Goal: Transaction & Acquisition: Subscribe to service/newsletter

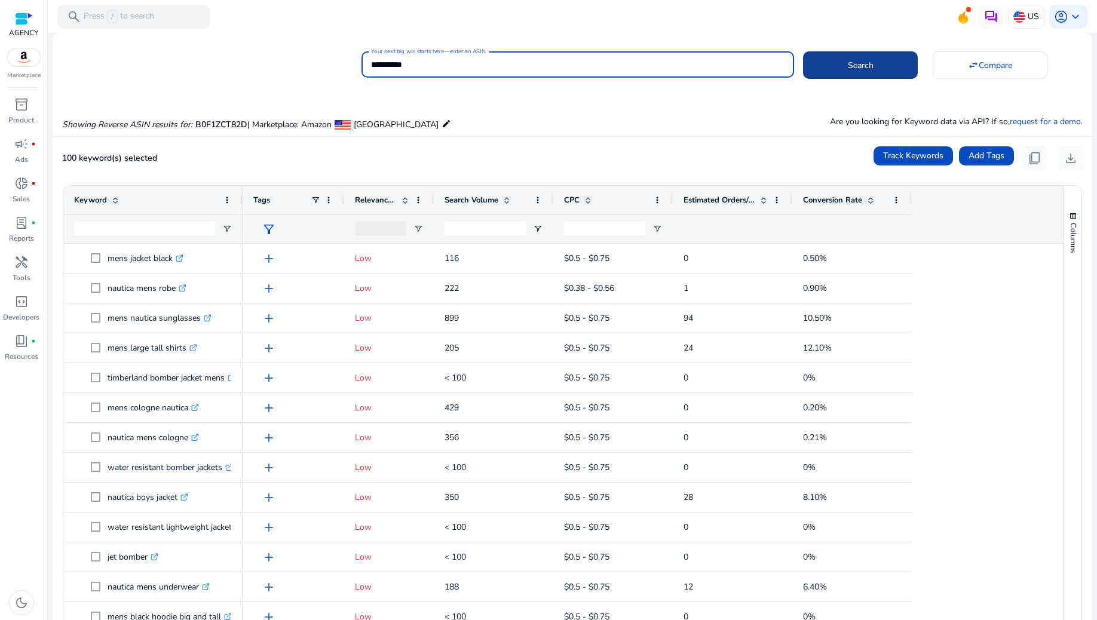
type input "**********"
click at [883, 63] on span at bounding box center [860, 65] width 115 height 29
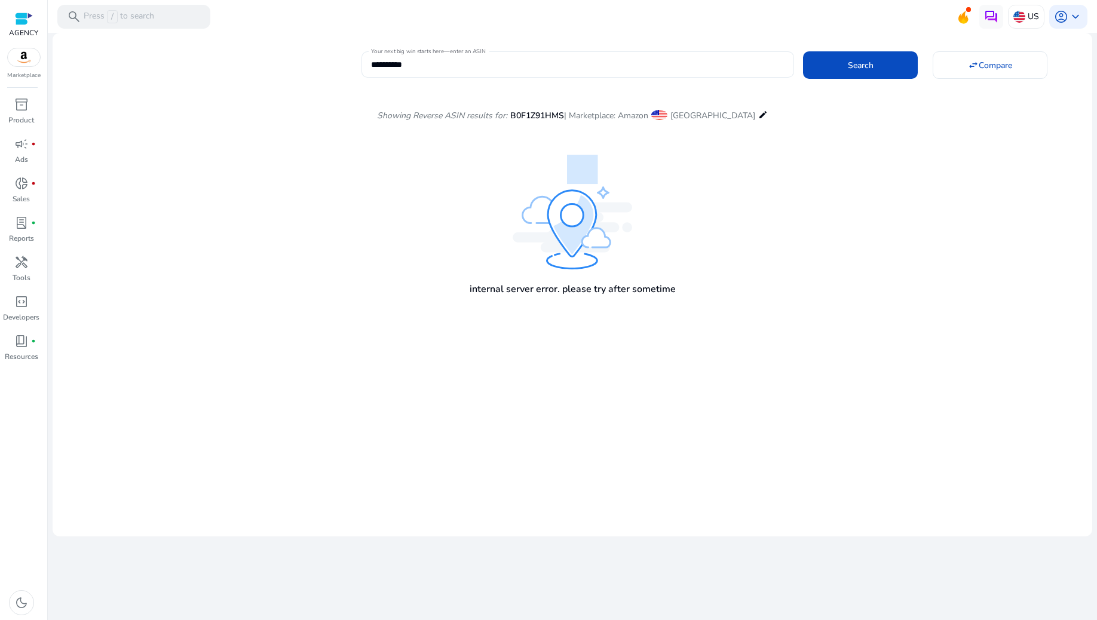
click at [443, 67] on input "**********" at bounding box center [578, 64] width 414 height 13
click at [872, 56] on span at bounding box center [860, 65] width 115 height 29
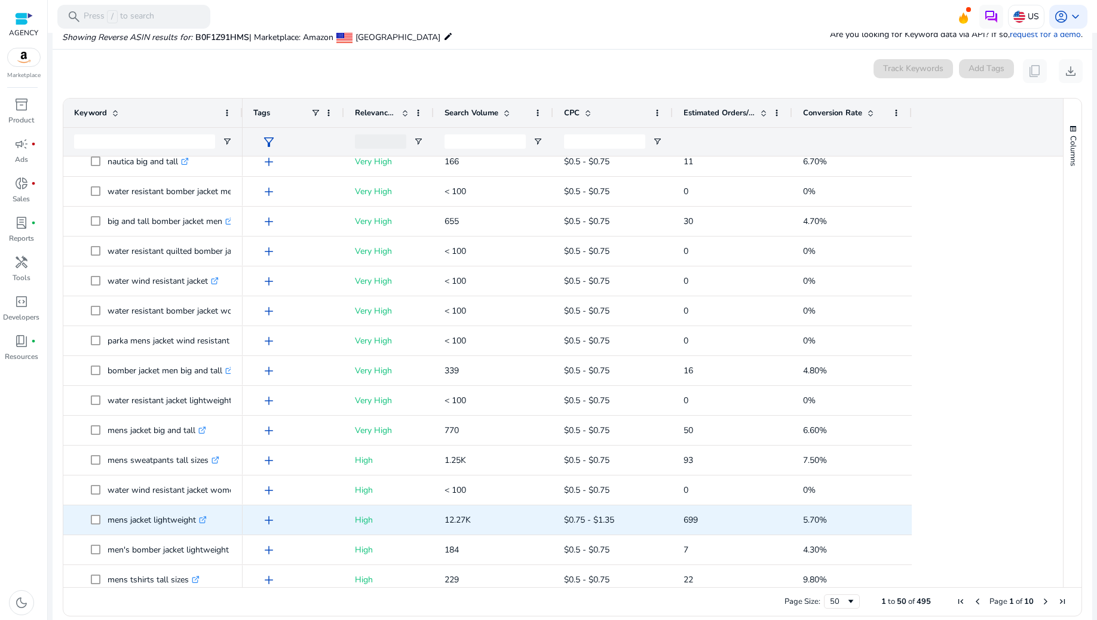
scroll to position [478, 0]
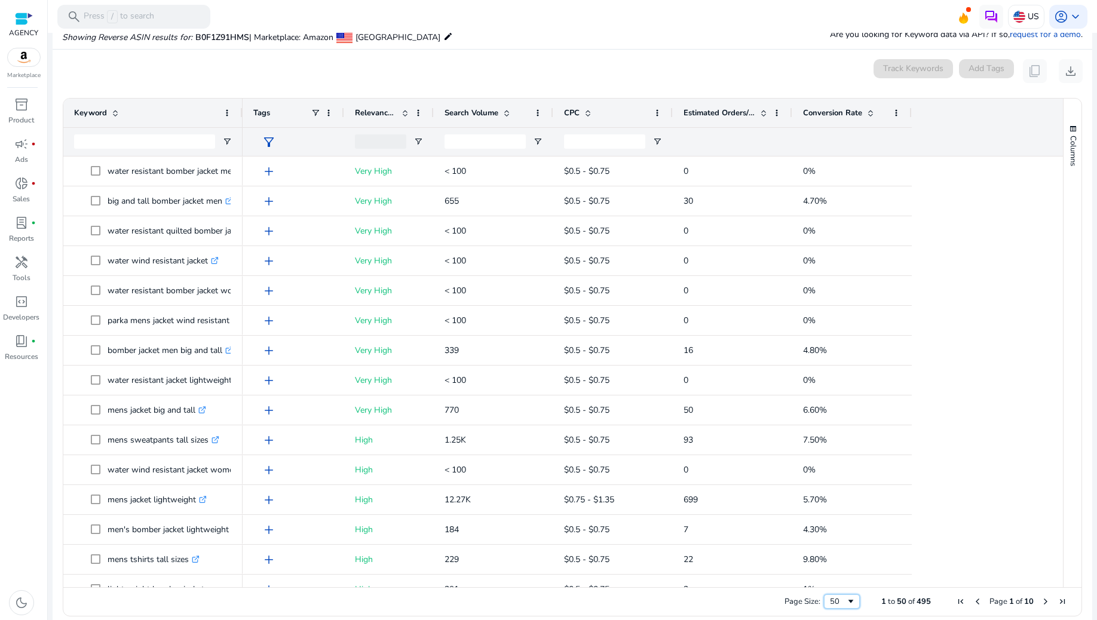
click at [849, 599] on span "Page Size" at bounding box center [851, 602] width 10 height 10
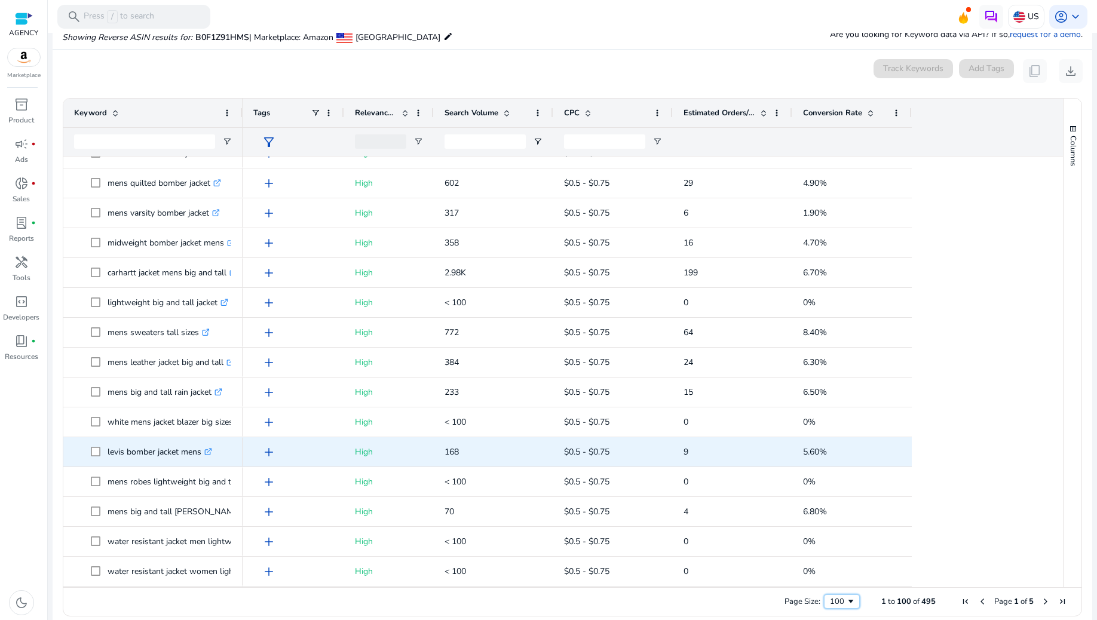
scroll to position [0, 0]
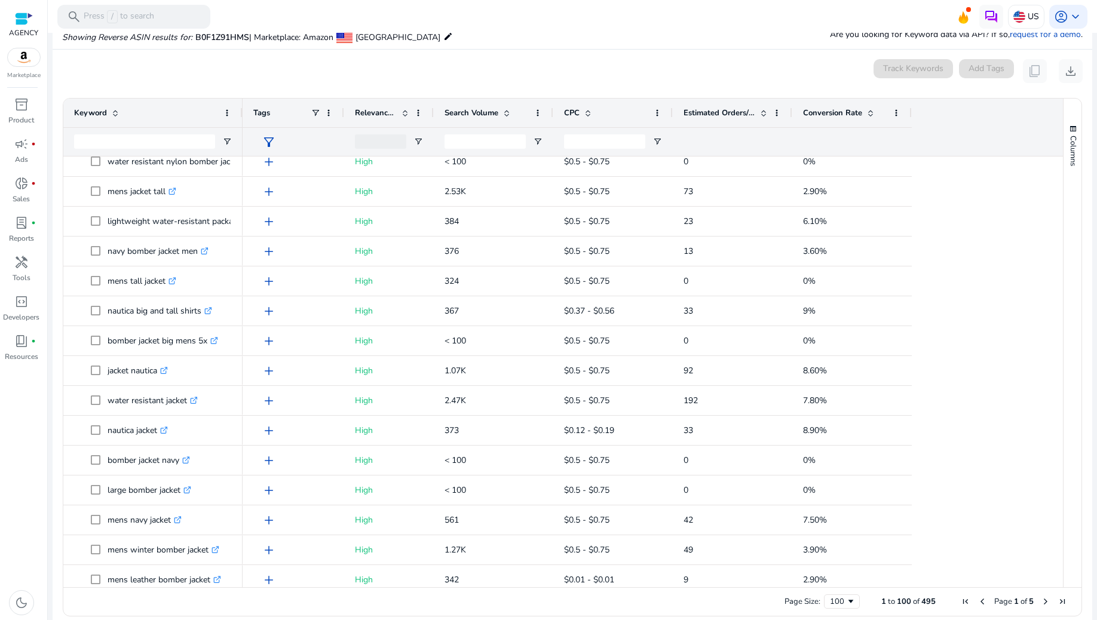
click at [1028, 72] on app-icon-holder "content_copy" at bounding box center [1035, 71] width 24 height 24
click at [1031, 63] on app-icon-holder "content_copy" at bounding box center [1035, 71] width 24 height 24
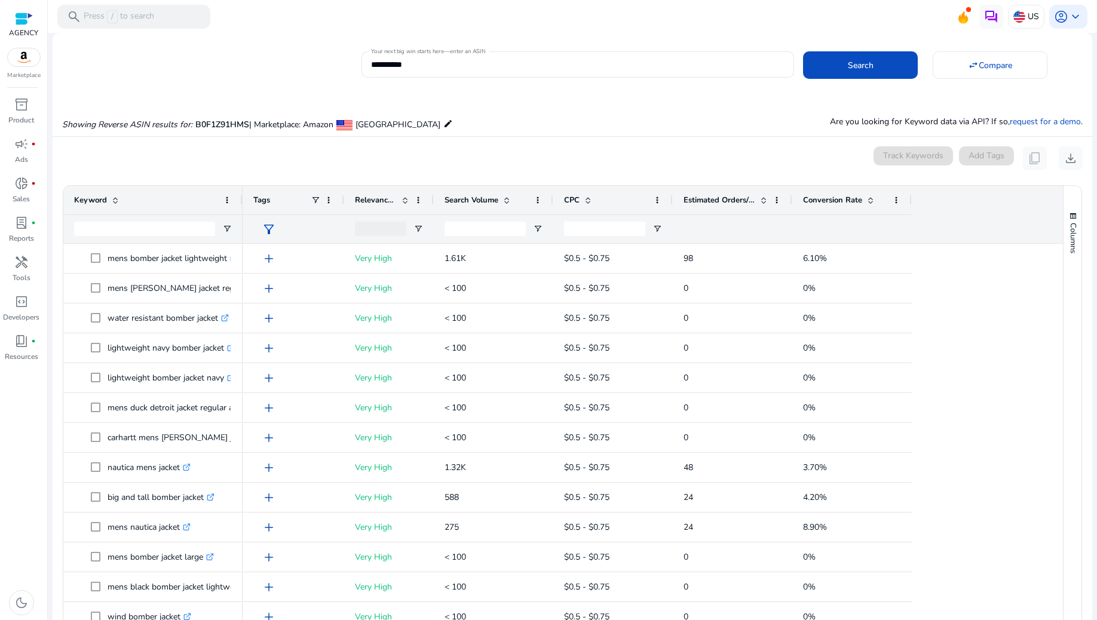
click at [1029, 157] on app-icon-holder "content_copy" at bounding box center [1035, 158] width 24 height 24
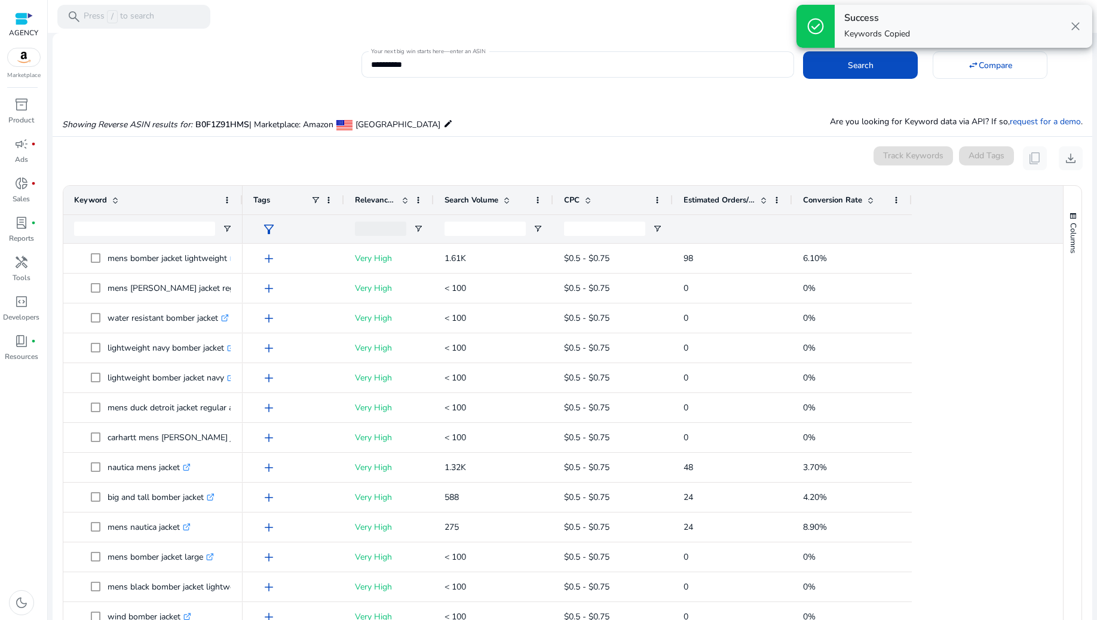
click at [1029, 157] on app-icon-holder "content_copy" at bounding box center [1035, 158] width 24 height 24
copy span "content_copy"
click at [1029, 157] on app-icon-holder "content_copy" at bounding box center [1035, 158] width 24 height 24
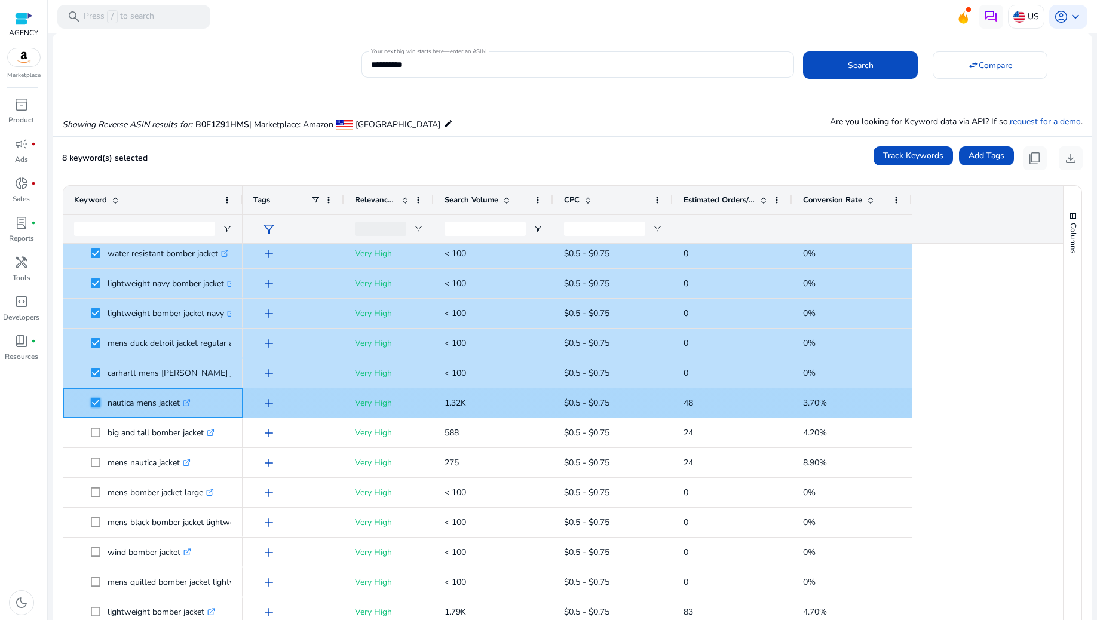
scroll to position [159, 0]
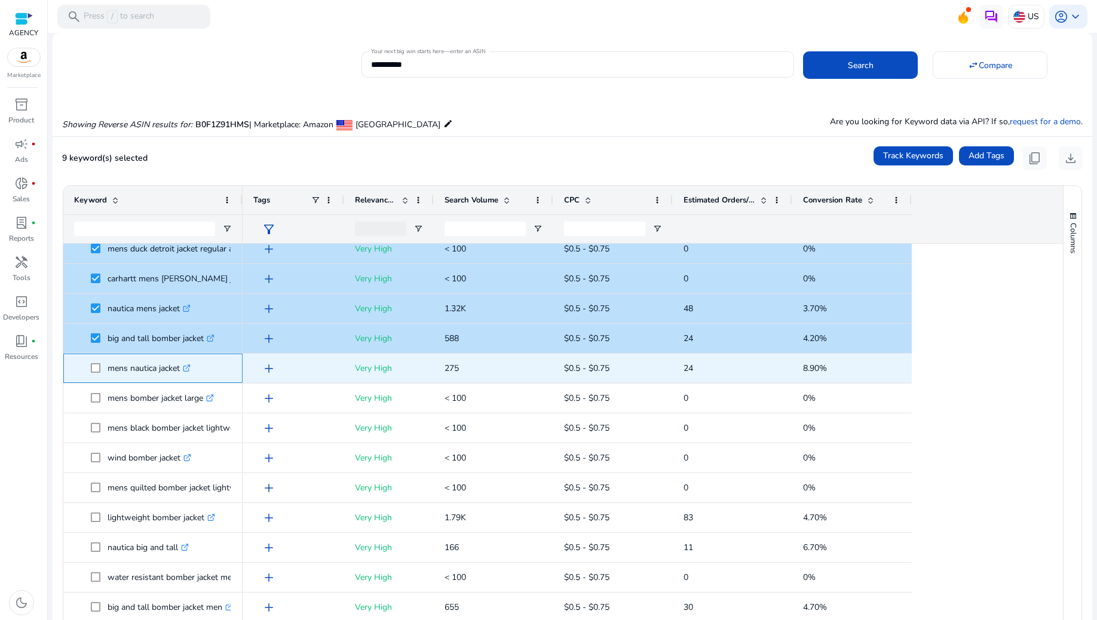
click at [101, 373] on span at bounding box center [99, 368] width 17 height 25
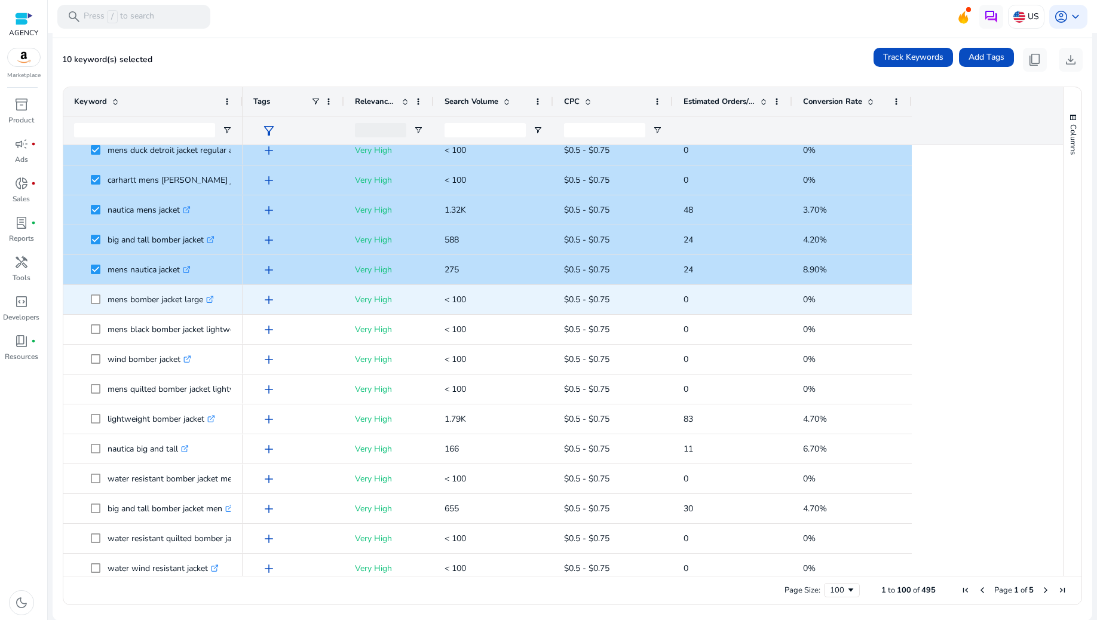
click at [97, 292] on span at bounding box center [99, 299] width 17 height 25
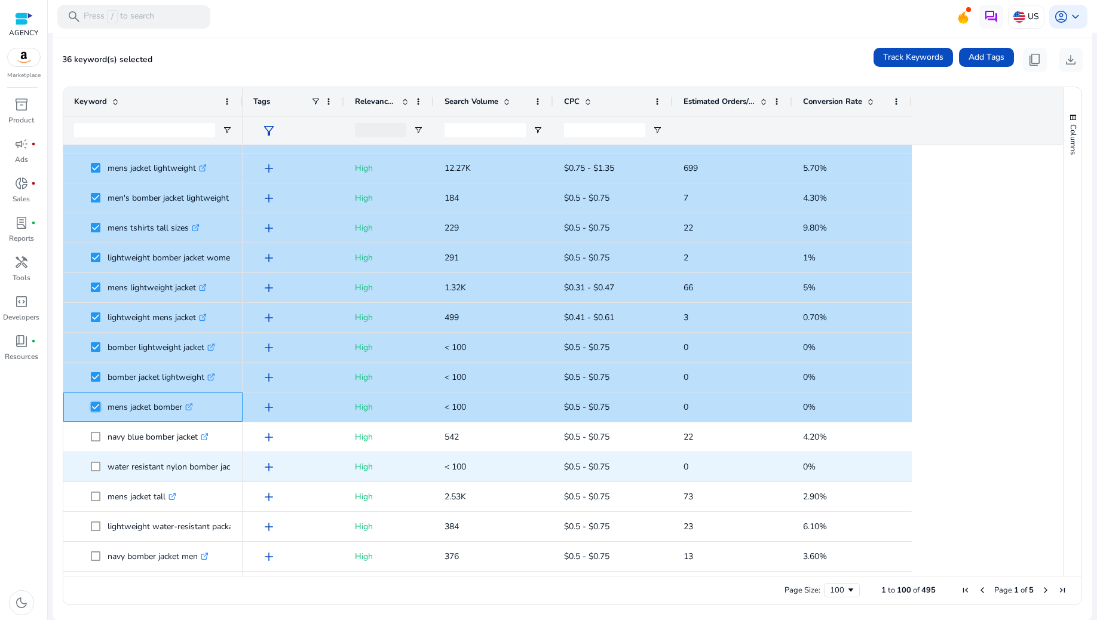
scroll to position [876, 0]
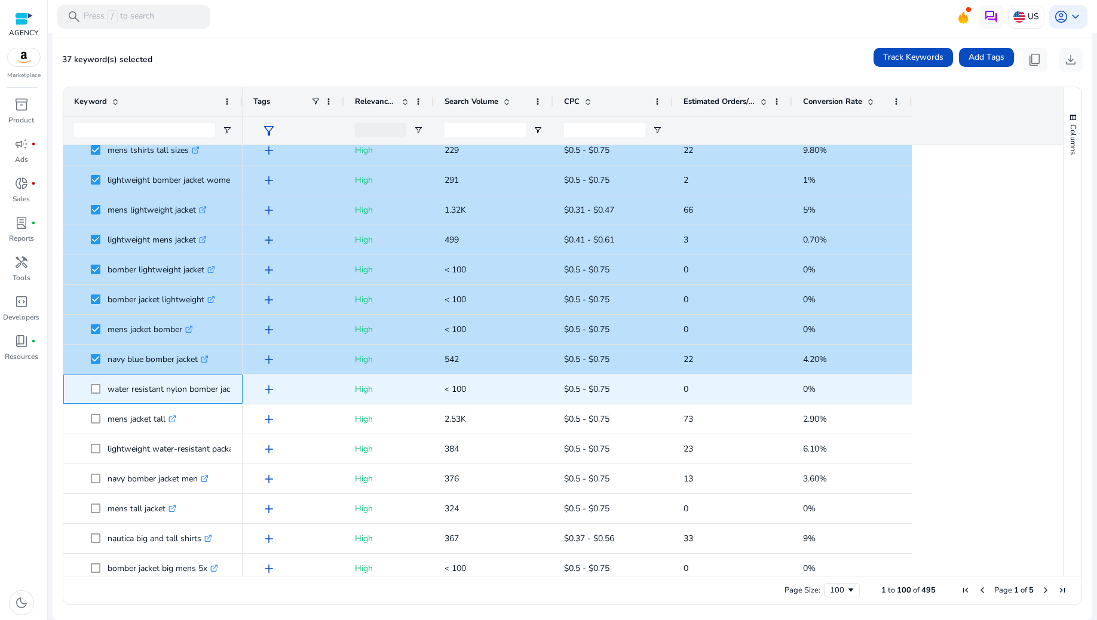
click at [93, 381] on span at bounding box center [99, 389] width 17 height 25
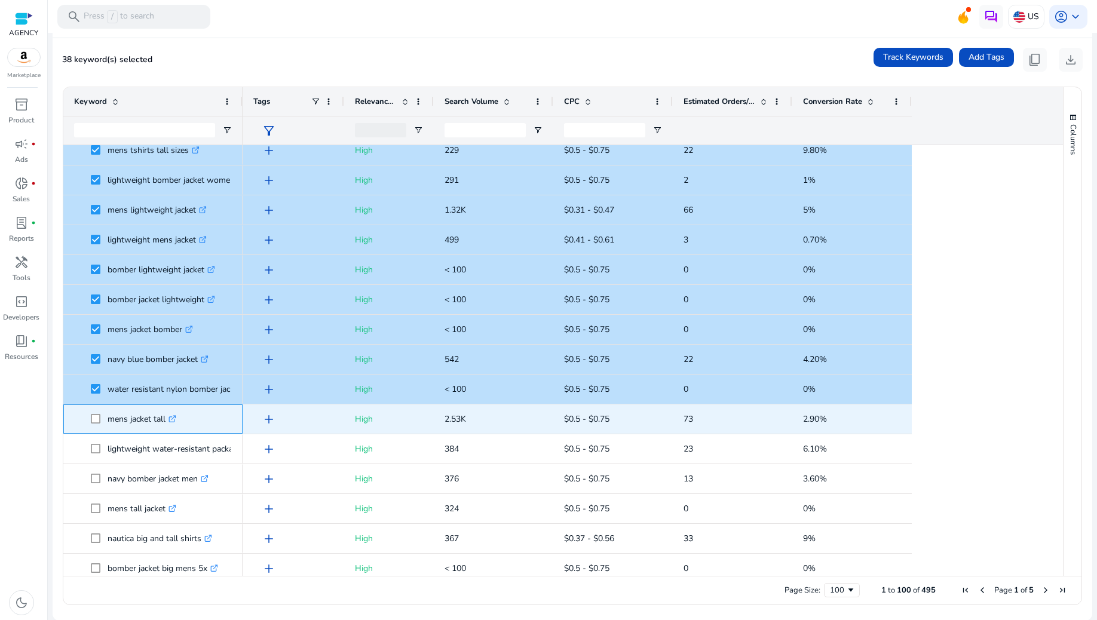
click at [96, 412] on span at bounding box center [99, 419] width 17 height 25
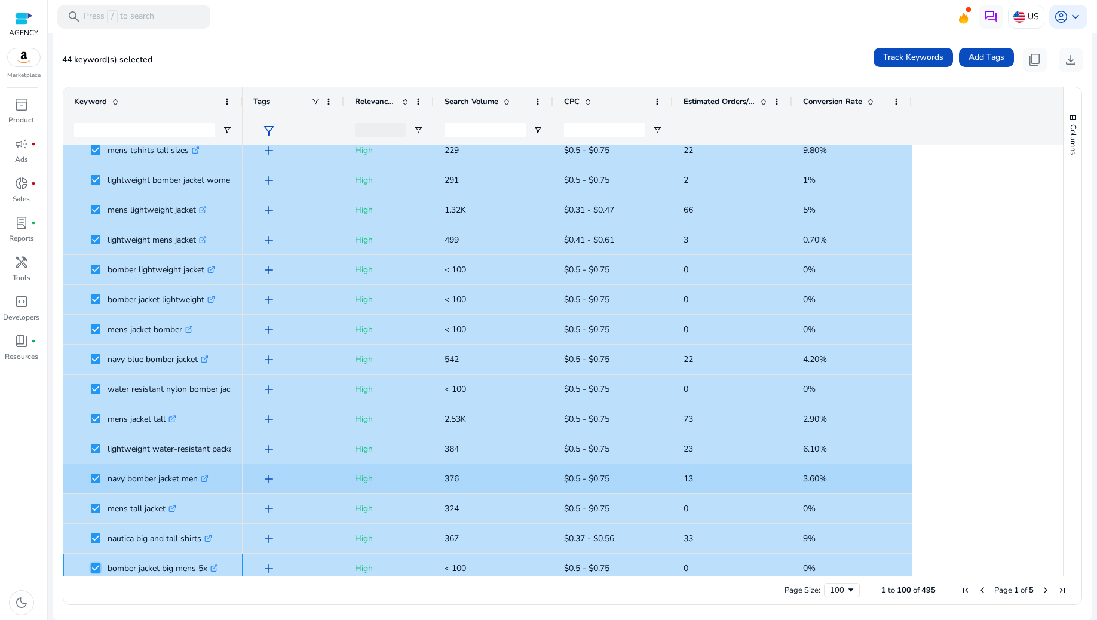
scroll to position [954, 0]
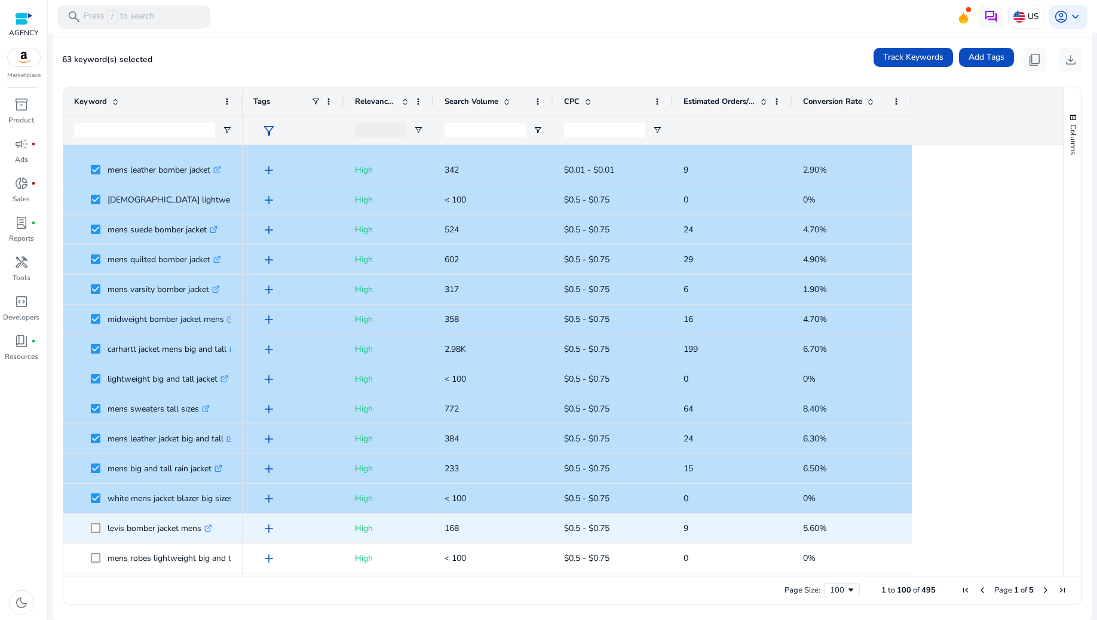
click at [101, 526] on span at bounding box center [99, 528] width 17 height 25
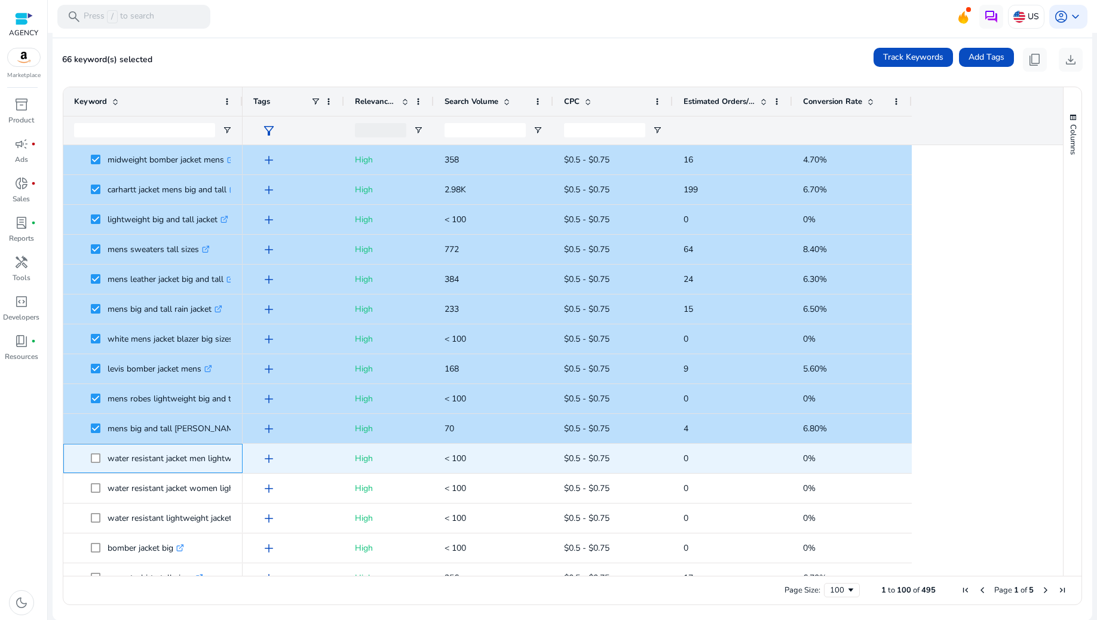
click at [89, 460] on span "water resistant jacket men lightweight .st0{fill:#2c8af8}" at bounding box center [153, 458] width 158 height 25
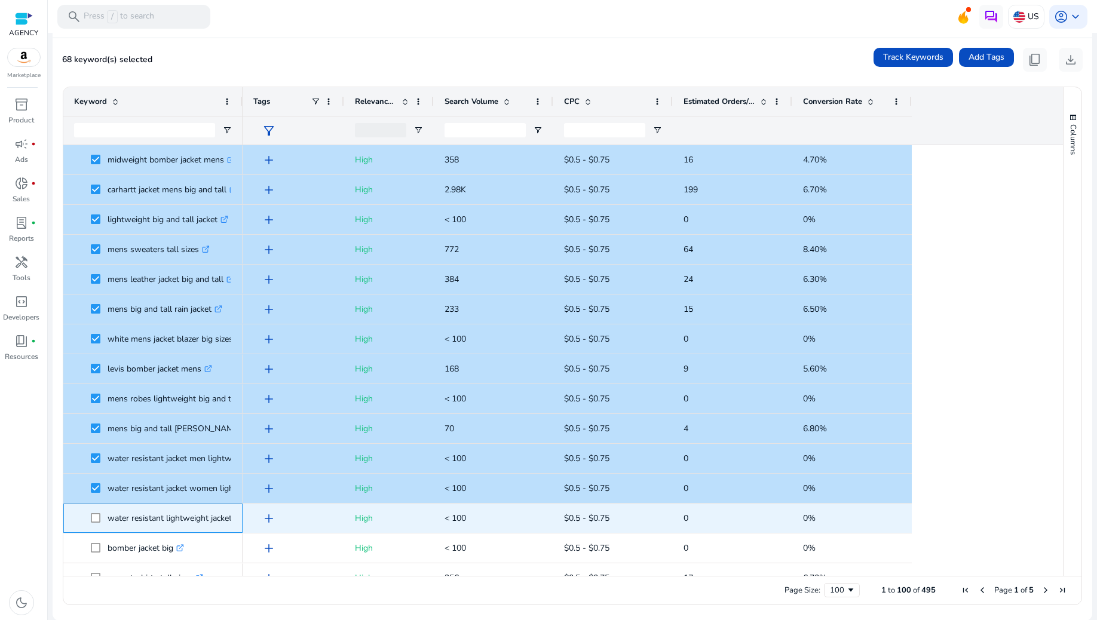
click at [96, 512] on span at bounding box center [99, 518] width 17 height 25
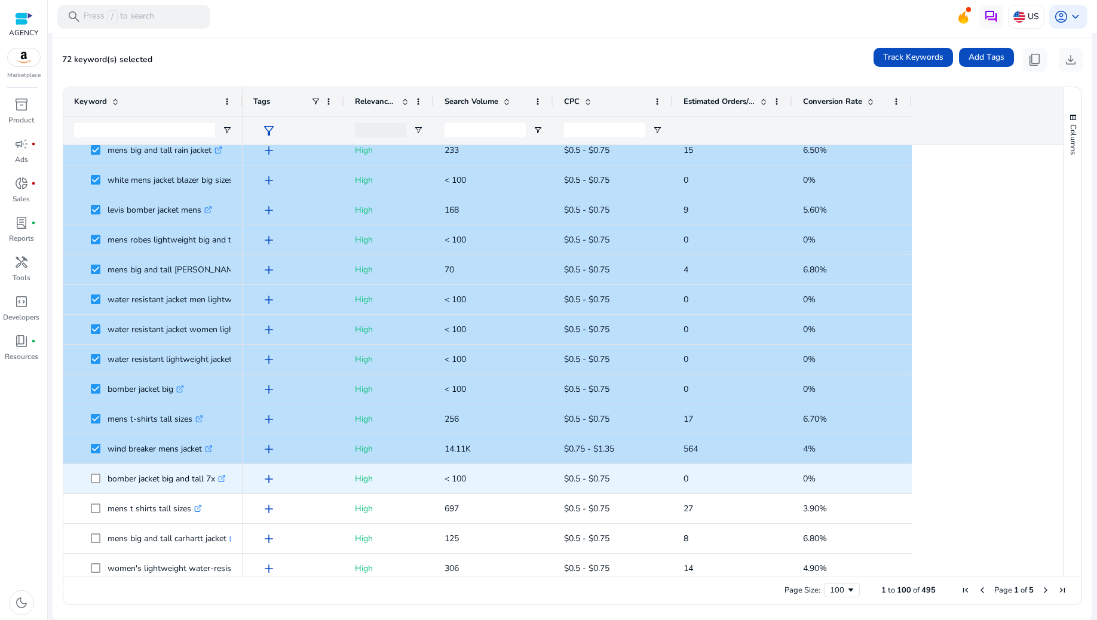
click at [94, 472] on span at bounding box center [99, 479] width 17 height 25
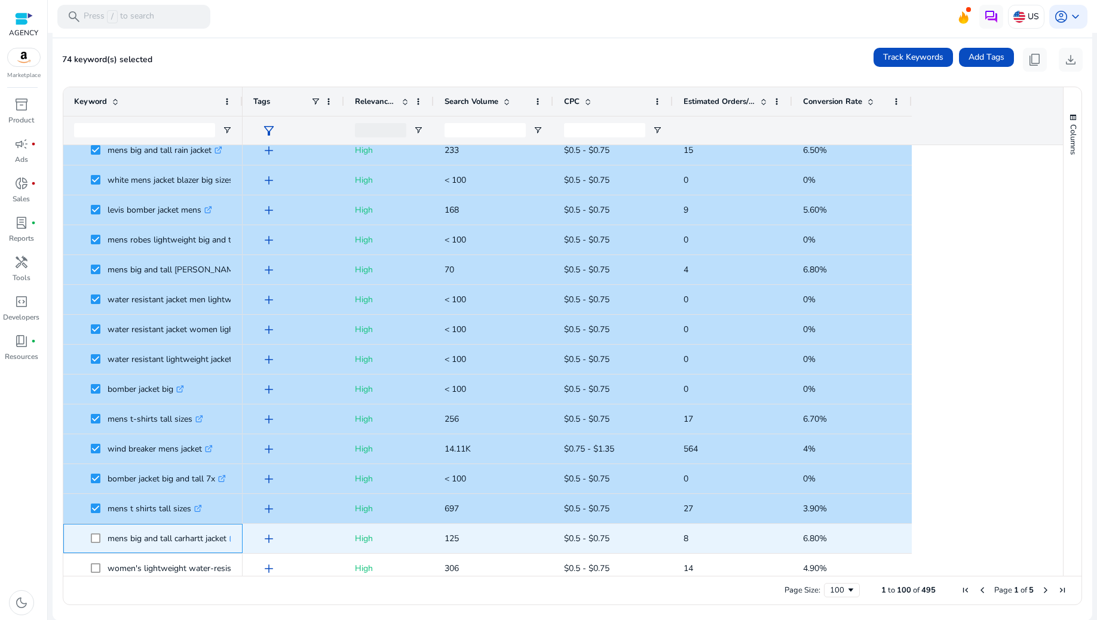
click at [94, 532] on span at bounding box center [99, 538] width 17 height 25
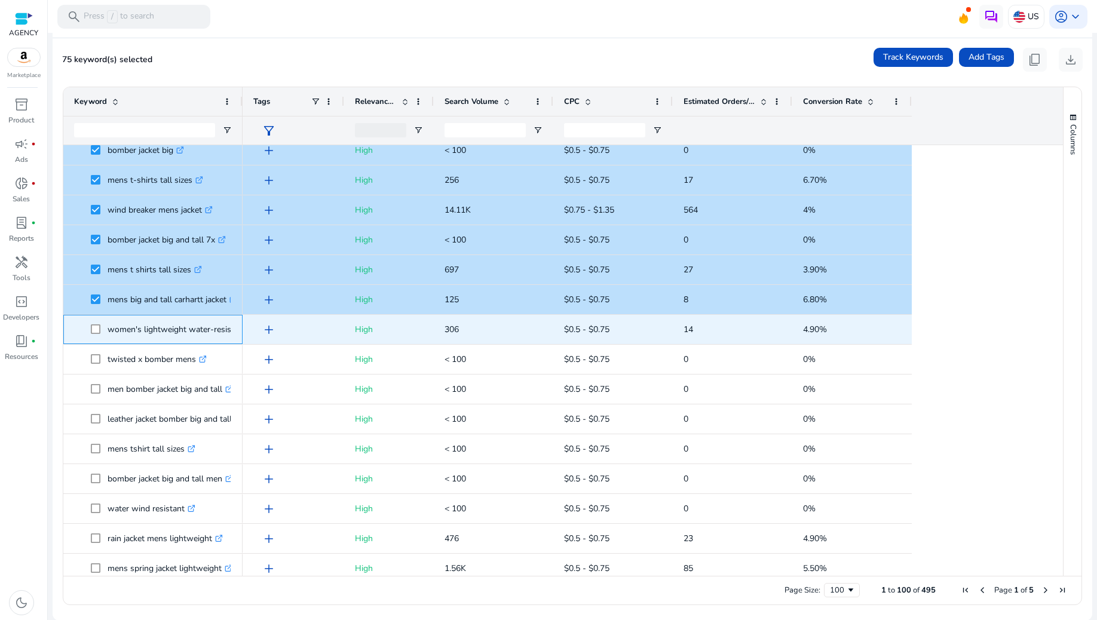
click at [98, 333] on span at bounding box center [99, 329] width 17 height 25
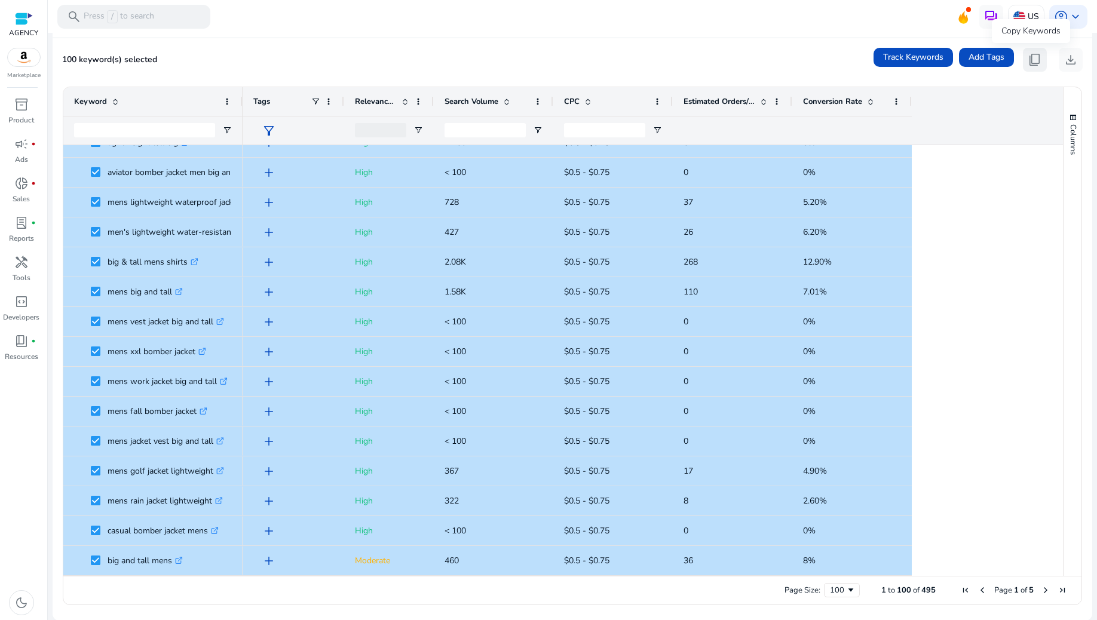
click at [1028, 61] on span "content_copy" at bounding box center [1035, 60] width 14 height 14
click at [1058, 589] on span "Last Page" at bounding box center [1063, 591] width 10 height 10
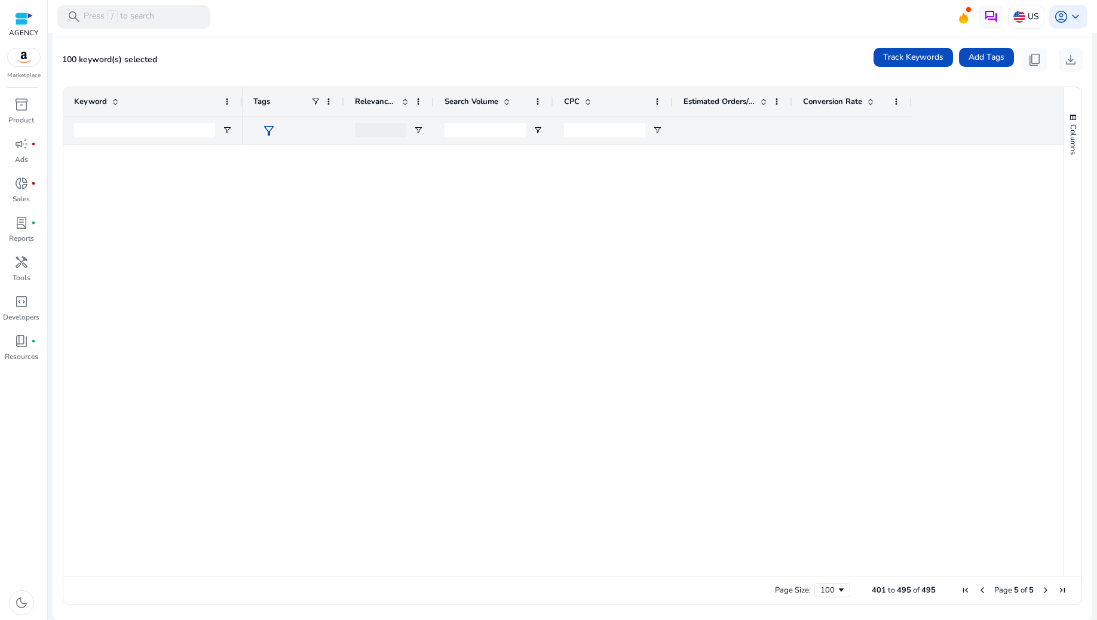
scroll to position [0, 0]
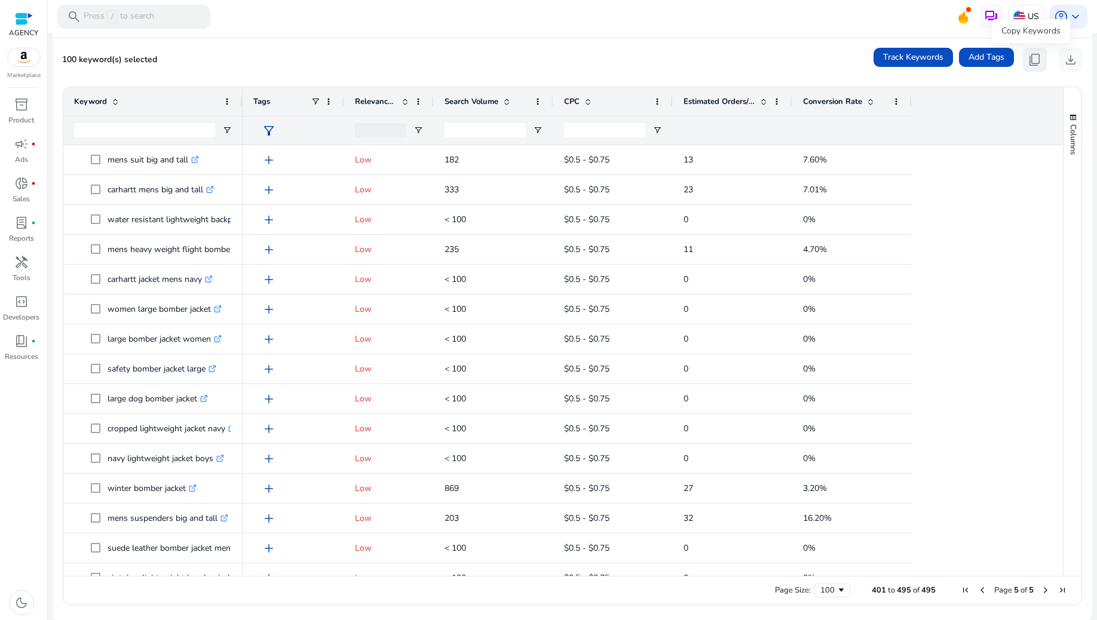
click at [1028, 67] on span "content_copy" at bounding box center [1035, 60] width 14 height 14
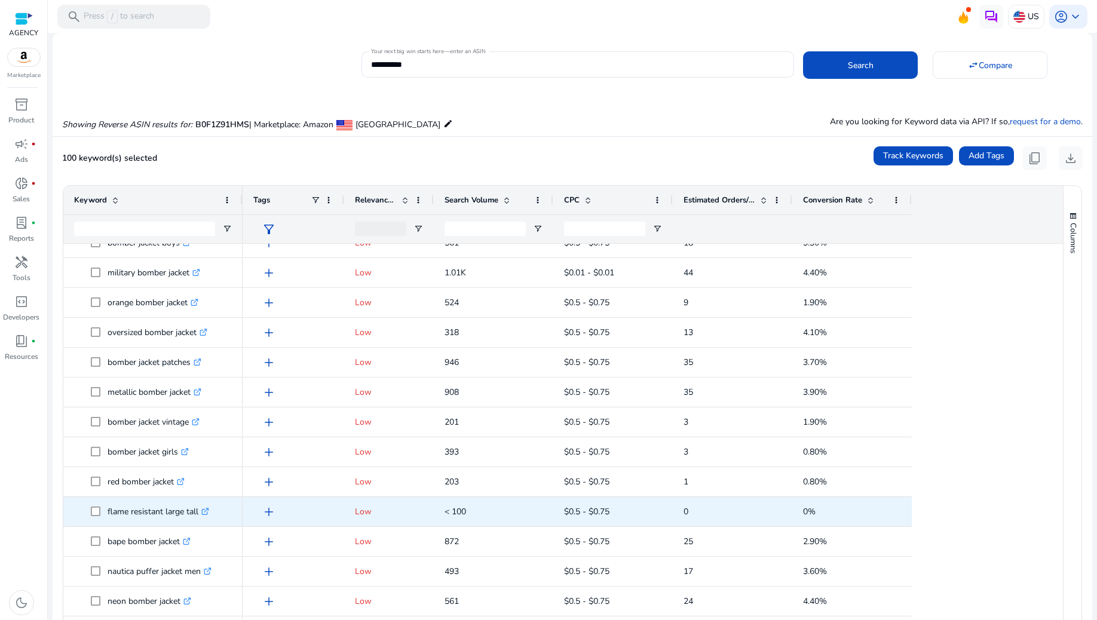
scroll to position [2408, 0]
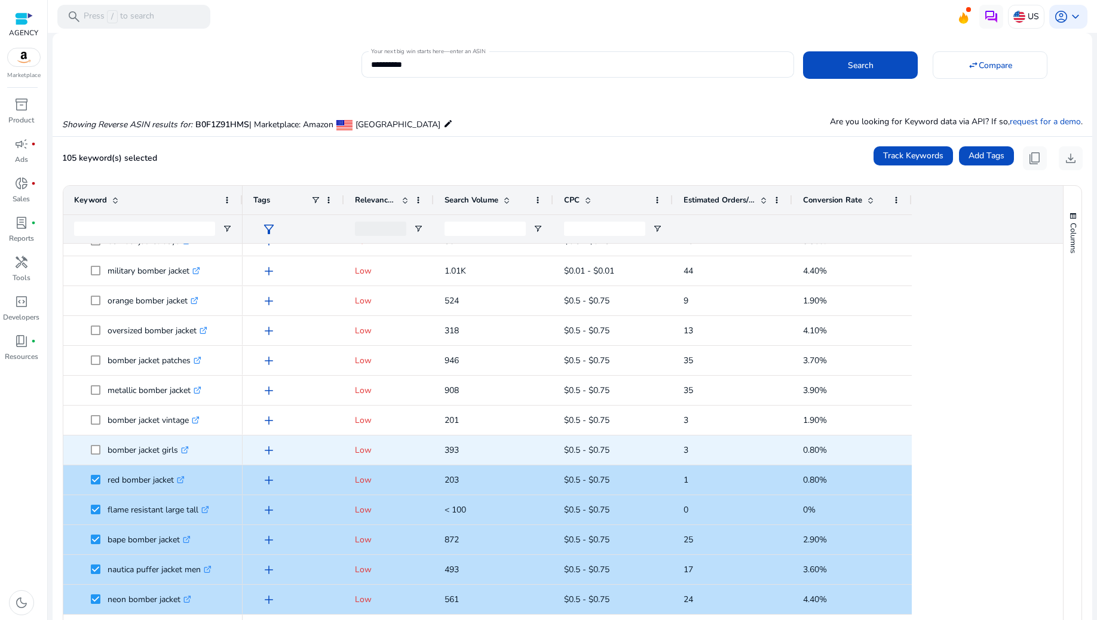
click at [96, 454] on span at bounding box center [99, 450] width 17 height 25
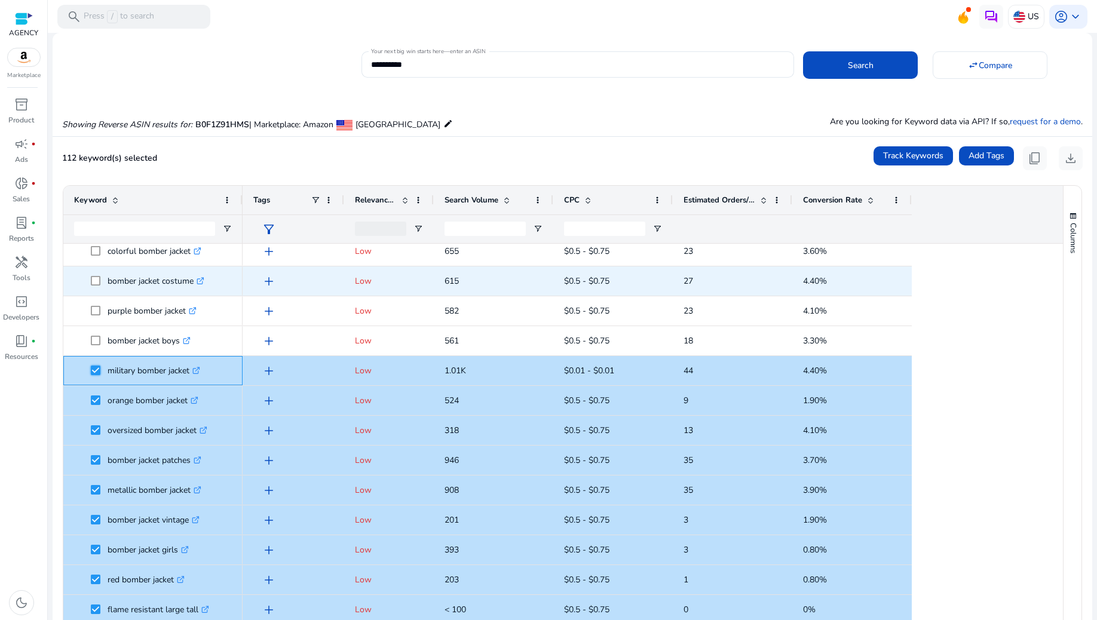
scroll to position [2249, 0]
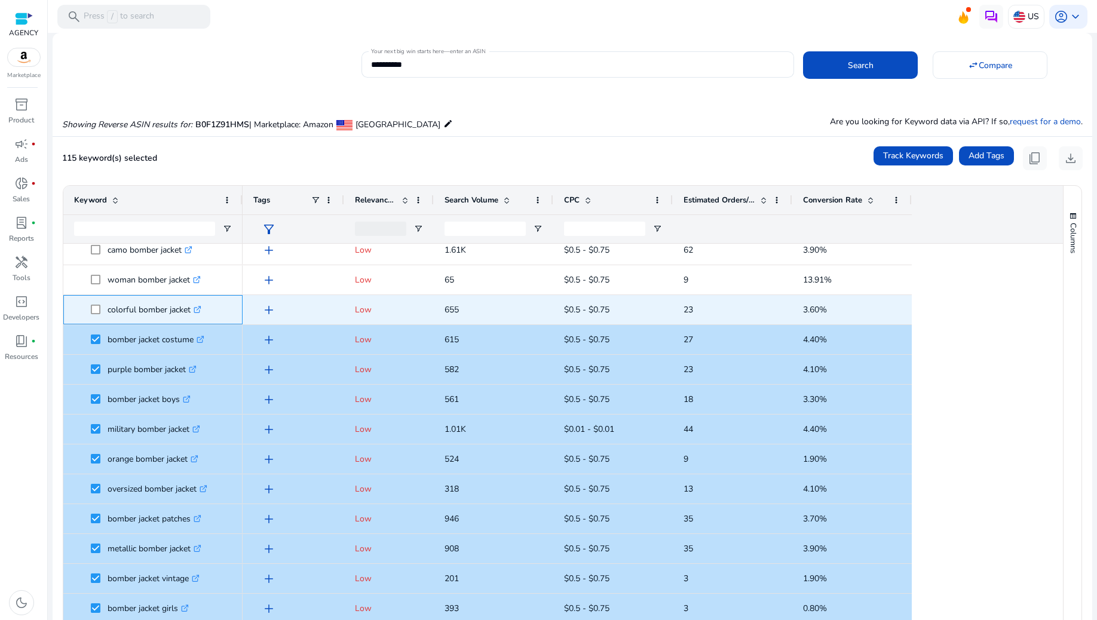
click at [94, 302] on span at bounding box center [99, 310] width 17 height 25
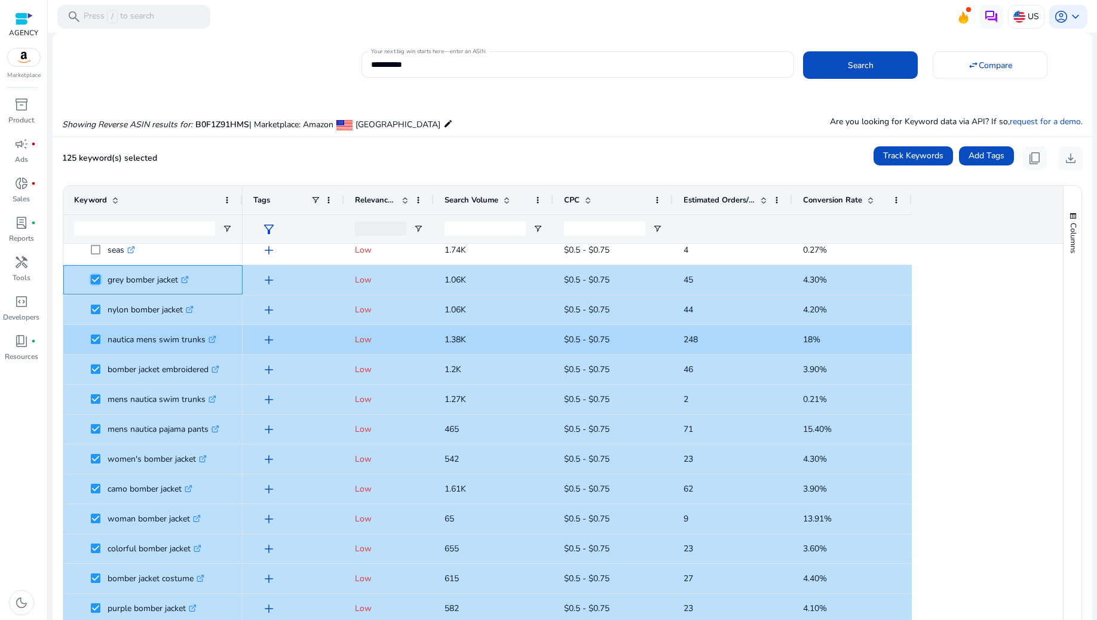
scroll to position [1851, 0]
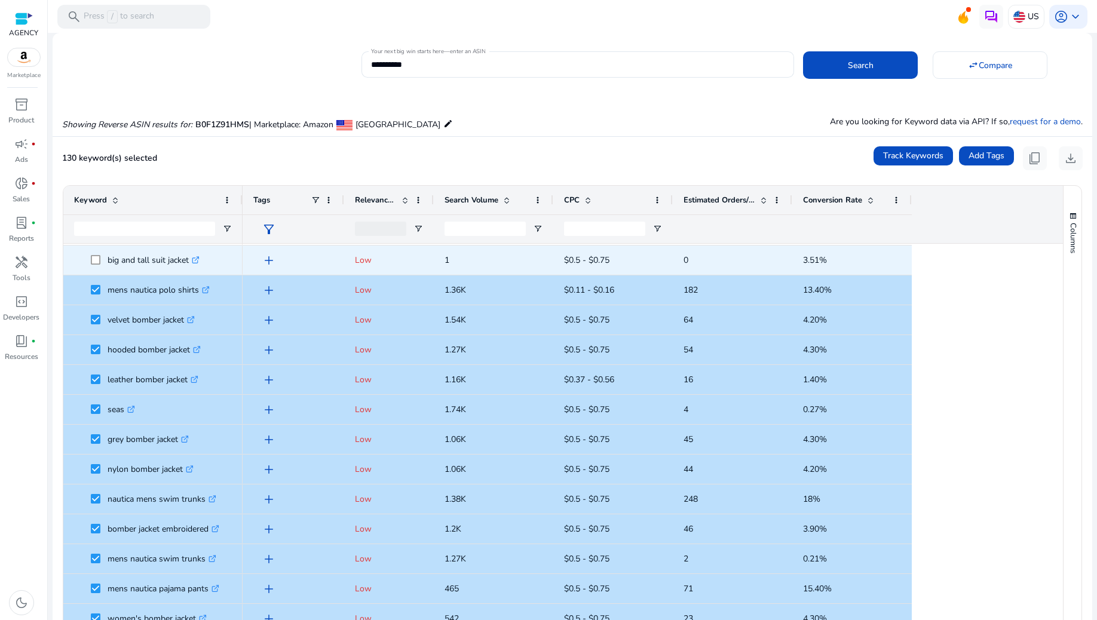
click at [89, 256] on span "big and tall suit jacket .st0{fill:#2c8af8}" at bounding box center [153, 260] width 158 height 25
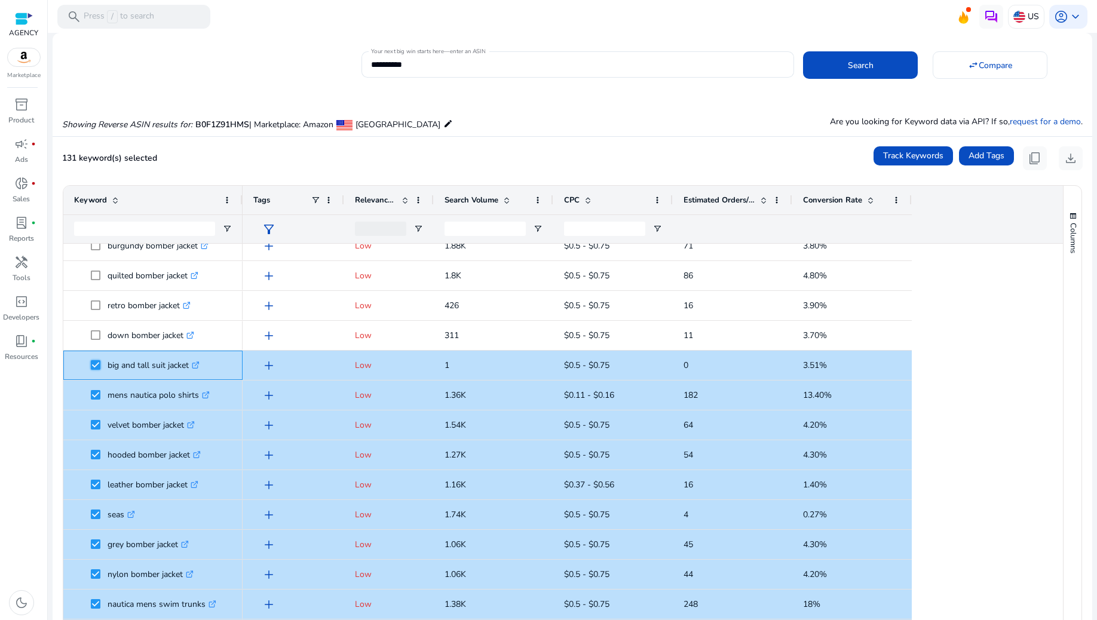
scroll to position [1612, 0]
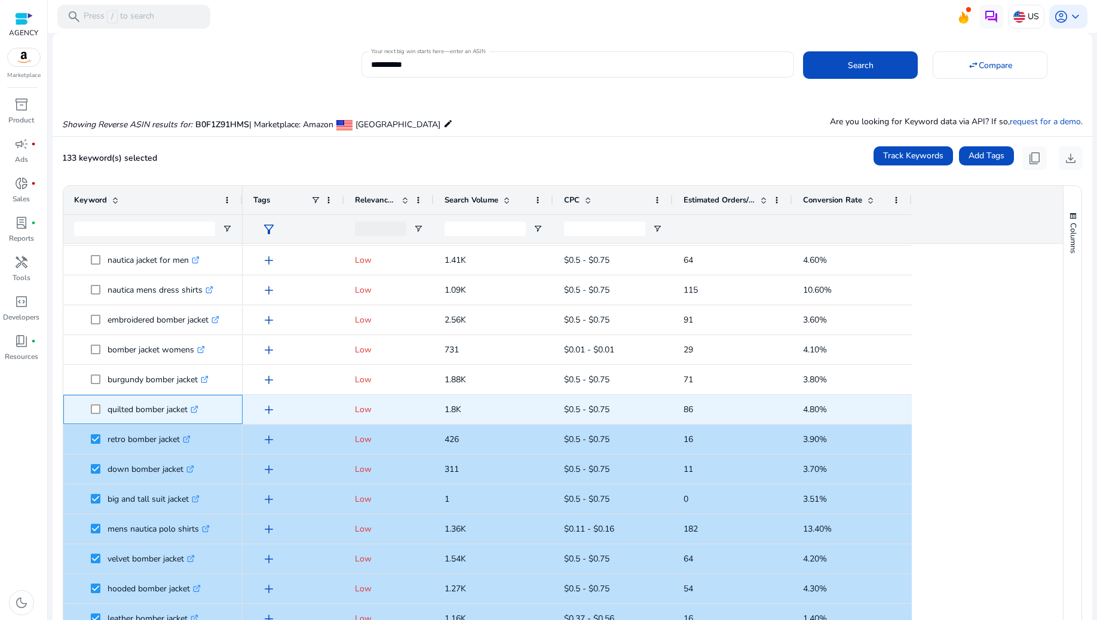
click at [93, 402] on span at bounding box center [99, 409] width 17 height 25
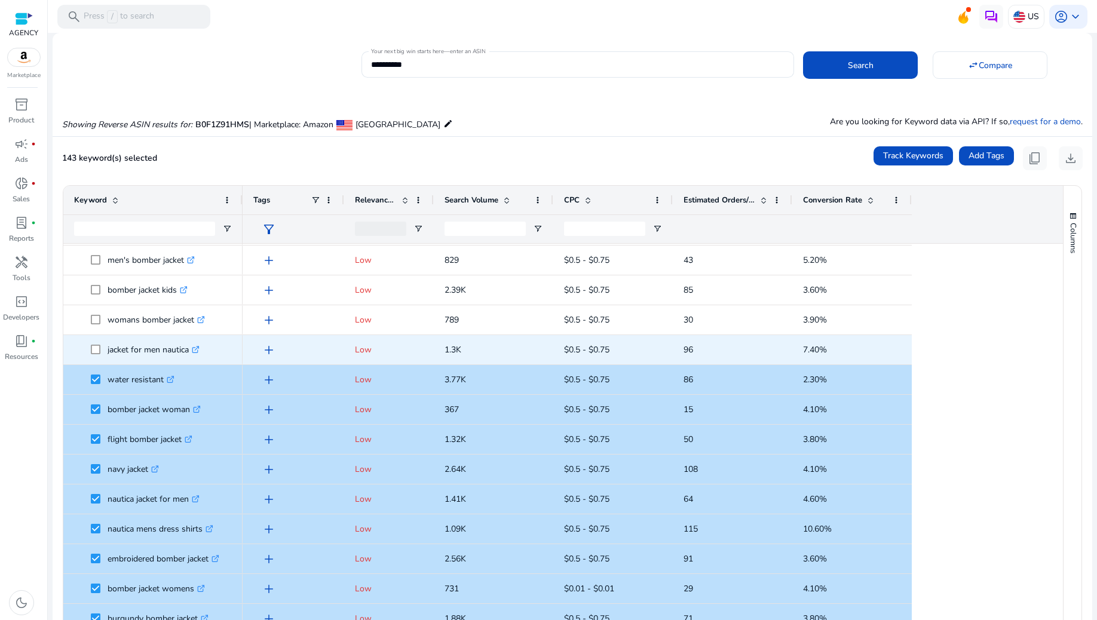
click at [101, 347] on span at bounding box center [99, 350] width 17 height 25
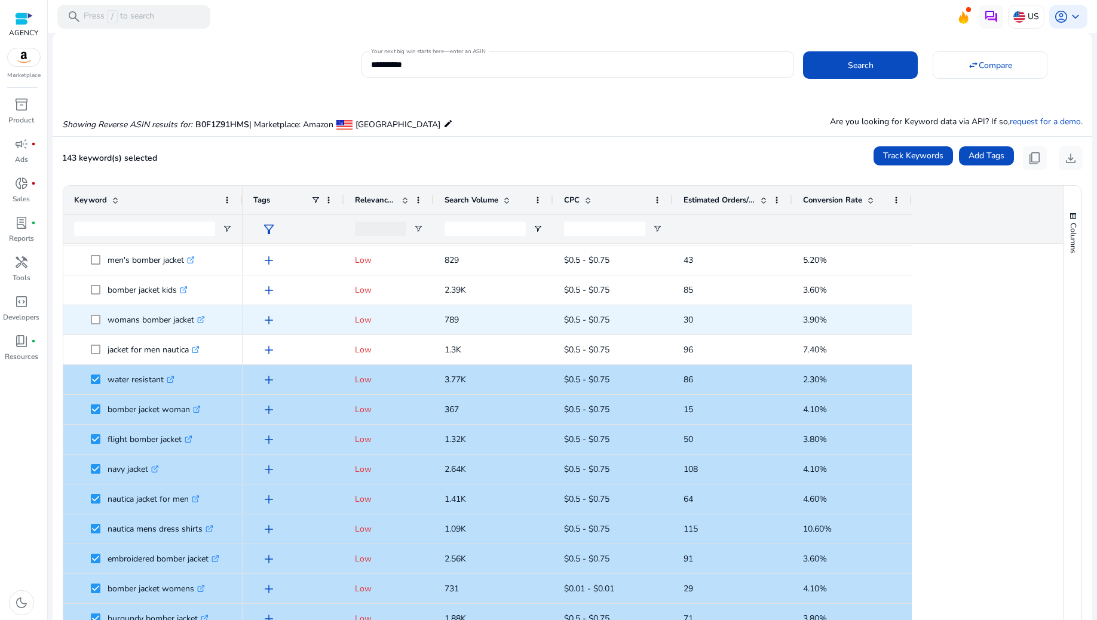
click at [94, 325] on span at bounding box center [99, 320] width 17 height 25
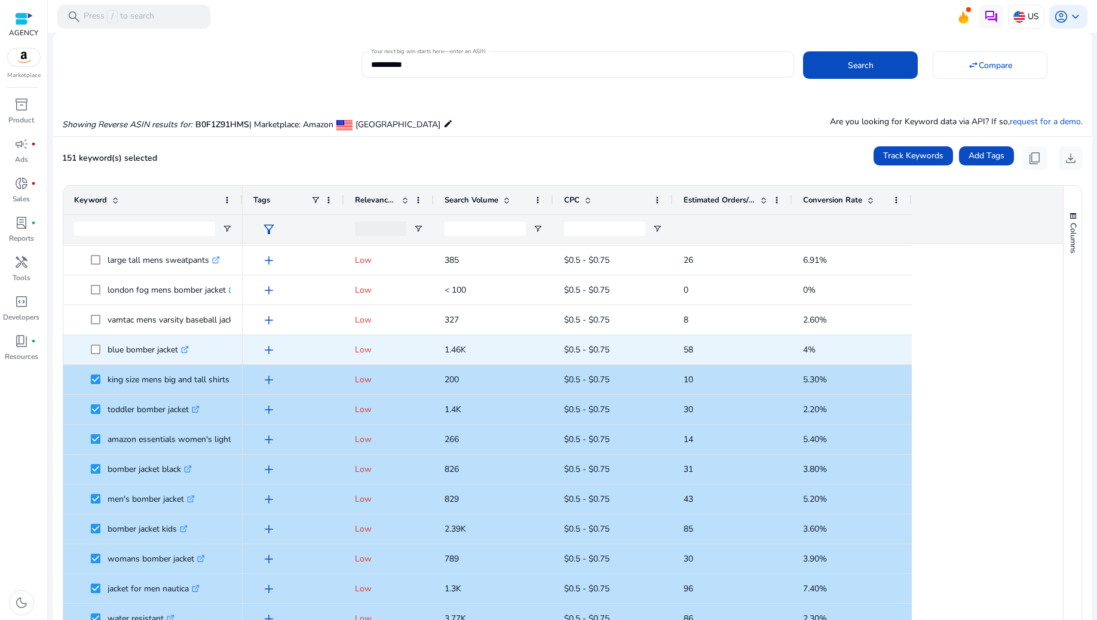
click at [96, 354] on span at bounding box center [99, 350] width 17 height 25
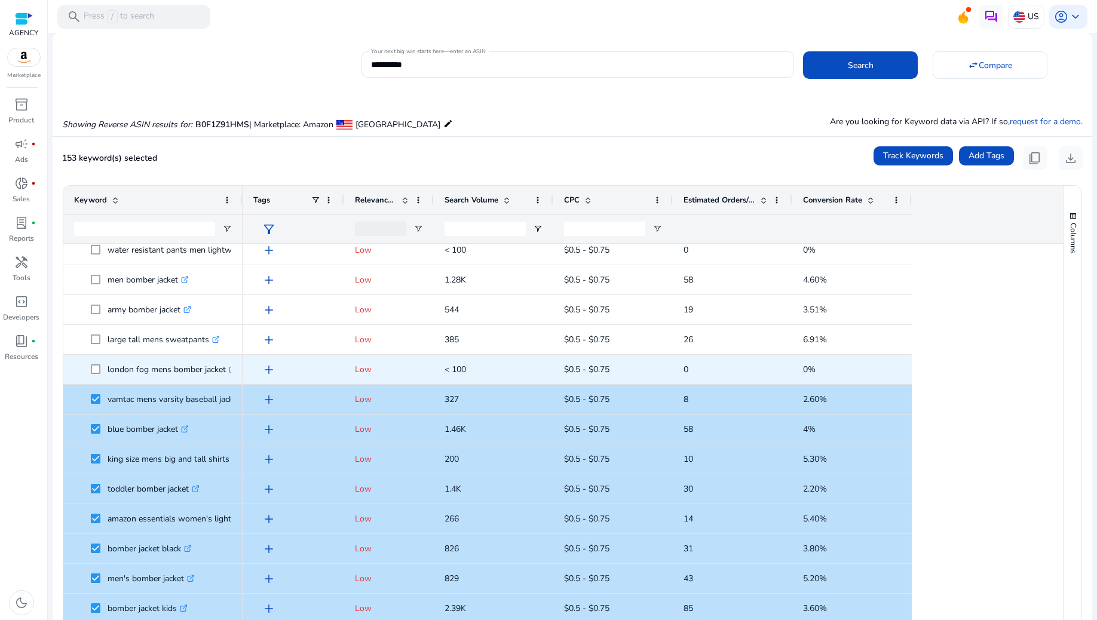
click at [96, 376] on span at bounding box center [99, 369] width 17 height 25
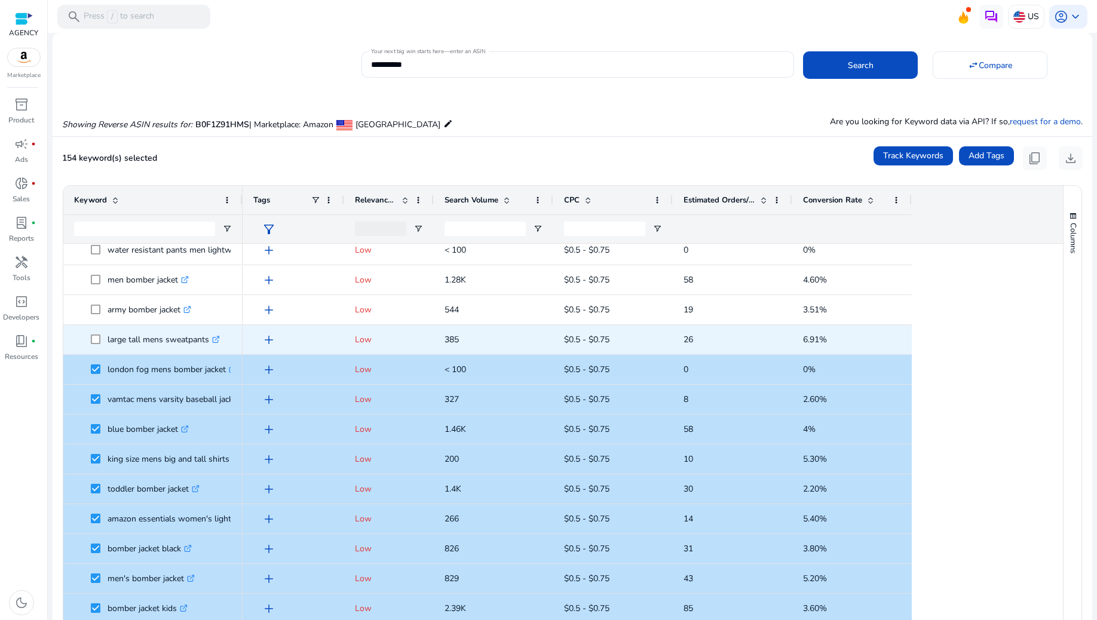
click at [94, 345] on span at bounding box center [99, 339] width 17 height 25
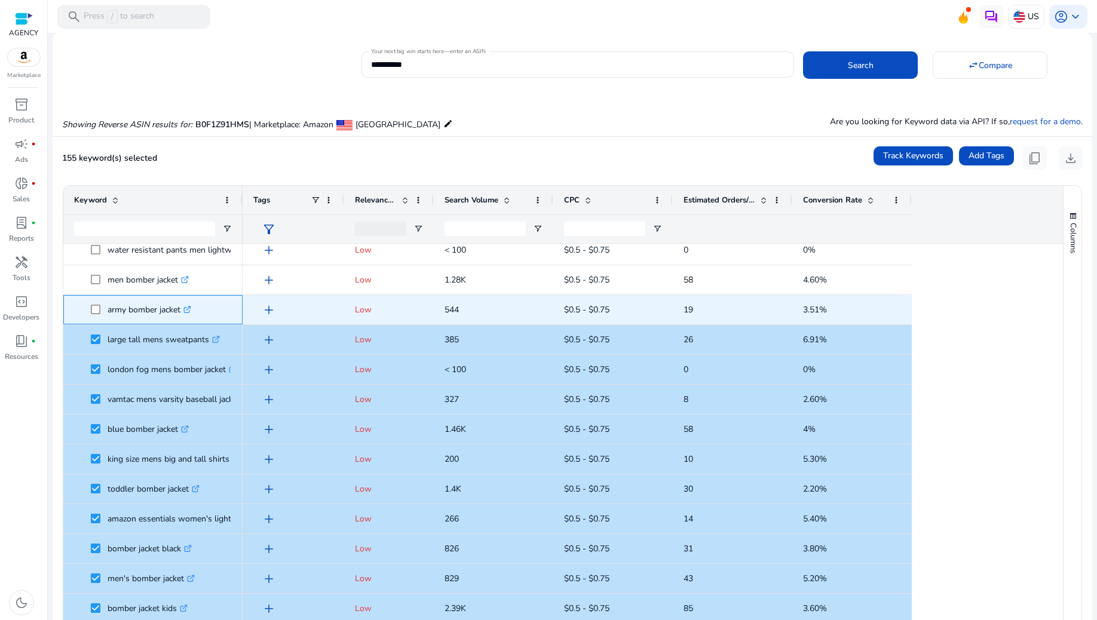
click at [101, 311] on span at bounding box center [99, 310] width 17 height 25
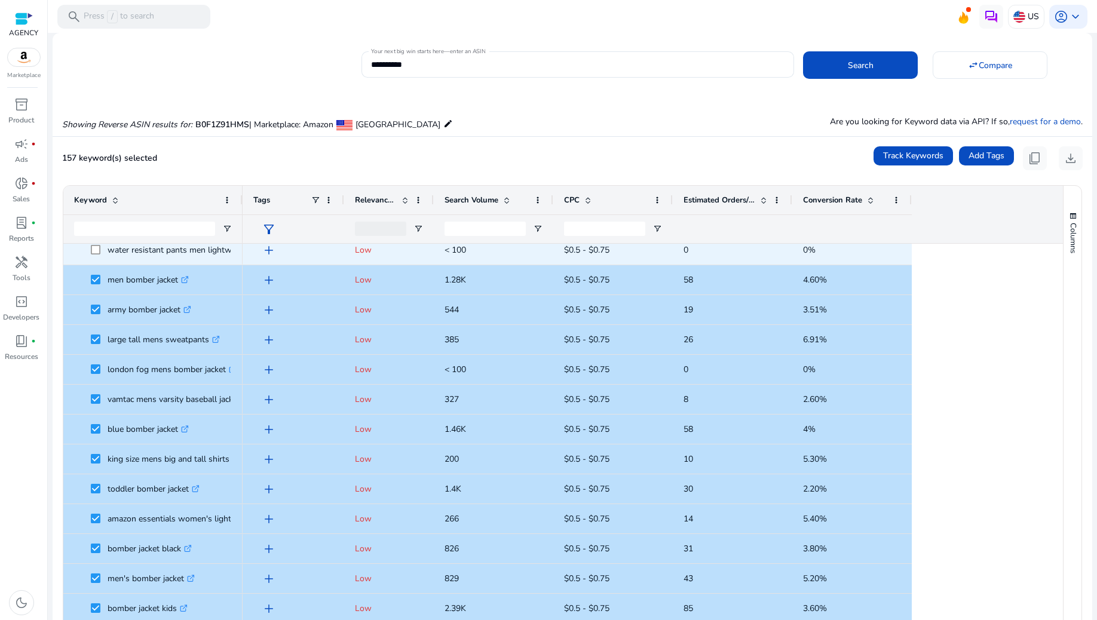
click at [93, 255] on span at bounding box center [99, 250] width 17 height 25
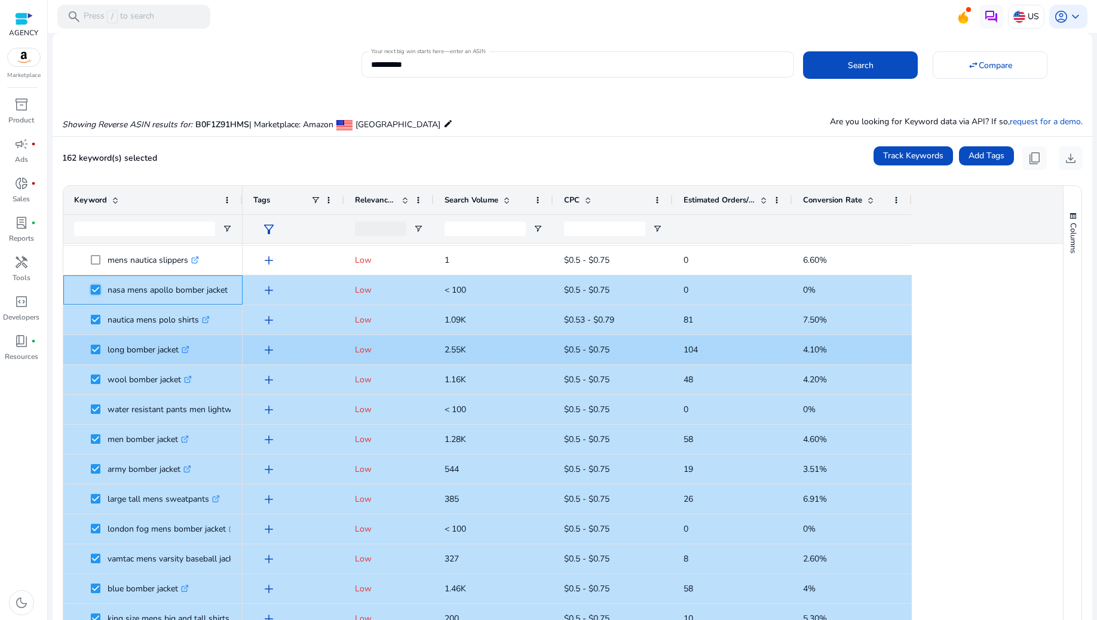
scroll to position [843, 0]
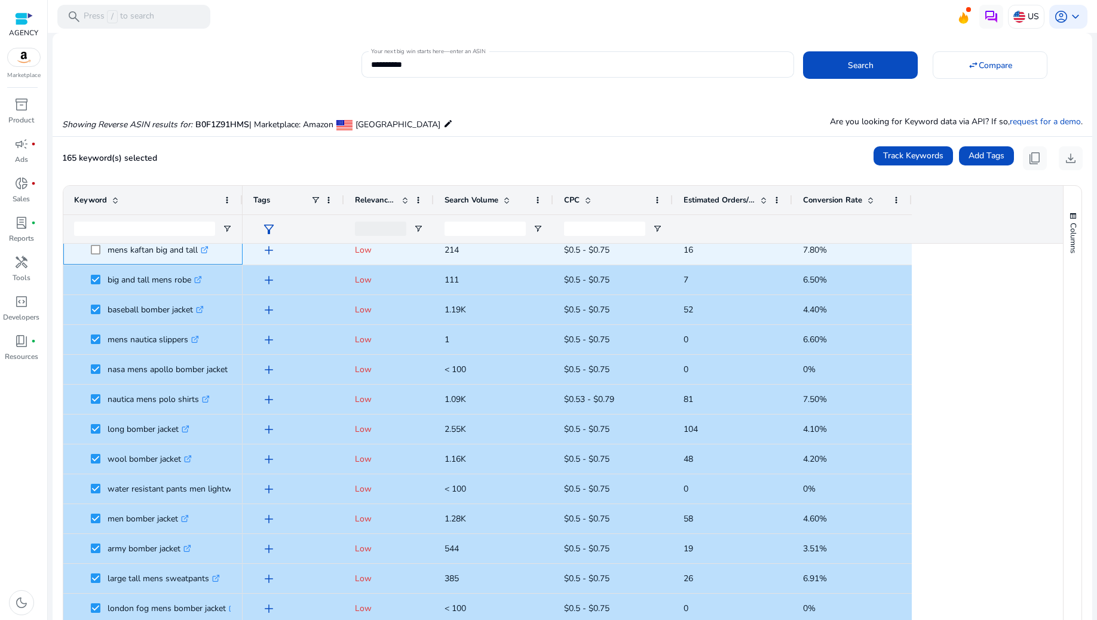
click at [94, 259] on span at bounding box center [99, 250] width 17 height 25
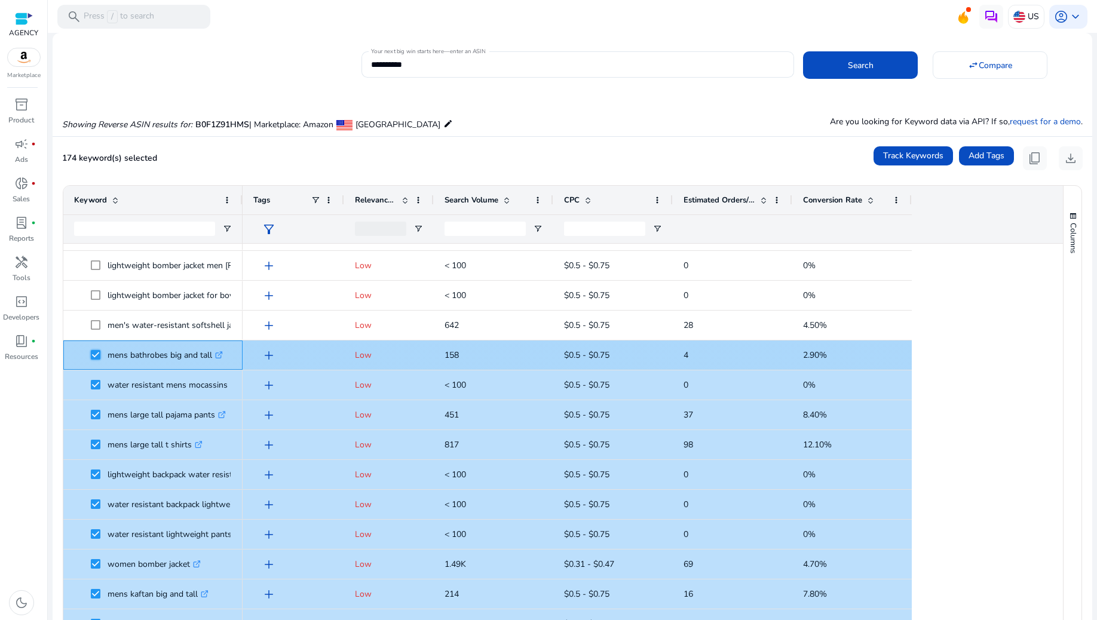
scroll to position [337, 0]
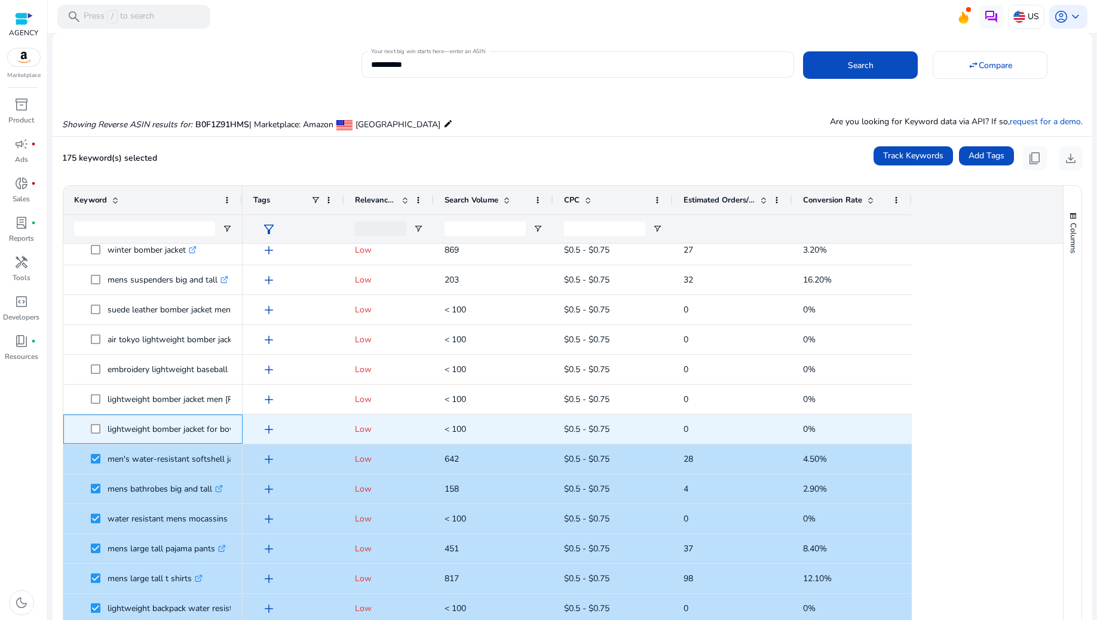
click at [96, 423] on span at bounding box center [99, 429] width 17 height 25
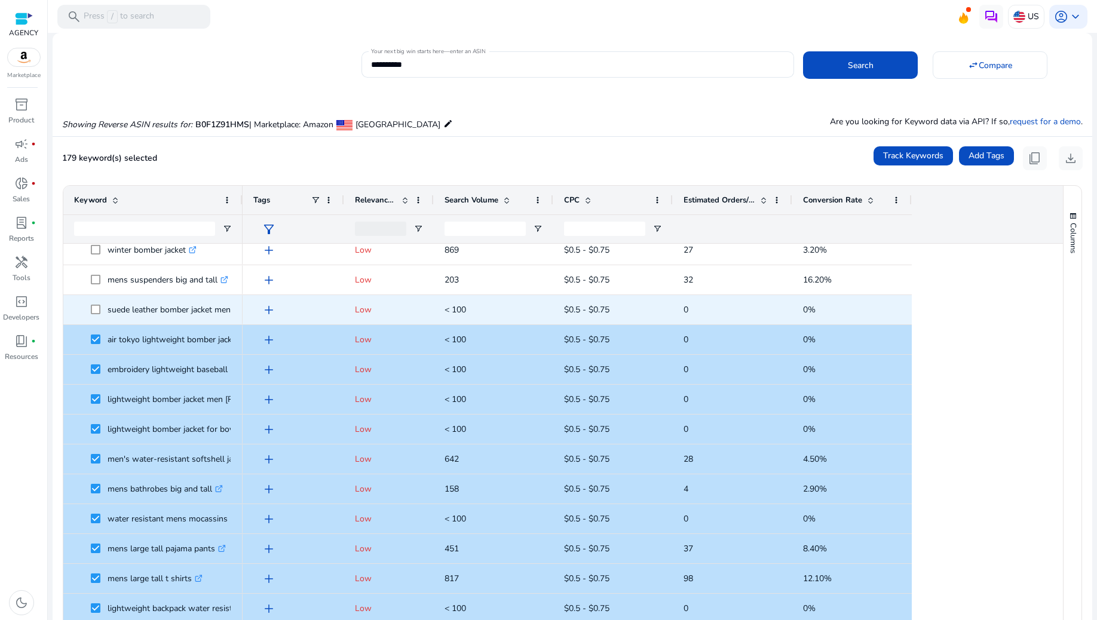
click at [94, 304] on span at bounding box center [99, 310] width 17 height 25
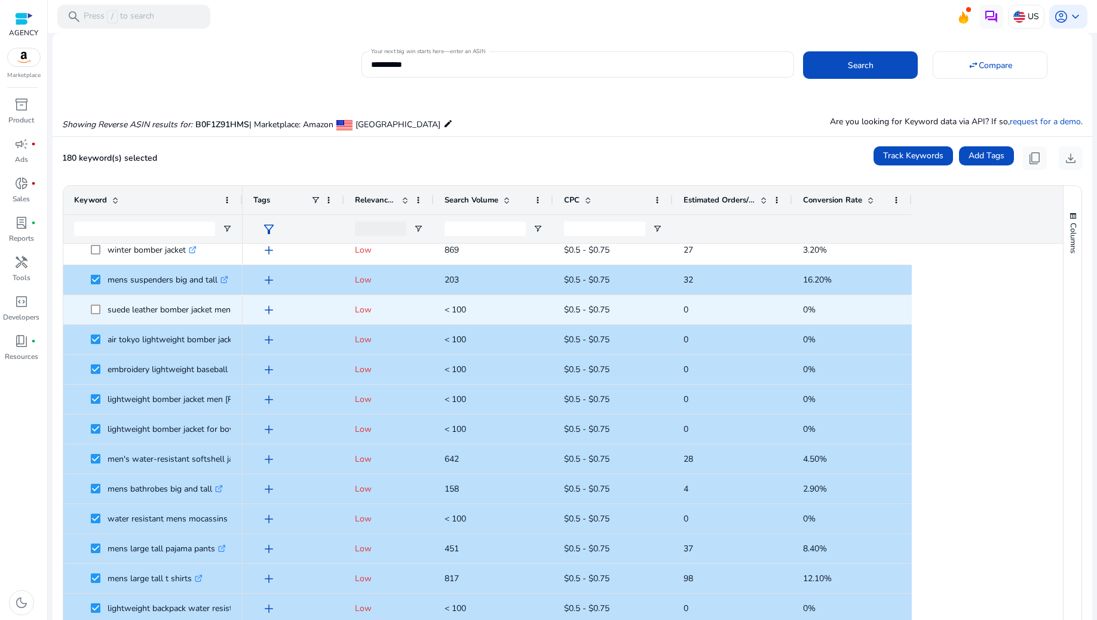
click at [89, 310] on span "suede leather bomber jacket mens .st0{fill:#2c8af8}" at bounding box center [153, 310] width 158 height 25
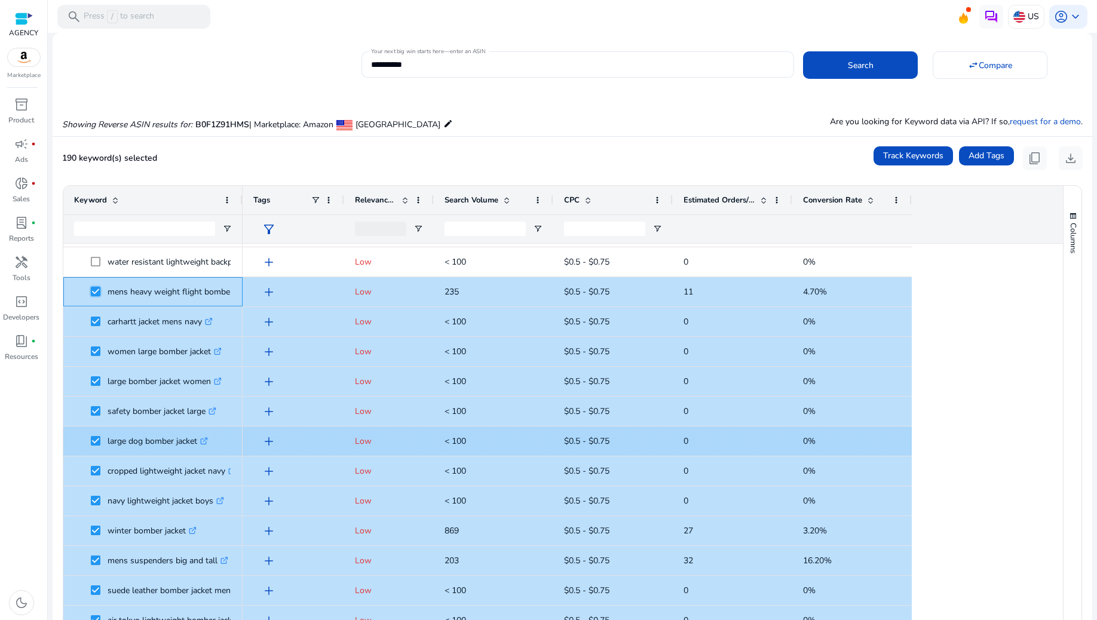
scroll to position [56, 0]
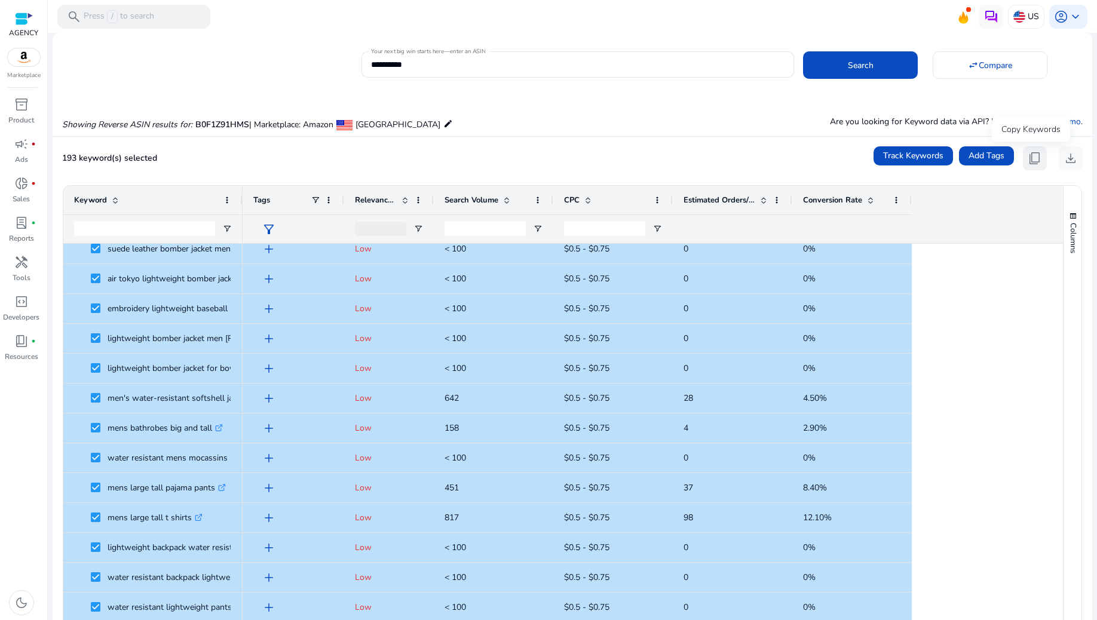
click at [1031, 161] on span "content_copy" at bounding box center [1035, 158] width 14 height 14
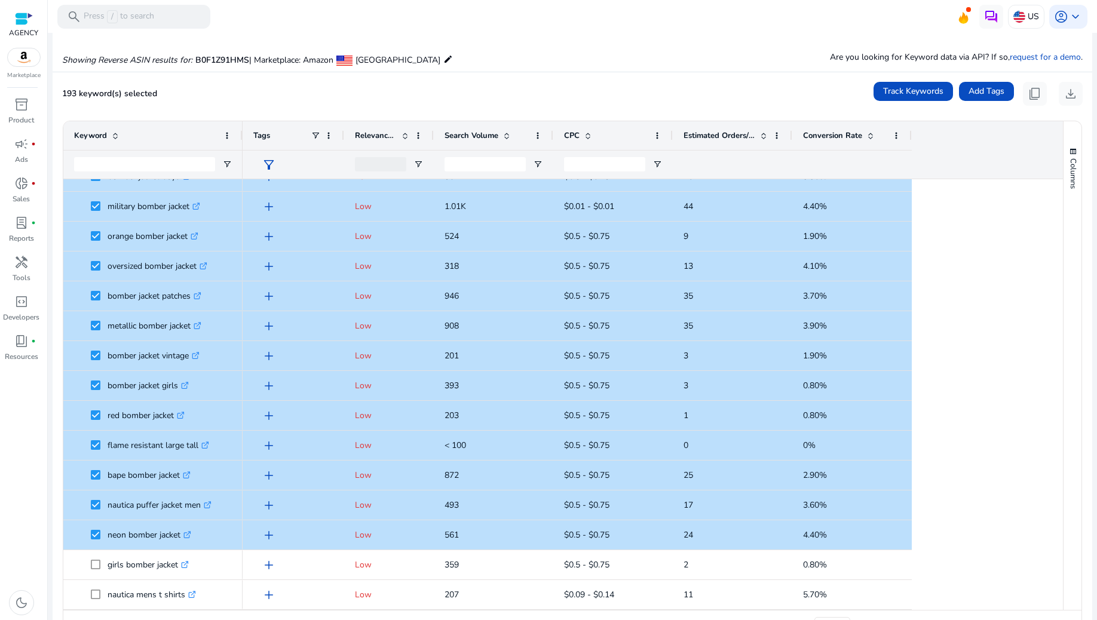
scroll to position [99, 0]
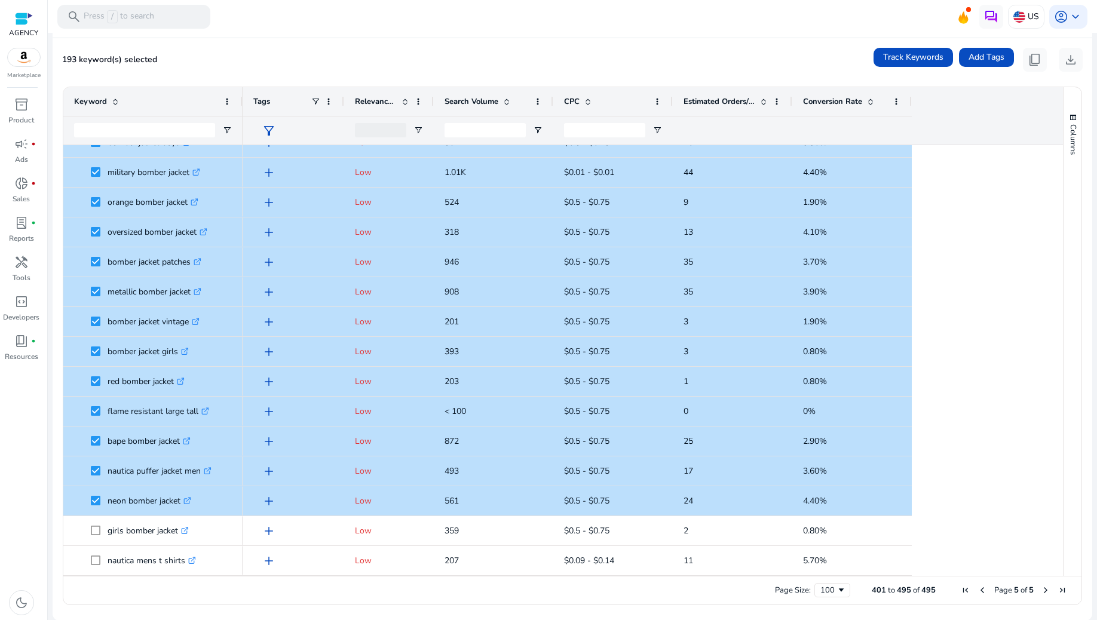
click at [961, 592] on span "First Page" at bounding box center [966, 591] width 10 height 10
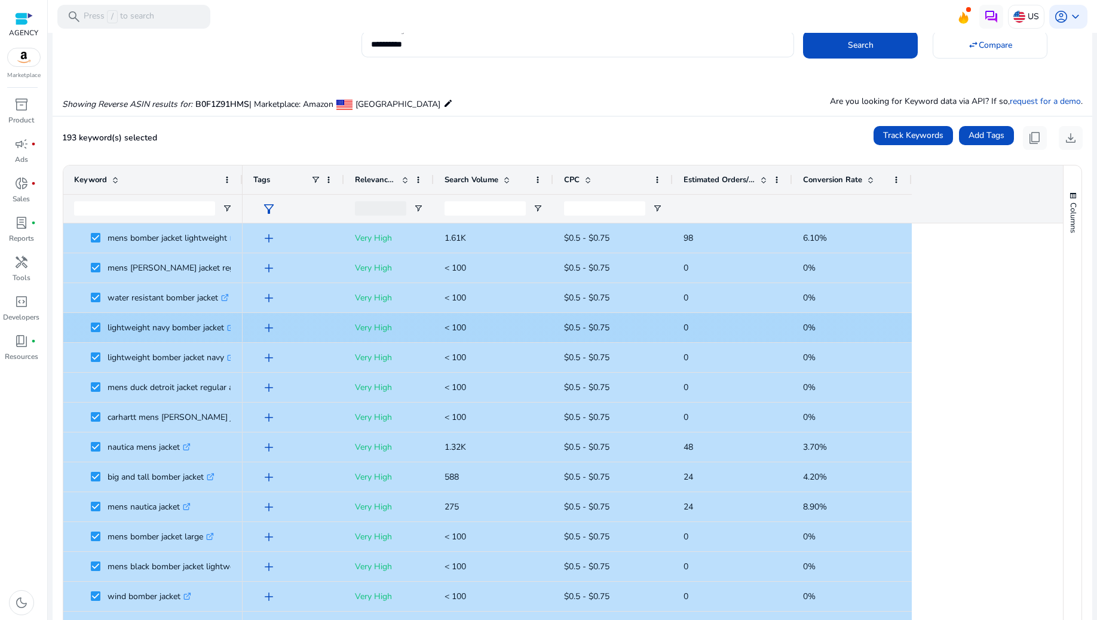
scroll to position [0, 0]
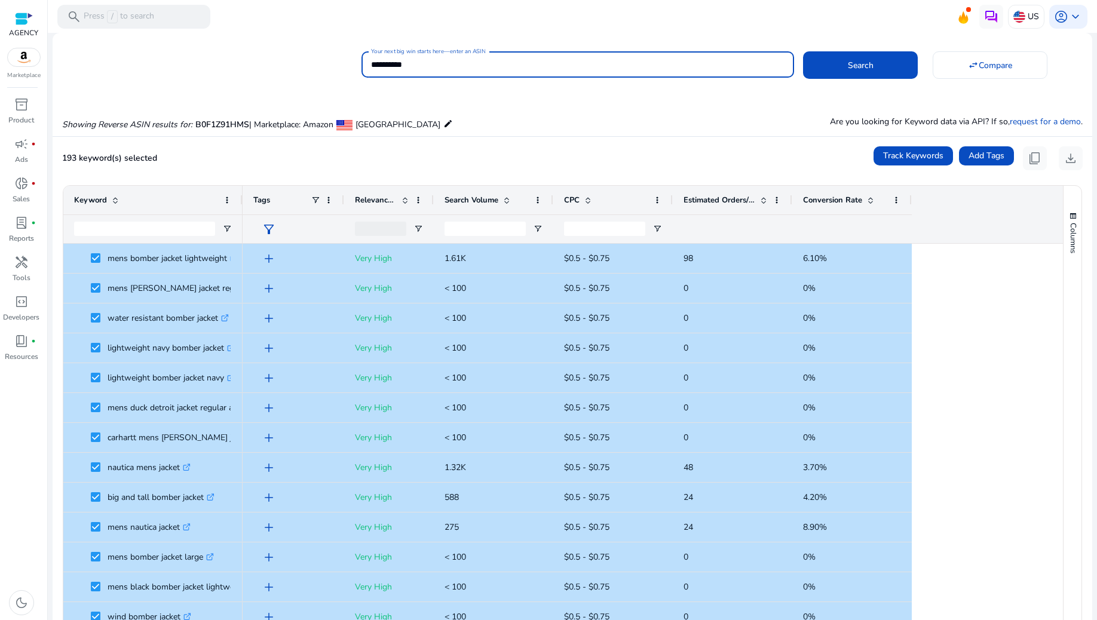
drag, startPoint x: 441, startPoint y: 65, endPoint x: 326, endPoint y: 60, distance: 114.8
click at [326, 60] on div "**********" at bounding box center [568, 62] width 1030 height 29
paste input
type input "**********"
click at [848, 63] on span "Search" at bounding box center [861, 65] width 26 height 13
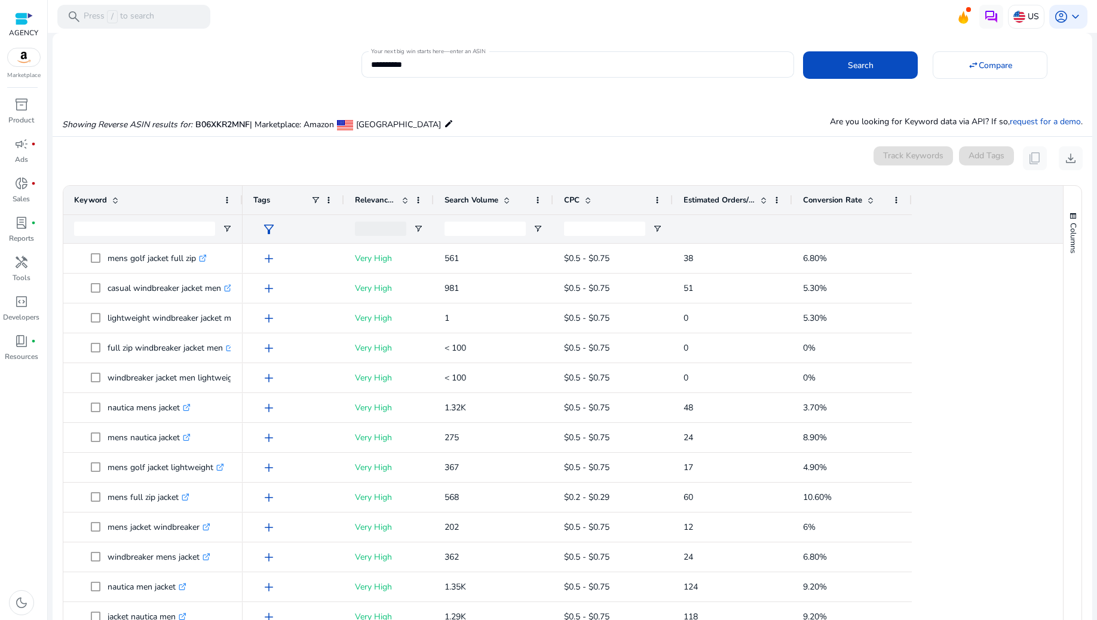
scroll to position [87, 0]
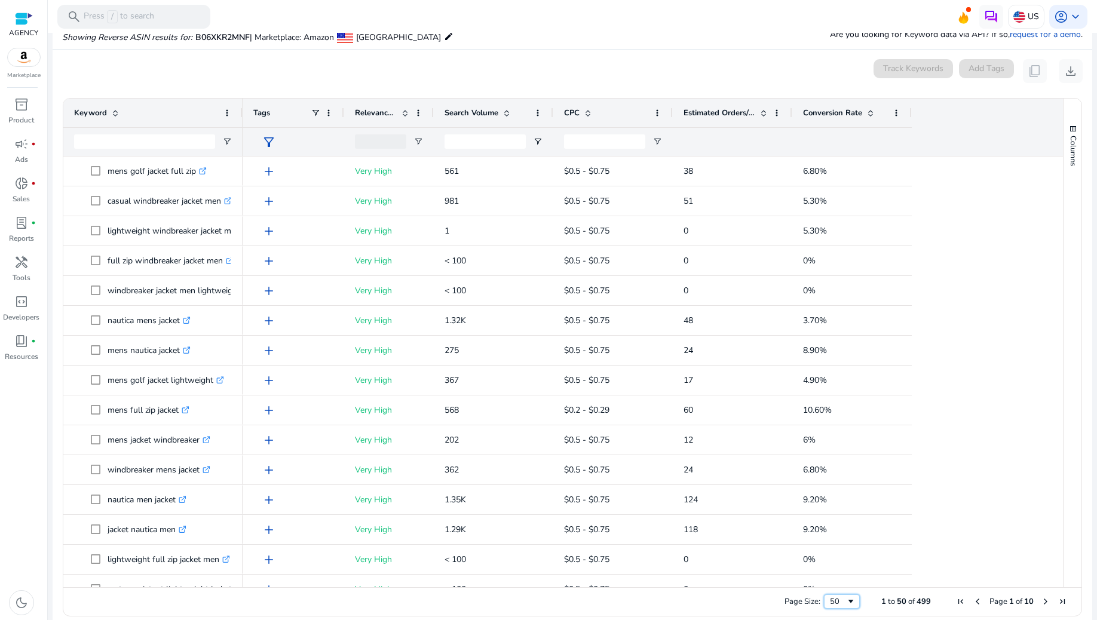
click at [846, 600] on span "Page Size" at bounding box center [851, 602] width 10 height 10
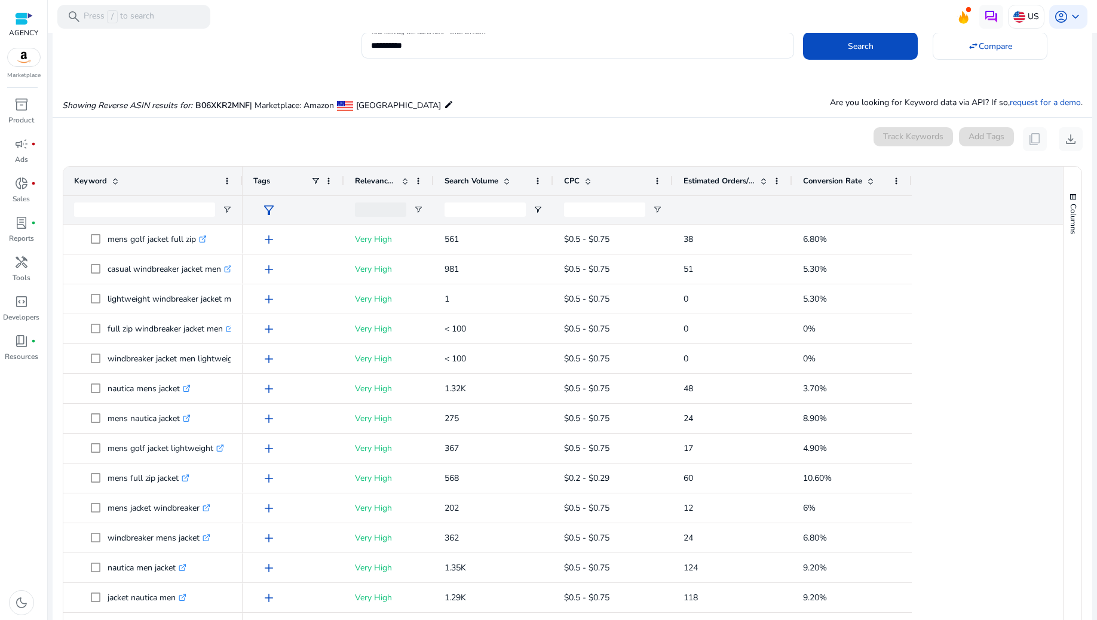
scroll to position [0, 0]
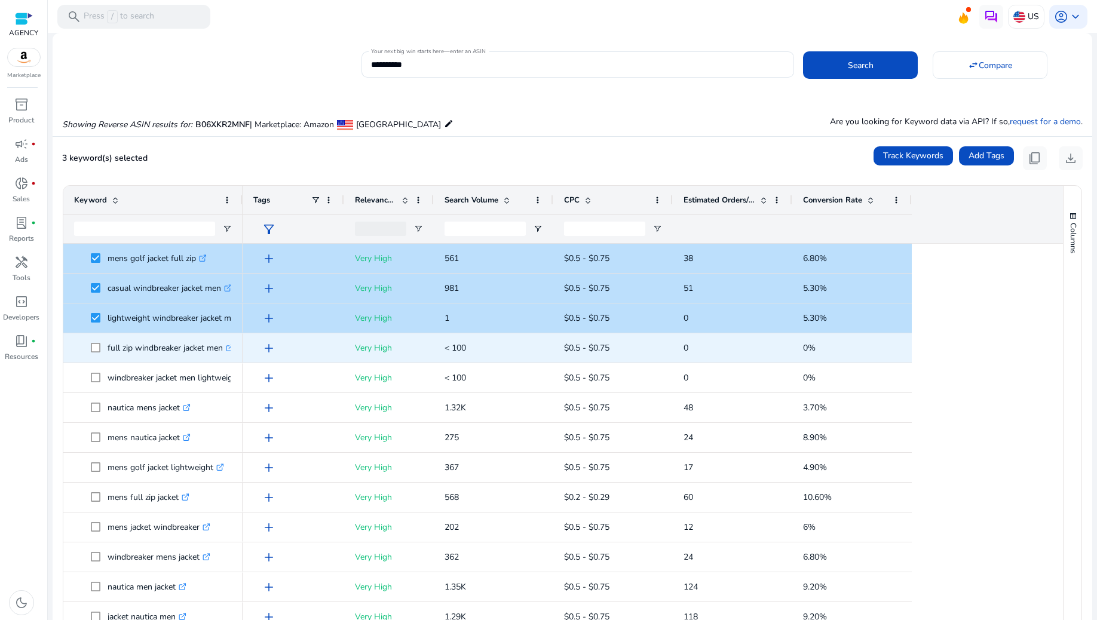
click at [94, 353] on span at bounding box center [99, 348] width 17 height 25
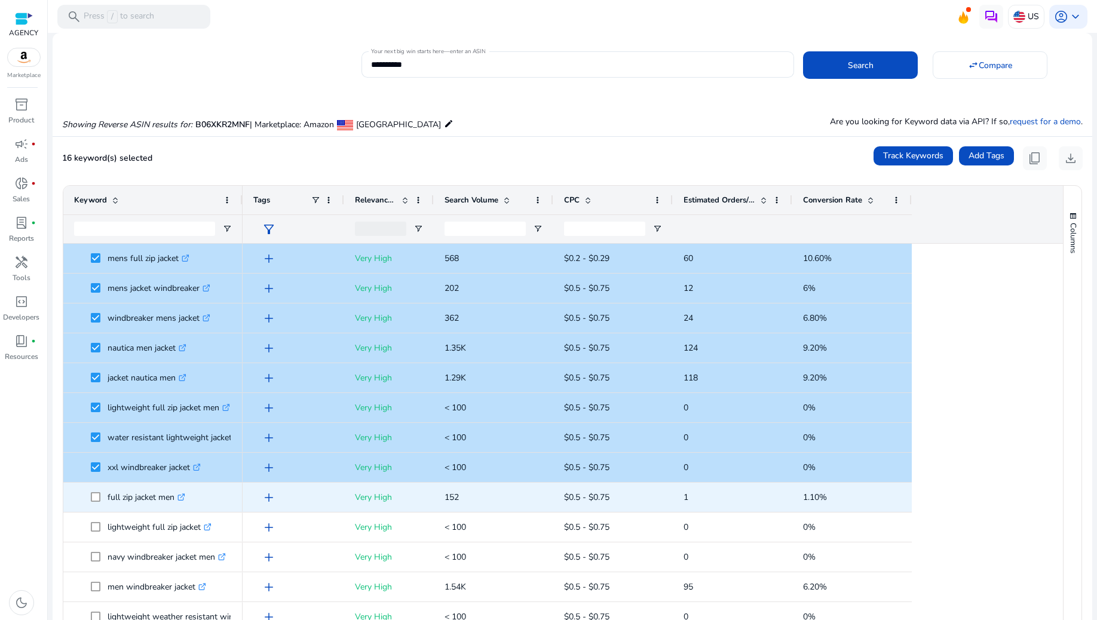
click at [96, 492] on span at bounding box center [99, 497] width 17 height 25
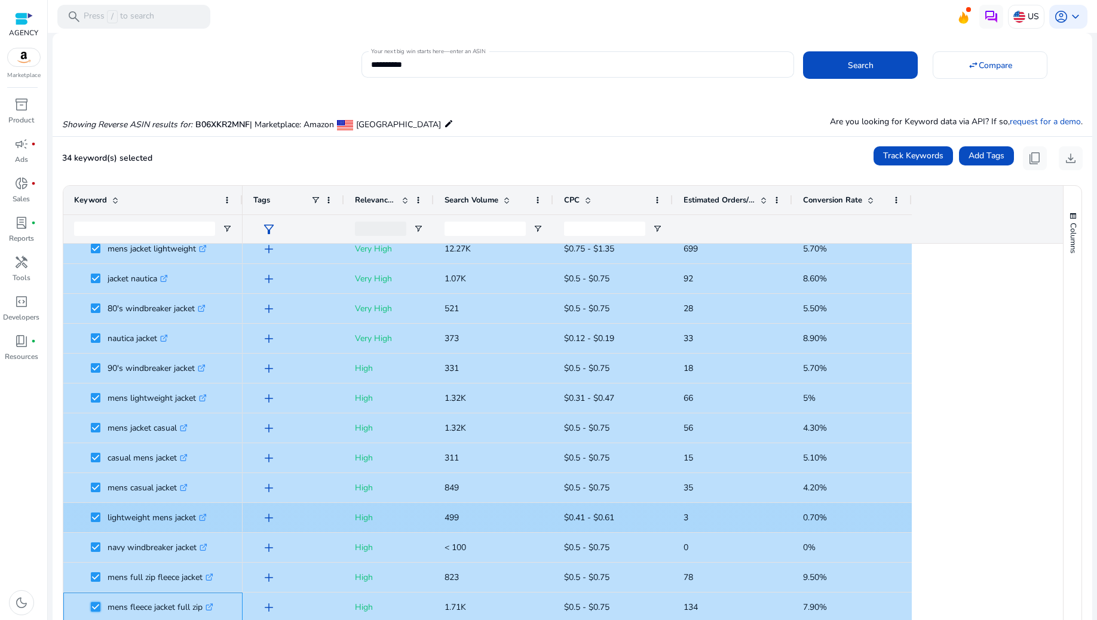
scroll to position [737, 0]
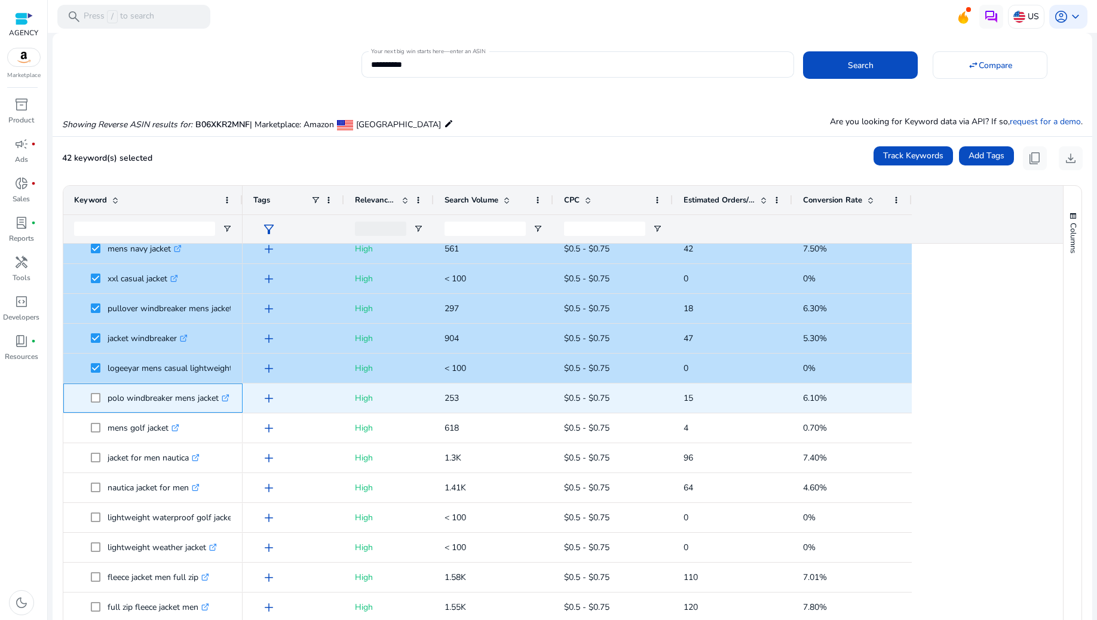
click at [101, 396] on span at bounding box center [99, 398] width 17 height 25
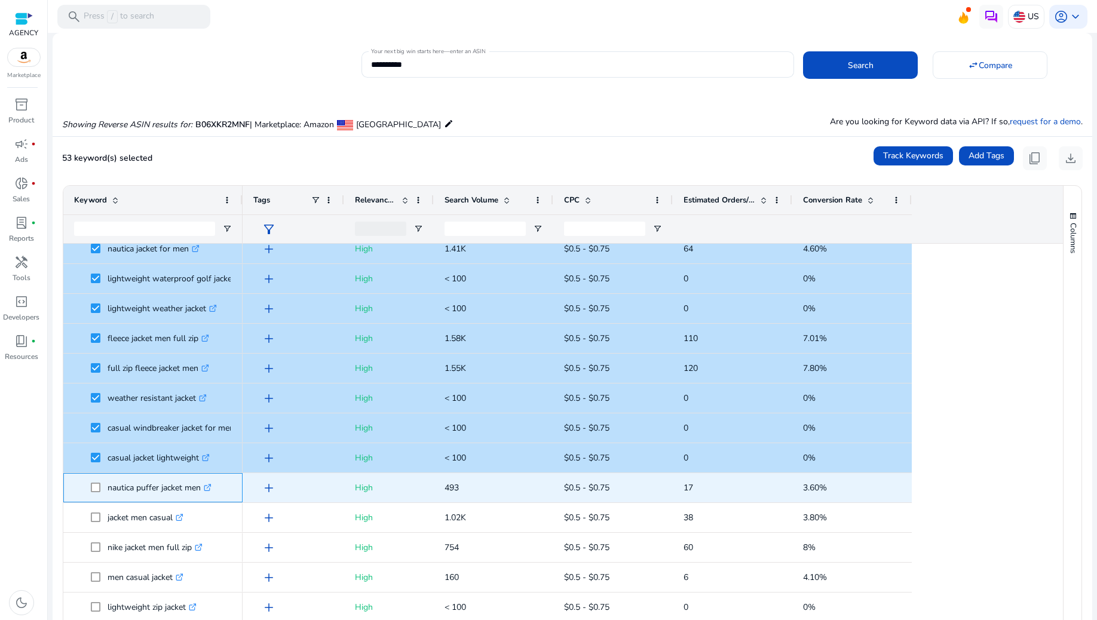
click at [94, 482] on span at bounding box center [99, 488] width 17 height 25
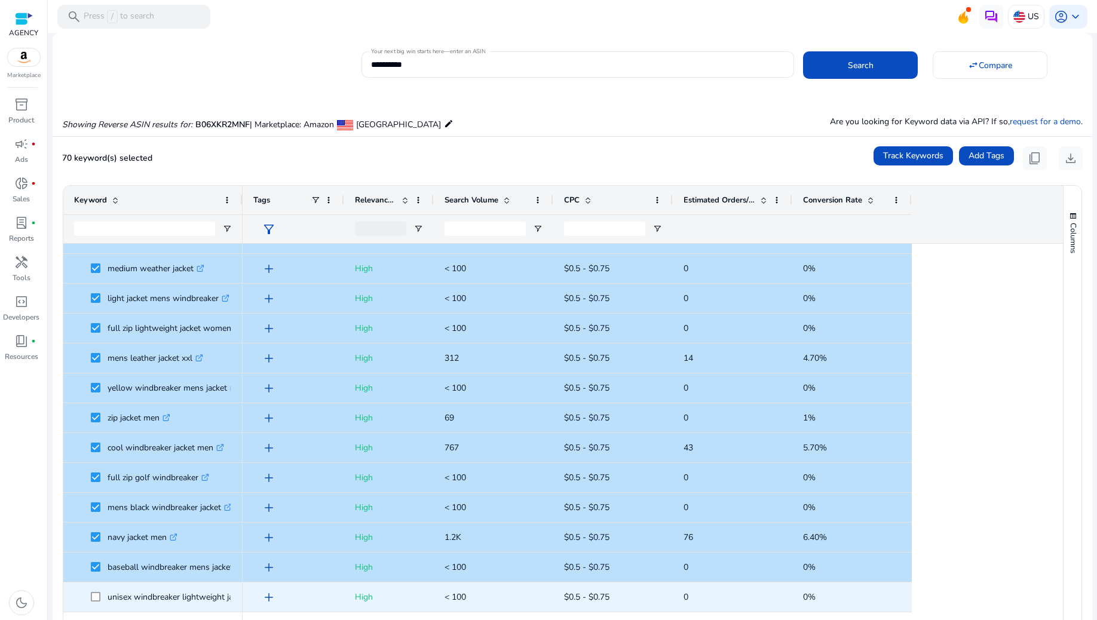
click at [91, 591] on span at bounding box center [99, 597] width 17 height 25
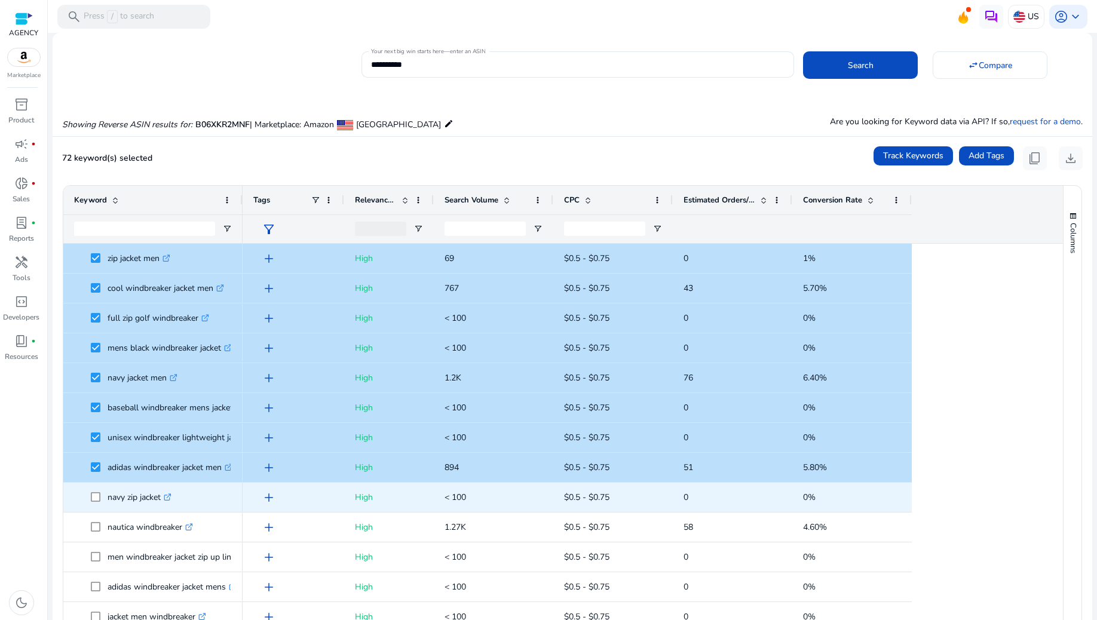
click at [93, 491] on span at bounding box center [99, 497] width 17 height 25
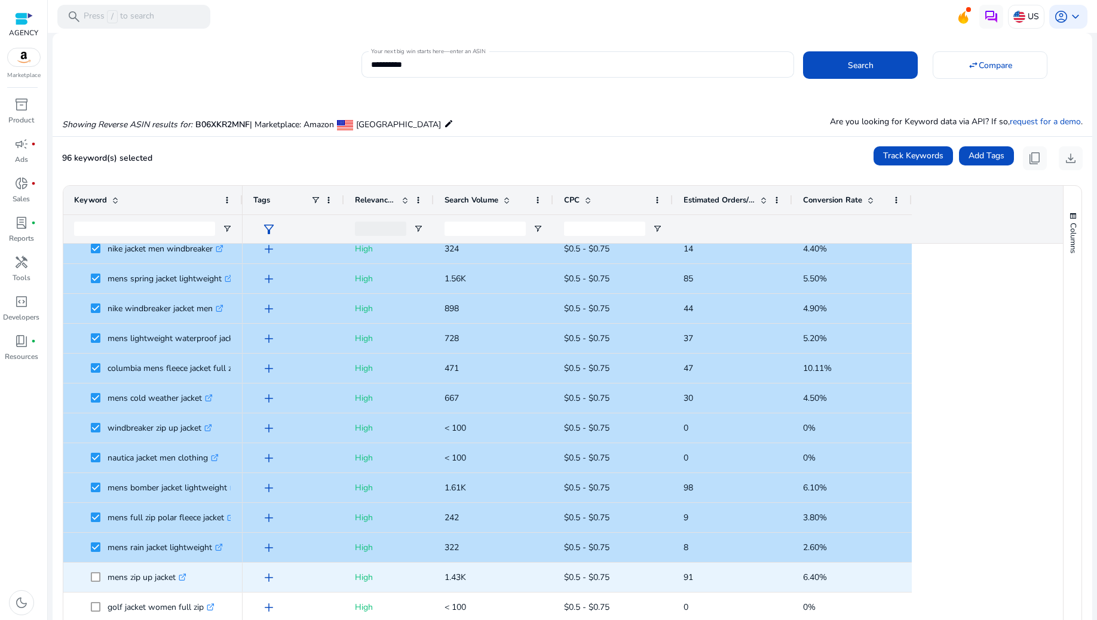
click at [94, 570] on span at bounding box center [99, 577] width 17 height 25
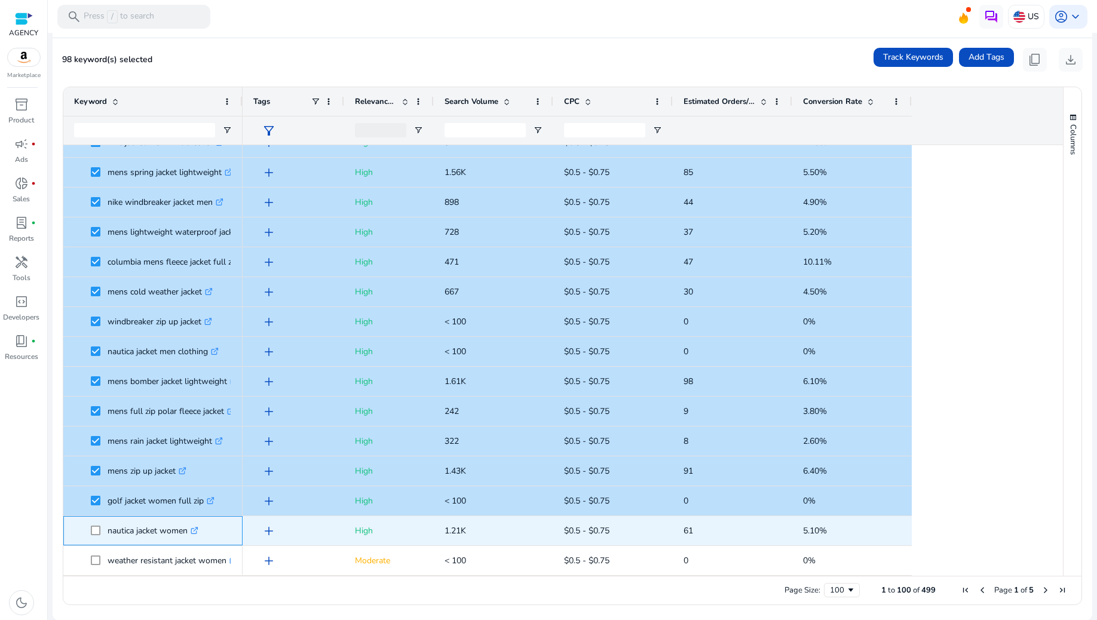
click at [94, 524] on span at bounding box center [99, 531] width 17 height 25
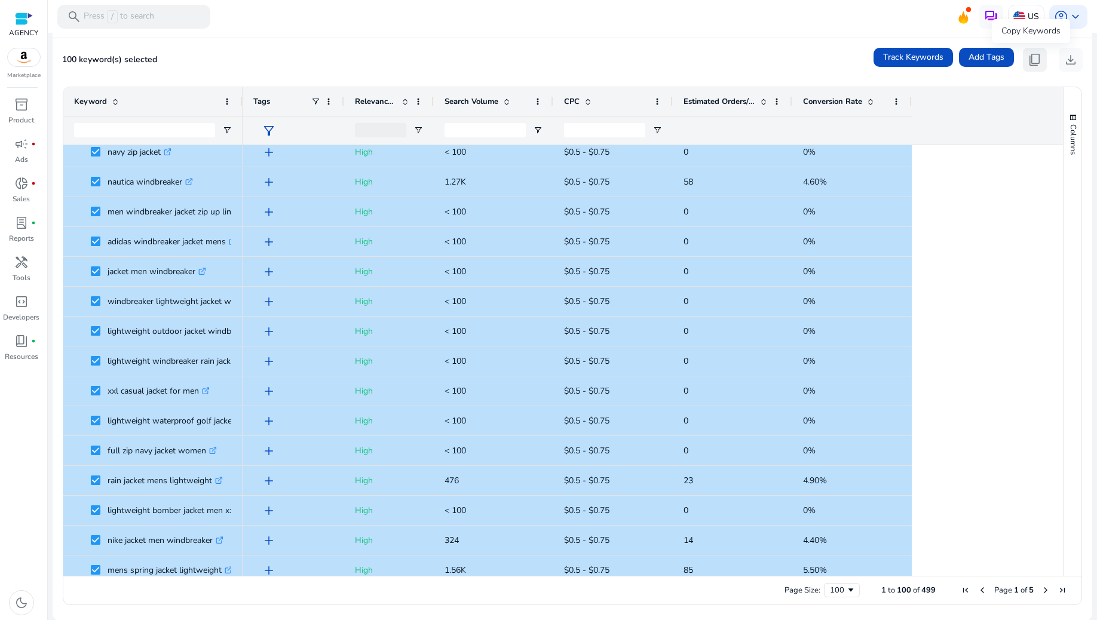
click at [1028, 65] on span "content_copy" at bounding box center [1035, 60] width 14 height 14
click at [1033, 63] on span "content_copy" at bounding box center [1035, 60] width 14 height 14
click at [1041, 587] on span "Next Page" at bounding box center [1046, 591] width 10 height 10
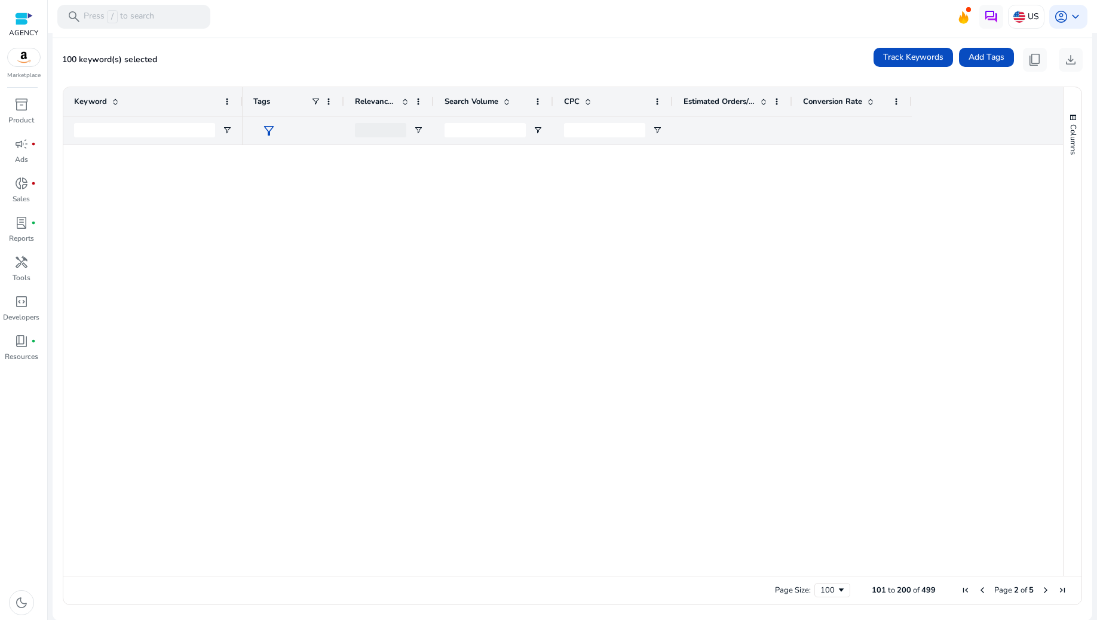
scroll to position [0, 0]
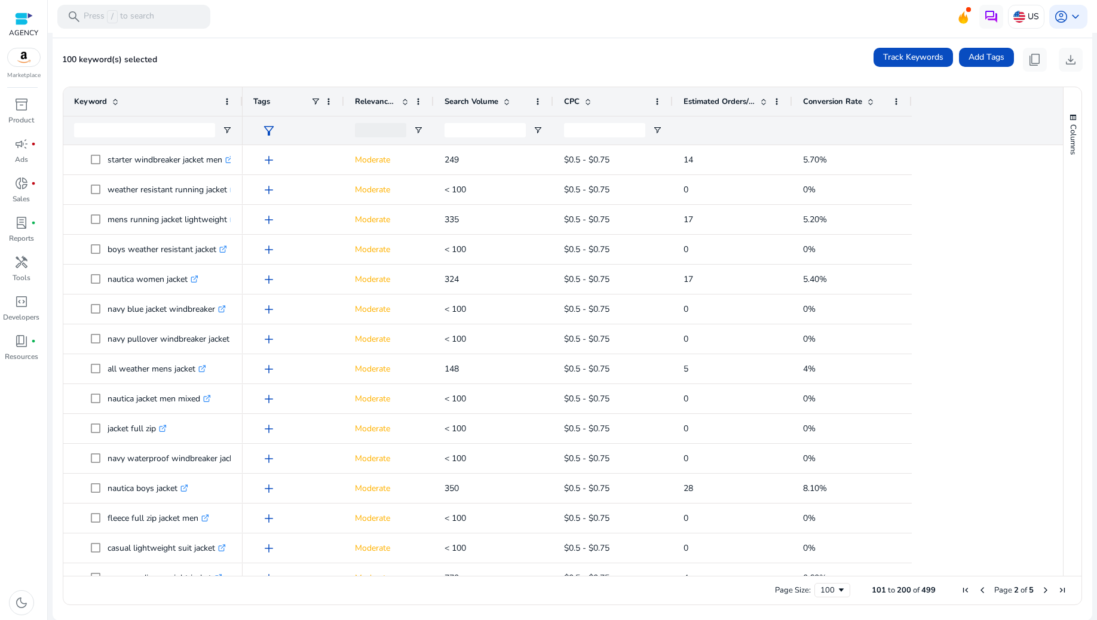
click at [1041, 587] on span "Next Page" at bounding box center [1046, 591] width 10 height 10
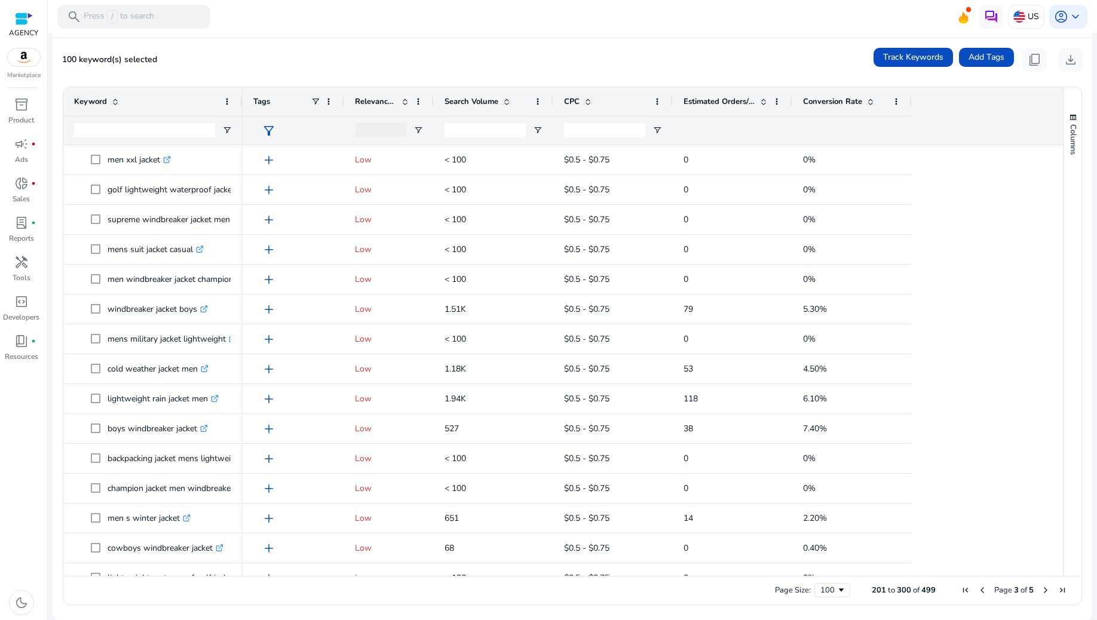
click at [978, 590] on span "Previous Page" at bounding box center [983, 591] width 10 height 10
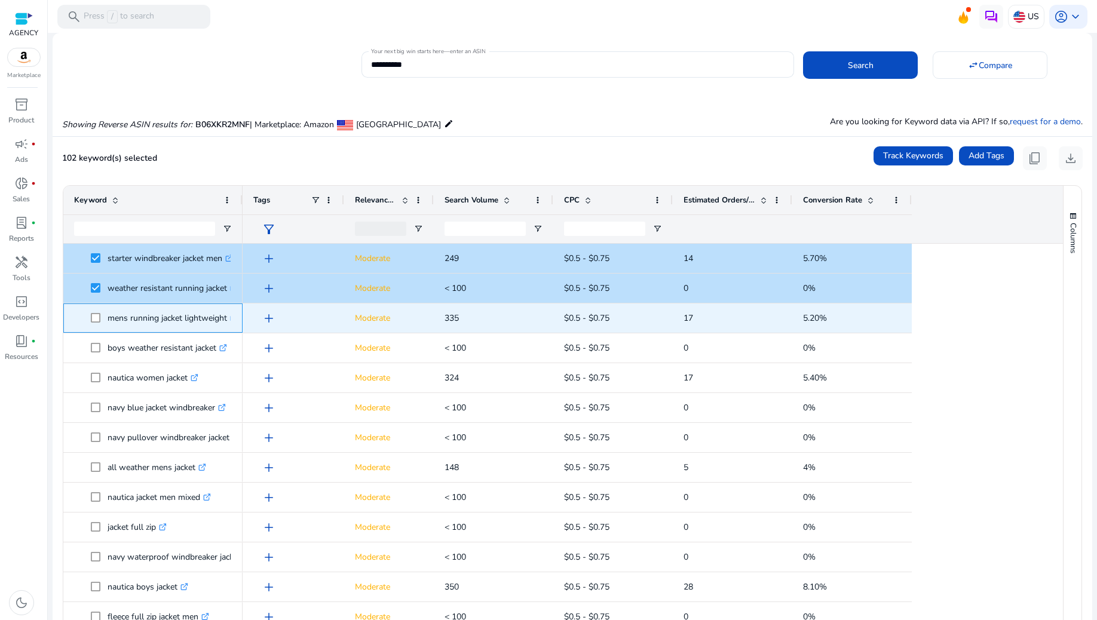
click at [94, 310] on span at bounding box center [99, 318] width 17 height 25
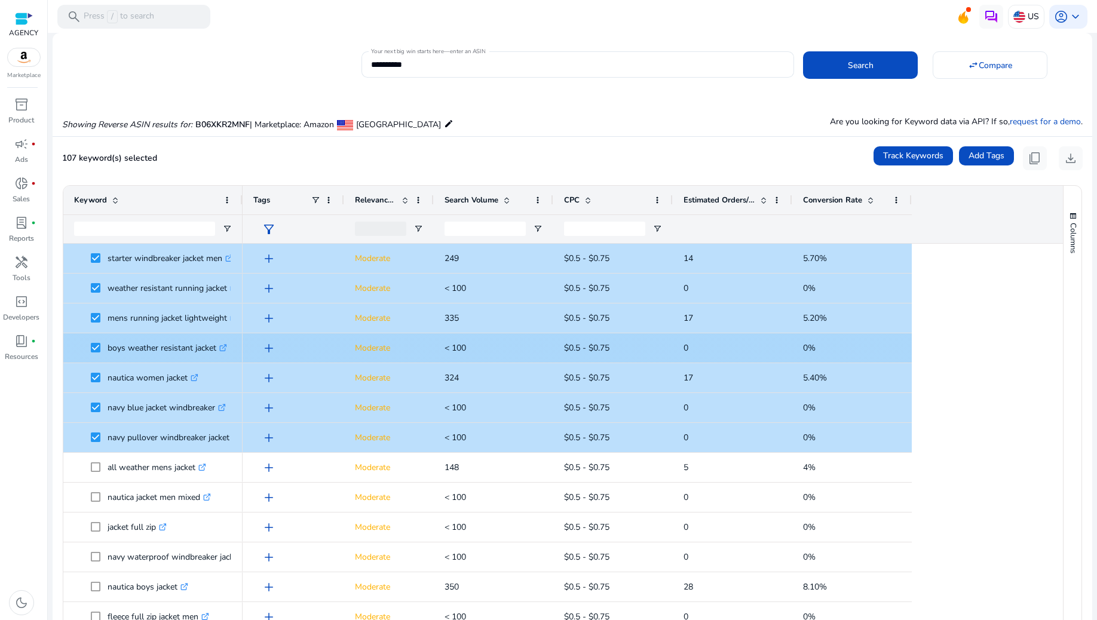
click at [65, 333] on div "boys weather resistant jacket .st0{fill:#2c8af8}" at bounding box center [152, 347] width 179 height 29
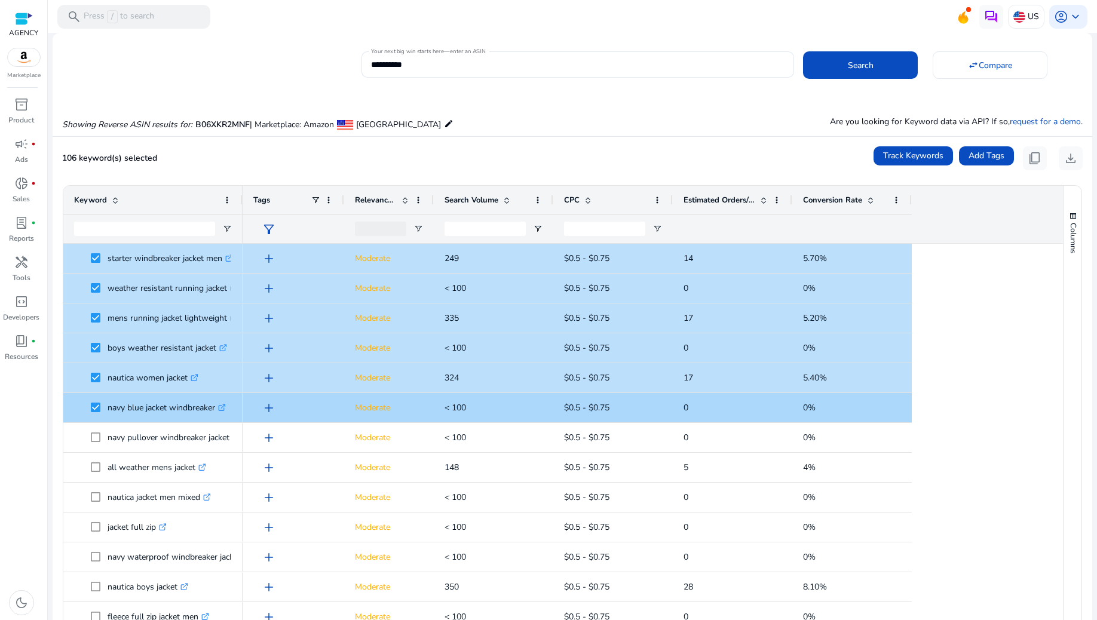
click at [96, 400] on span at bounding box center [99, 408] width 17 height 25
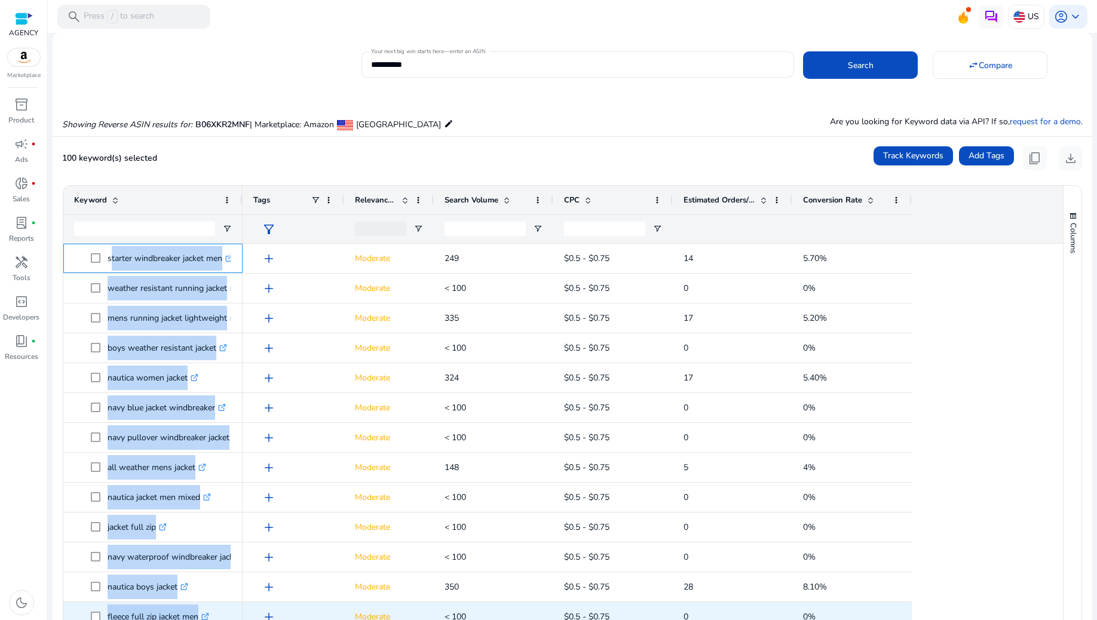
drag, startPoint x: 108, startPoint y: 258, endPoint x: 240, endPoint y: 620, distance: 384.9
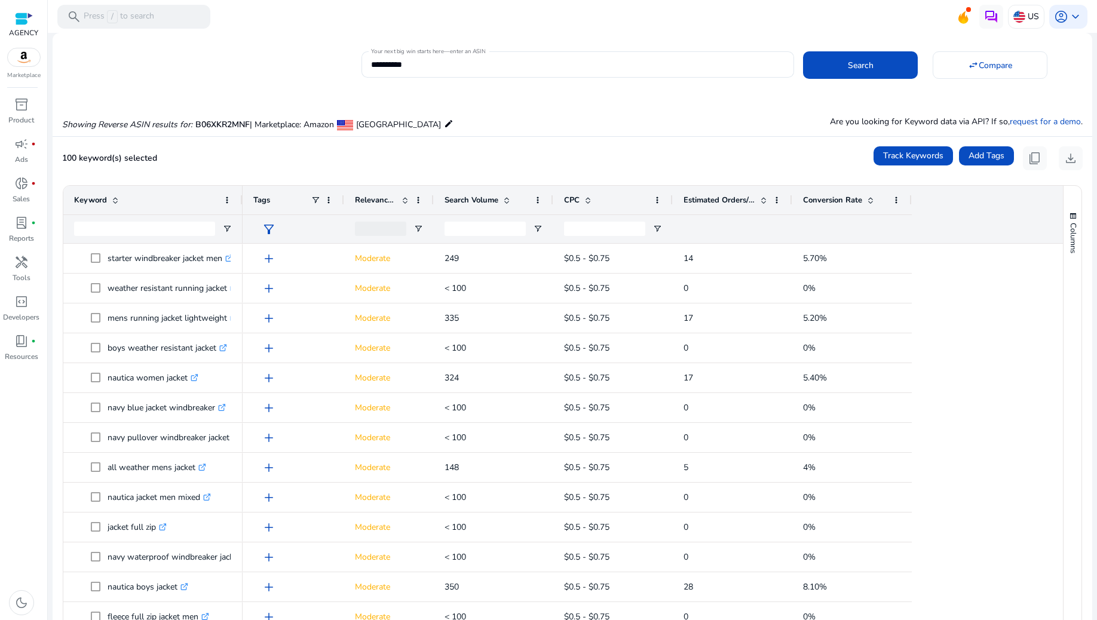
click at [58, 275] on ag-grid-angular "Press SPACE to select this row. Drag here to set row groups Drag here to set co…" at bounding box center [572, 444] width 1039 height 531
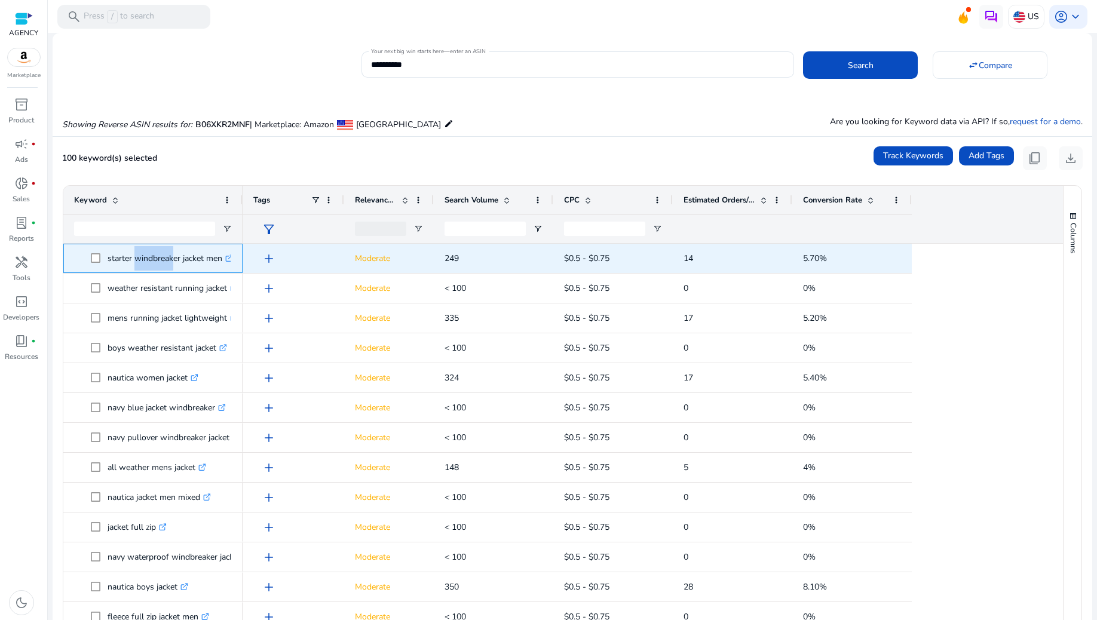
drag, startPoint x: 133, startPoint y: 257, endPoint x: 170, endPoint y: 263, distance: 37.5
click at [170, 263] on p "starter windbreaker jacket men .st0{fill:#2c8af8}" at bounding box center [170, 258] width 125 height 25
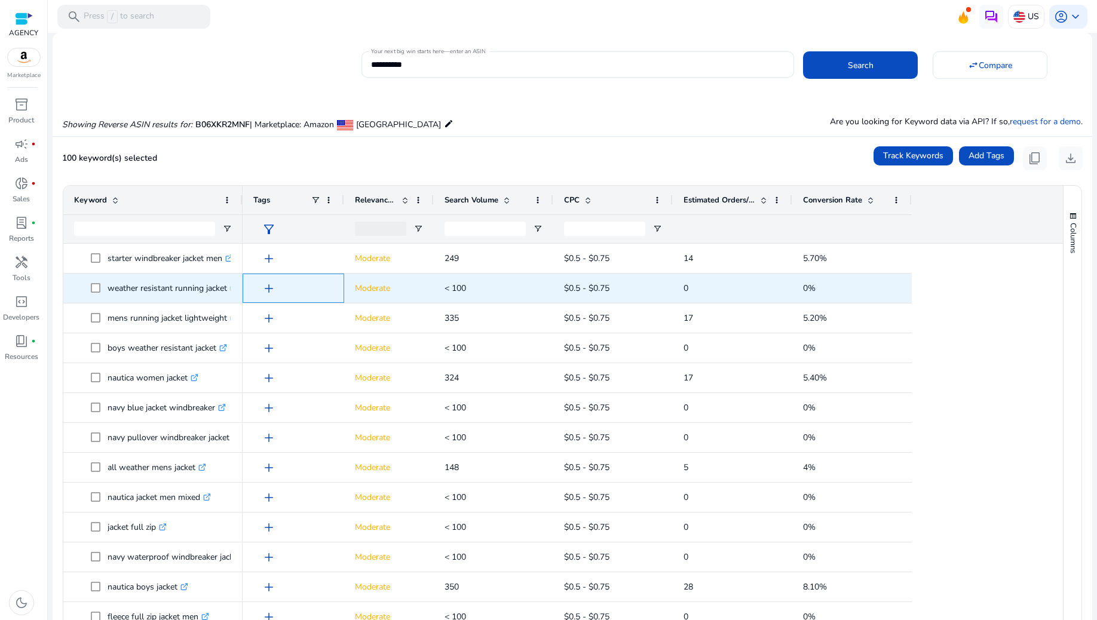
click at [249, 275] on div "add" at bounding box center [294, 288] width 102 height 29
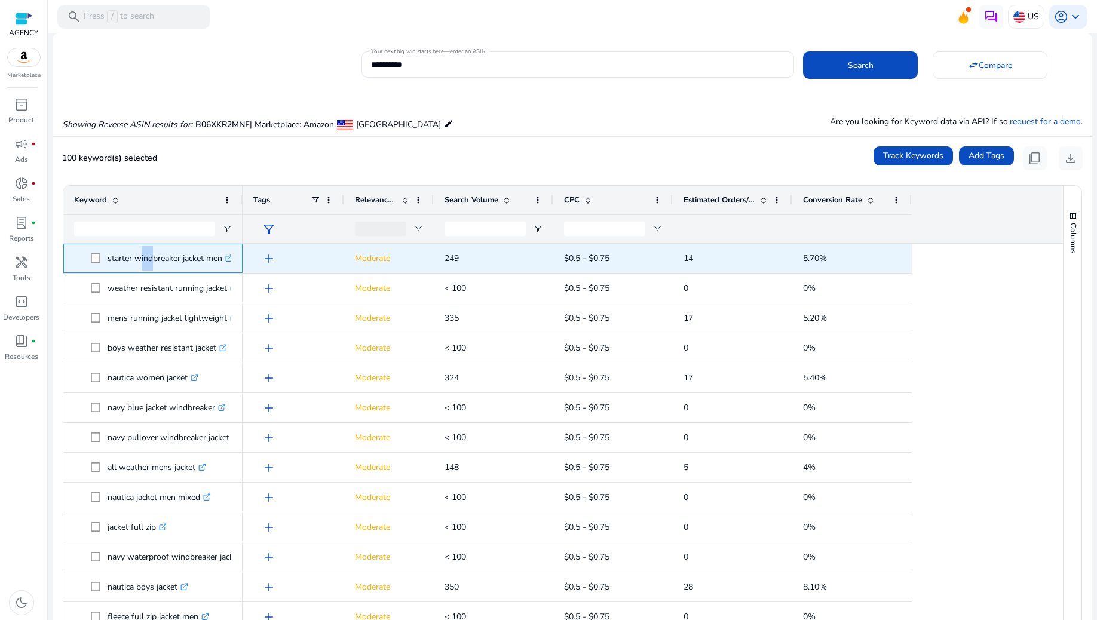
drag, startPoint x: 136, startPoint y: 252, endPoint x: 151, endPoint y: 247, distance: 15.1
click at [151, 247] on p "starter windbreaker jacket men .st0{fill:#2c8af8}" at bounding box center [170, 258] width 125 height 25
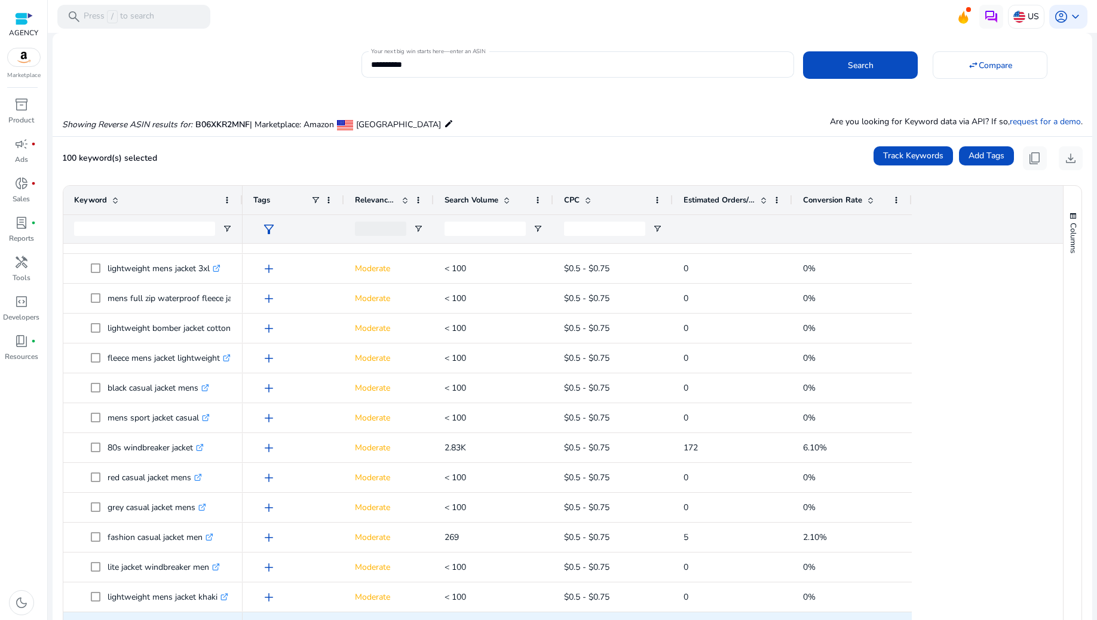
scroll to position [2558, 0]
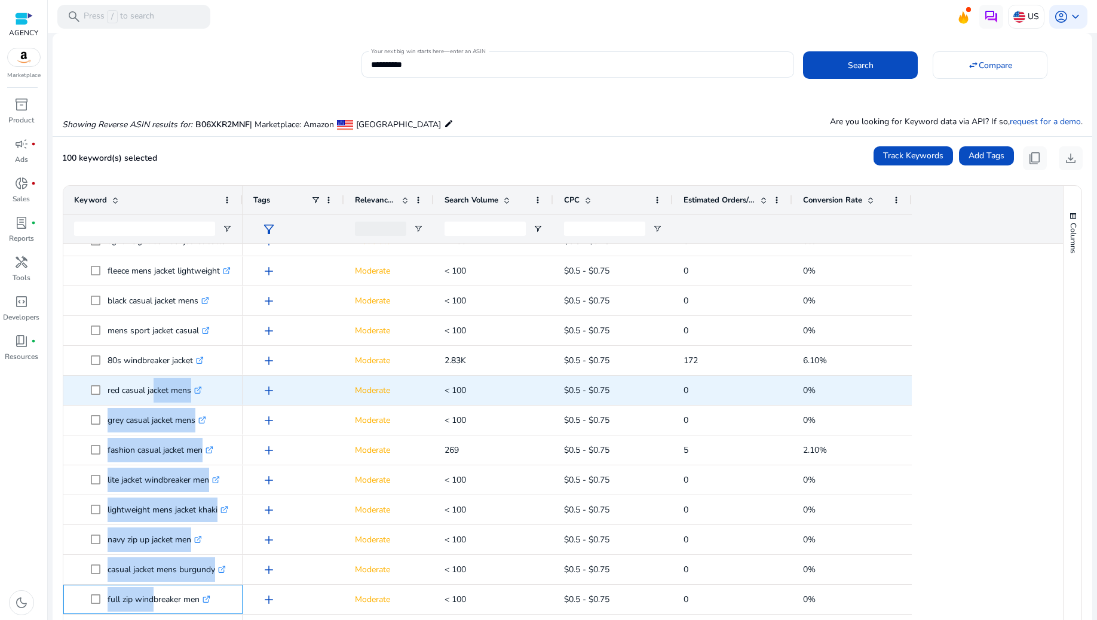
drag, startPoint x: 148, startPoint y: 613, endPoint x: 151, endPoint y: 397, distance: 215.1
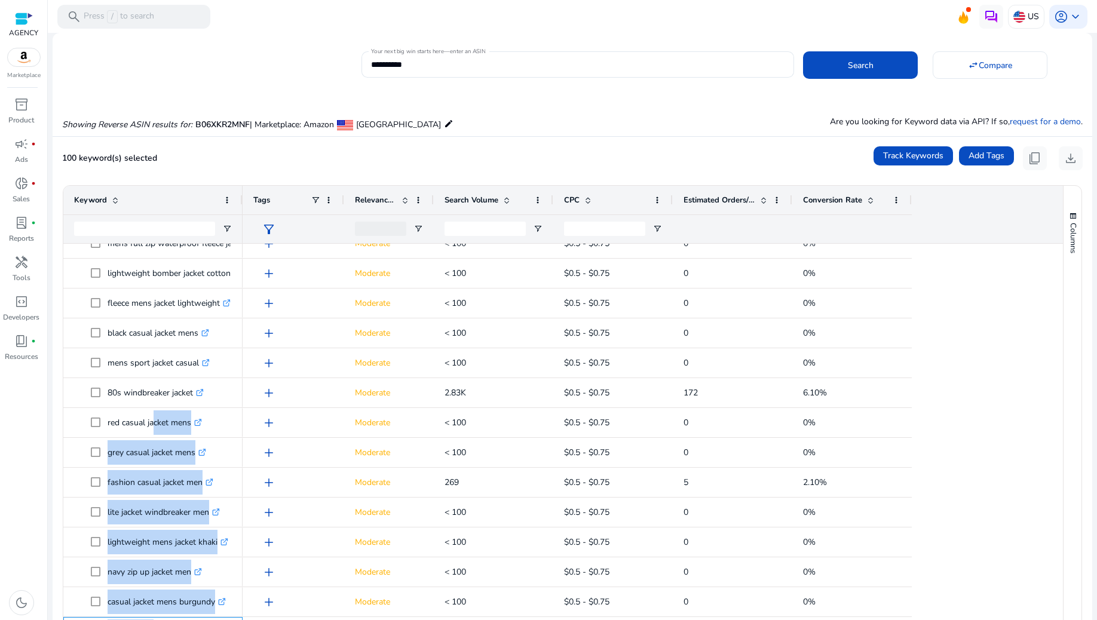
scroll to position [2460, 0]
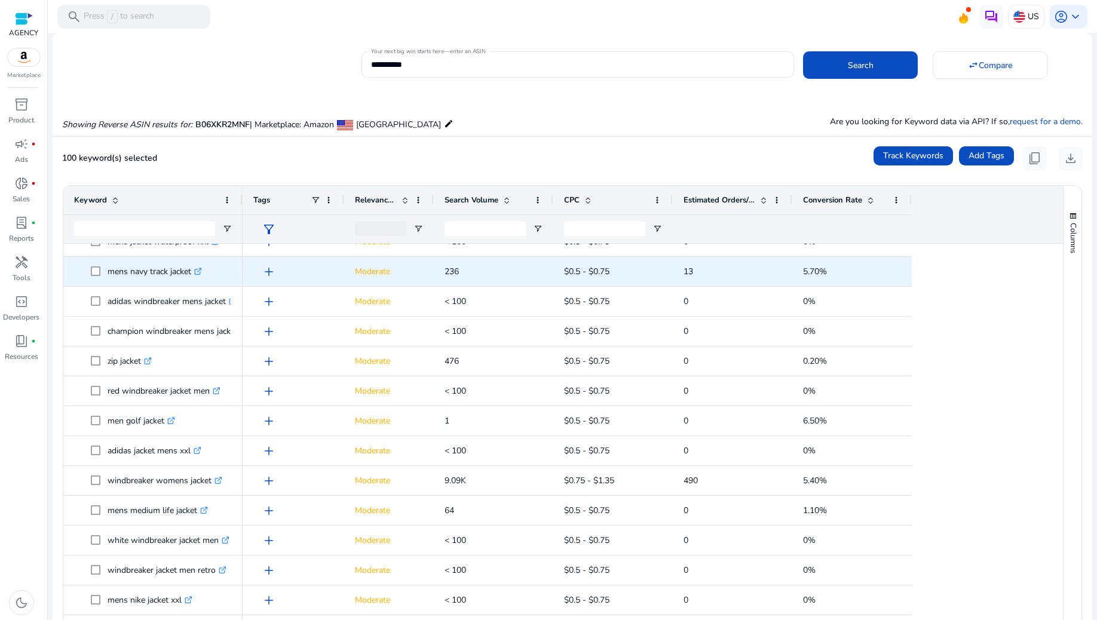
drag, startPoint x: 200, startPoint y: 600, endPoint x: 206, endPoint y: 273, distance: 326.9
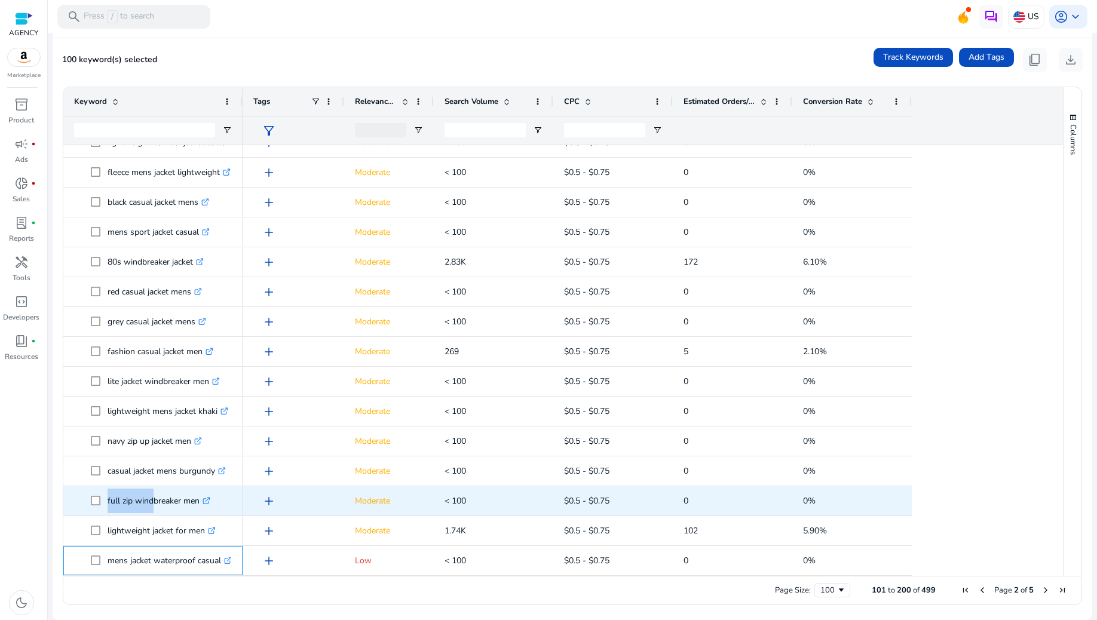
drag, startPoint x: 222, startPoint y: 559, endPoint x: 111, endPoint y: 503, distance: 124.8
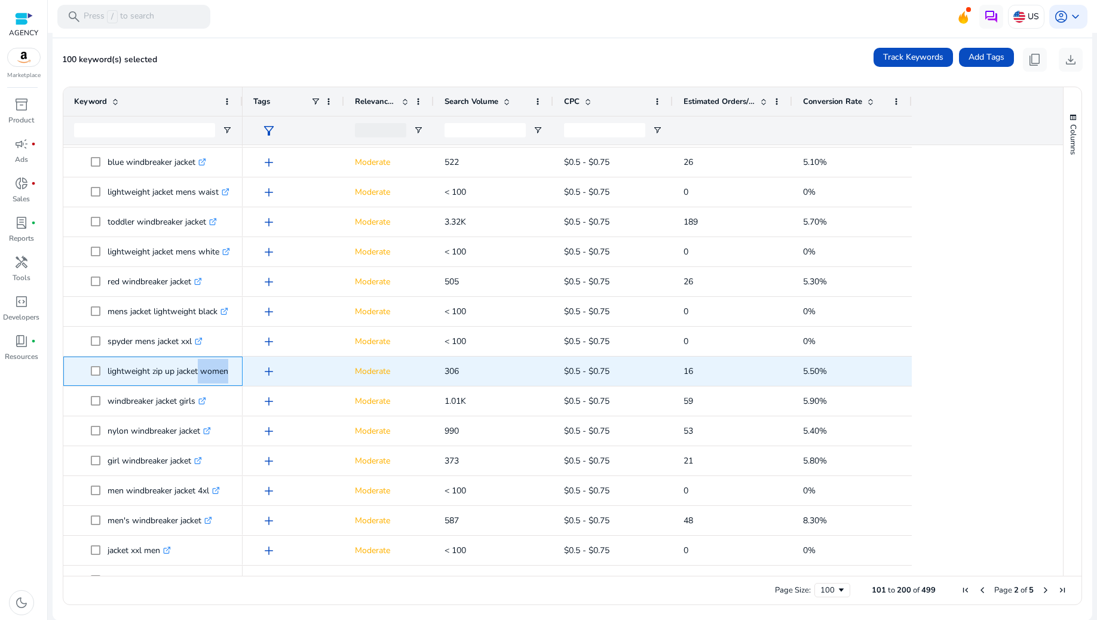
drag, startPoint x: 233, startPoint y: 369, endPoint x: 195, endPoint y: 357, distance: 40.1
click at [195, 357] on div "lightweight zip up jacket women .st0{fill:#2c8af8}" at bounding box center [152, 371] width 179 height 29
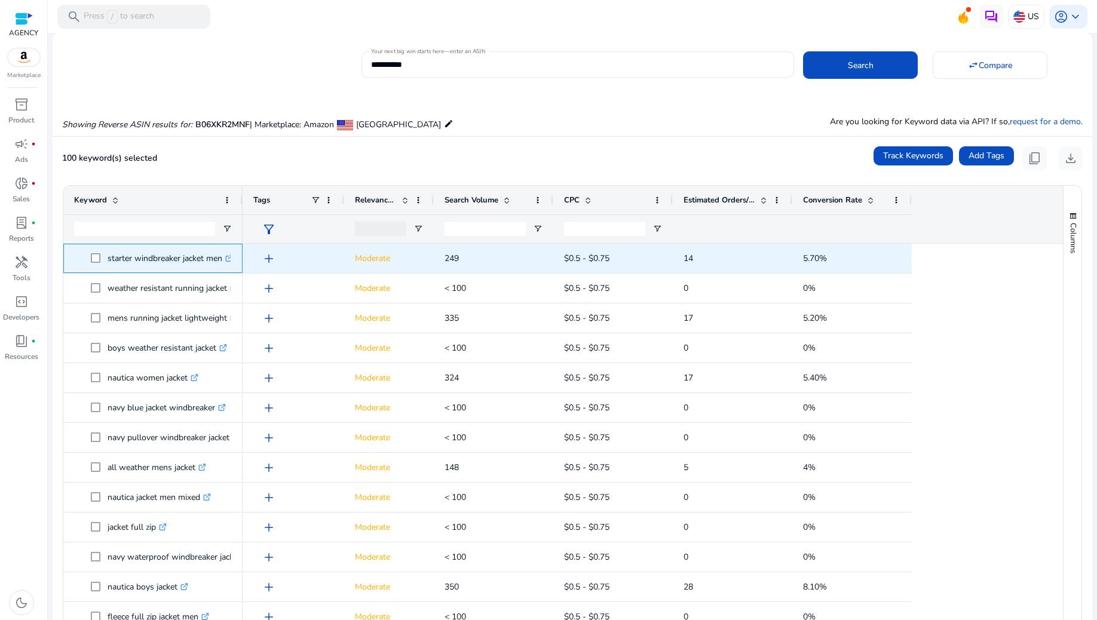
drag, startPoint x: 106, startPoint y: 253, endPoint x: 96, endPoint y: 272, distance: 21.7
click at [96, 272] on div "starter windbreaker jacket men .st0{fill:#2c8af8}" at bounding box center [152, 258] width 179 height 29
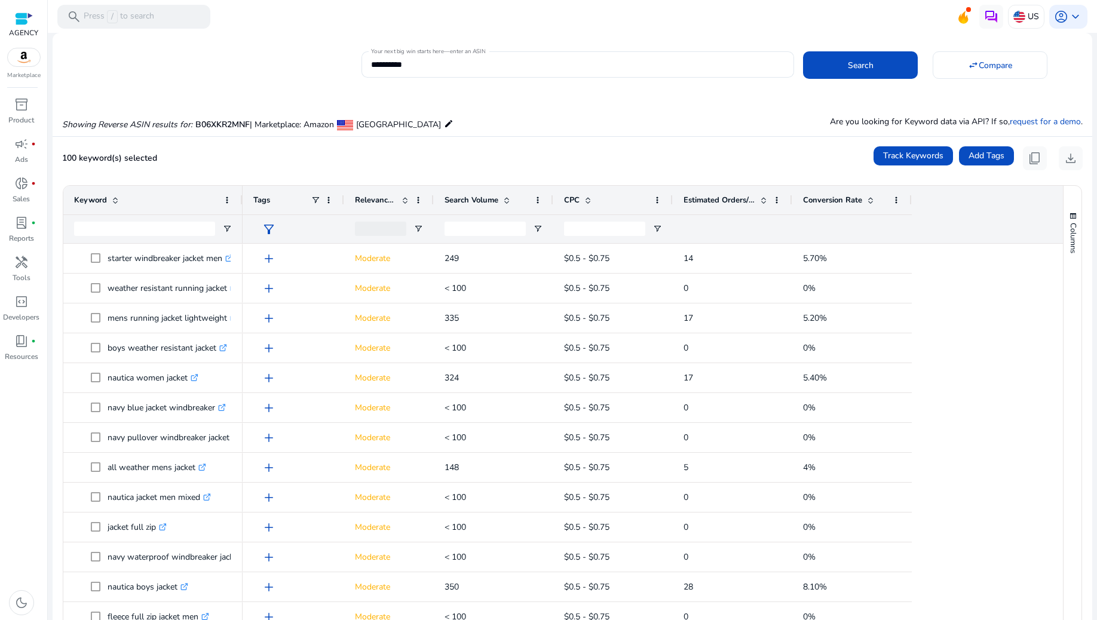
click at [54, 273] on ag-grid-angular "Press SPACE to select this row. Drag here to set row groups Drag here to set co…" at bounding box center [572, 444] width 1039 height 531
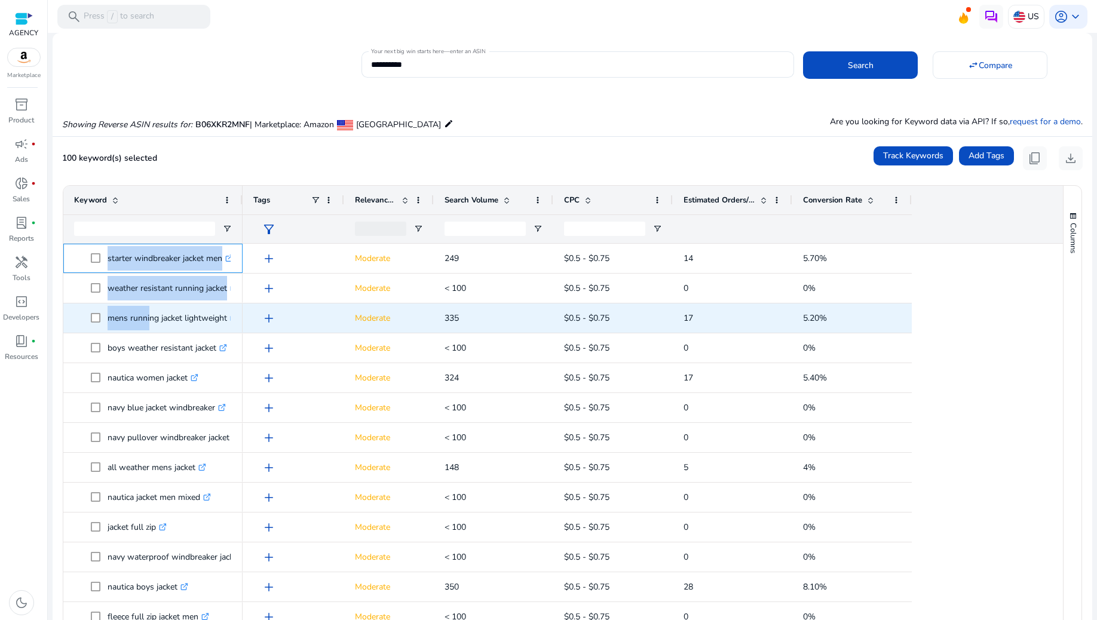
drag, startPoint x: 103, startPoint y: 252, endPoint x: 169, endPoint y: 327, distance: 100.0
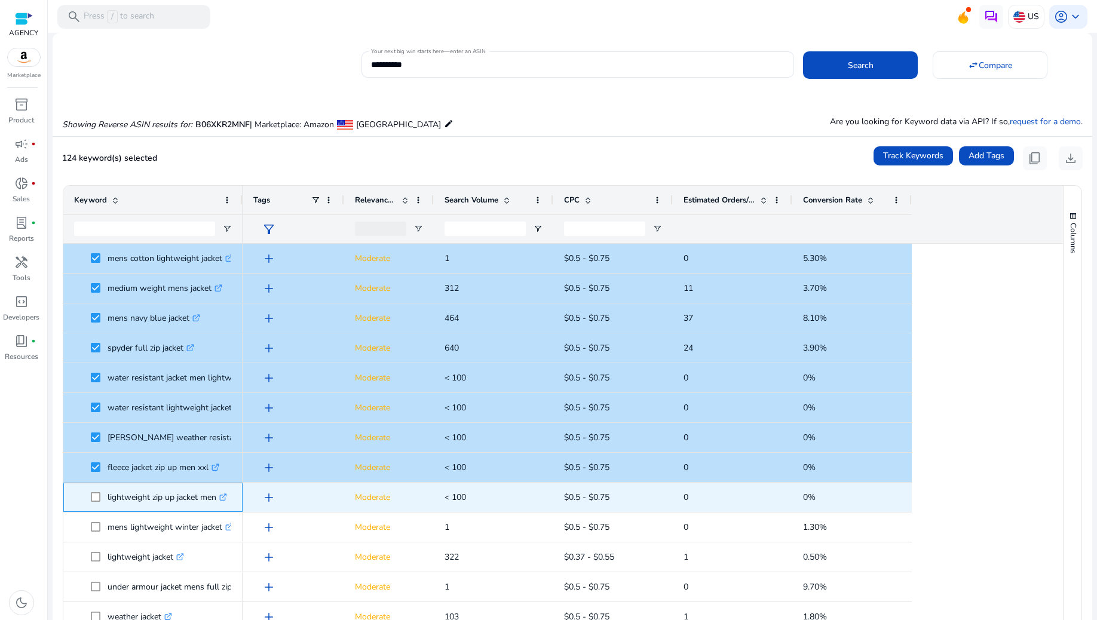
click at [93, 491] on span at bounding box center [99, 497] width 17 height 25
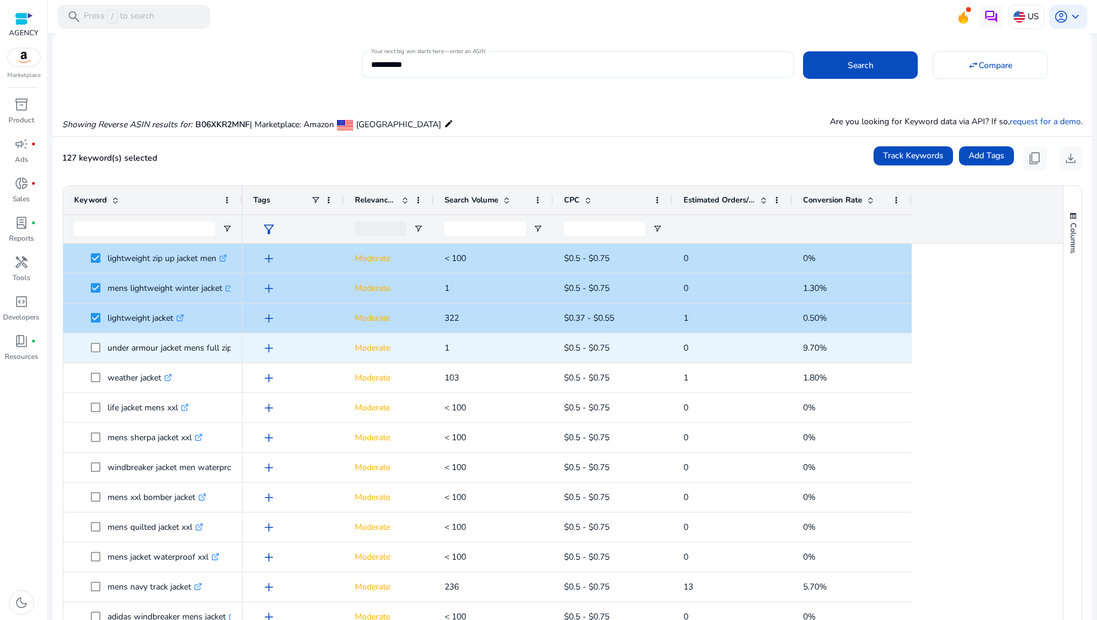
click at [96, 353] on span at bounding box center [99, 348] width 17 height 25
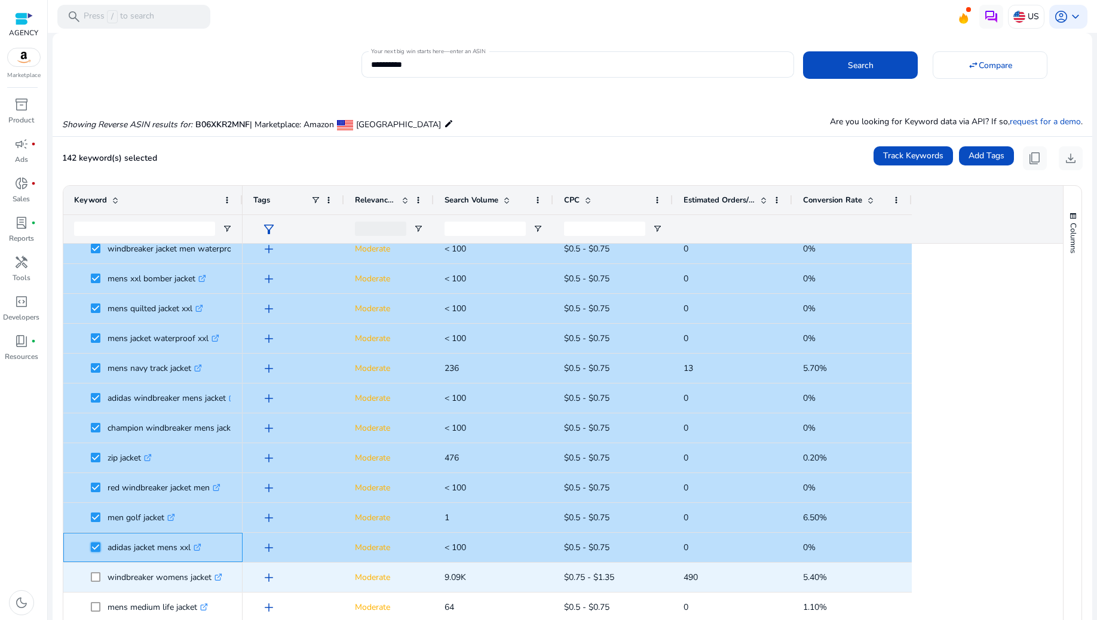
scroll to position [1113, 0]
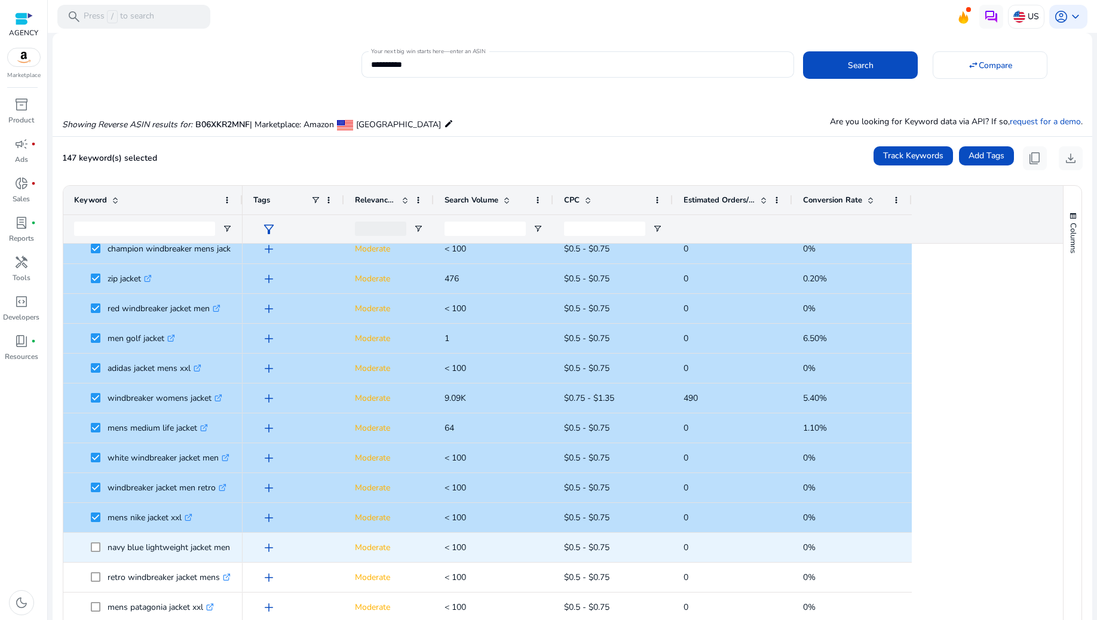
click at [99, 552] on span at bounding box center [99, 547] width 17 height 25
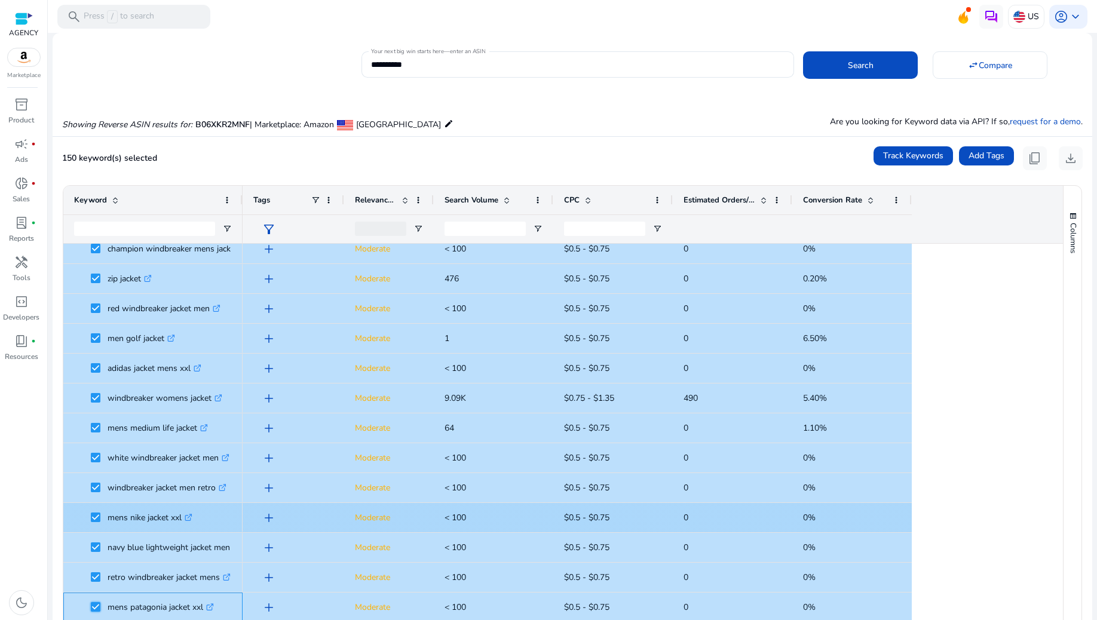
scroll to position [1239, 0]
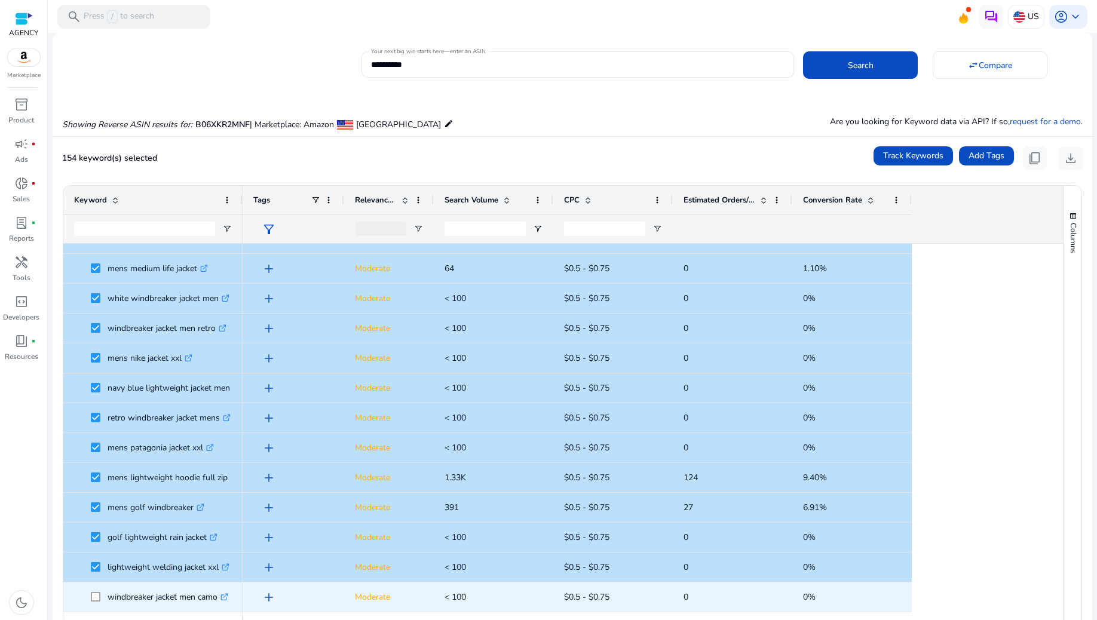
click at [96, 590] on span at bounding box center [99, 597] width 17 height 25
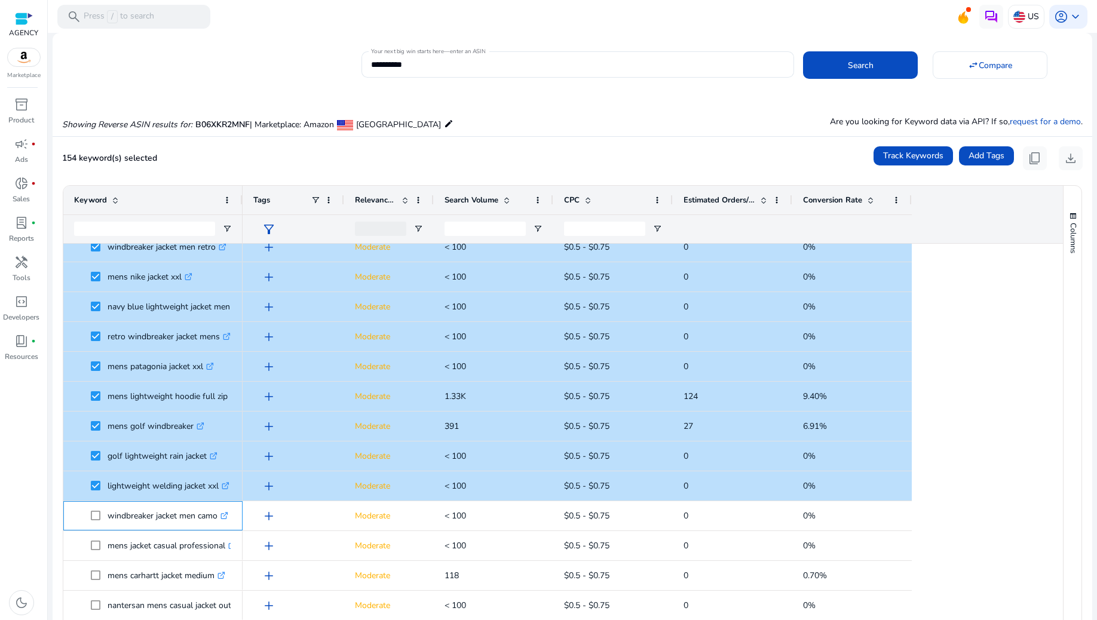
scroll to position [1514, 0]
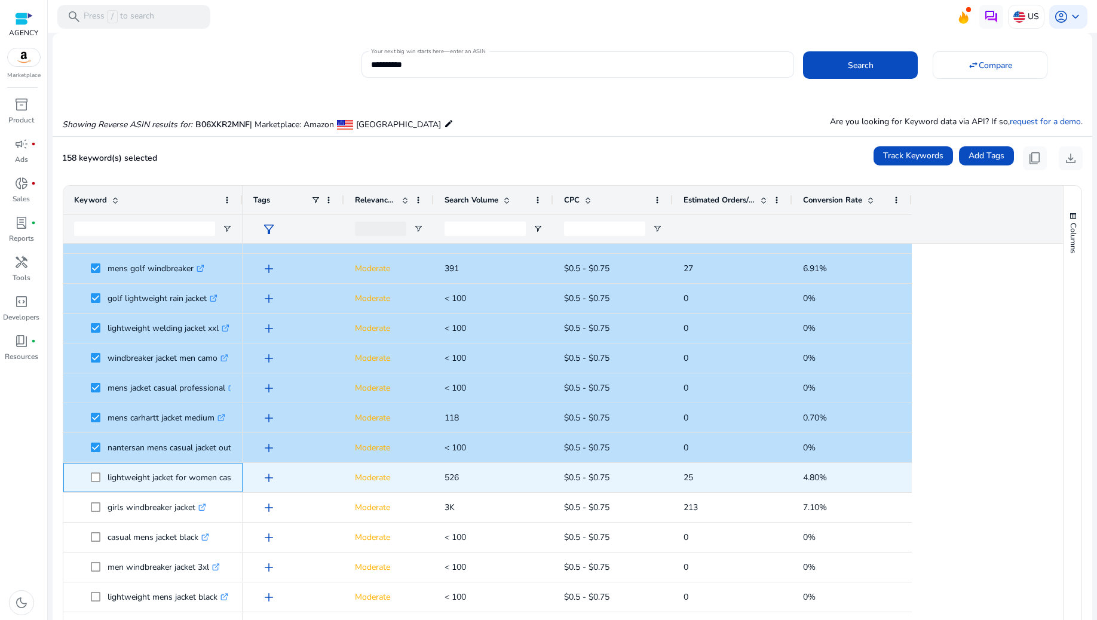
click at [94, 467] on span at bounding box center [99, 478] width 17 height 25
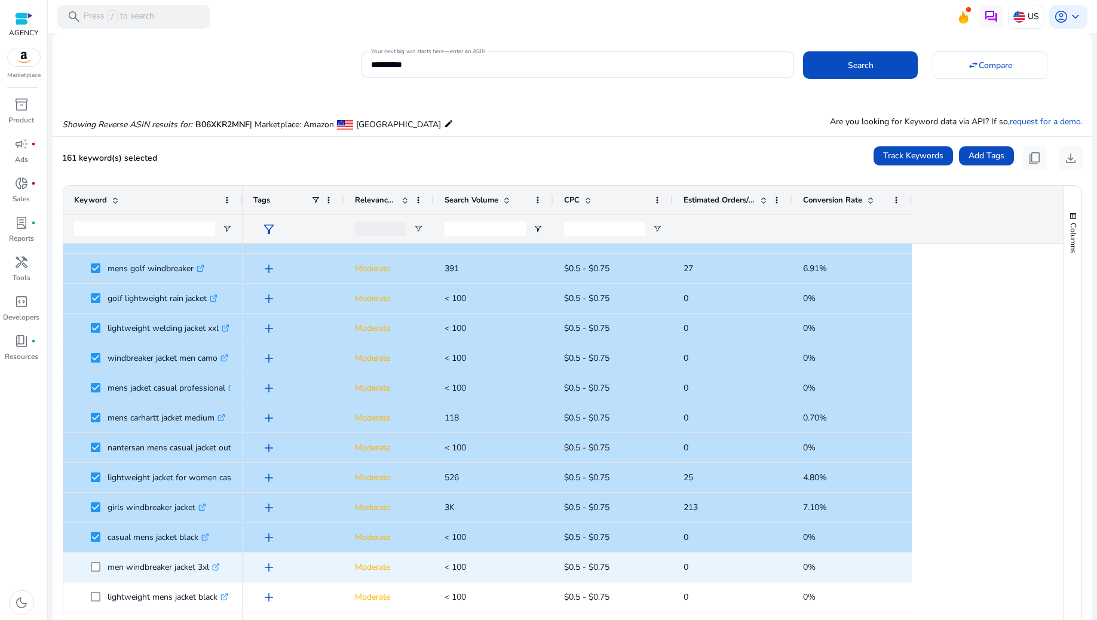
click at [97, 562] on span at bounding box center [99, 567] width 17 height 25
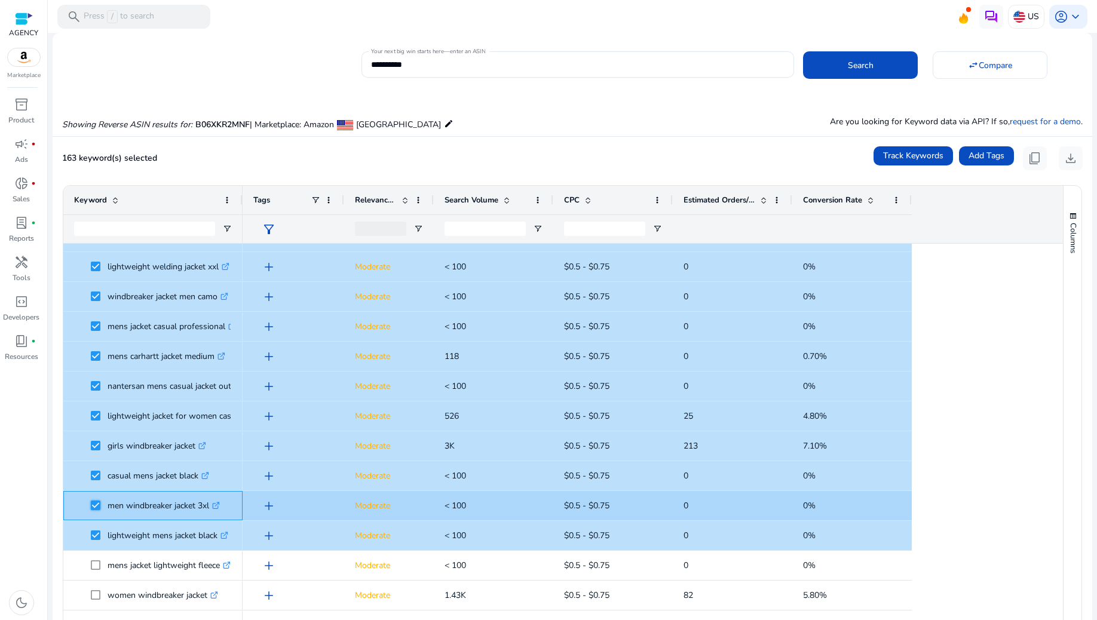
scroll to position [1682, 0]
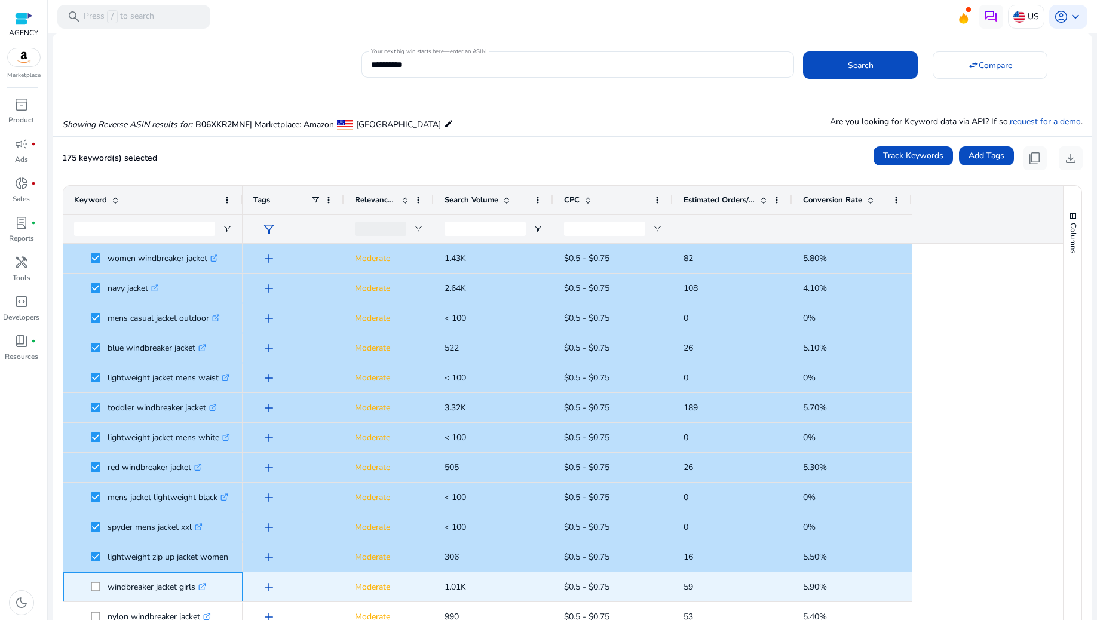
click at [98, 581] on span at bounding box center [99, 587] width 17 height 25
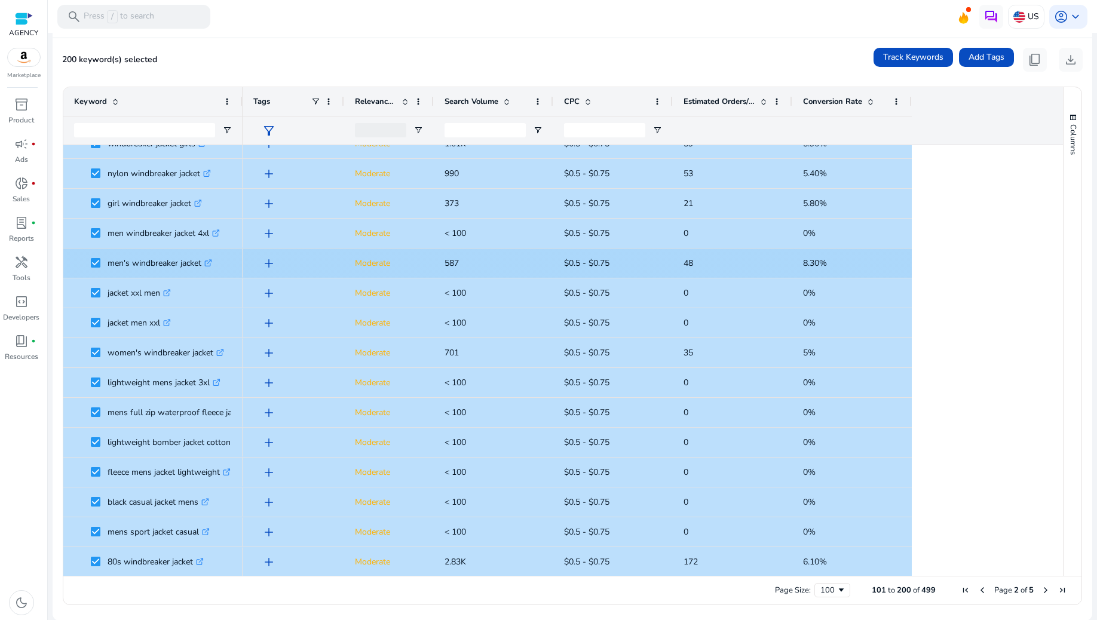
scroll to position [2080, 0]
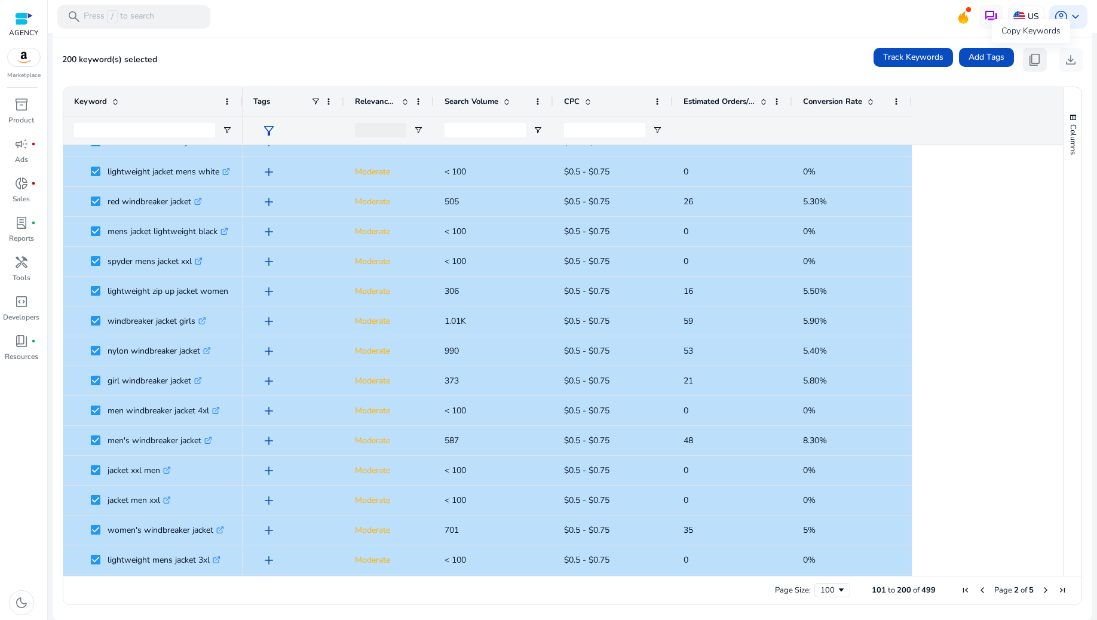
click at [1036, 60] on span "content_copy" at bounding box center [1035, 60] width 14 height 14
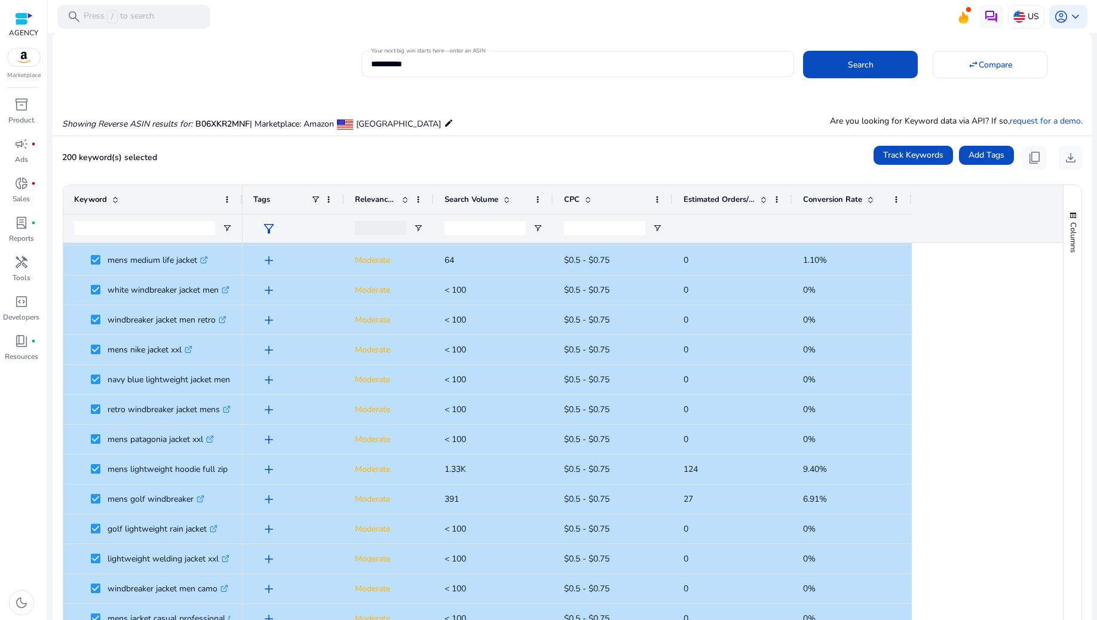
scroll to position [0, 0]
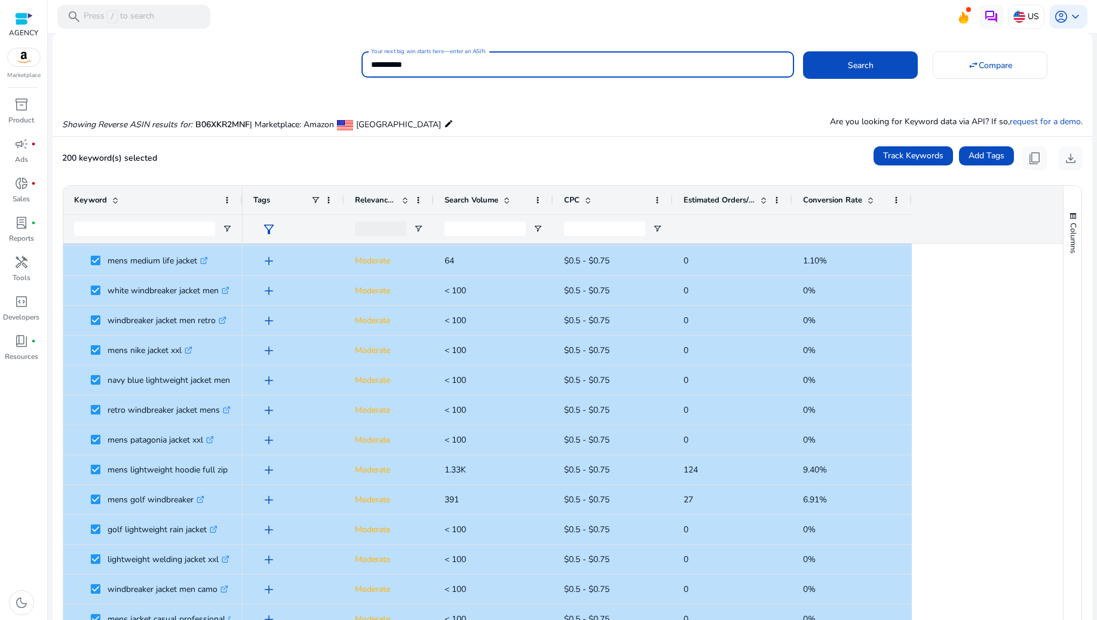
drag, startPoint x: 450, startPoint y: 65, endPoint x: 307, endPoint y: 65, distance: 143.4
click at [307, 65] on div "**********" at bounding box center [568, 62] width 1030 height 29
paste input
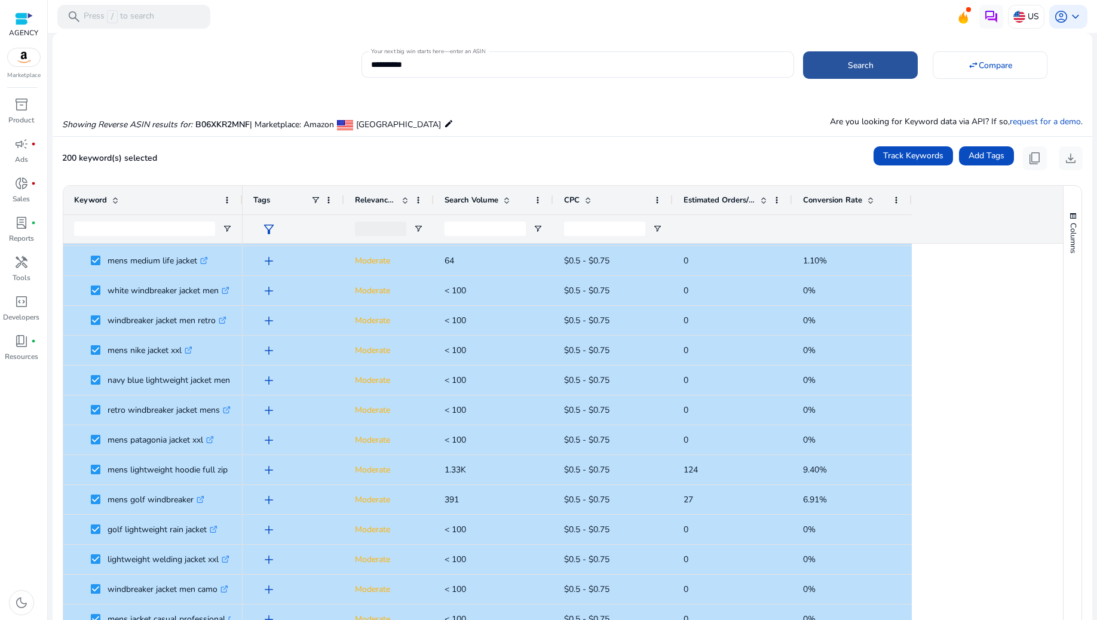
click at [861, 62] on span "Search" at bounding box center [861, 65] width 26 height 13
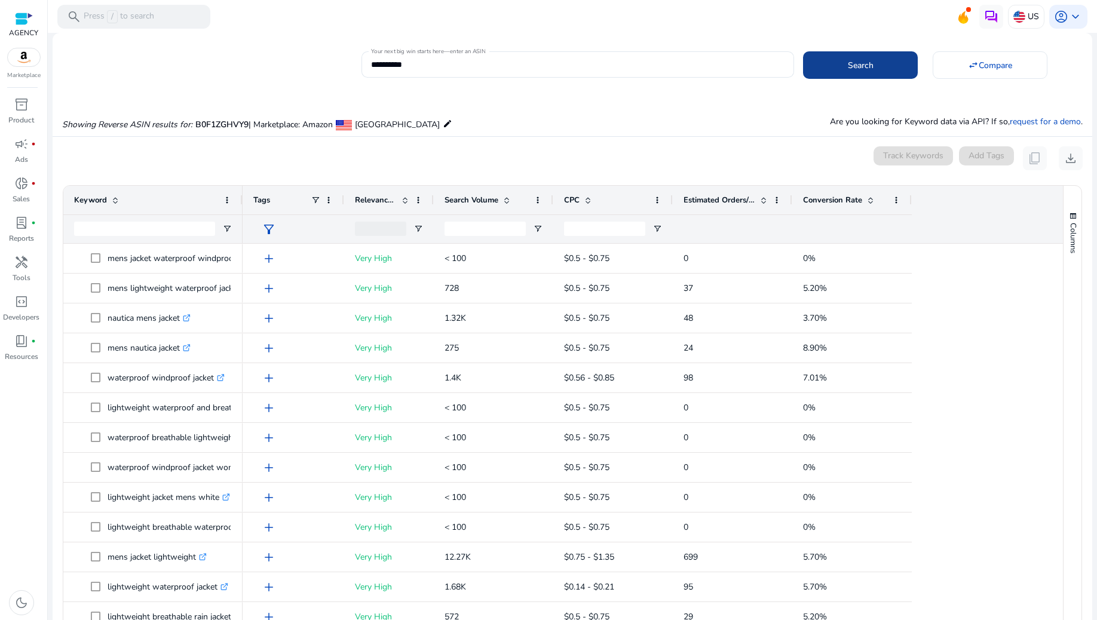
scroll to position [87, 0]
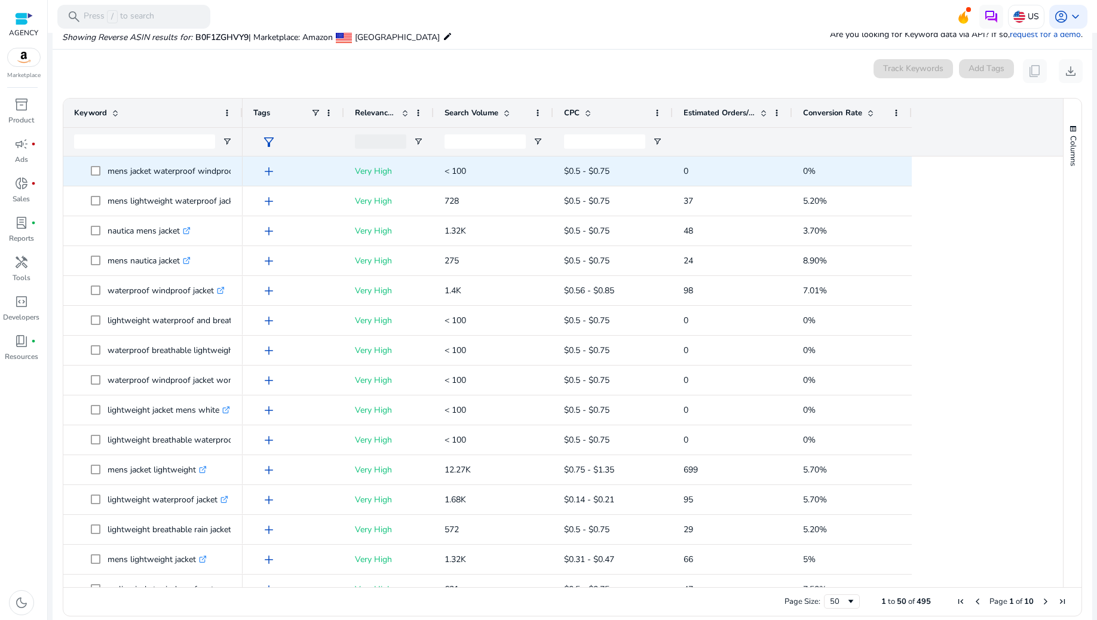
click at [97, 164] on span at bounding box center [99, 171] width 17 height 25
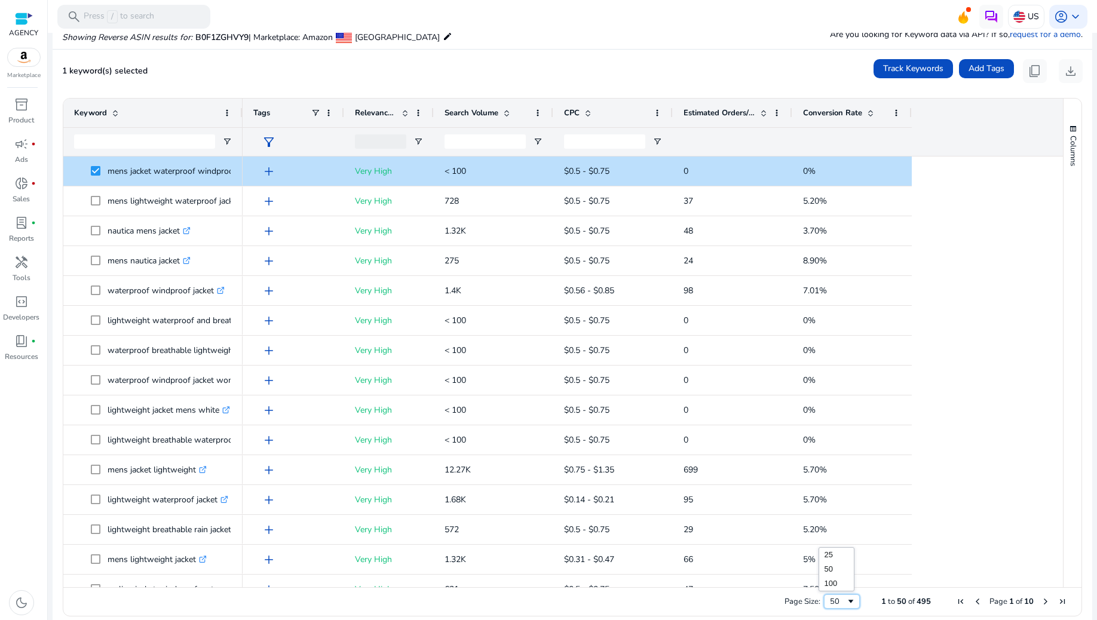
click at [833, 601] on div "50" at bounding box center [838, 601] width 16 height 11
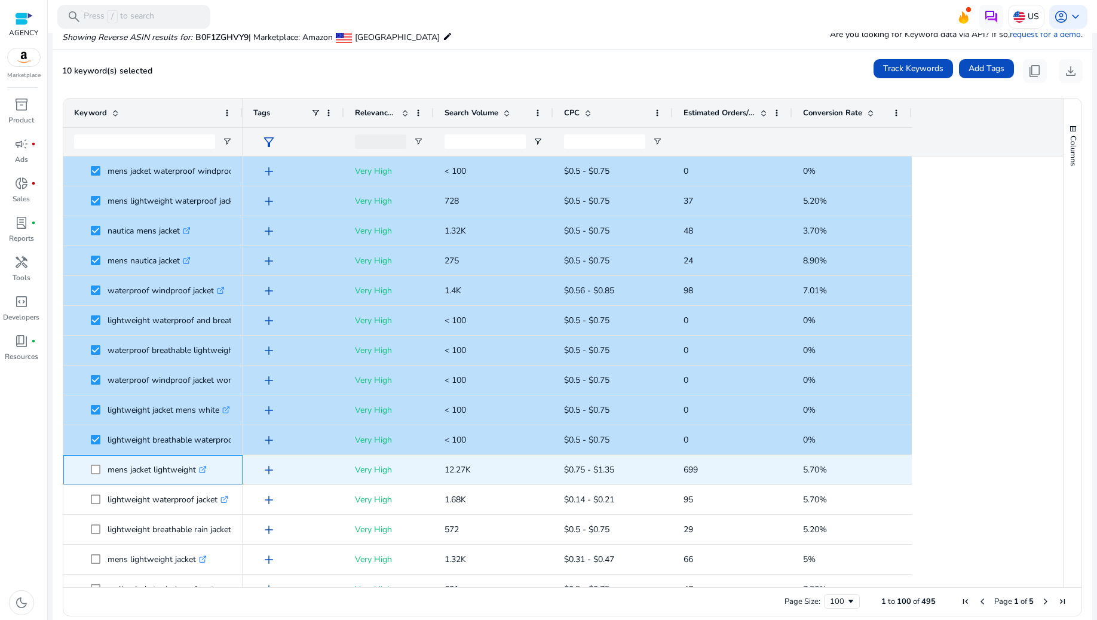
click at [97, 463] on span at bounding box center [99, 470] width 17 height 25
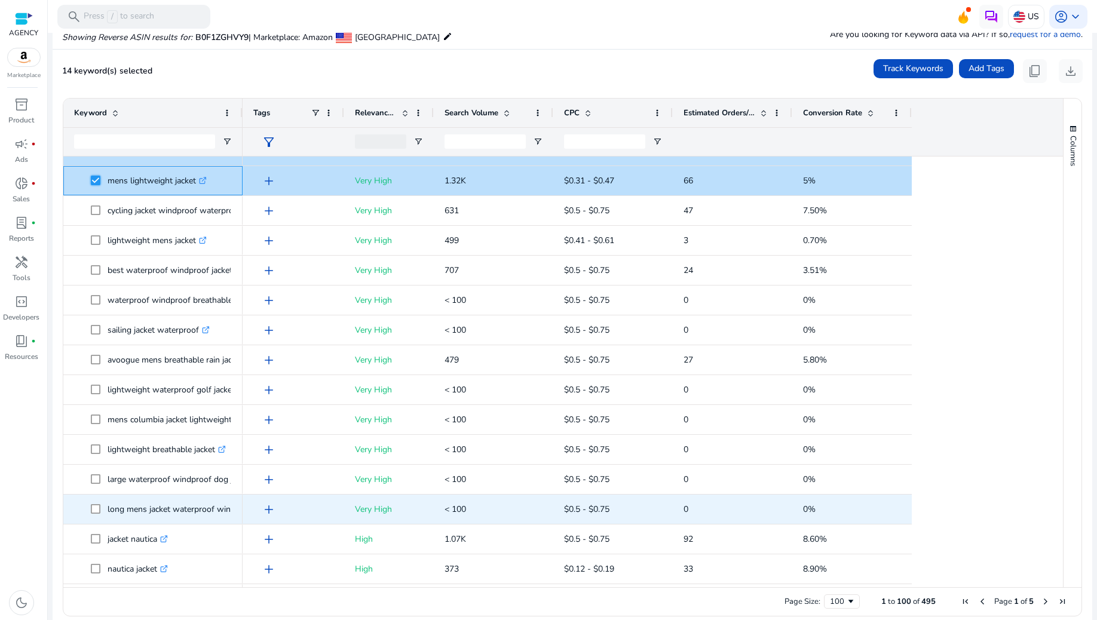
scroll to position [398, 0]
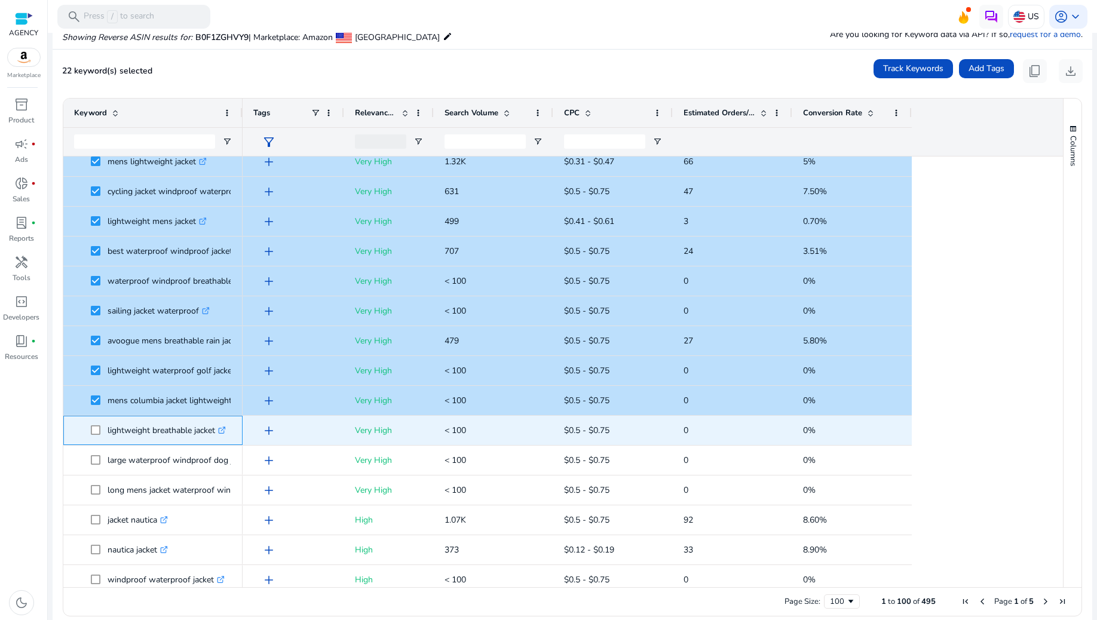
click at [98, 424] on span at bounding box center [99, 430] width 17 height 25
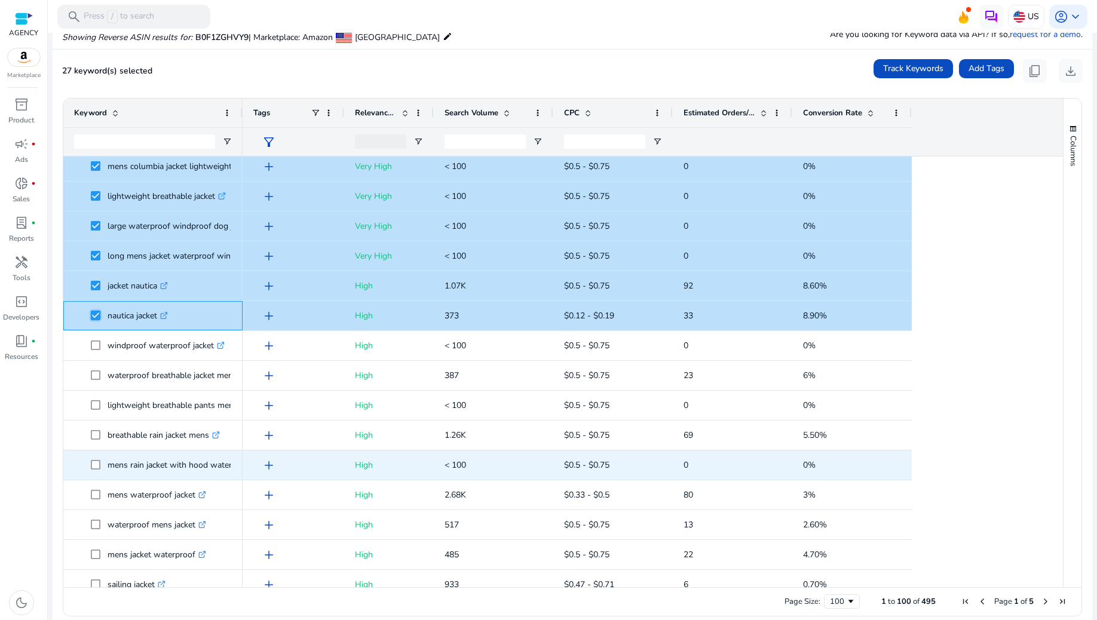
scroll to position [637, 0]
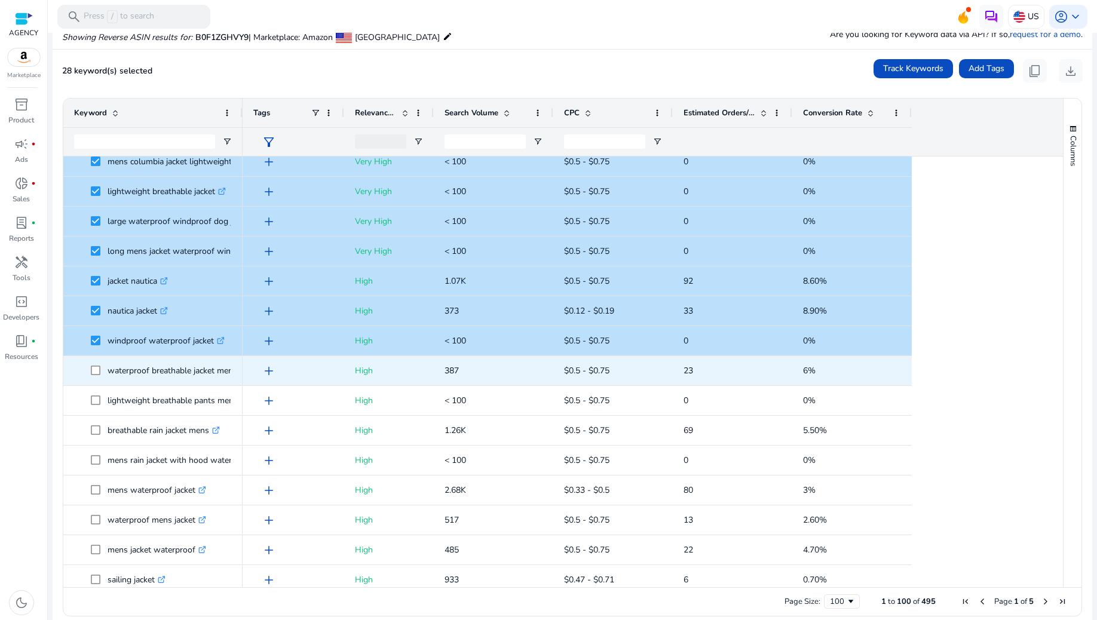
click at [97, 364] on span at bounding box center [99, 371] width 17 height 25
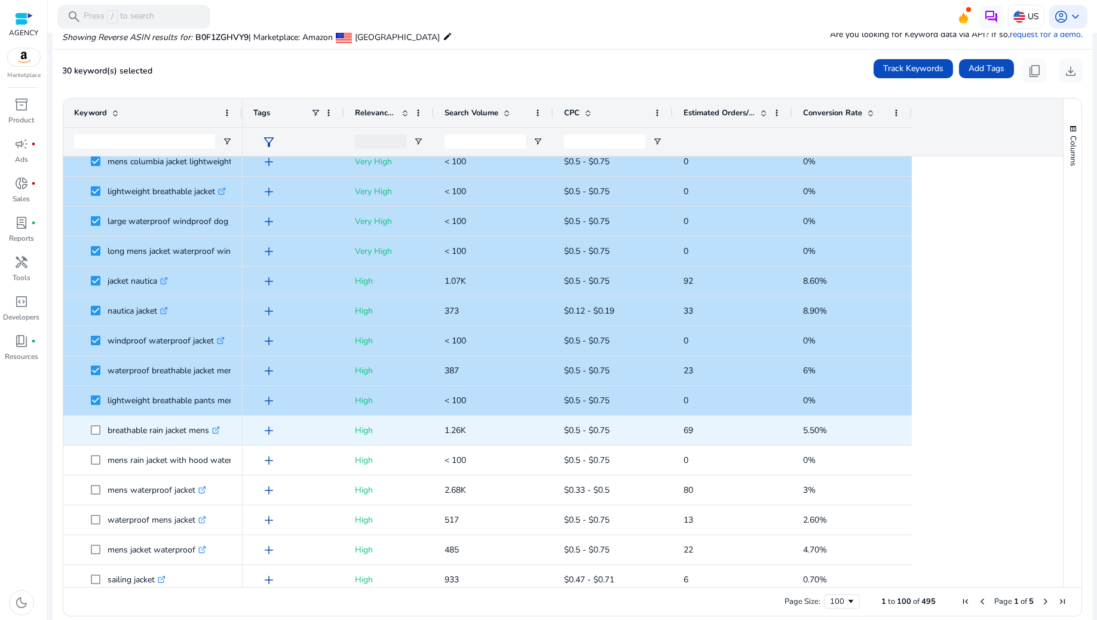
click at [97, 424] on span at bounding box center [99, 430] width 17 height 25
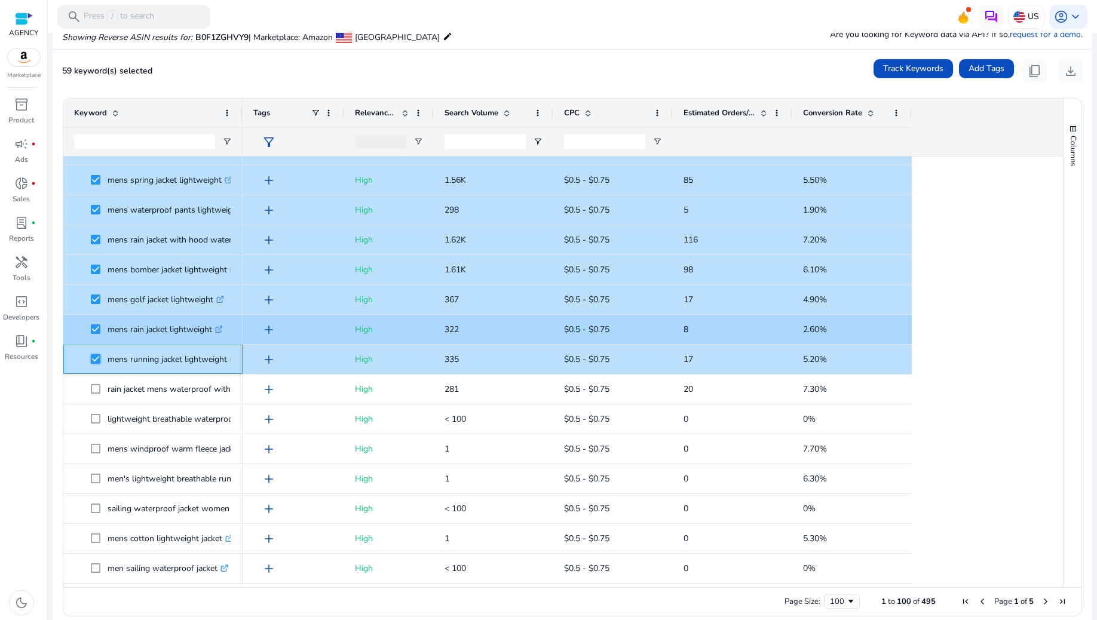
scroll to position [1673, 0]
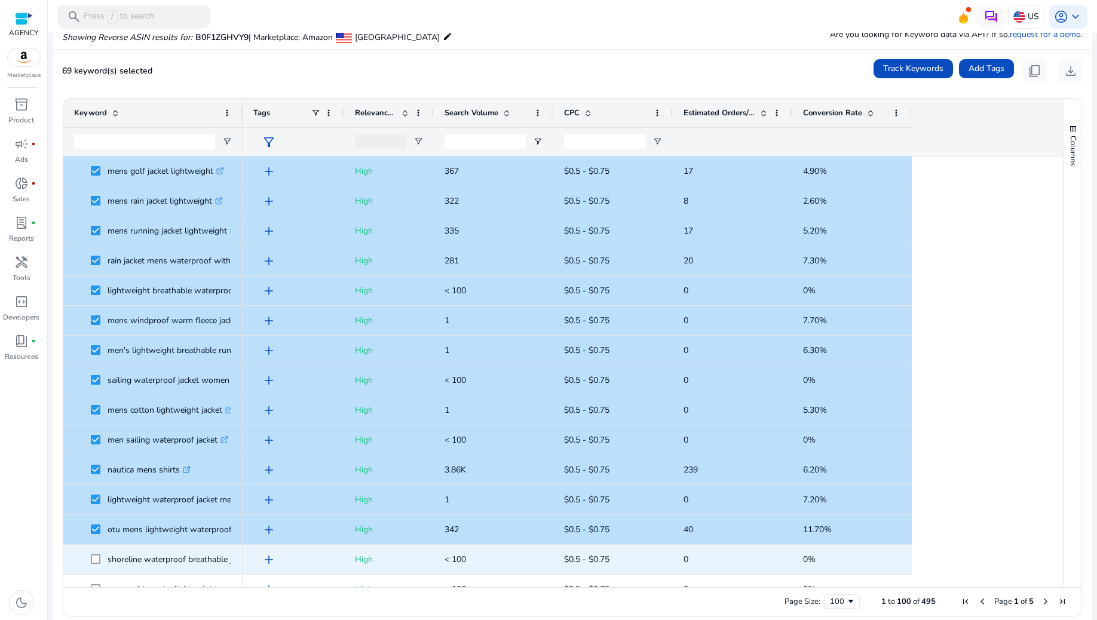
click at [96, 551] on span at bounding box center [99, 559] width 17 height 25
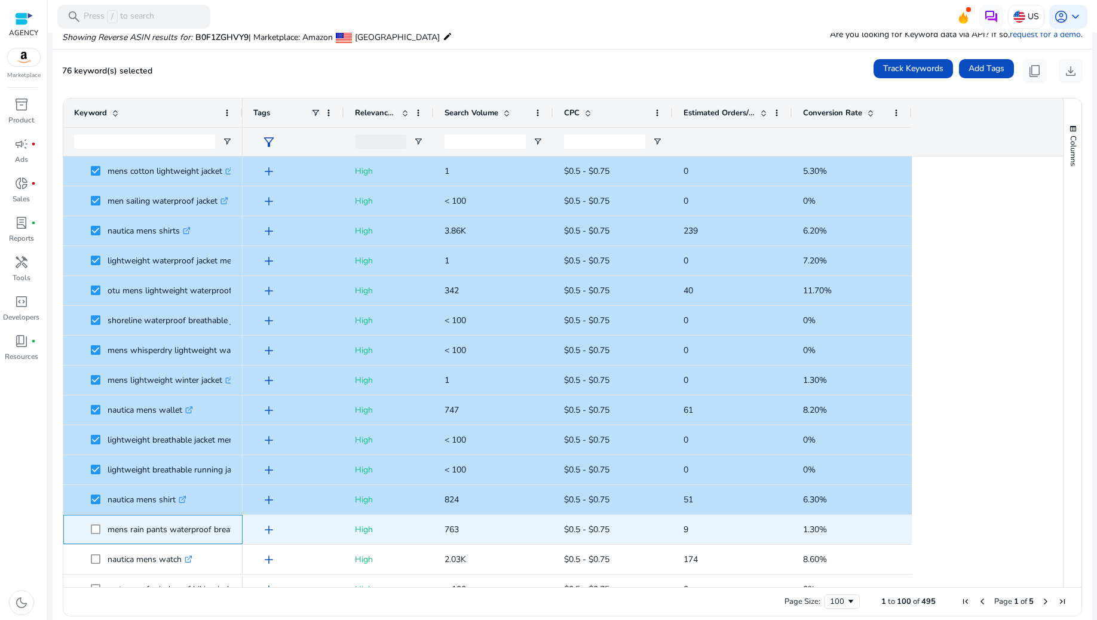
click at [96, 522] on span at bounding box center [99, 530] width 17 height 25
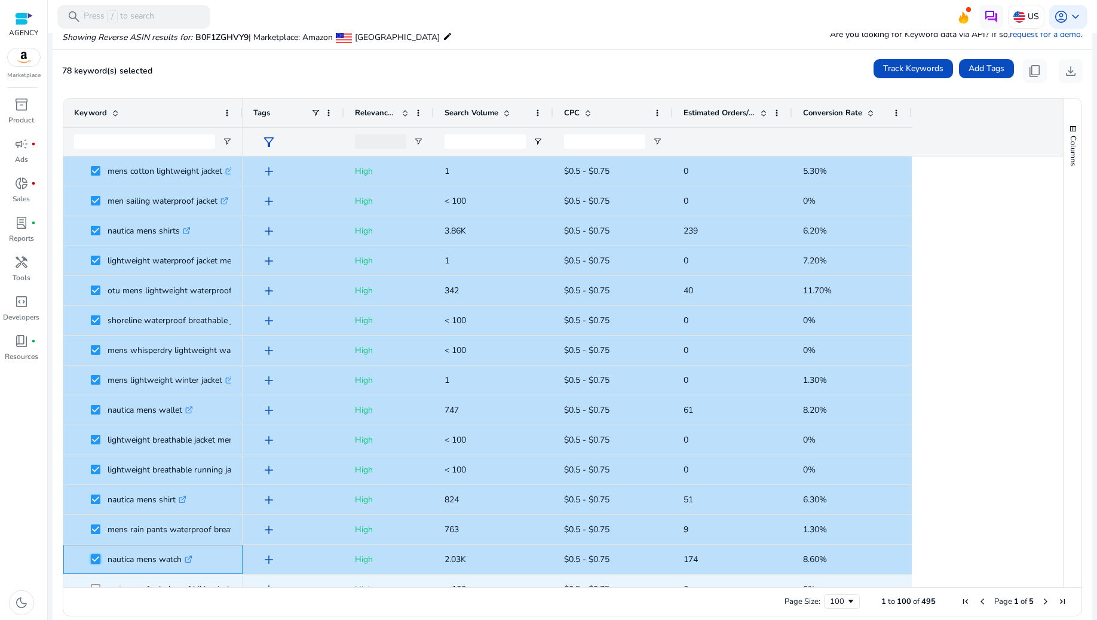
scroll to position [2059, 0]
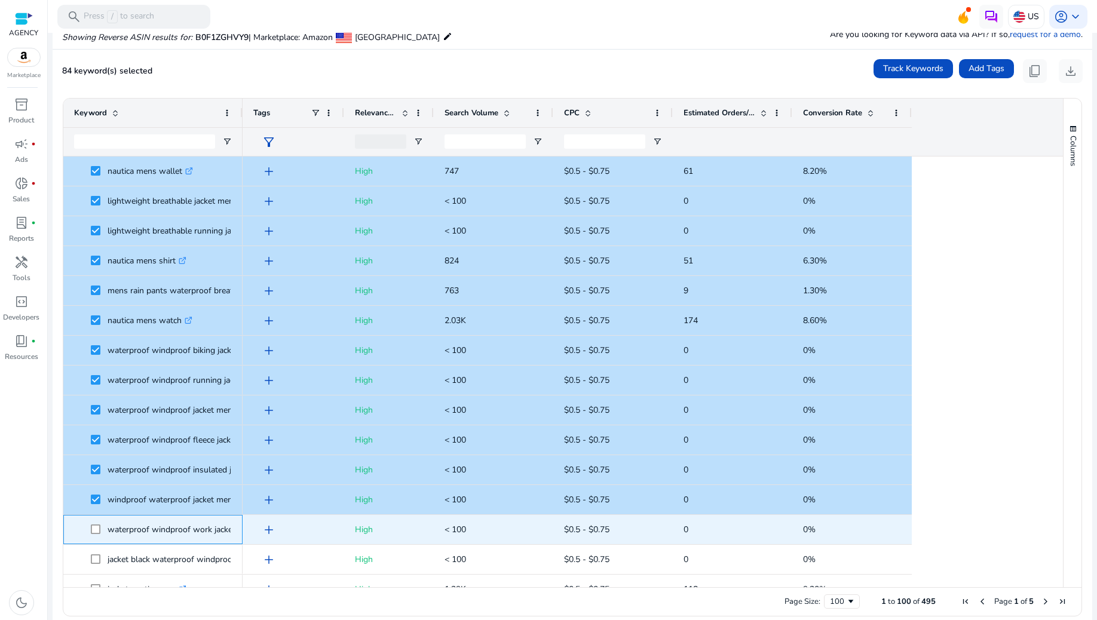
click at [103, 527] on span at bounding box center [99, 530] width 17 height 25
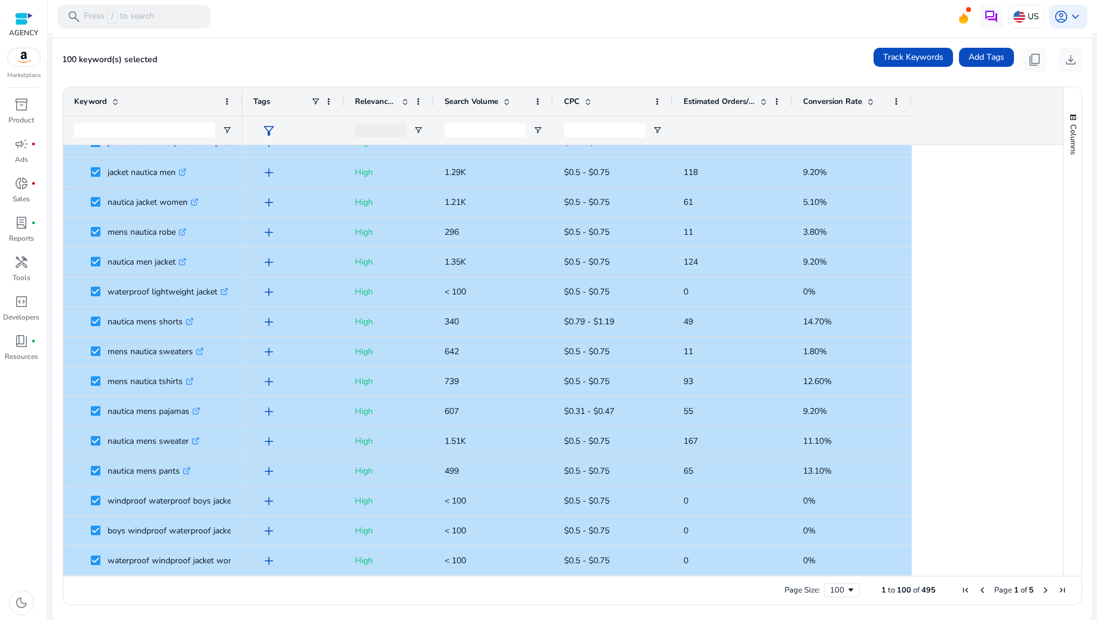
click at [1041, 589] on span "Next Page" at bounding box center [1046, 591] width 10 height 10
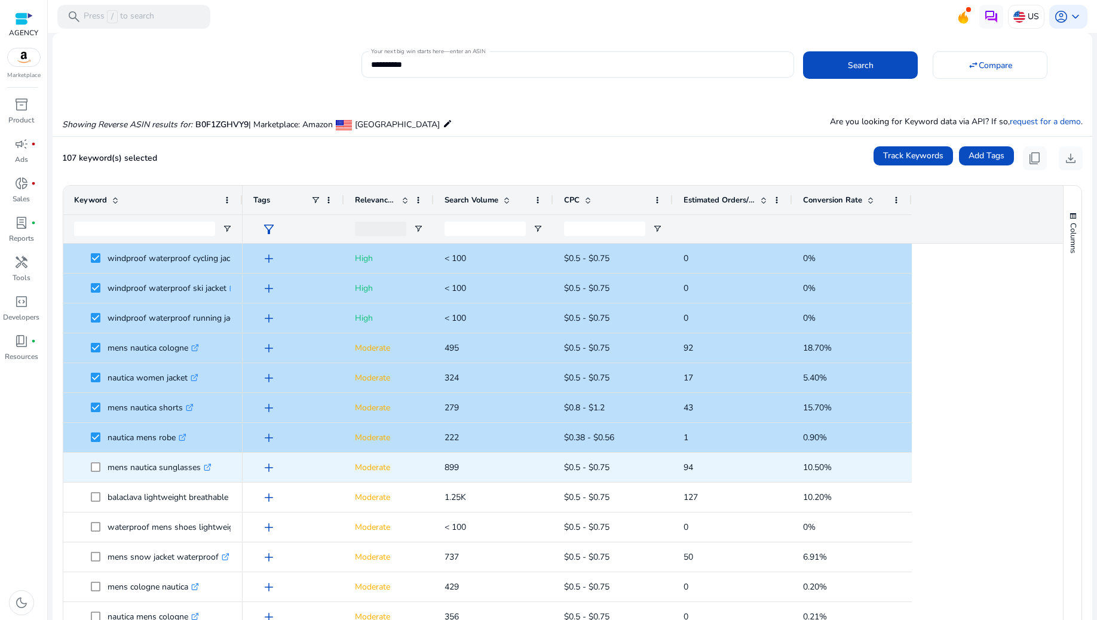
click at [101, 467] on span at bounding box center [99, 467] width 17 height 25
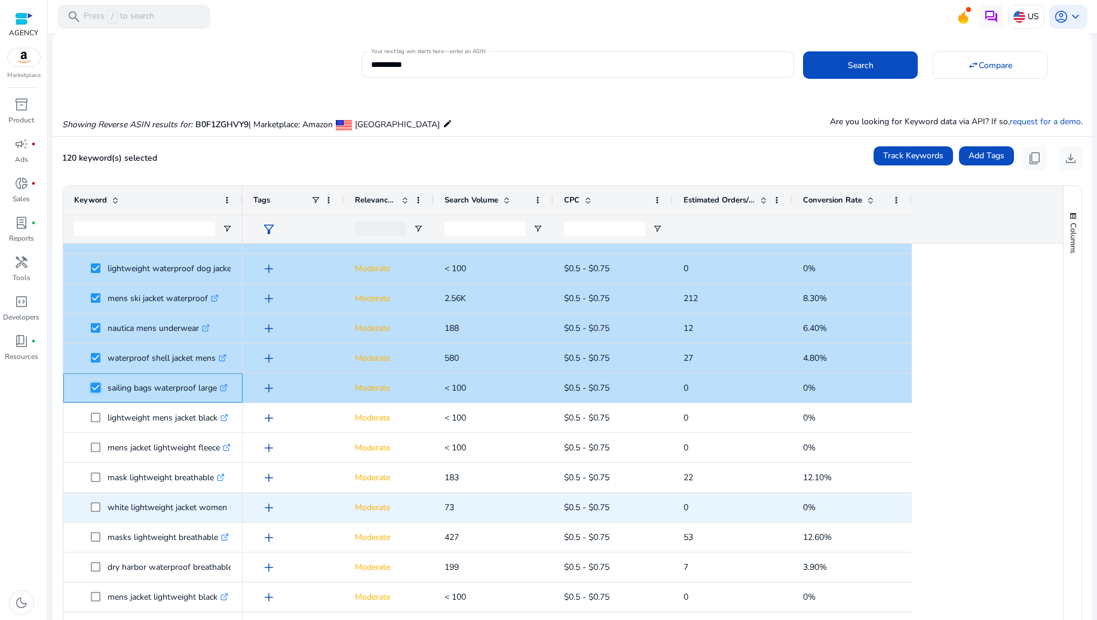
scroll to position [478, 0]
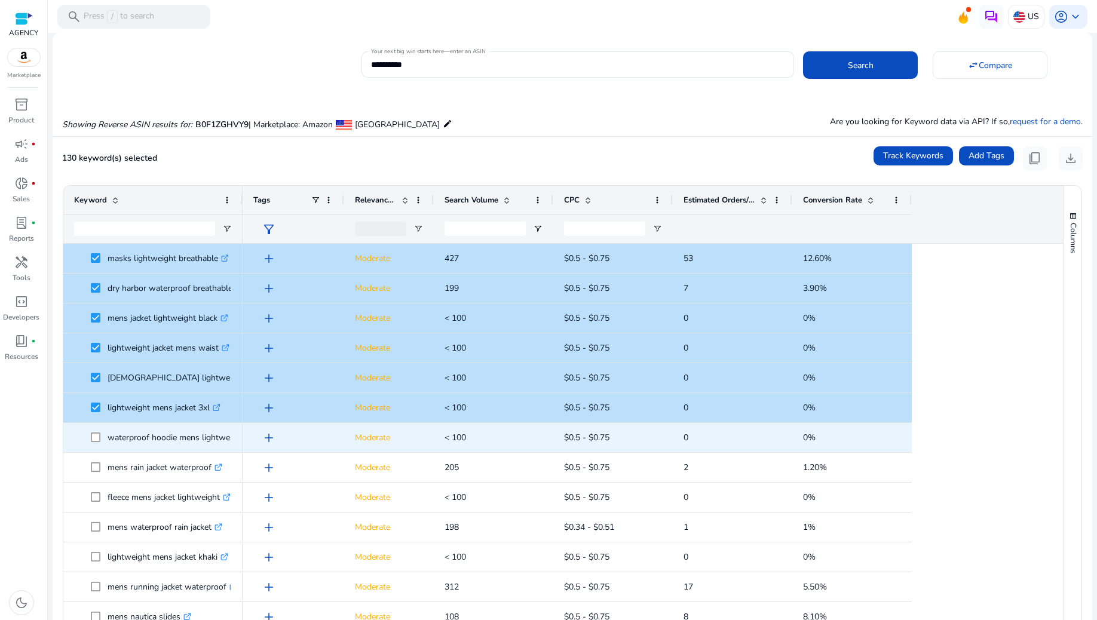
click at [96, 443] on span at bounding box center [99, 437] width 17 height 25
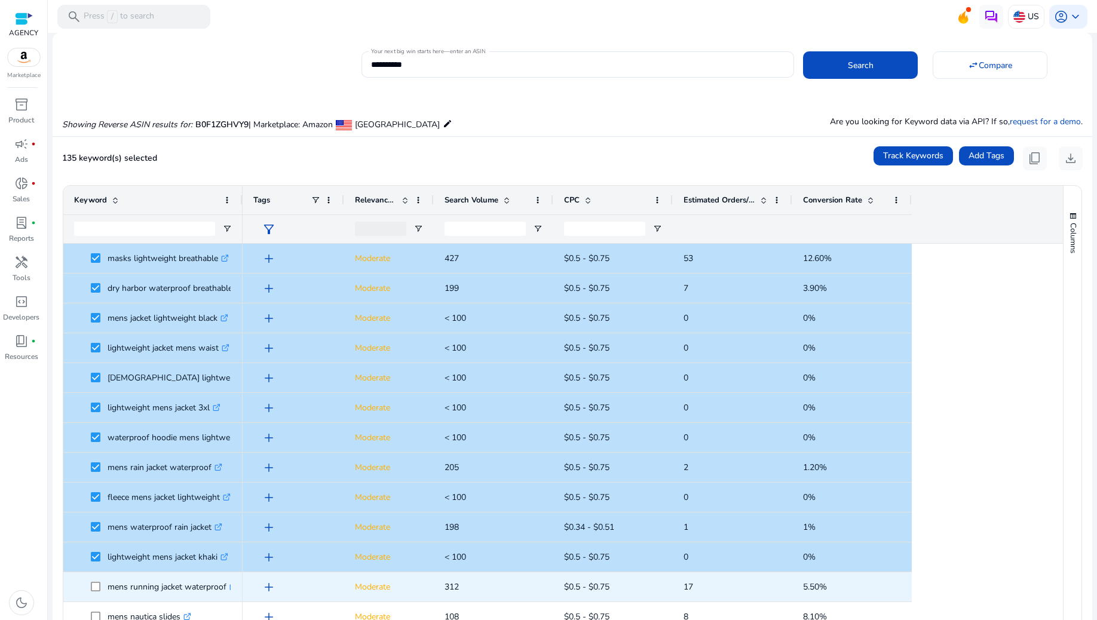
click at [101, 586] on span at bounding box center [99, 587] width 17 height 25
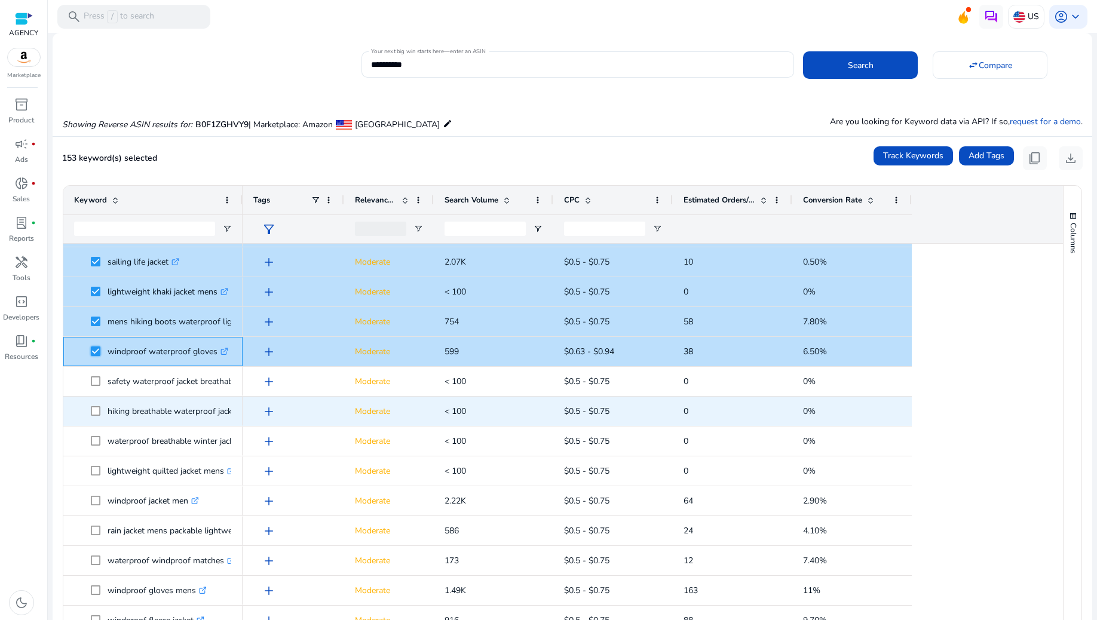
scroll to position [1460, 0]
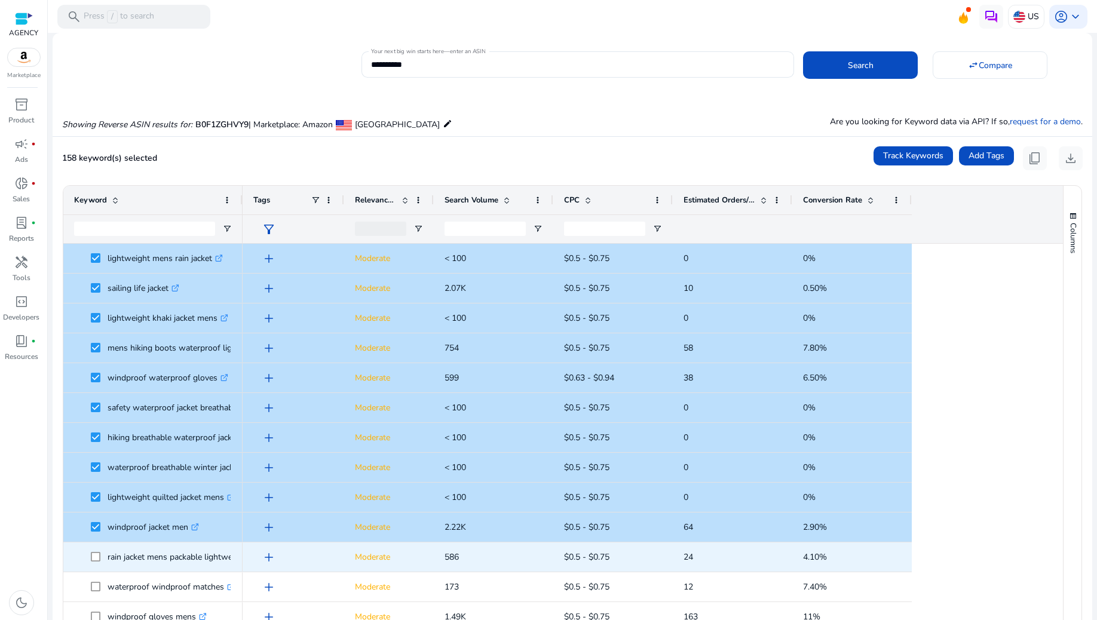
click at [94, 550] on span at bounding box center [99, 557] width 17 height 25
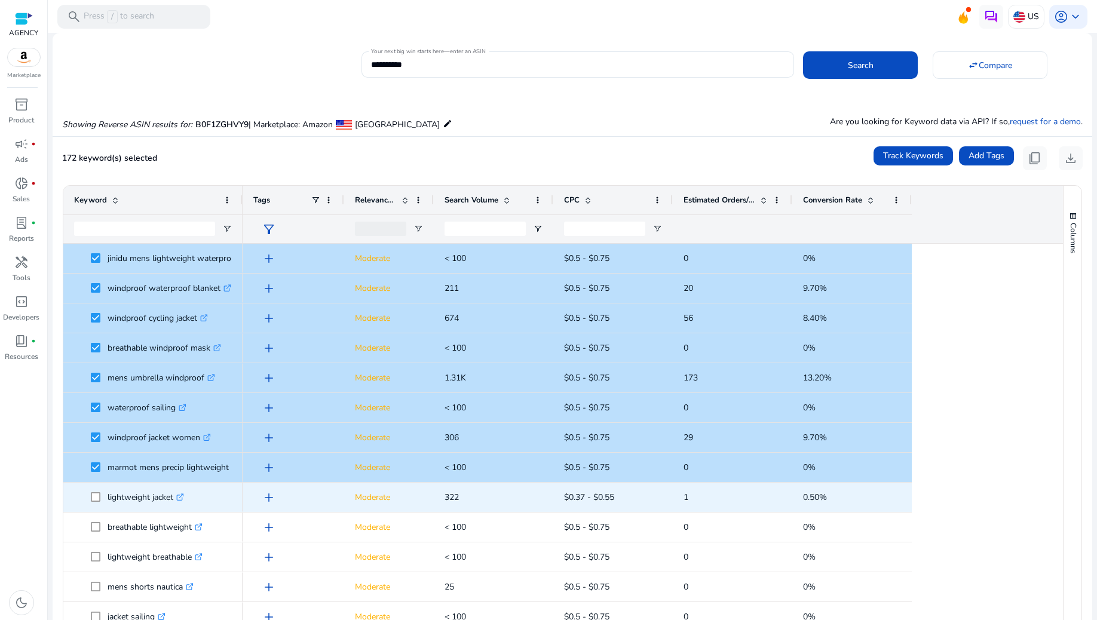
click at [94, 490] on span at bounding box center [99, 497] width 17 height 25
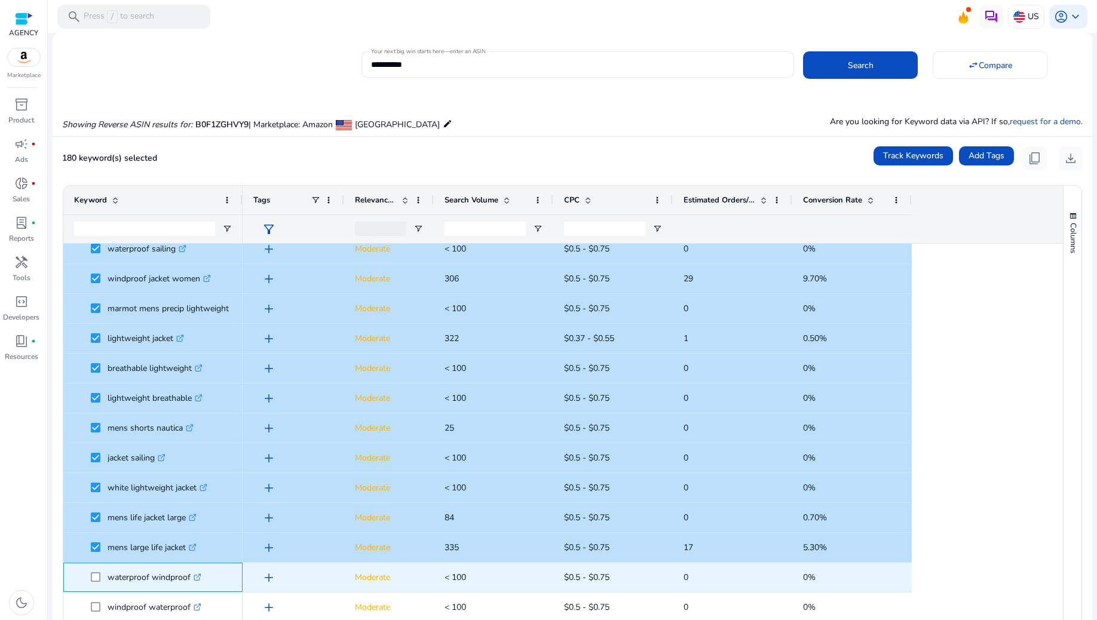
click at [97, 572] on span at bounding box center [99, 577] width 17 height 25
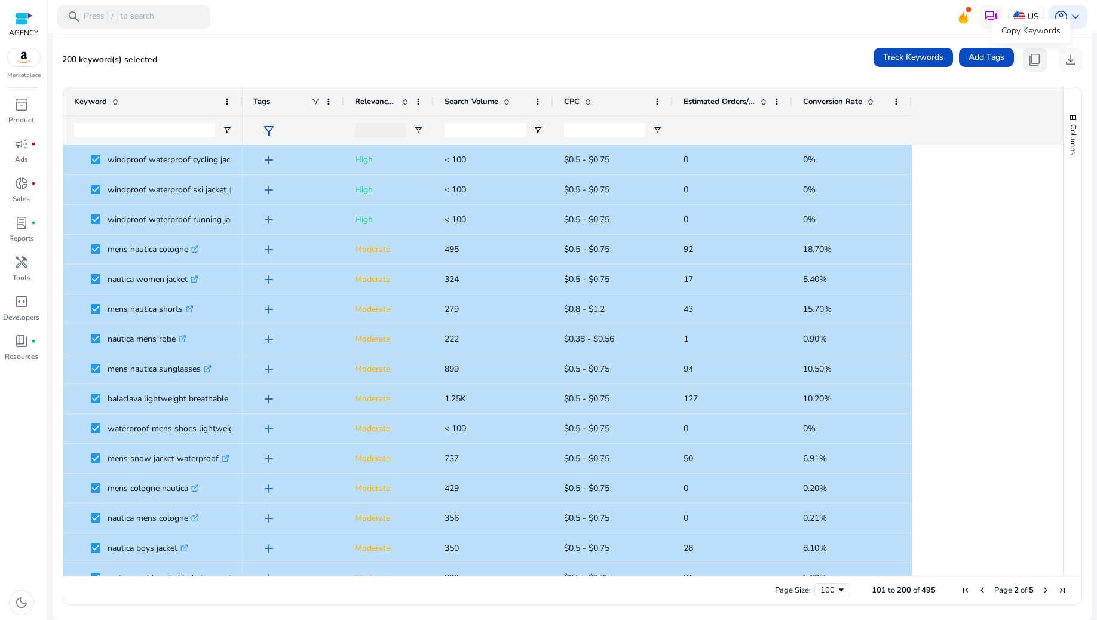
click at [1028, 56] on span "content_copy" at bounding box center [1035, 60] width 14 height 14
click at [1029, 57] on span "content_copy" at bounding box center [1035, 60] width 14 height 14
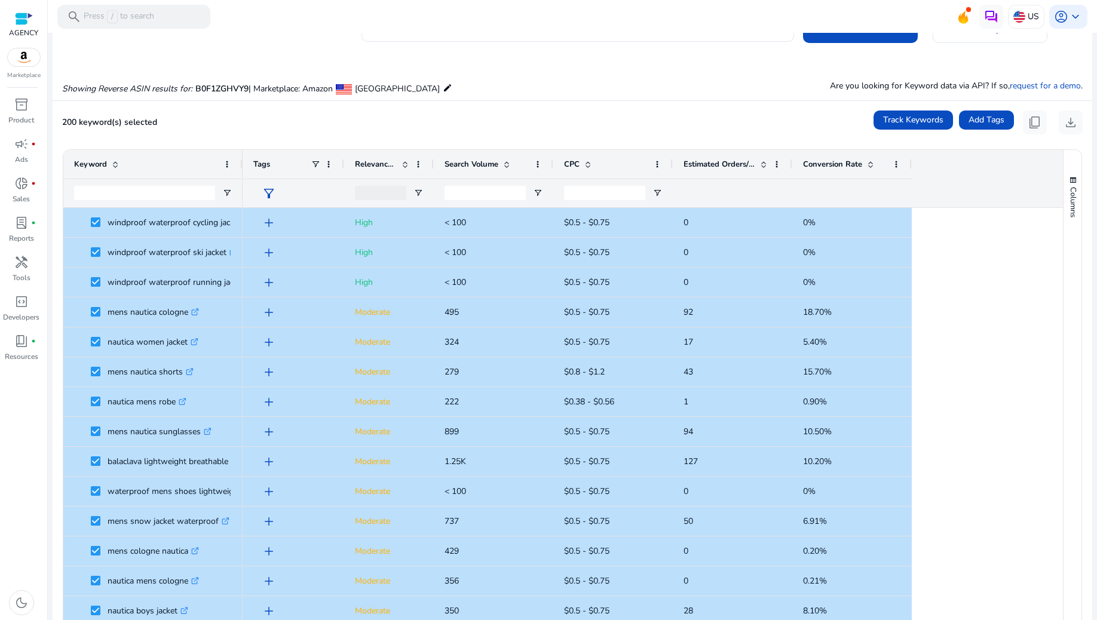
scroll to position [0, 0]
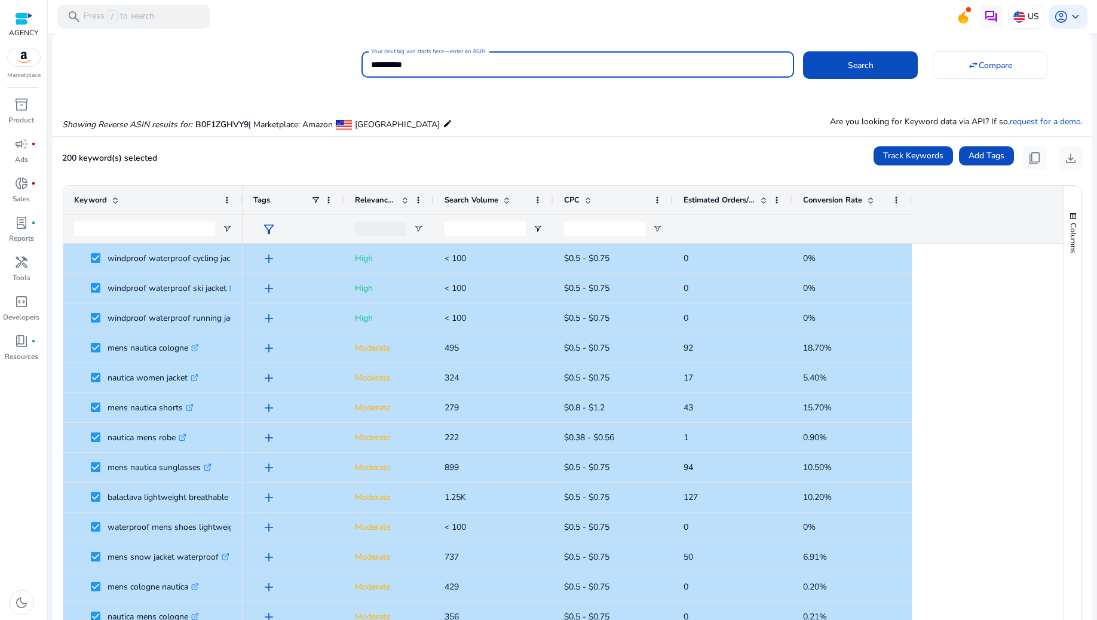
click at [431, 65] on input "**********" at bounding box center [578, 64] width 414 height 13
click at [431, 63] on input "**********" at bounding box center [578, 64] width 414 height 13
click at [431, 65] on input "**********" at bounding box center [578, 64] width 414 height 13
paste input
type input "**********"
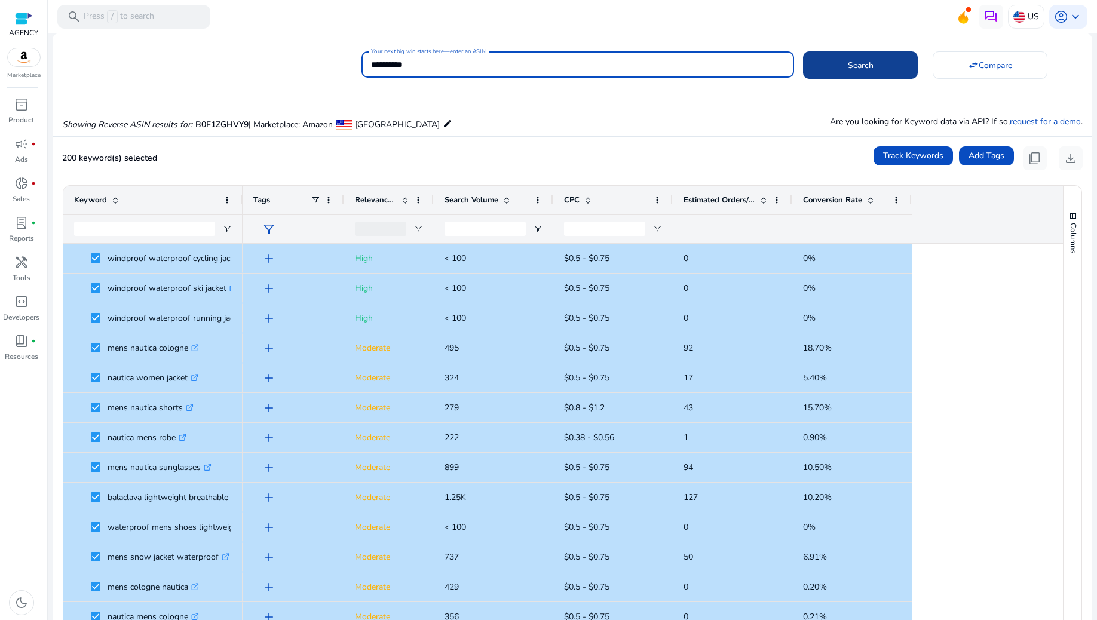
click at [848, 71] on span "Search" at bounding box center [861, 65] width 26 height 13
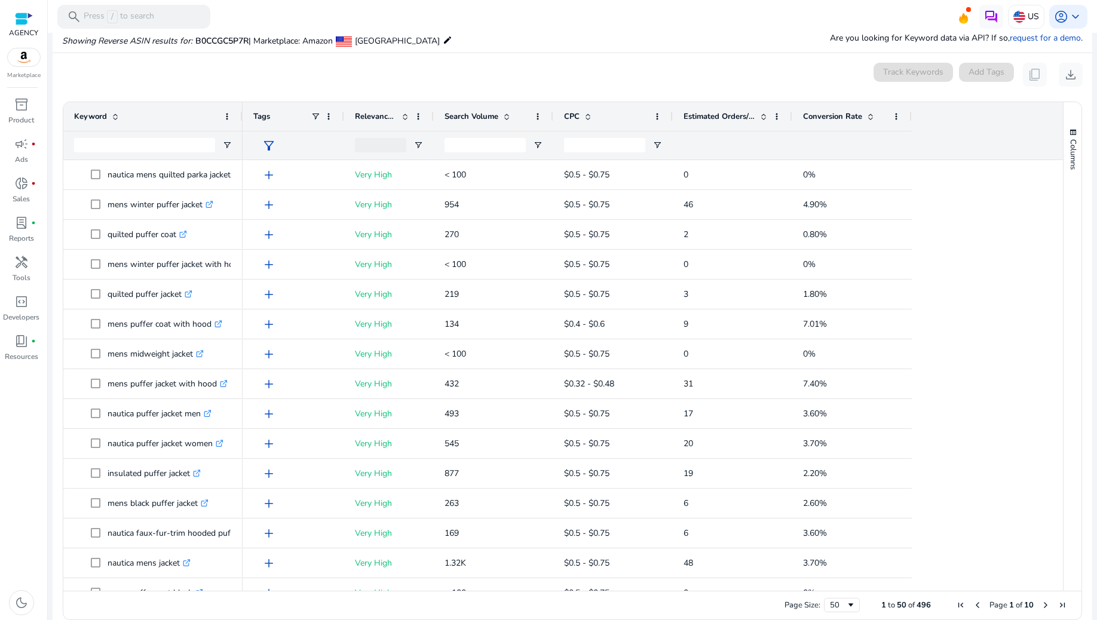
scroll to position [87, 0]
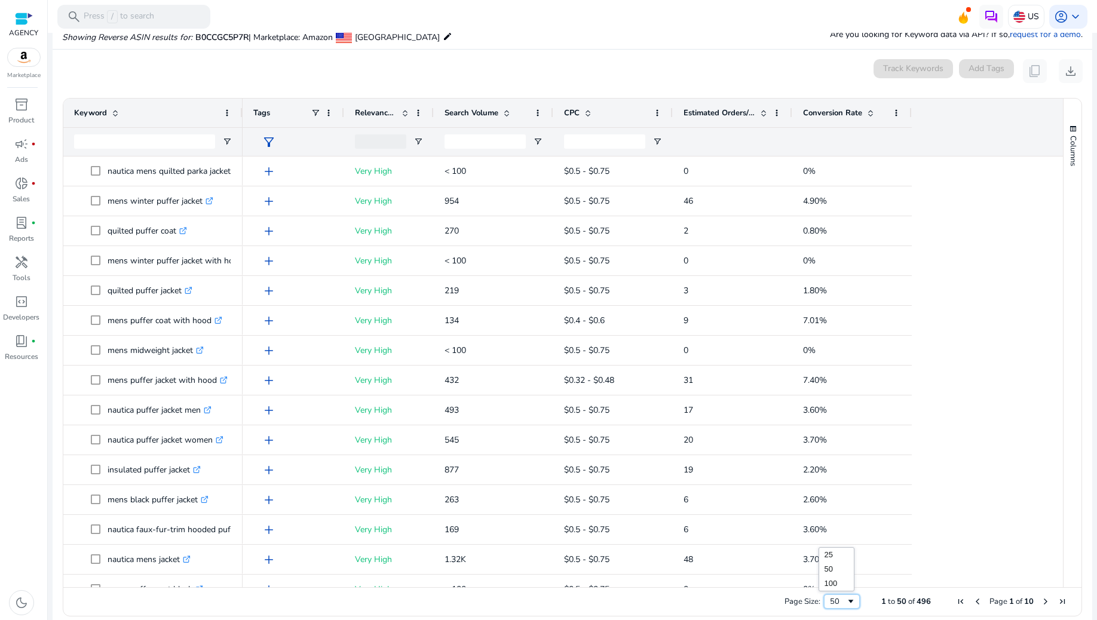
click at [846, 598] on span "Page Size" at bounding box center [851, 602] width 10 height 10
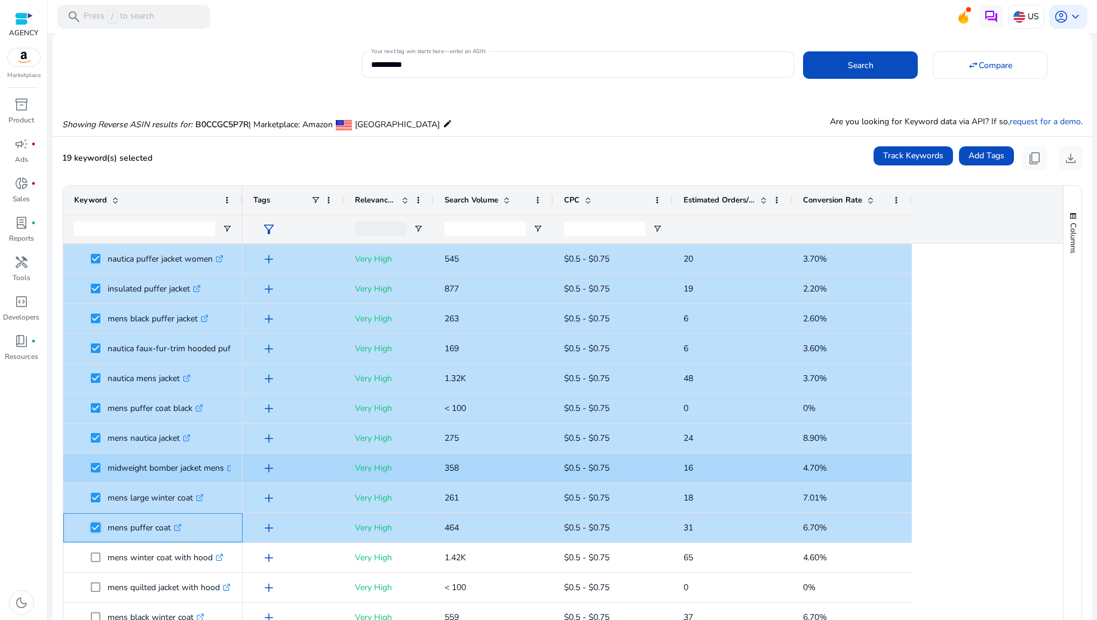
scroll to position [398, 0]
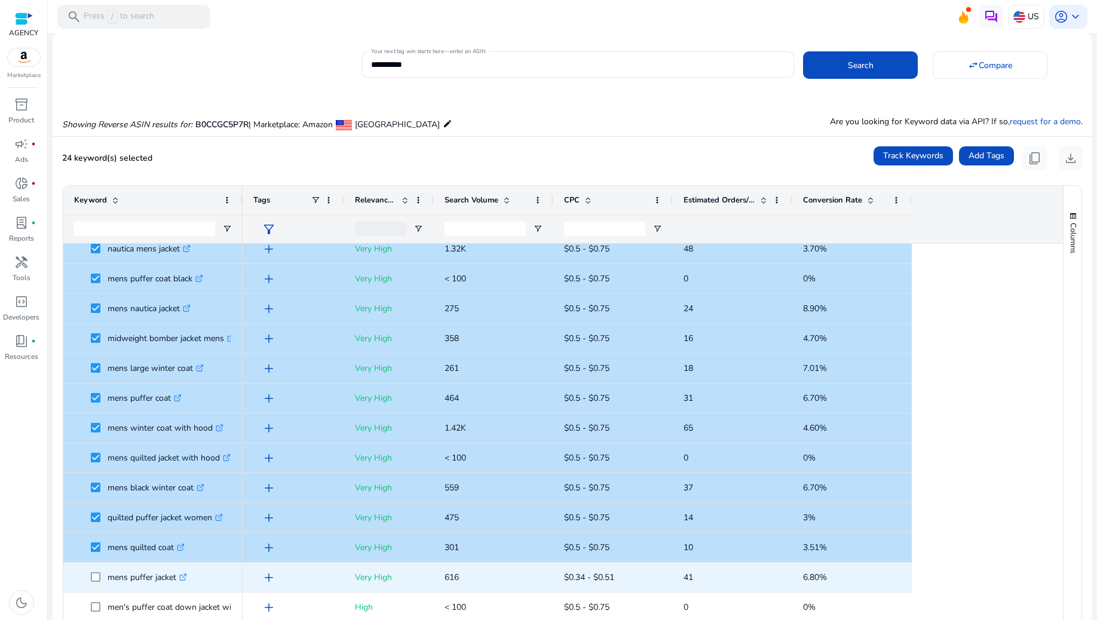
click at [99, 571] on span at bounding box center [99, 577] width 17 height 25
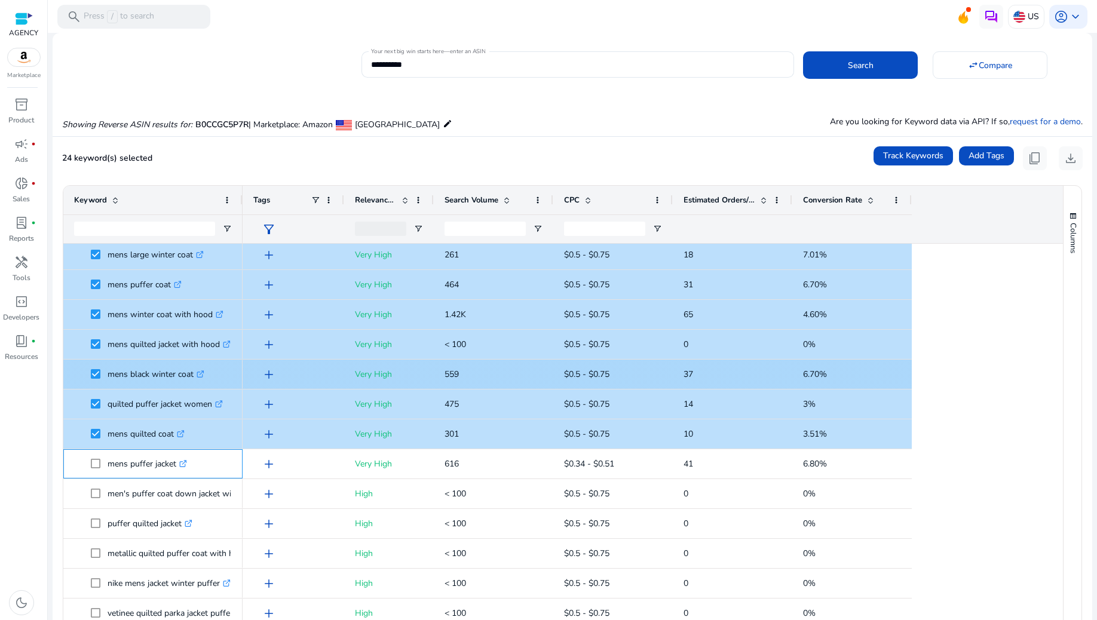
scroll to position [558, 0]
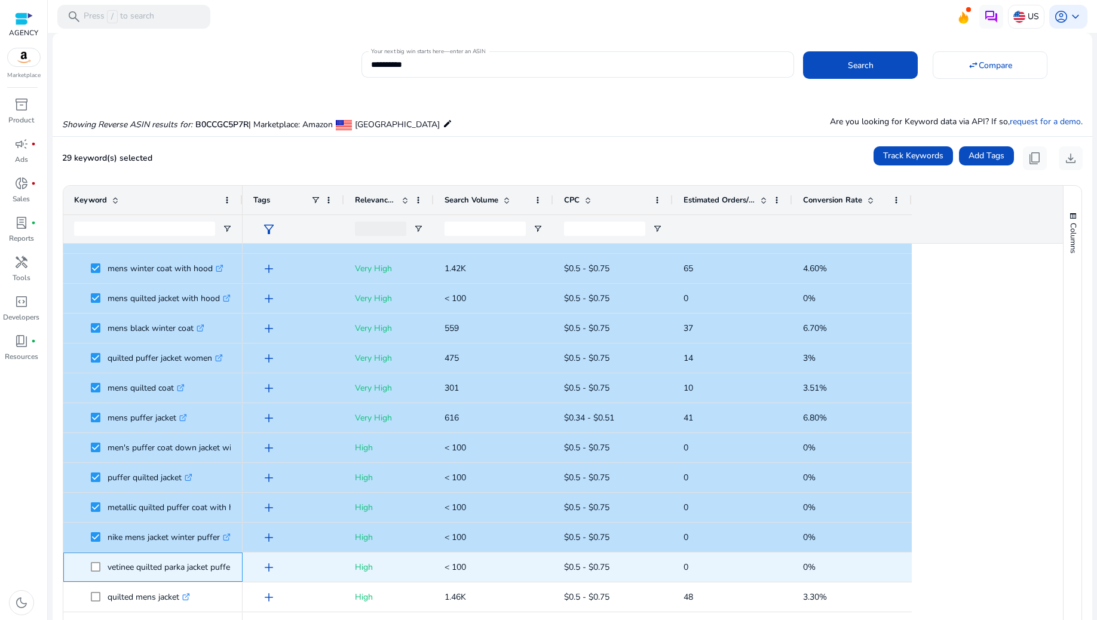
click at [96, 560] on span at bounding box center [99, 567] width 17 height 25
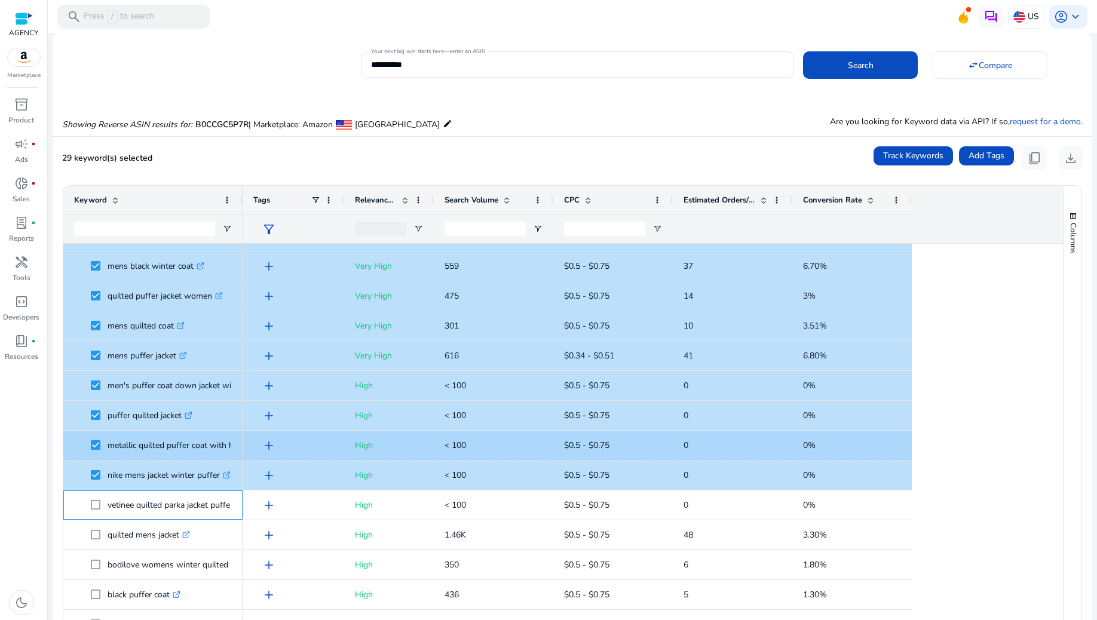
scroll to position [797, 0]
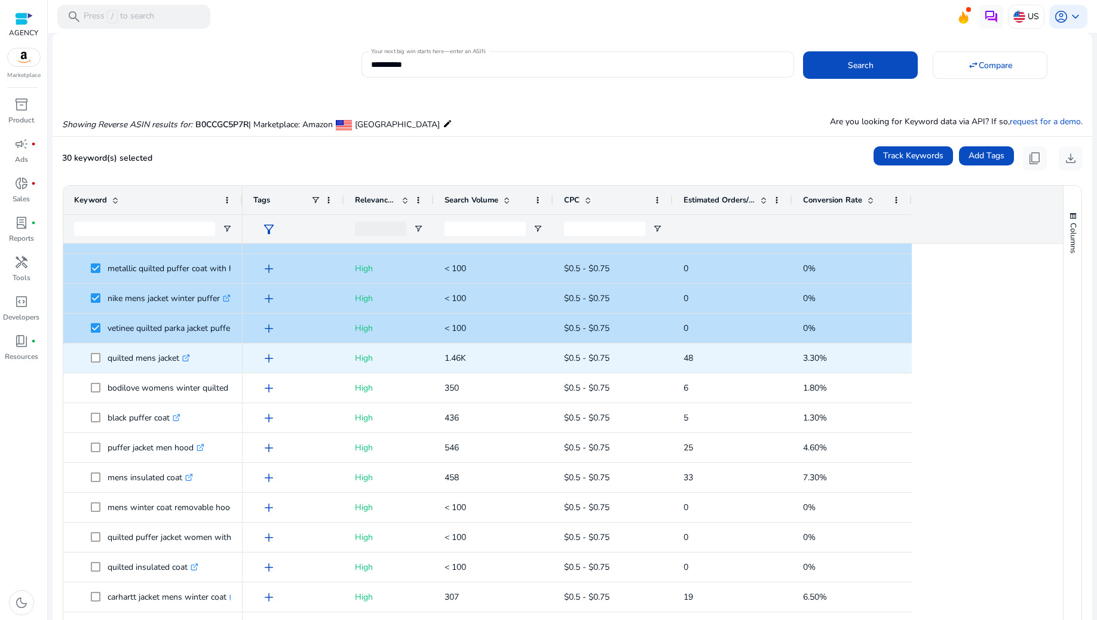
click at [94, 351] on span at bounding box center [99, 358] width 17 height 25
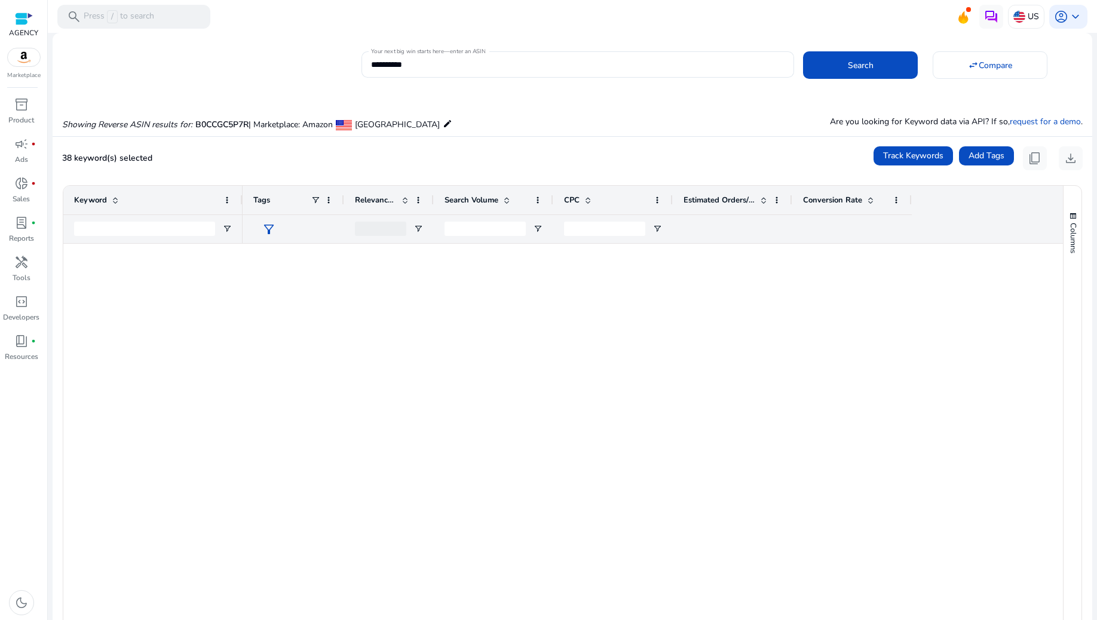
scroll to position [956, 0]
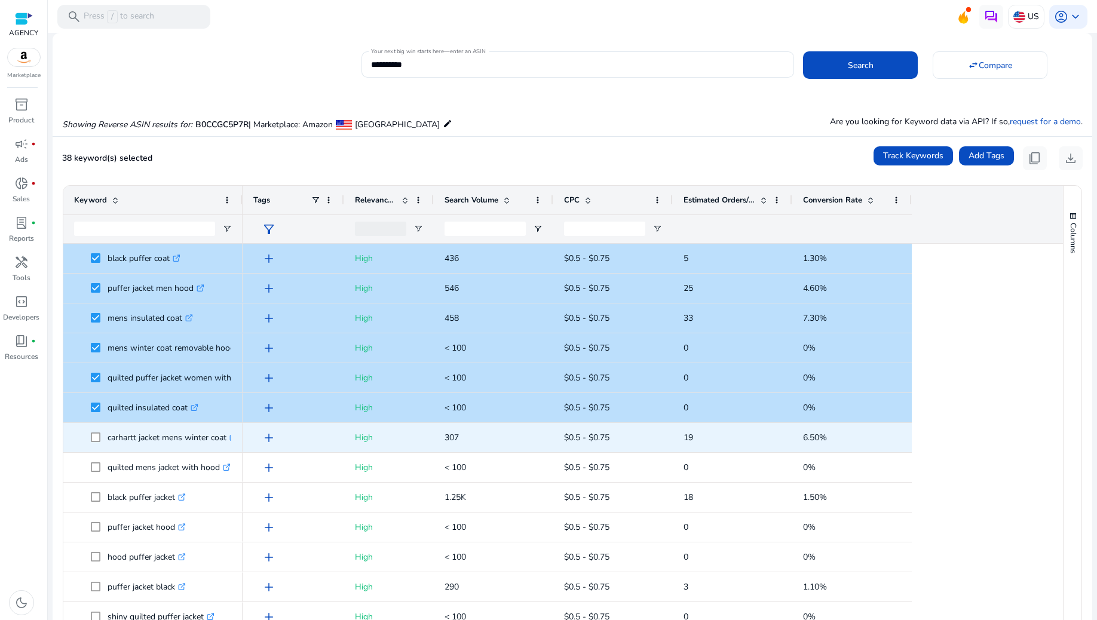
click at [96, 431] on span at bounding box center [99, 437] width 17 height 25
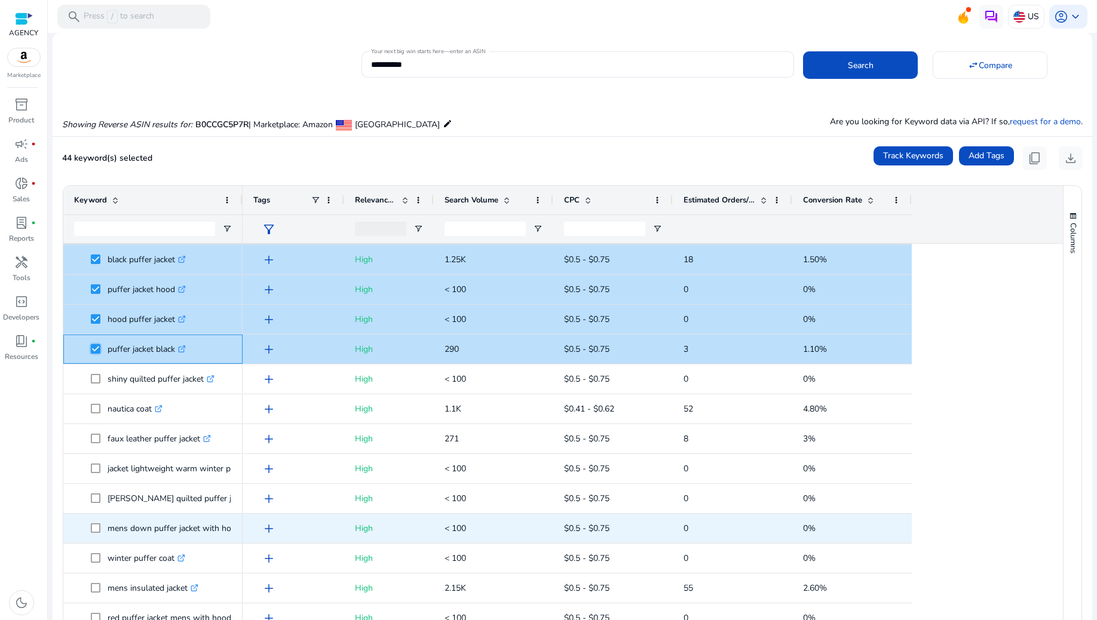
scroll to position [1195, 0]
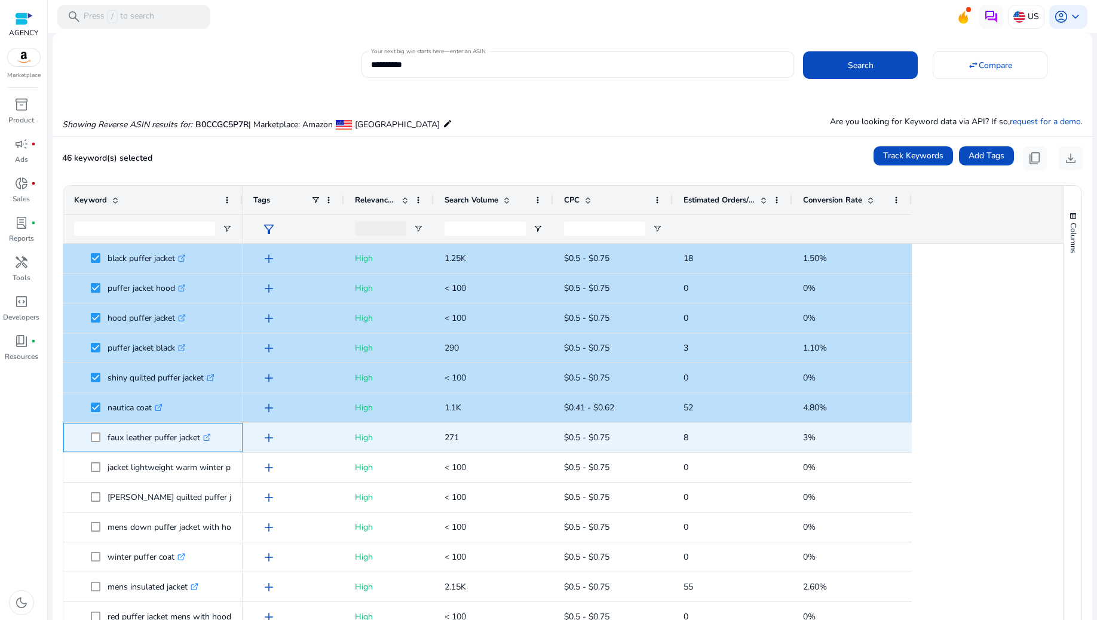
click at [97, 443] on span at bounding box center [99, 437] width 17 height 25
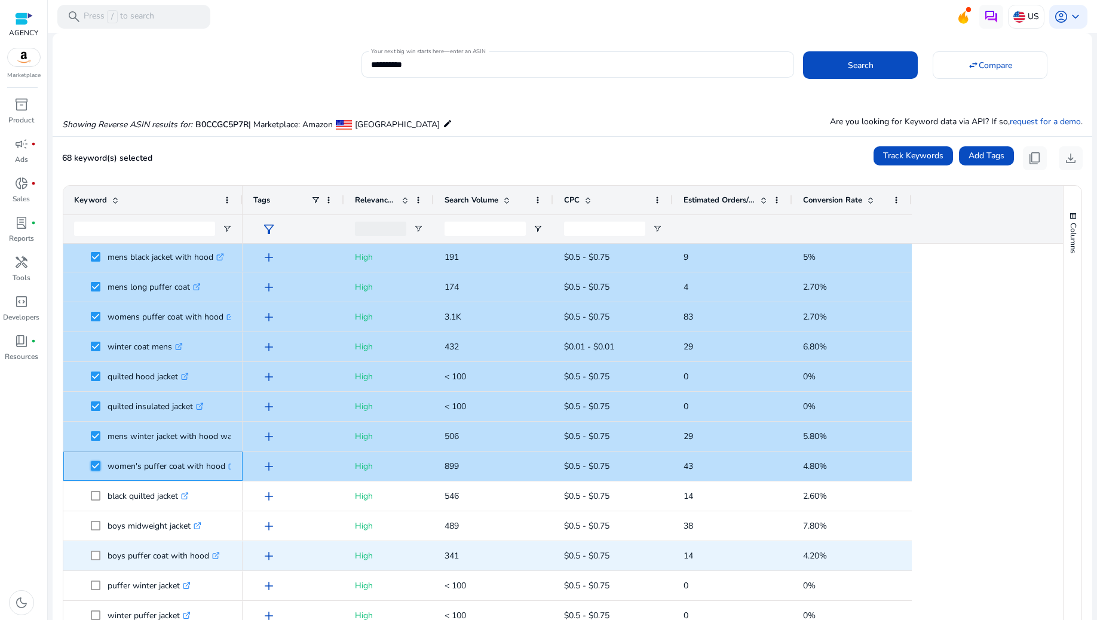
scroll to position [0, 0]
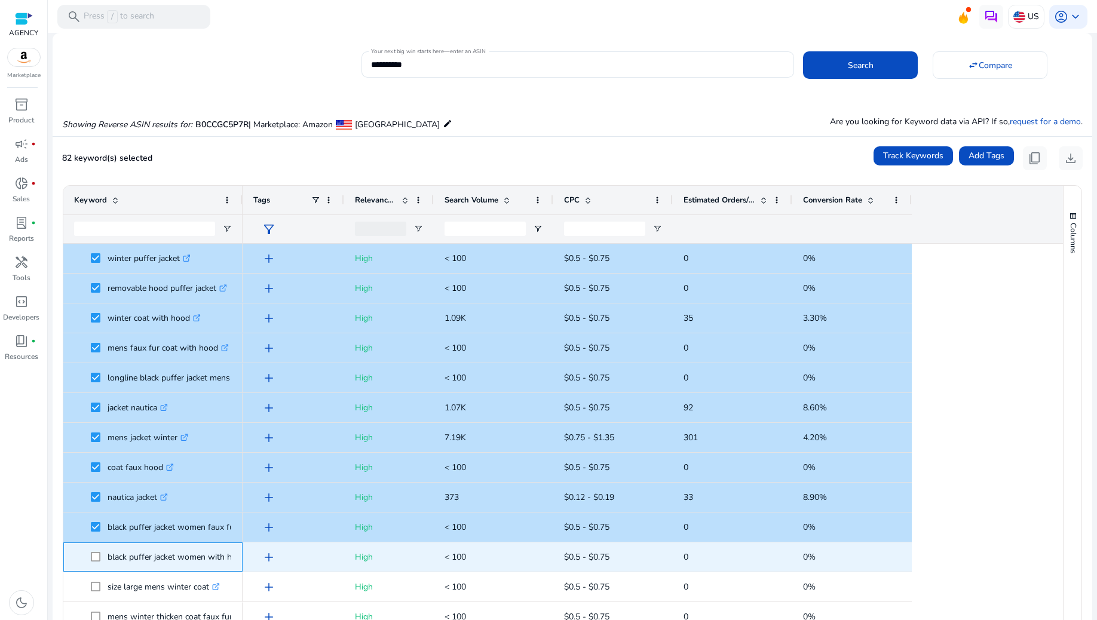
click at [92, 550] on span at bounding box center [99, 557] width 17 height 25
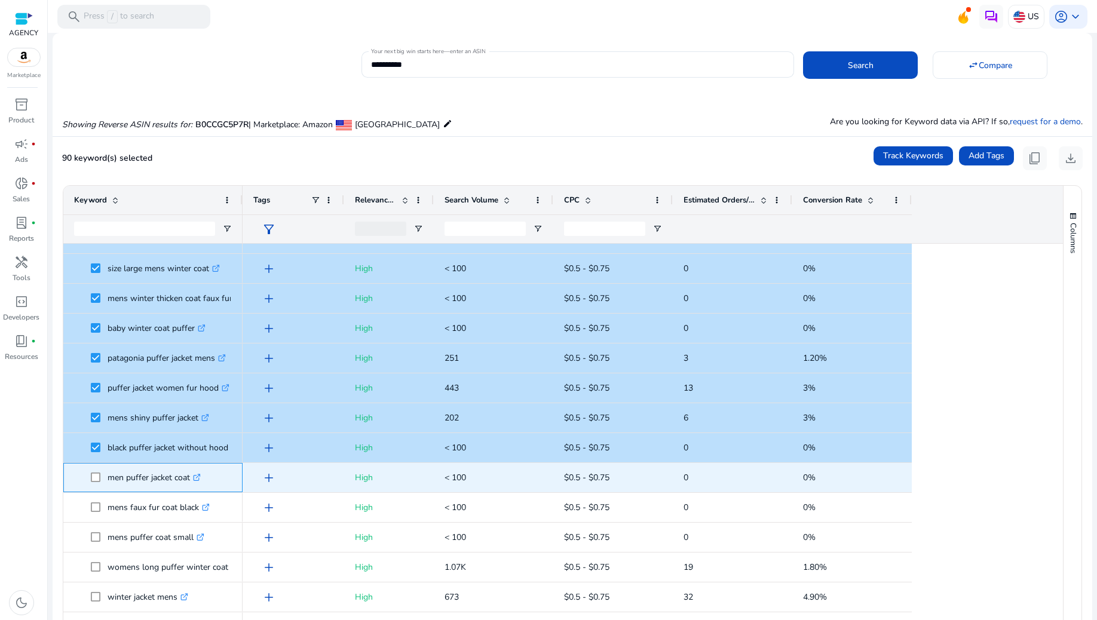
click at [98, 471] on span at bounding box center [99, 478] width 17 height 25
click at [98, 483] on span at bounding box center [99, 478] width 17 height 25
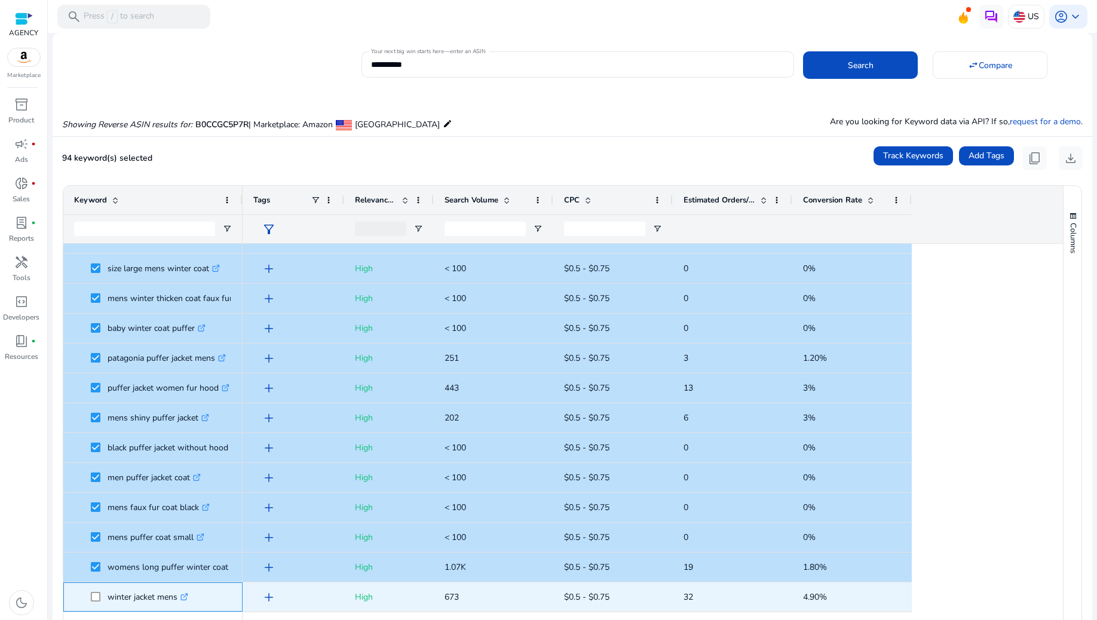
click at [102, 593] on span at bounding box center [99, 597] width 17 height 25
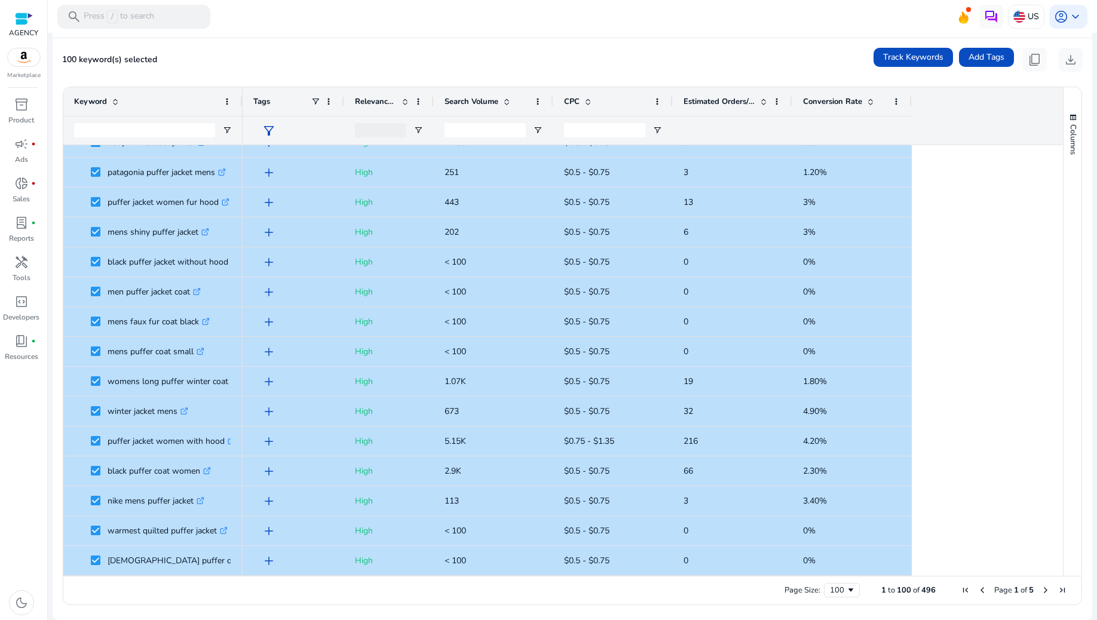
click at [1041, 590] on span "Next Page" at bounding box center [1046, 591] width 10 height 10
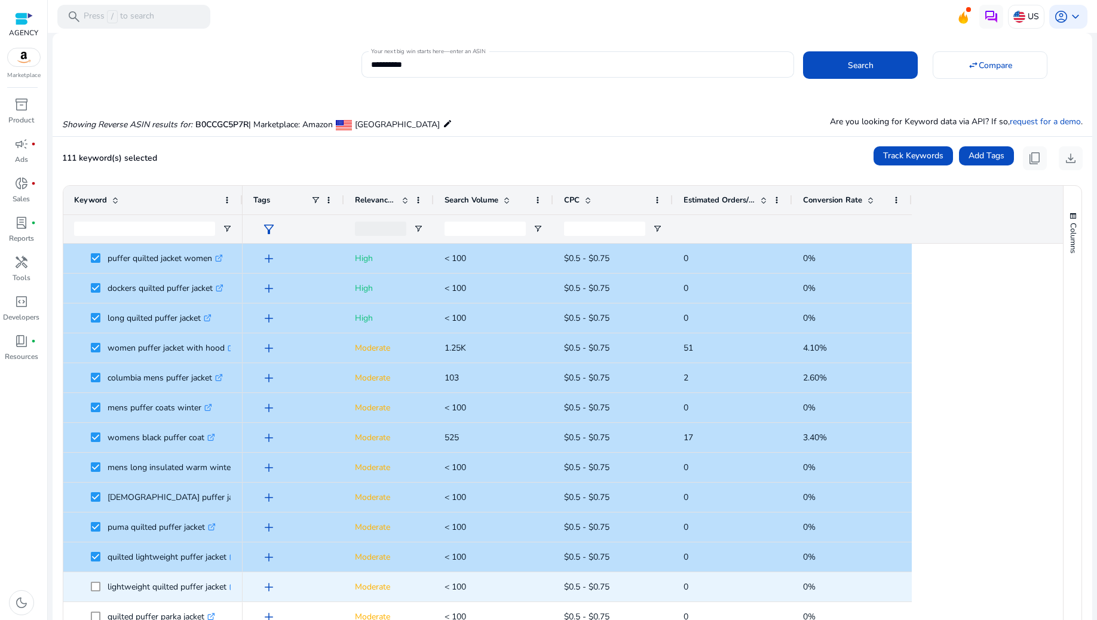
click at [99, 579] on span at bounding box center [99, 587] width 17 height 25
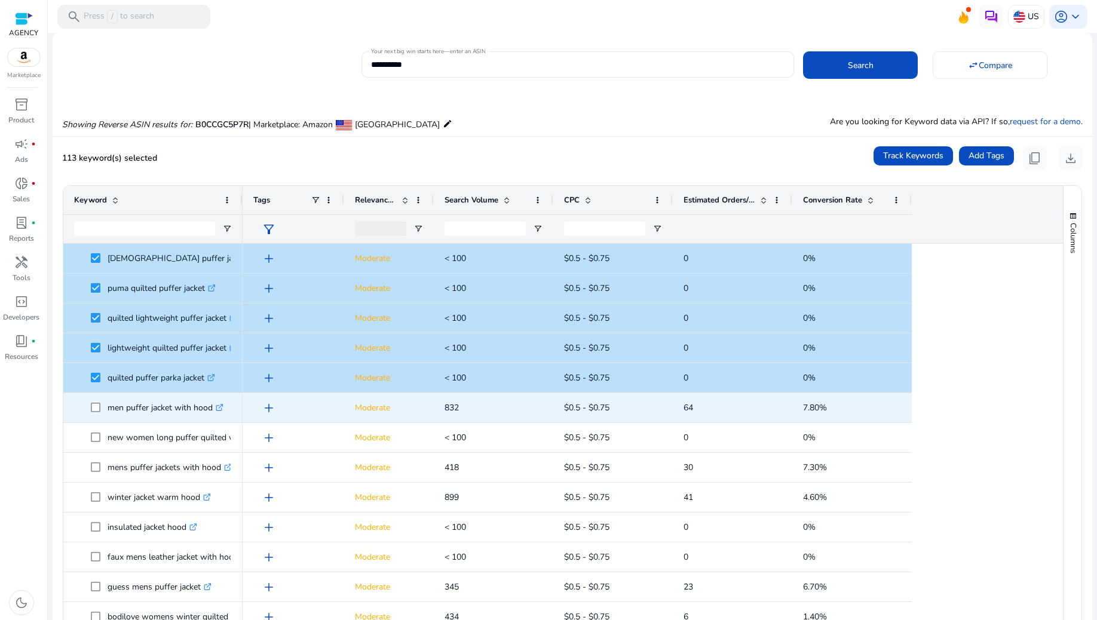
click at [93, 400] on span at bounding box center [99, 408] width 17 height 25
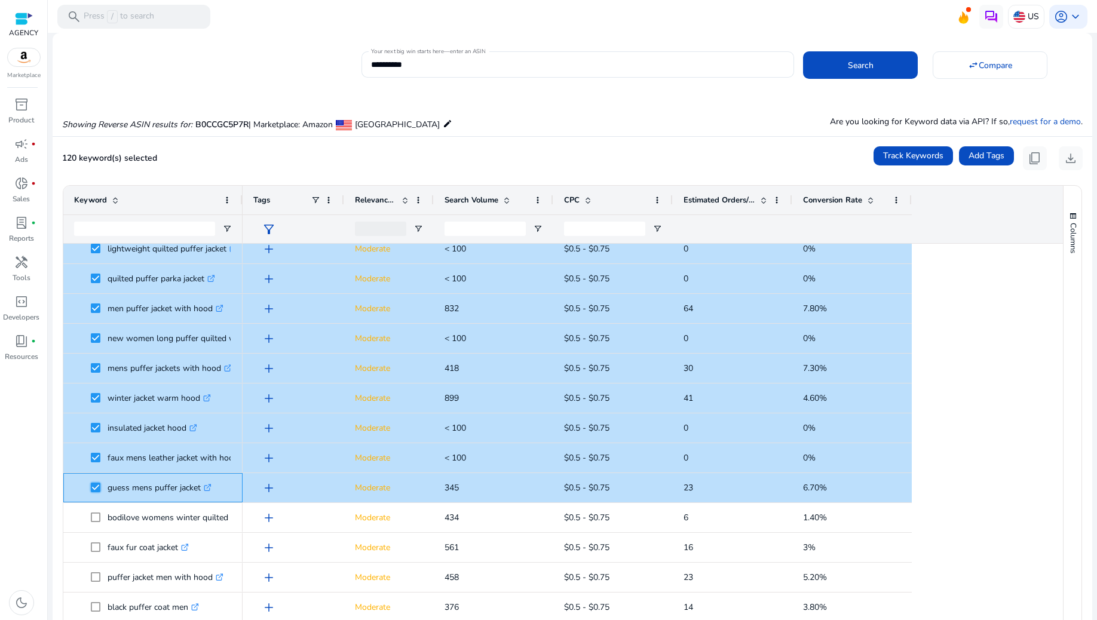
scroll to position [478, 0]
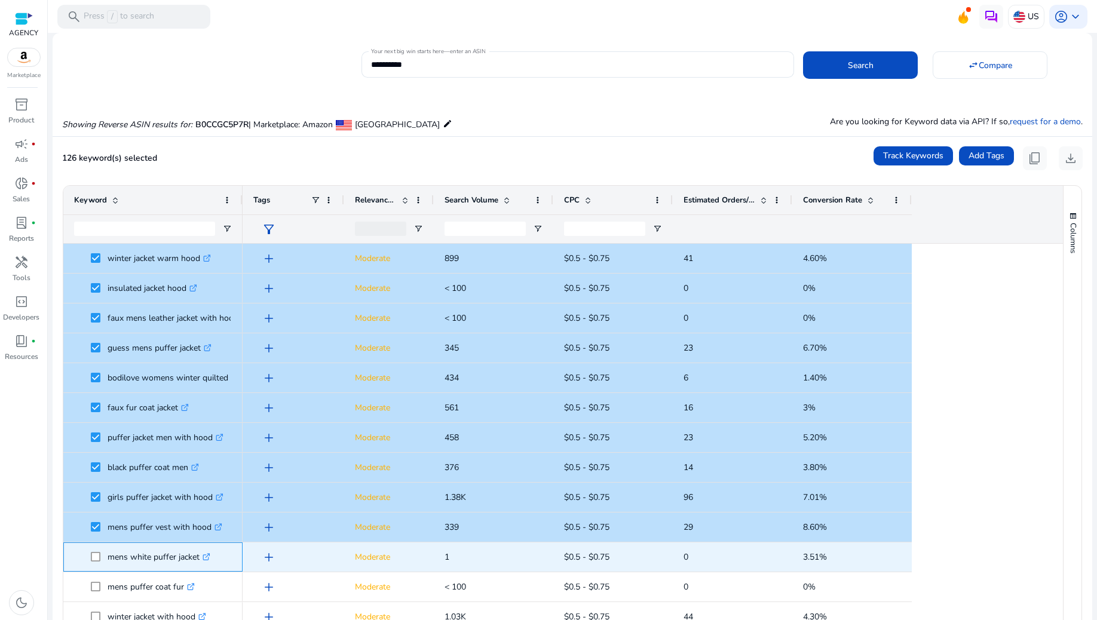
click at [96, 550] on span at bounding box center [99, 557] width 17 height 25
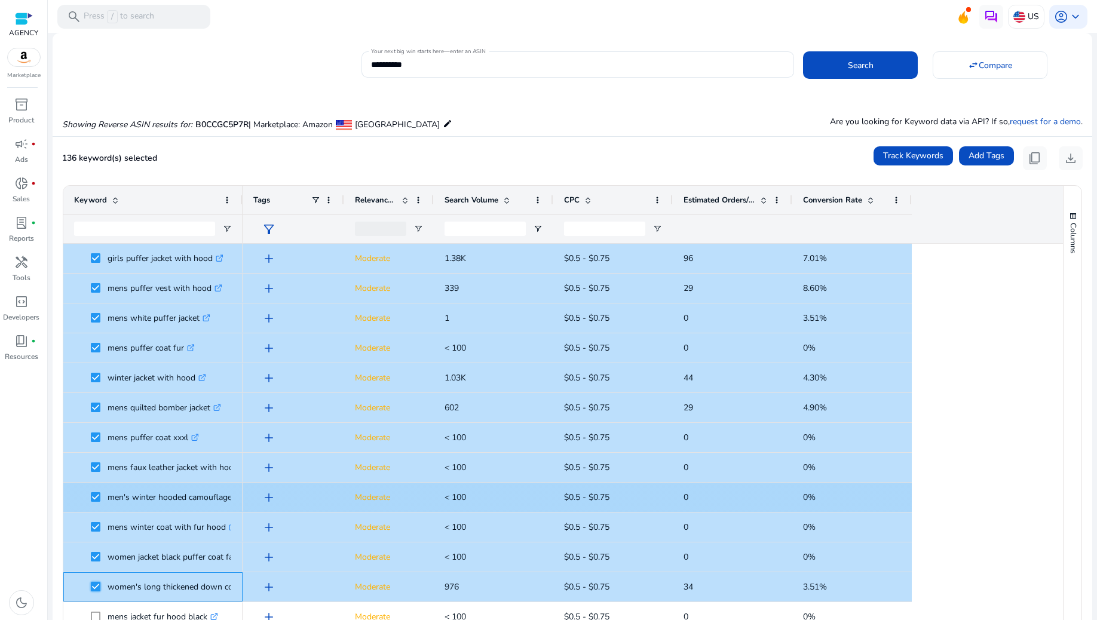
scroll to position [876, 0]
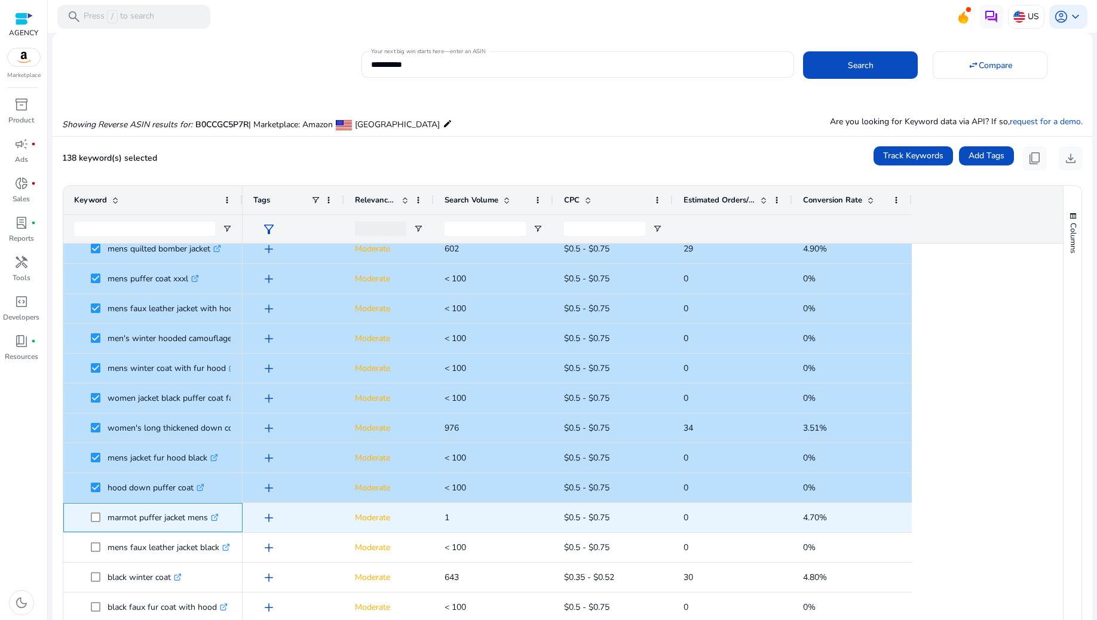
click at [96, 512] on span at bounding box center [99, 518] width 17 height 25
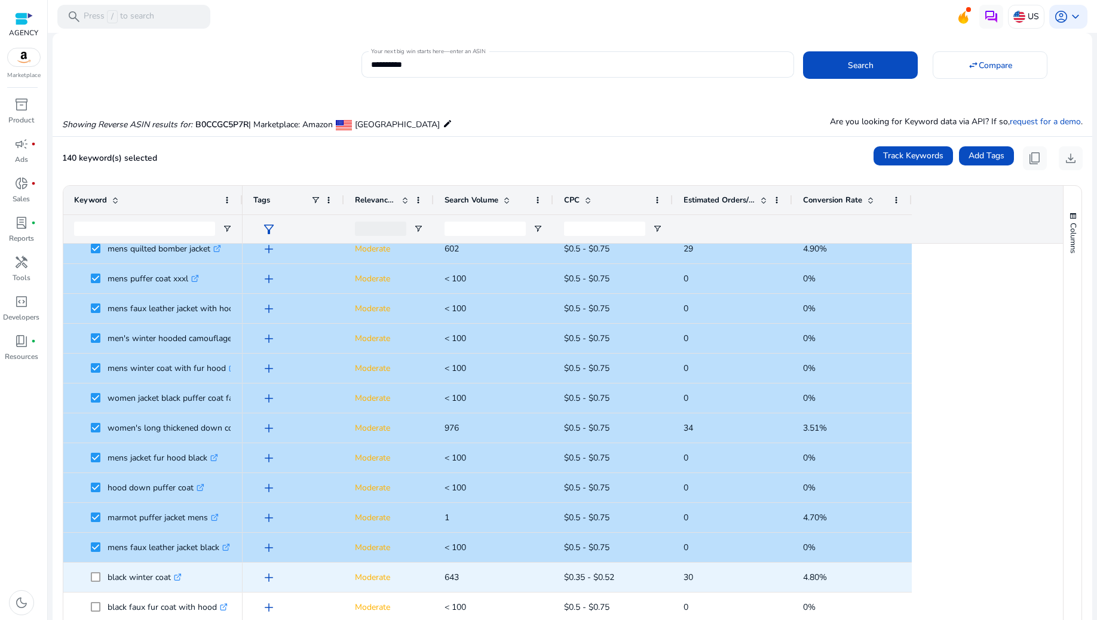
click at [101, 574] on span at bounding box center [99, 577] width 17 height 25
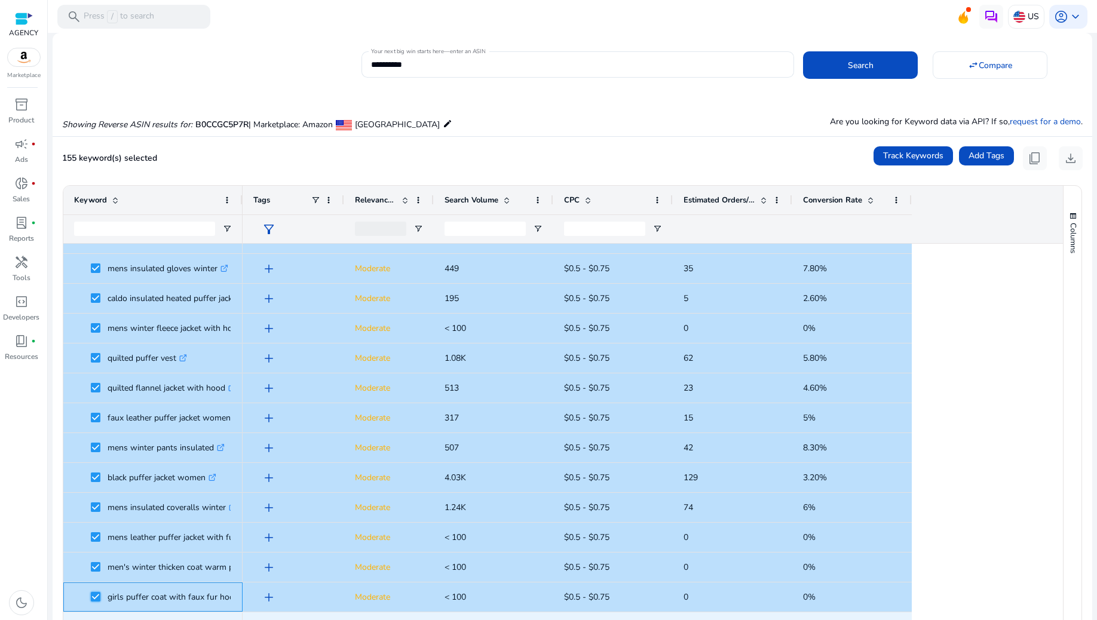
scroll to position [1514, 0]
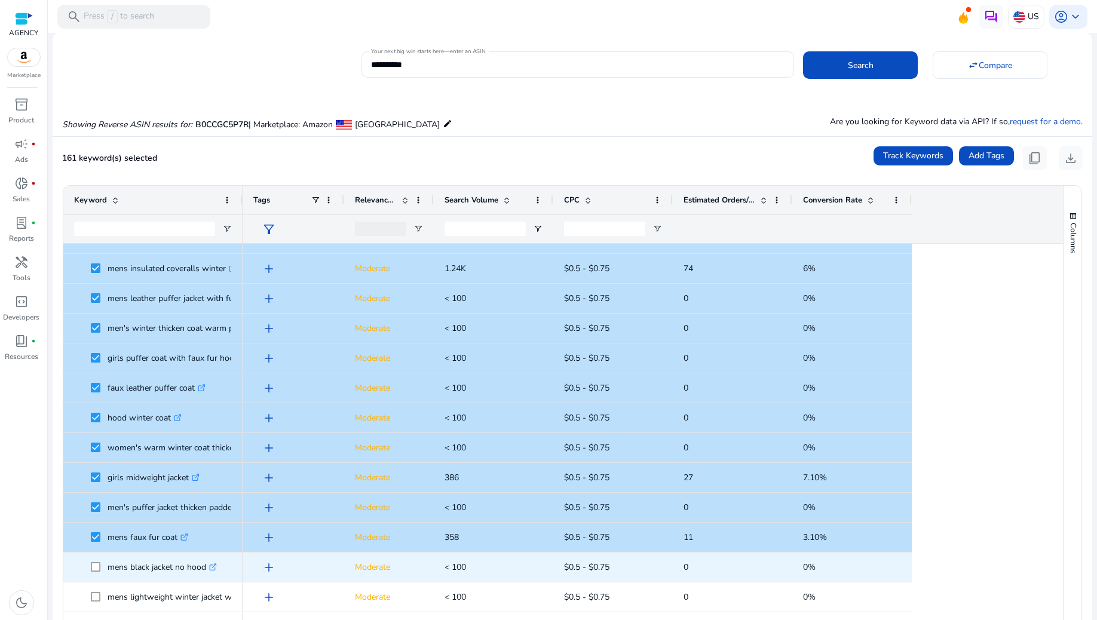
click at [103, 563] on span at bounding box center [99, 567] width 17 height 25
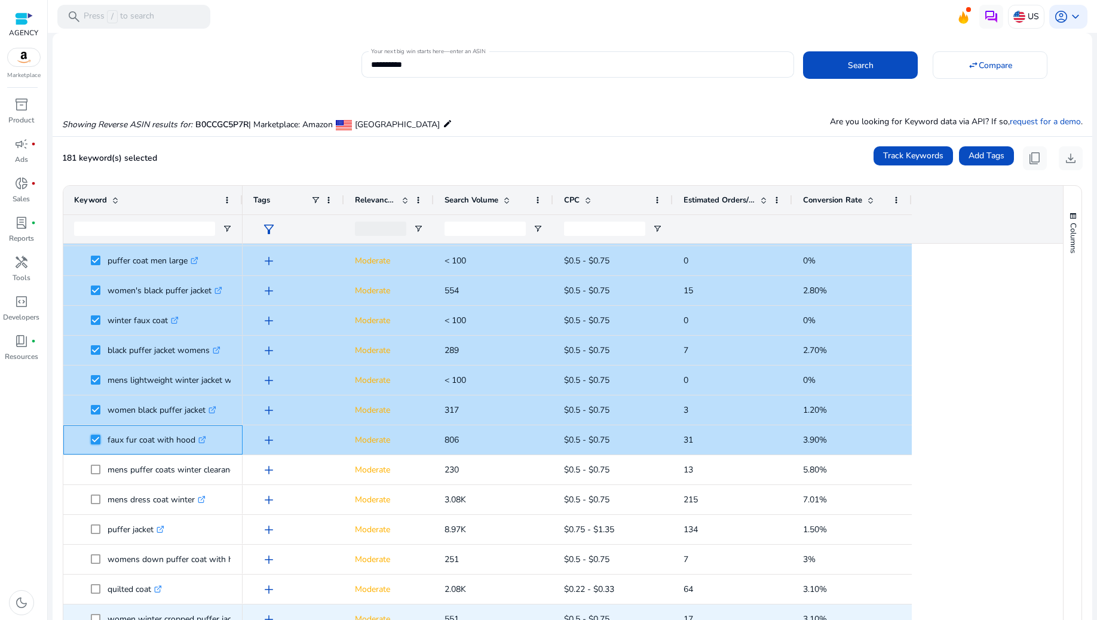
scroll to position [2310, 0]
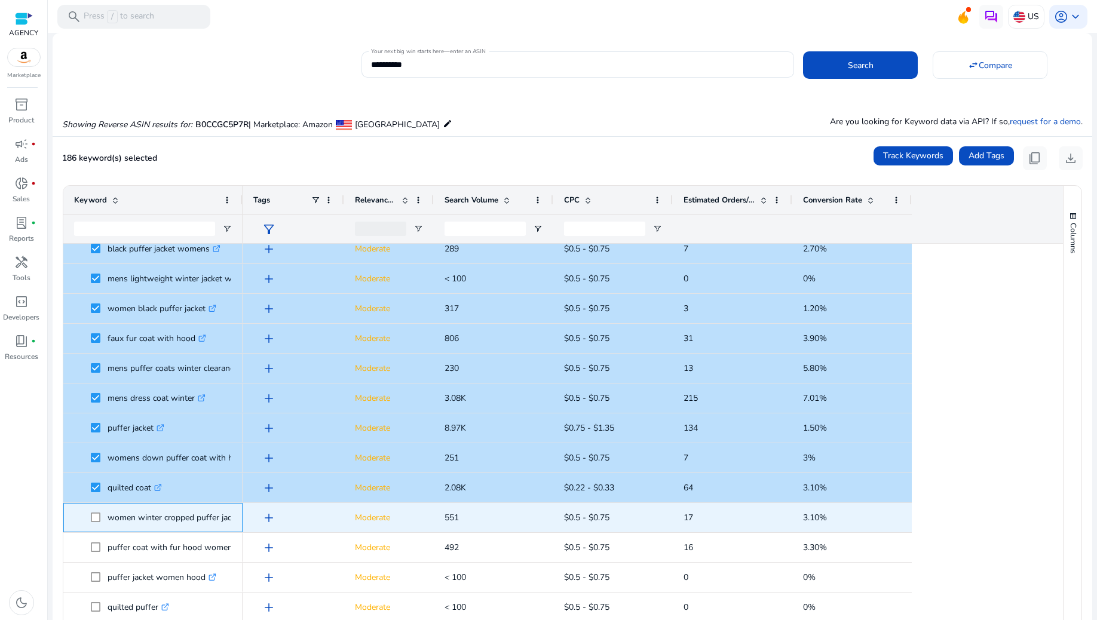
click at [96, 522] on span at bounding box center [99, 518] width 17 height 25
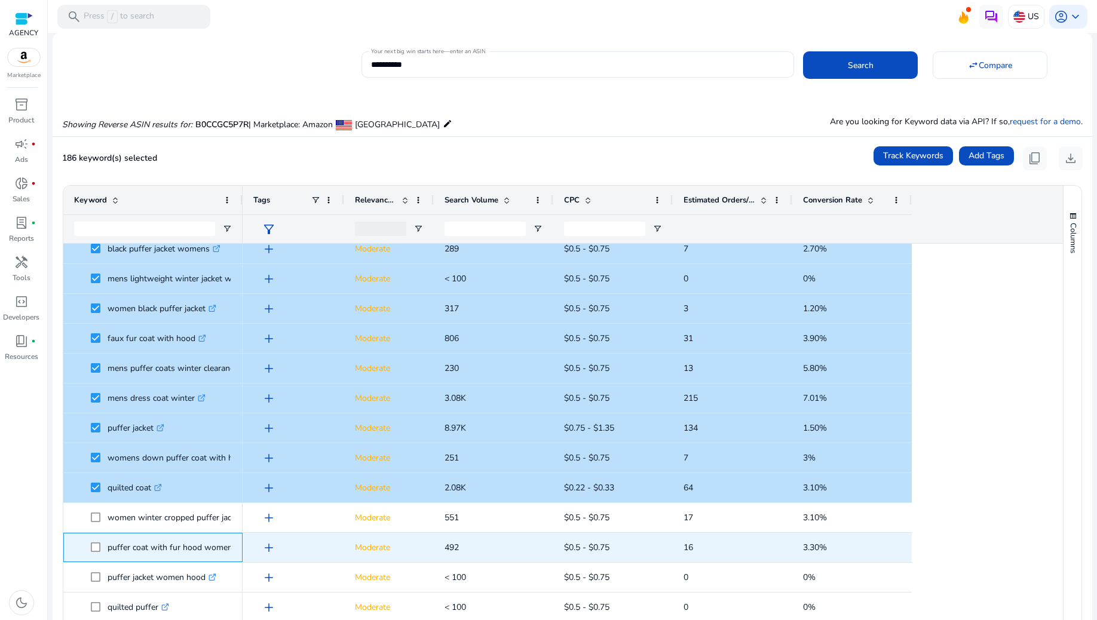
click at [97, 540] on span at bounding box center [99, 547] width 17 height 25
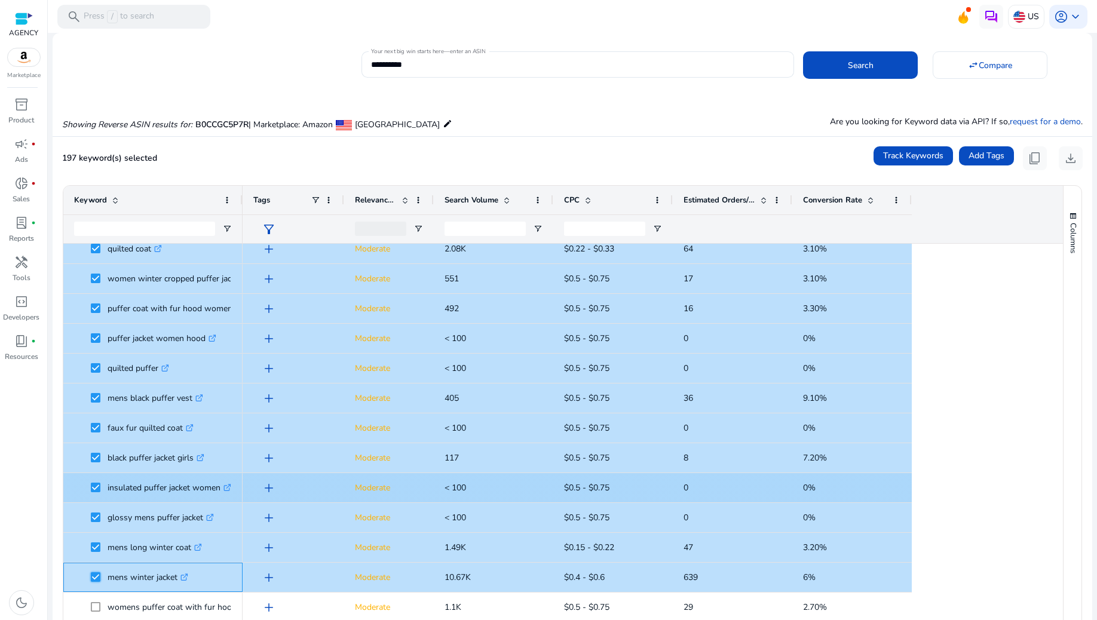
scroll to position [2556, 0]
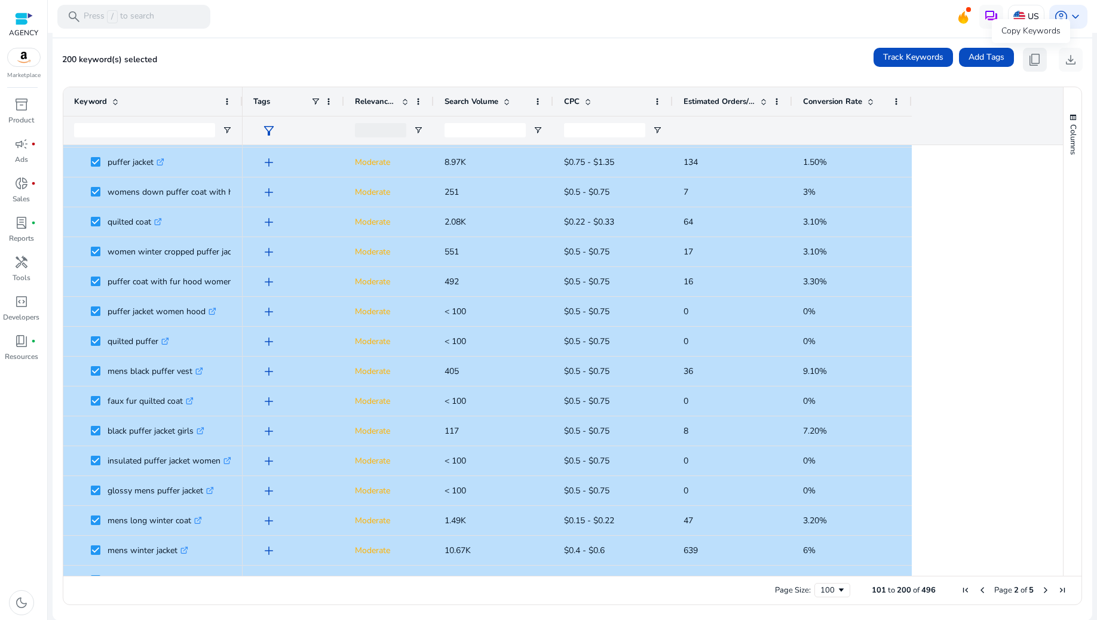
click at [1029, 60] on span "content_copy" at bounding box center [1035, 60] width 14 height 14
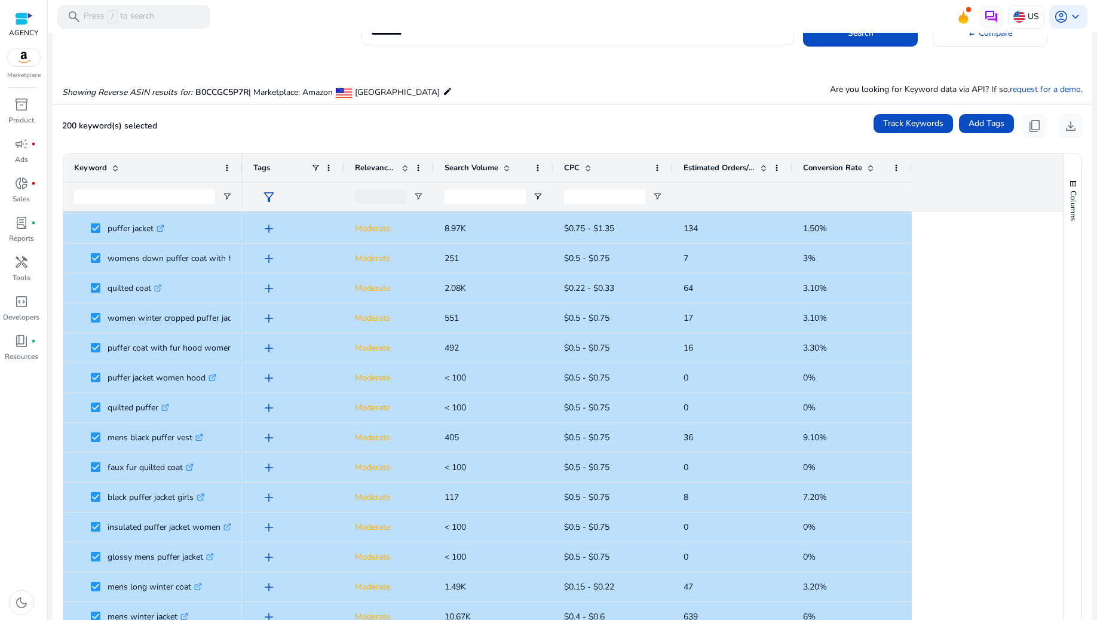
scroll to position [0, 0]
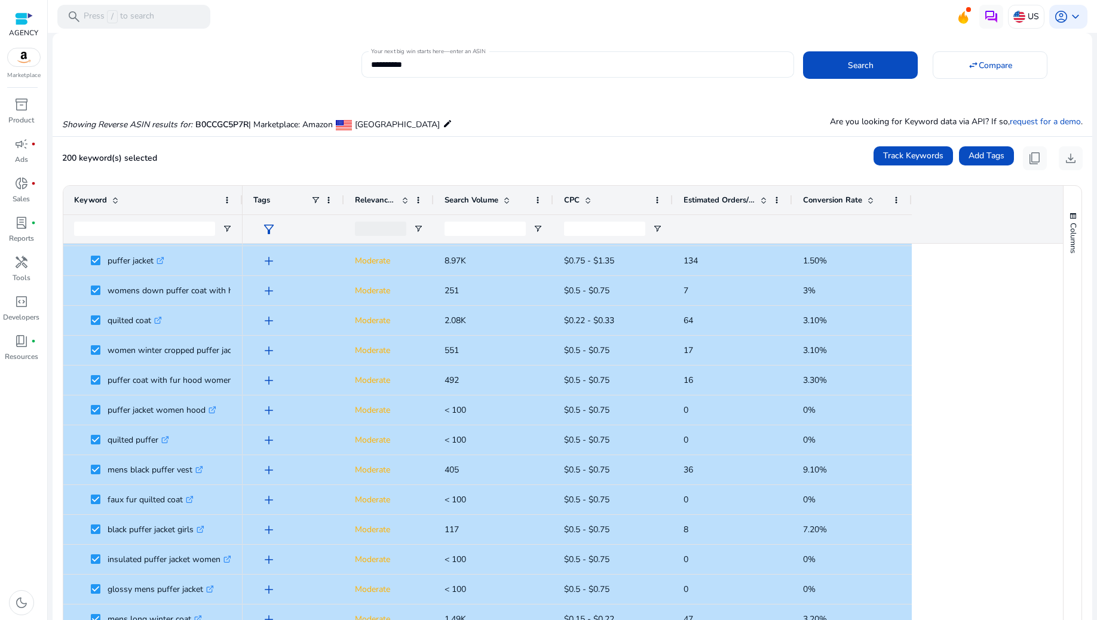
click at [464, 61] on input "**********" at bounding box center [578, 64] width 414 height 13
paste input
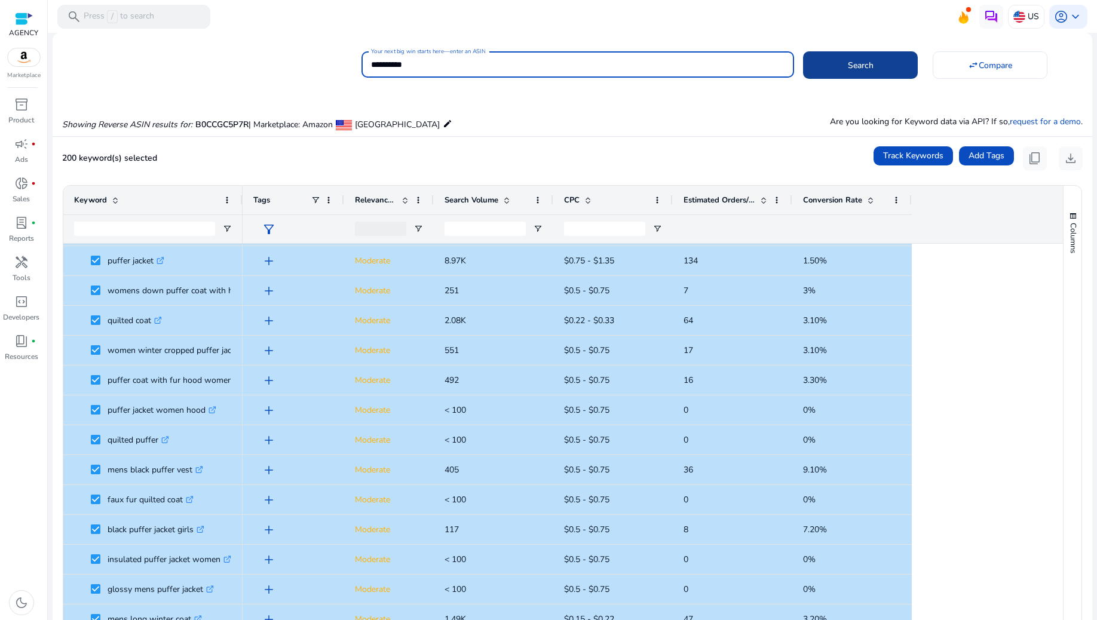
type input "**********"
click at [855, 60] on span "Search" at bounding box center [861, 65] width 26 height 13
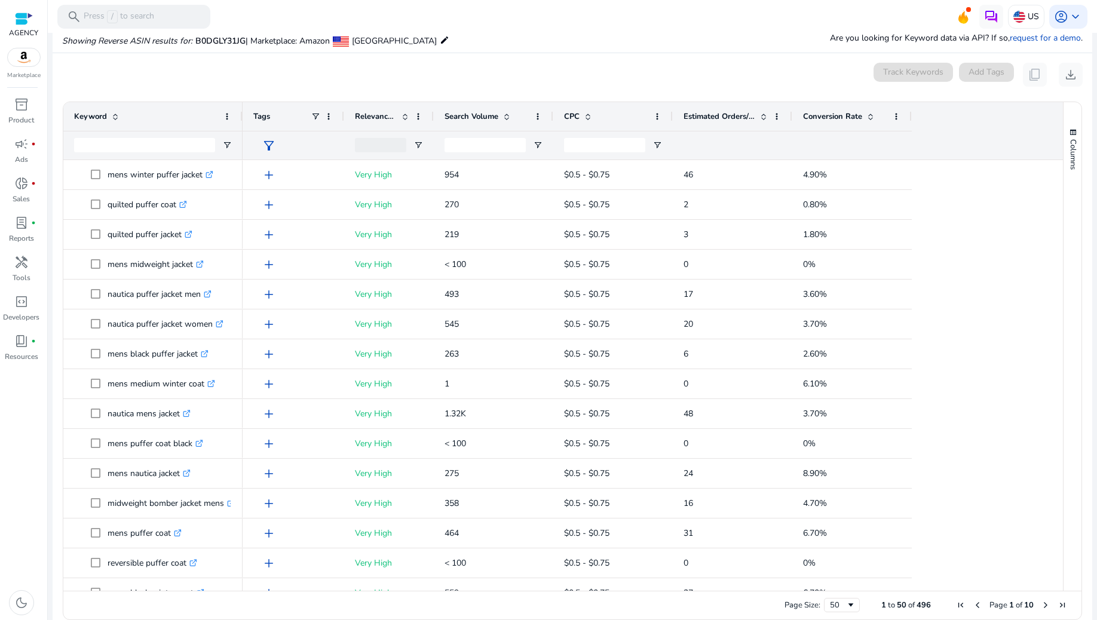
scroll to position [87, 0]
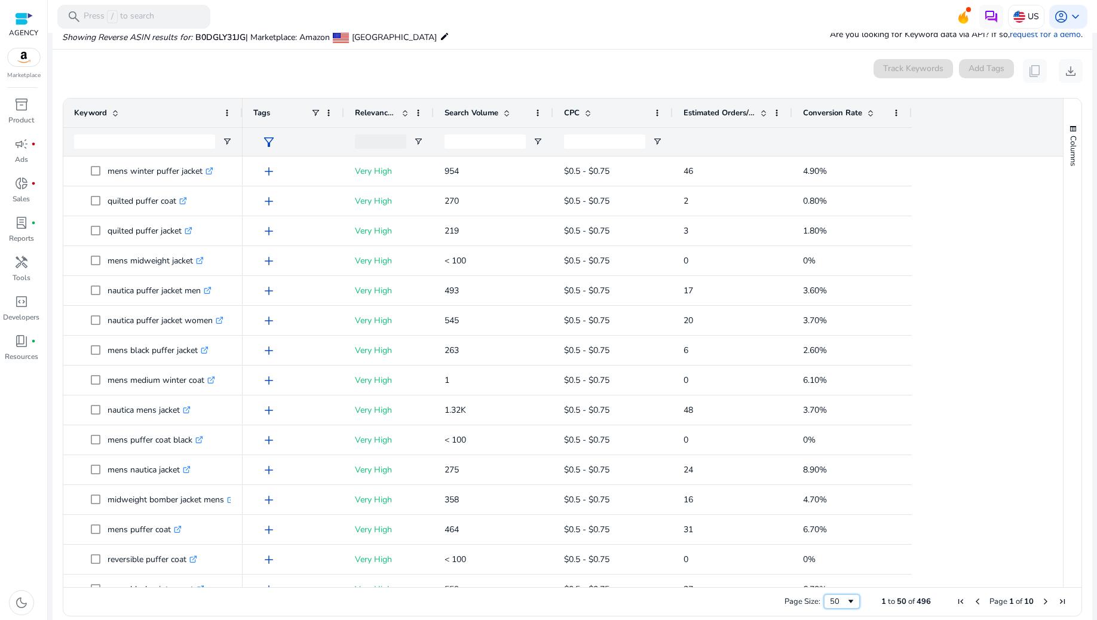
click at [846, 599] on span "Page Size" at bounding box center [851, 602] width 10 height 10
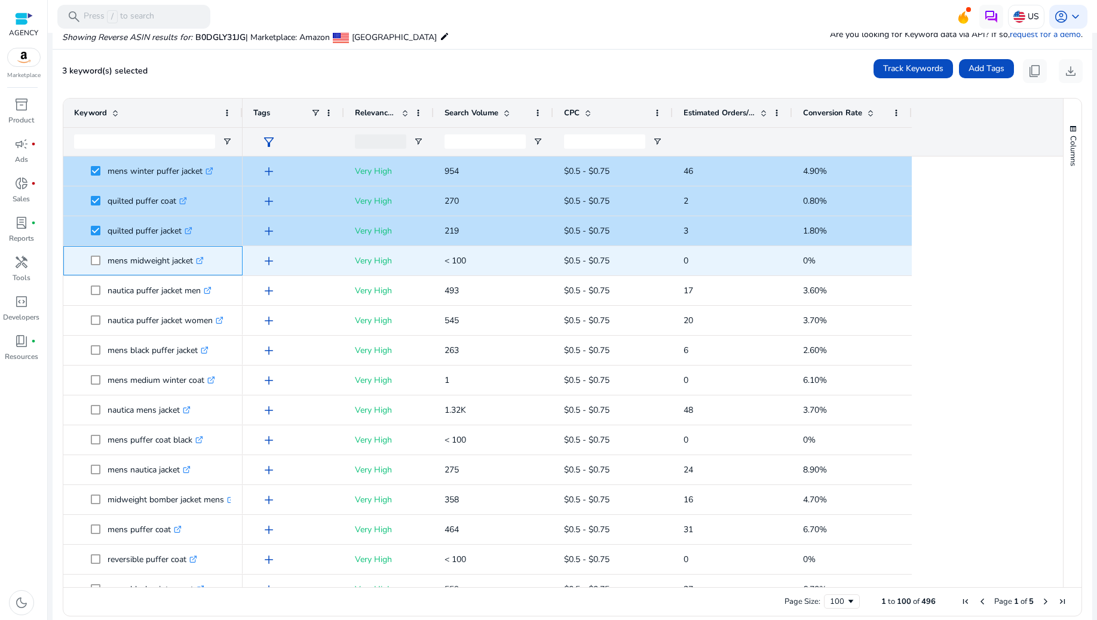
click at [90, 261] on span "mens midweight jacket .st0{fill:#2c8af8}" at bounding box center [153, 261] width 158 height 25
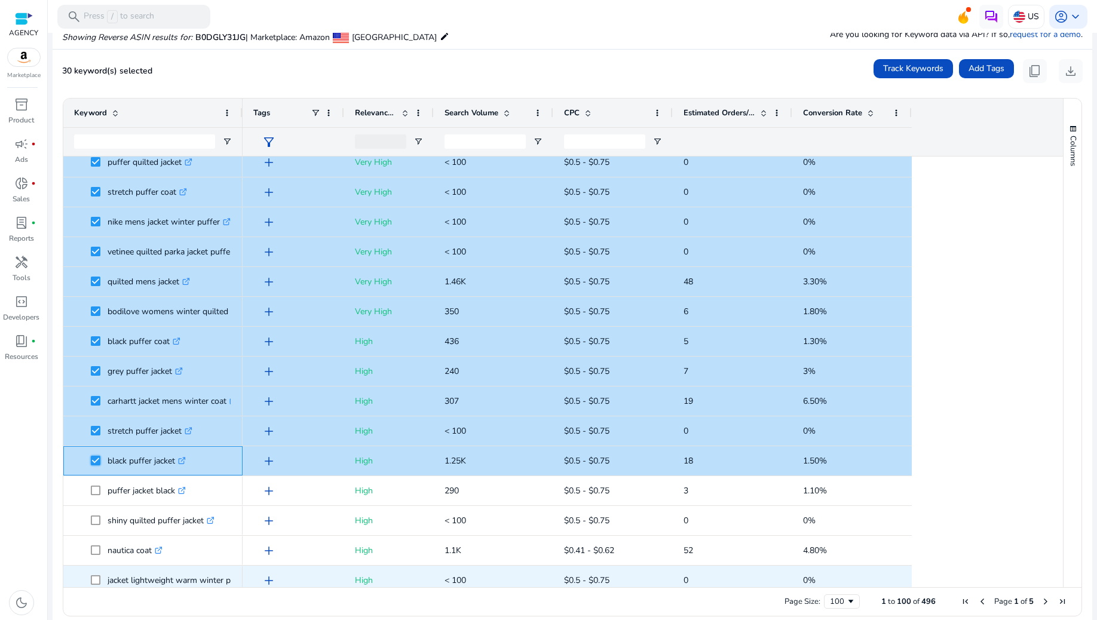
scroll to position [637, 0]
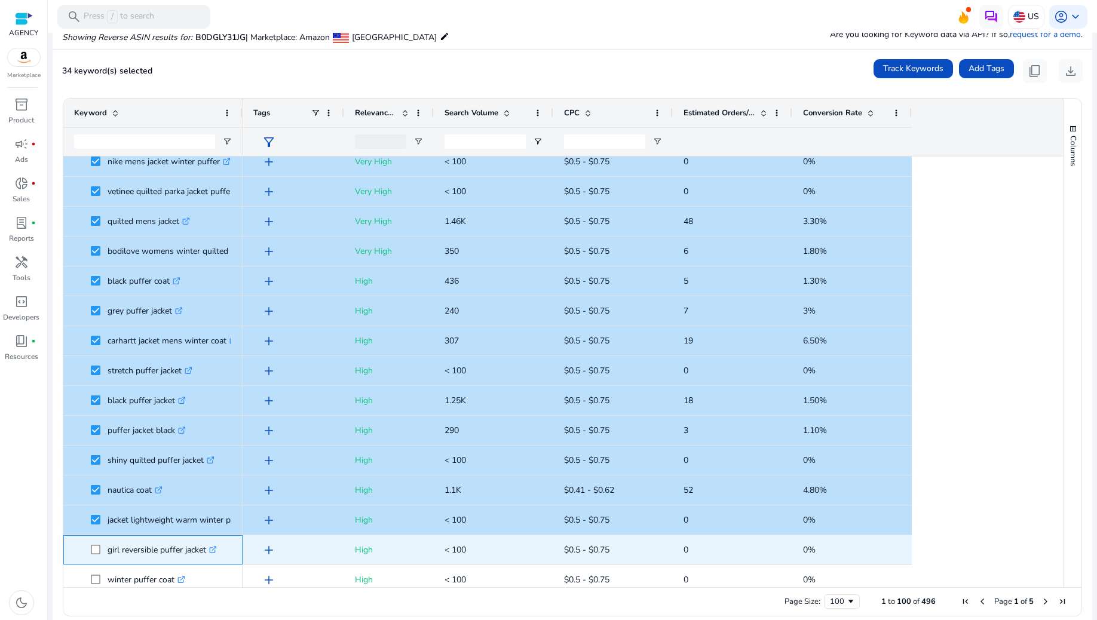
click at [96, 543] on span at bounding box center [99, 550] width 17 height 25
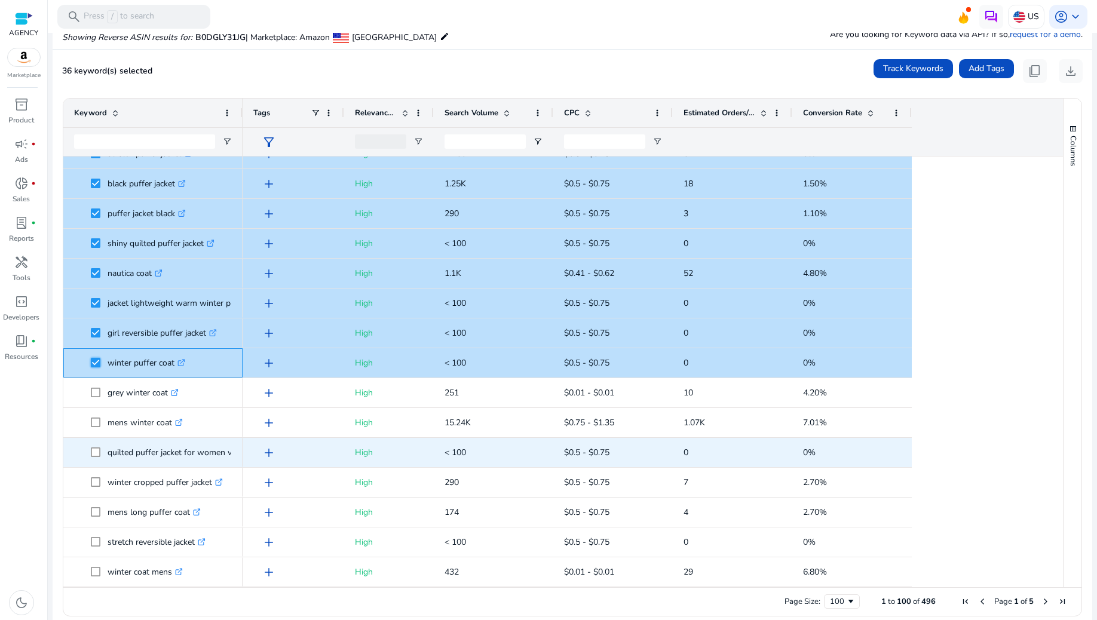
scroll to position [876, 0]
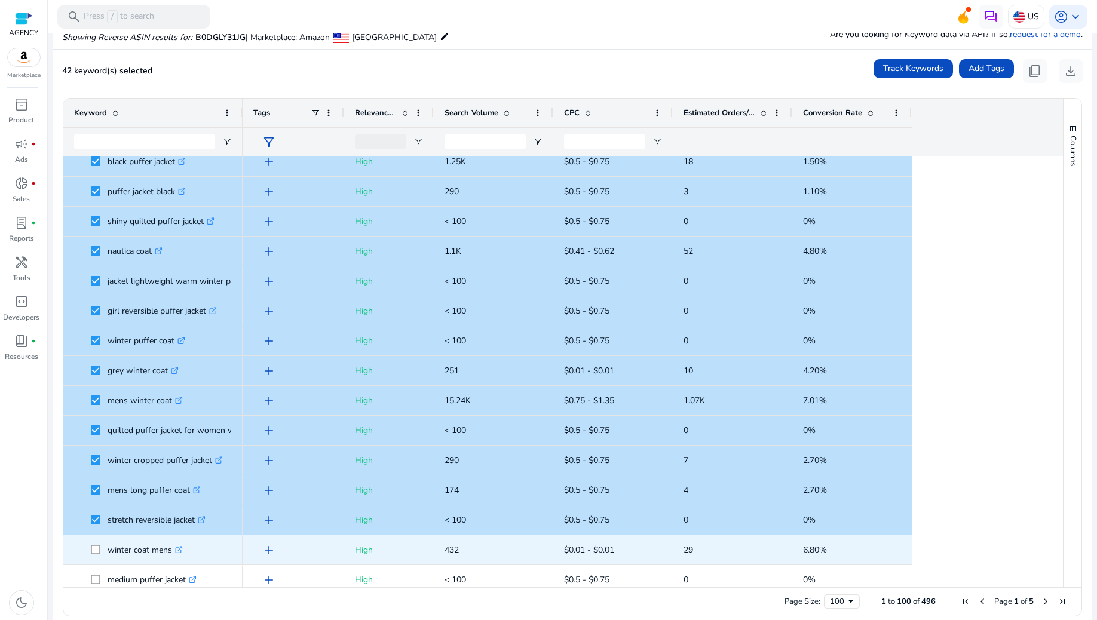
click at [92, 543] on span at bounding box center [99, 550] width 17 height 25
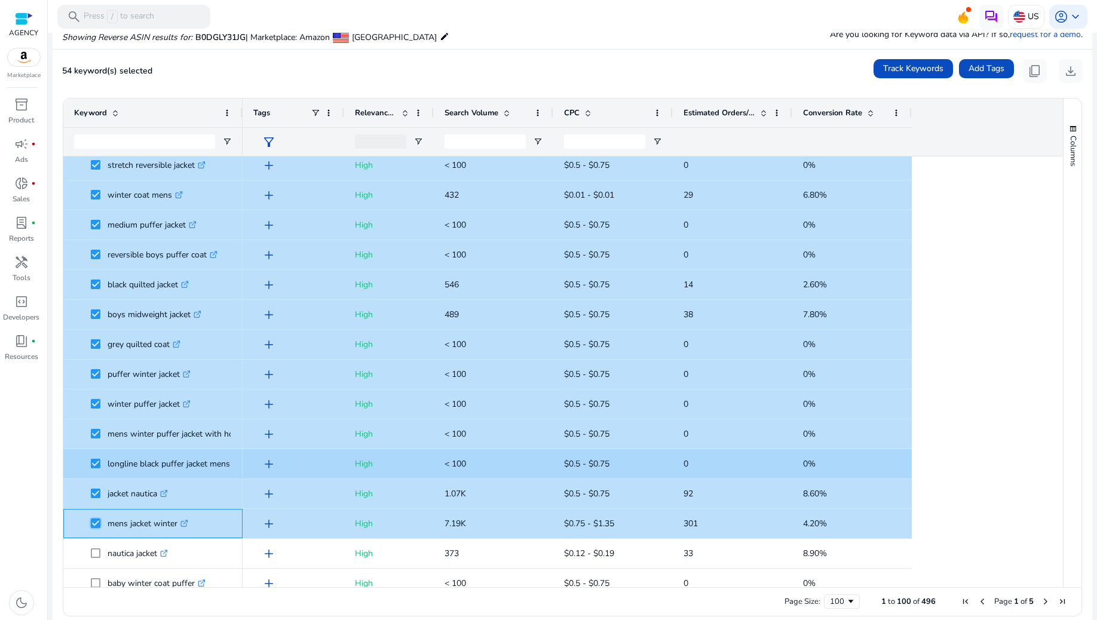
scroll to position [1349, 0]
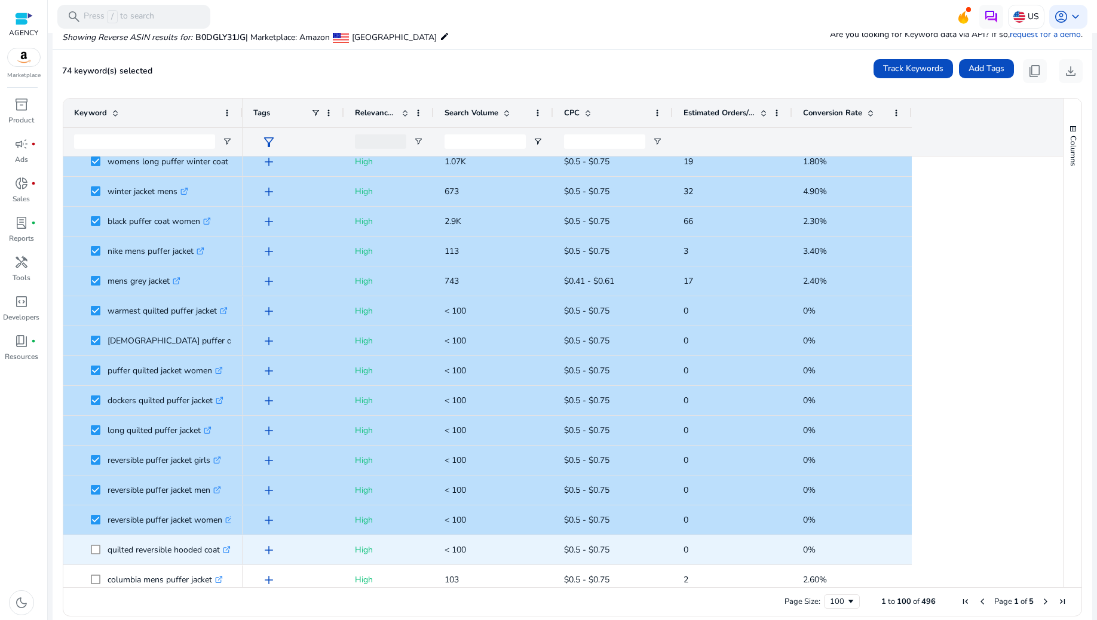
click at [96, 543] on span at bounding box center [99, 550] width 17 height 25
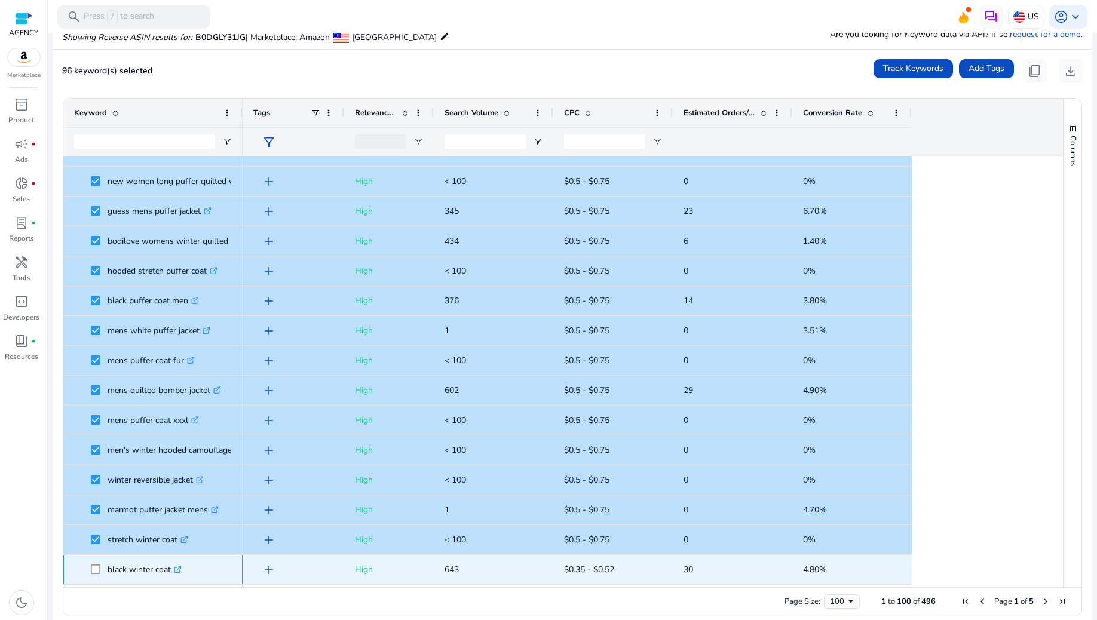
click at [97, 560] on span at bounding box center [99, 570] width 17 height 25
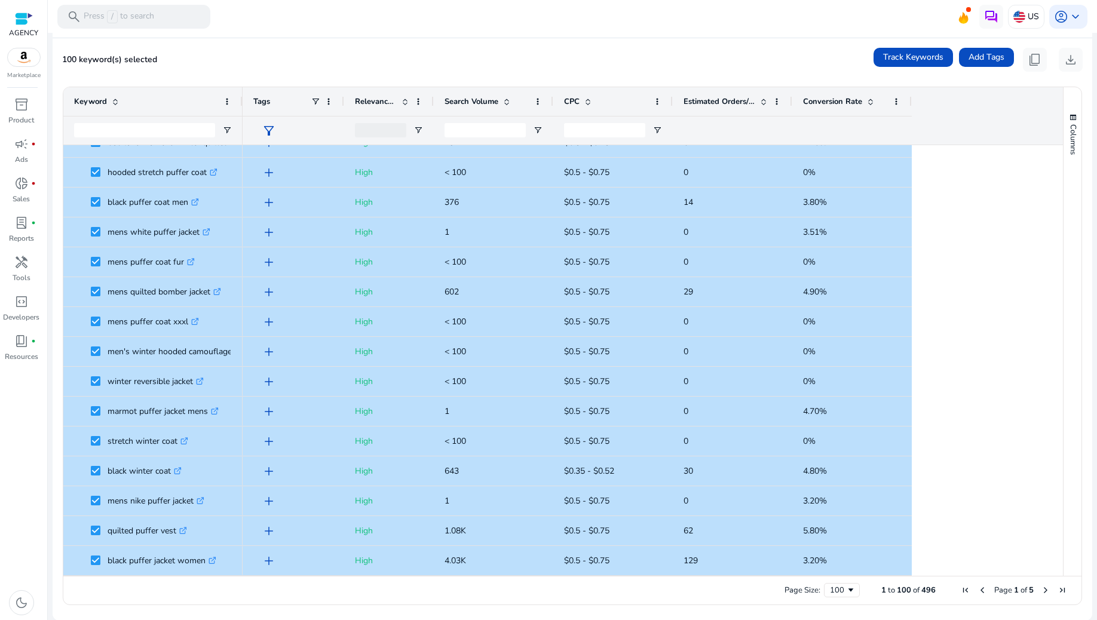
click at [1043, 589] on span "Next Page" at bounding box center [1046, 591] width 10 height 10
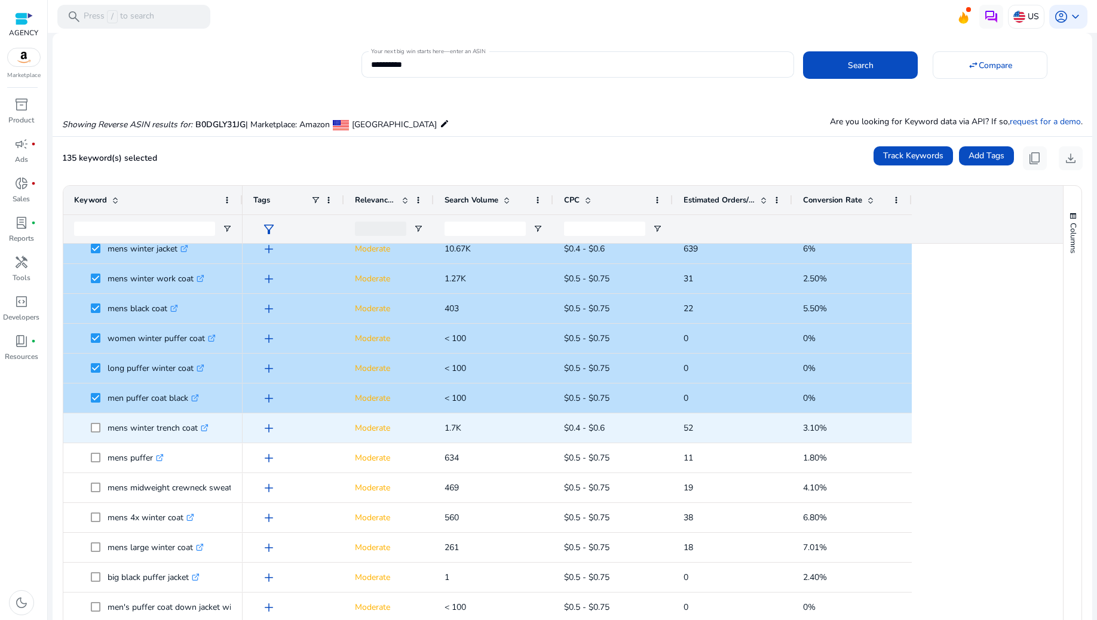
click at [103, 426] on span at bounding box center [99, 428] width 17 height 25
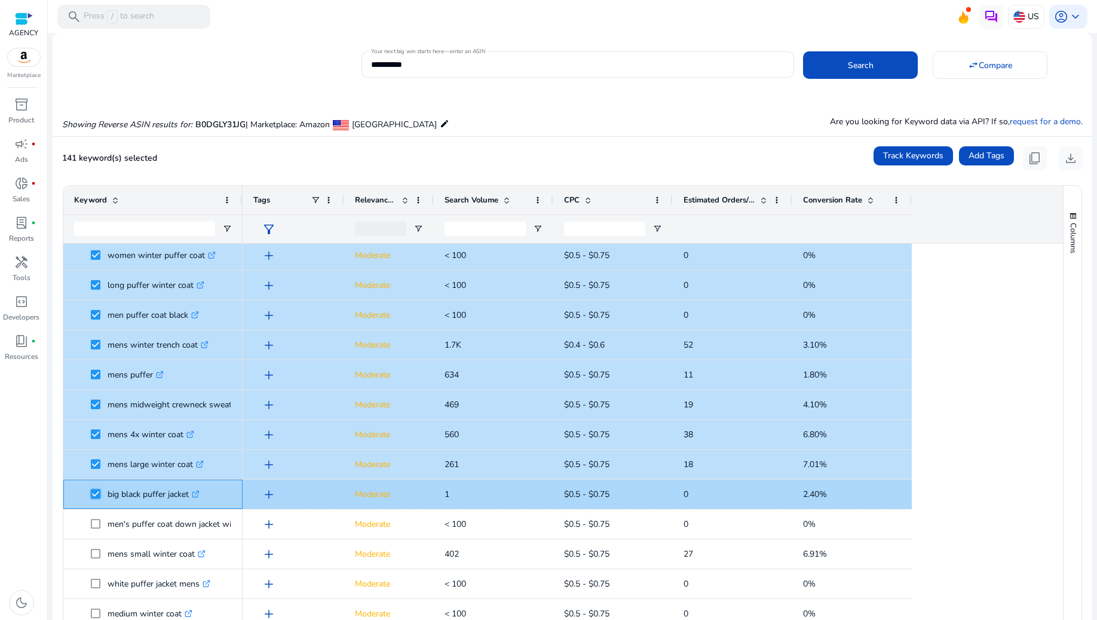
scroll to position [1115, 0]
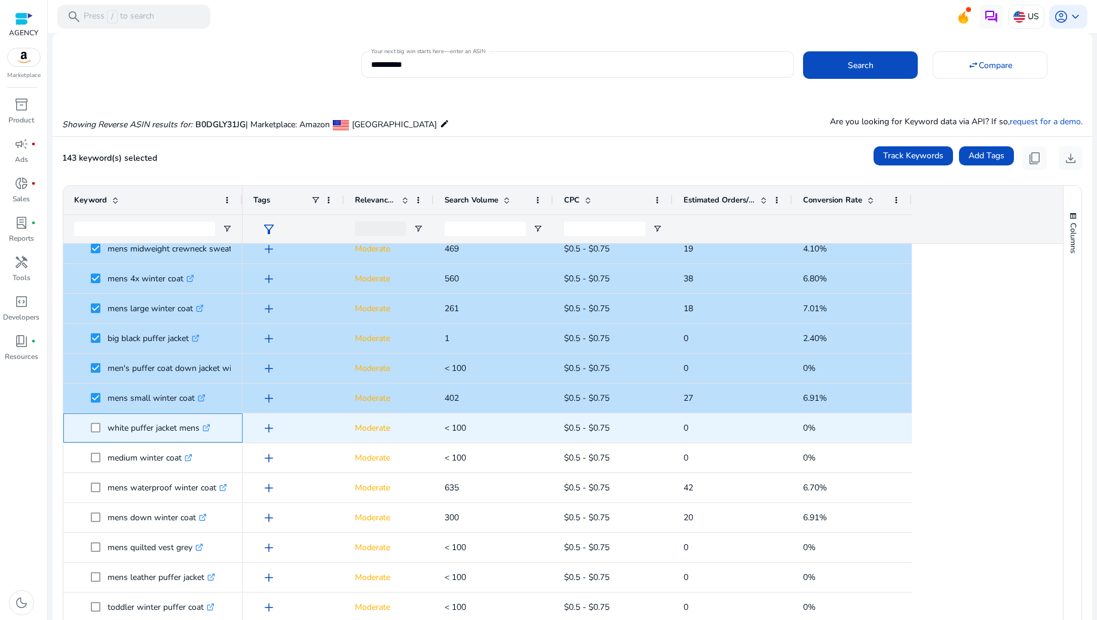
click at [90, 428] on span "white puffer jacket mens .st0{fill:#2c8af8}" at bounding box center [153, 428] width 158 height 25
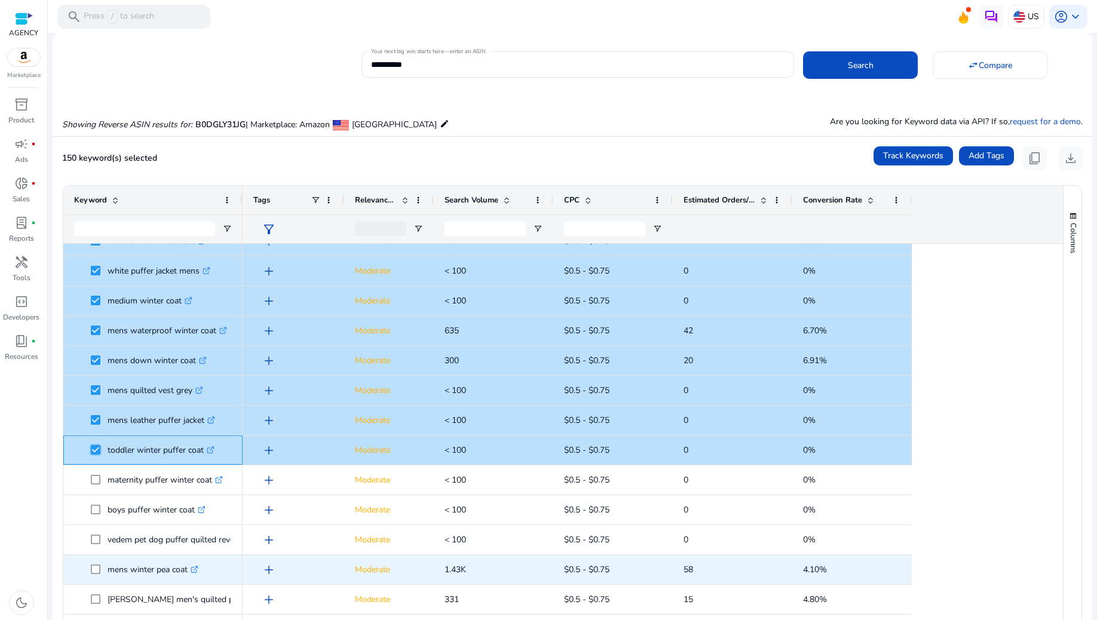
scroll to position [1354, 0]
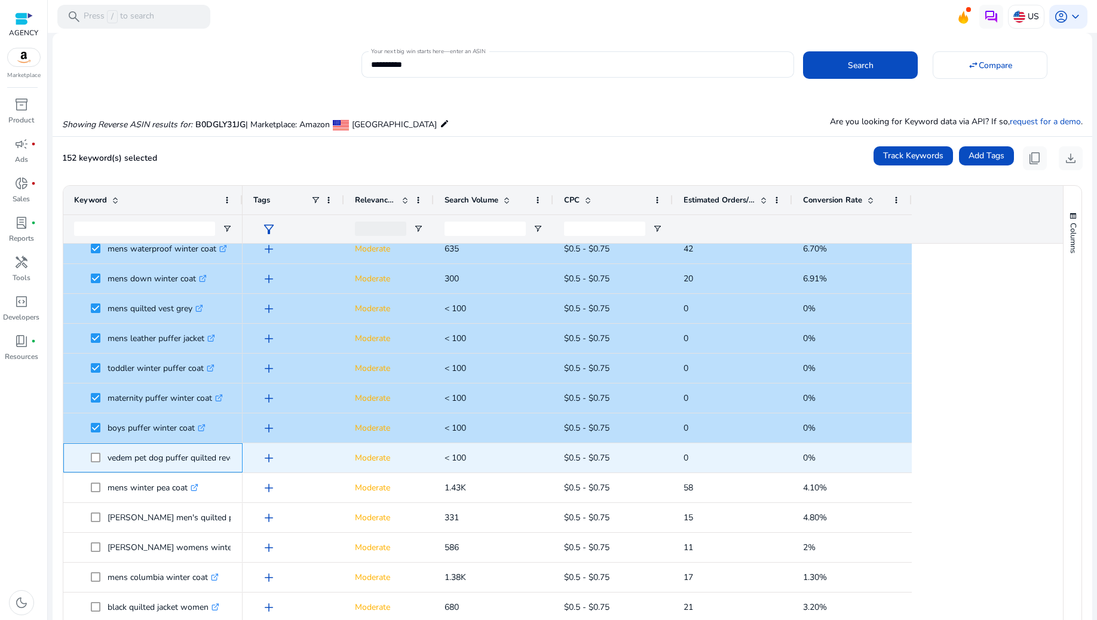
click at [97, 463] on span at bounding box center [99, 458] width 17 height 25
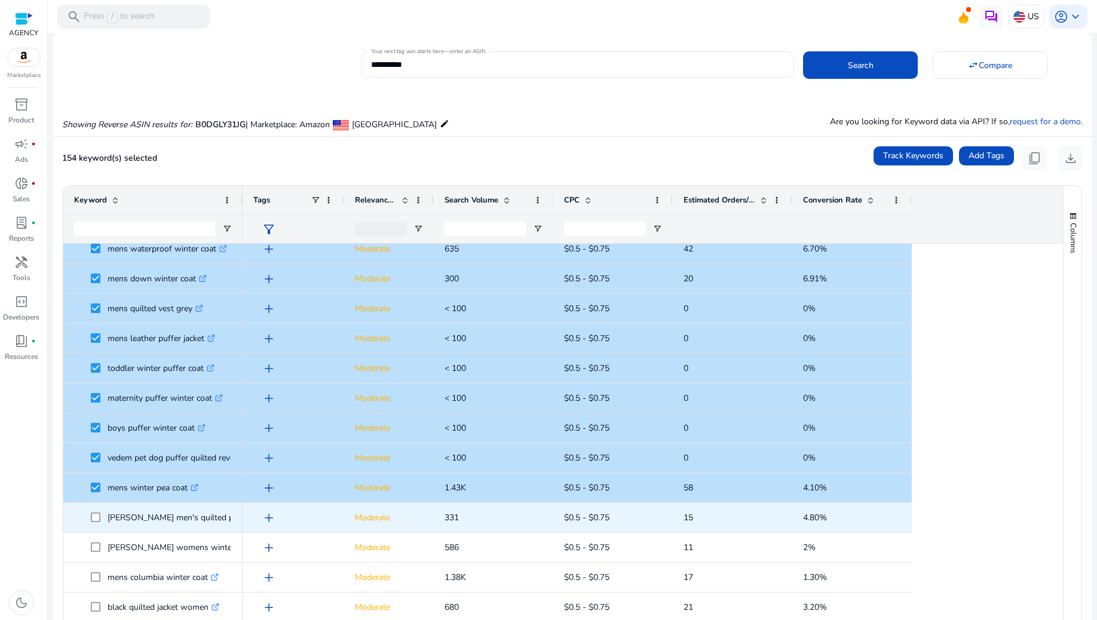
click at [96, 510] on span at bounding box center [99, 518] width 17 height 25
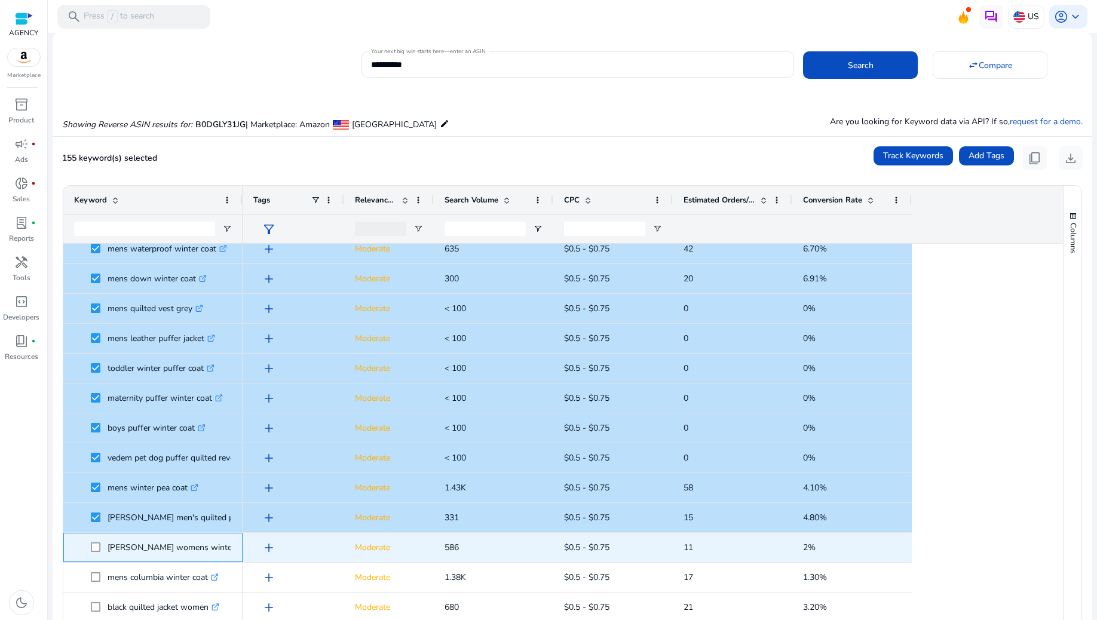
click at [96, 552] on span at bounding box center [99, 547] width 17 height 25
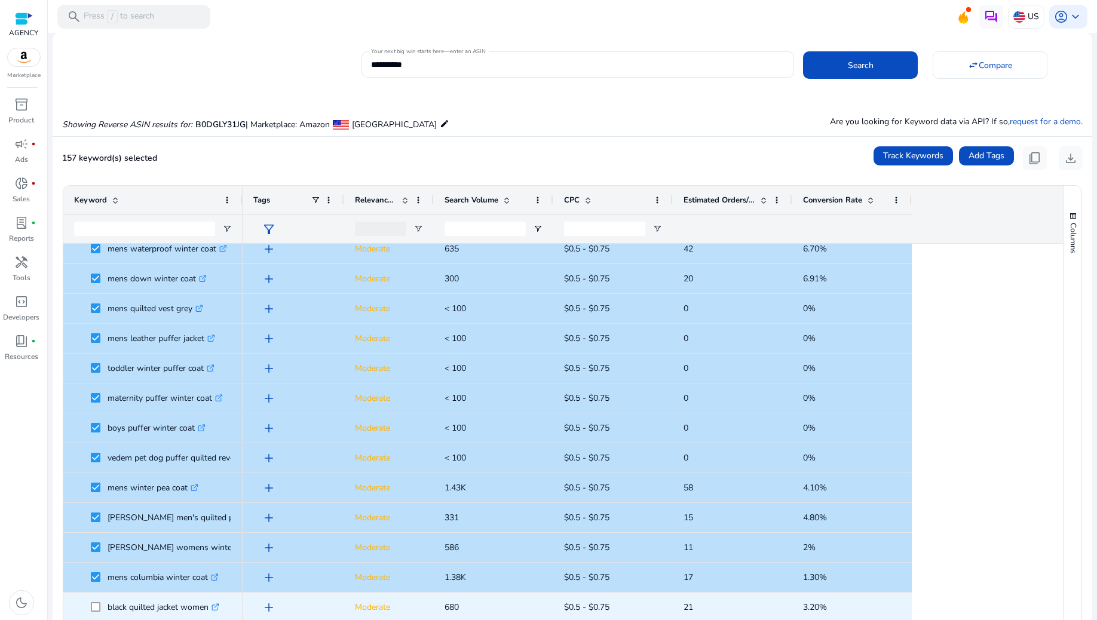
click at [98, 601] on span at bounding box center [99, 607] width 17 height 25
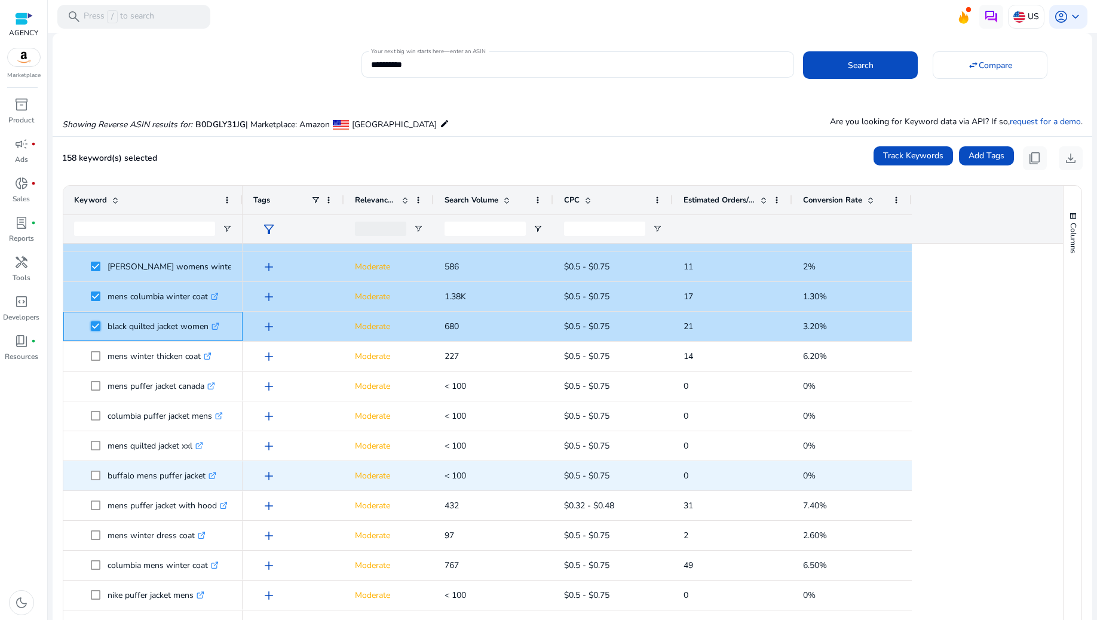
scroll to position [1673, 0]
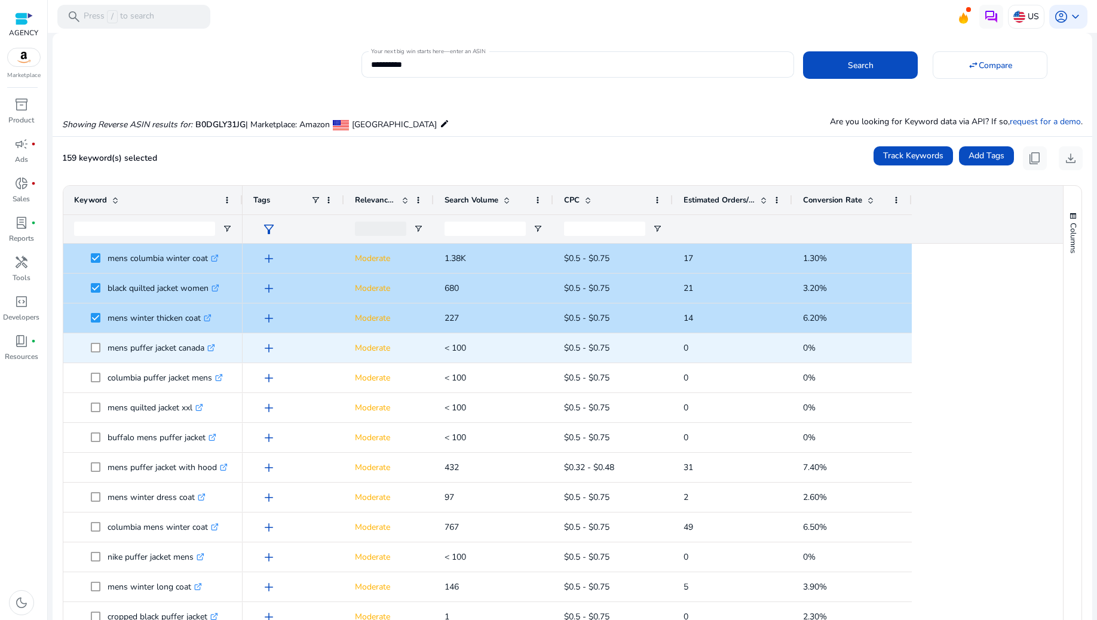
click at [96, 341] on span at bounding box center [99, 348] width 17 height 25
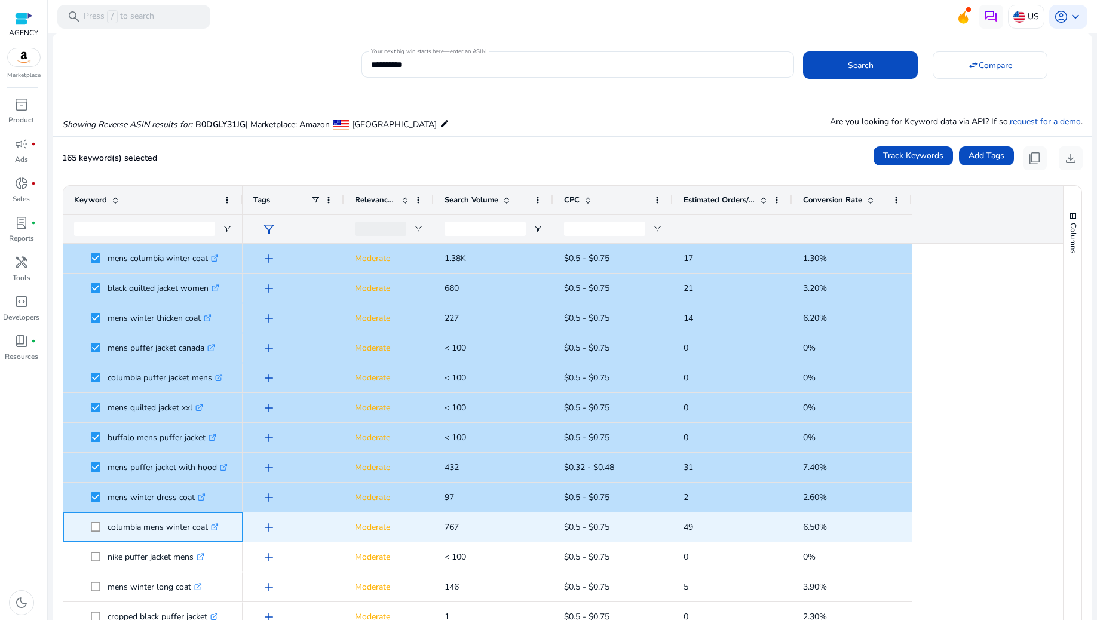
click at [101, 528] on span at bounding box center [99, 527] width 17 height 25
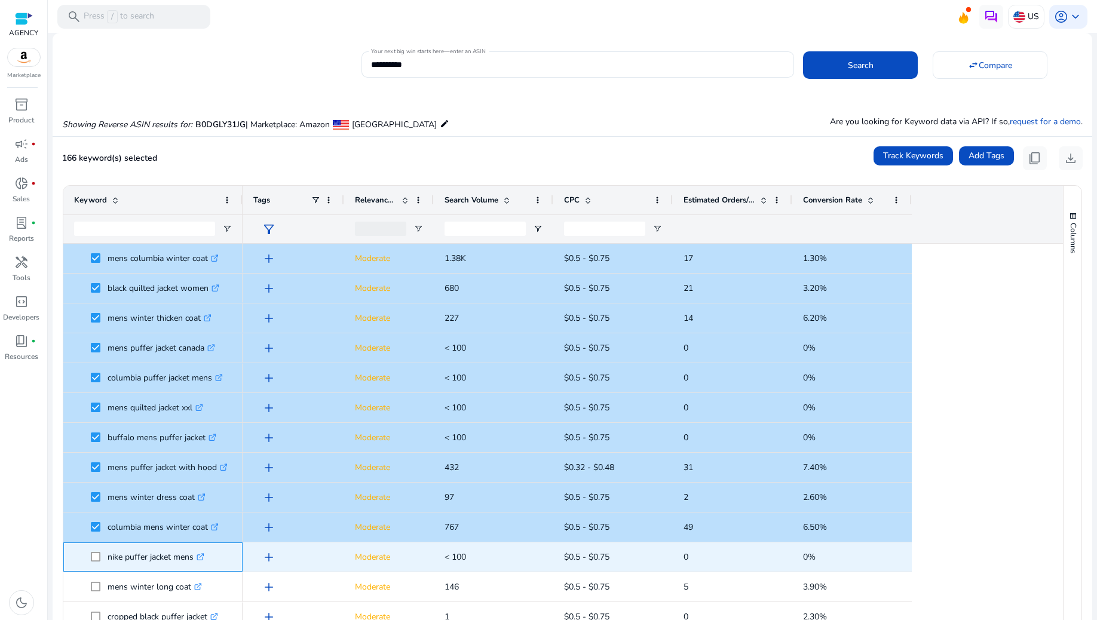
click at [100, 552] on span at bounding box center [99, 557] width 17 height 25
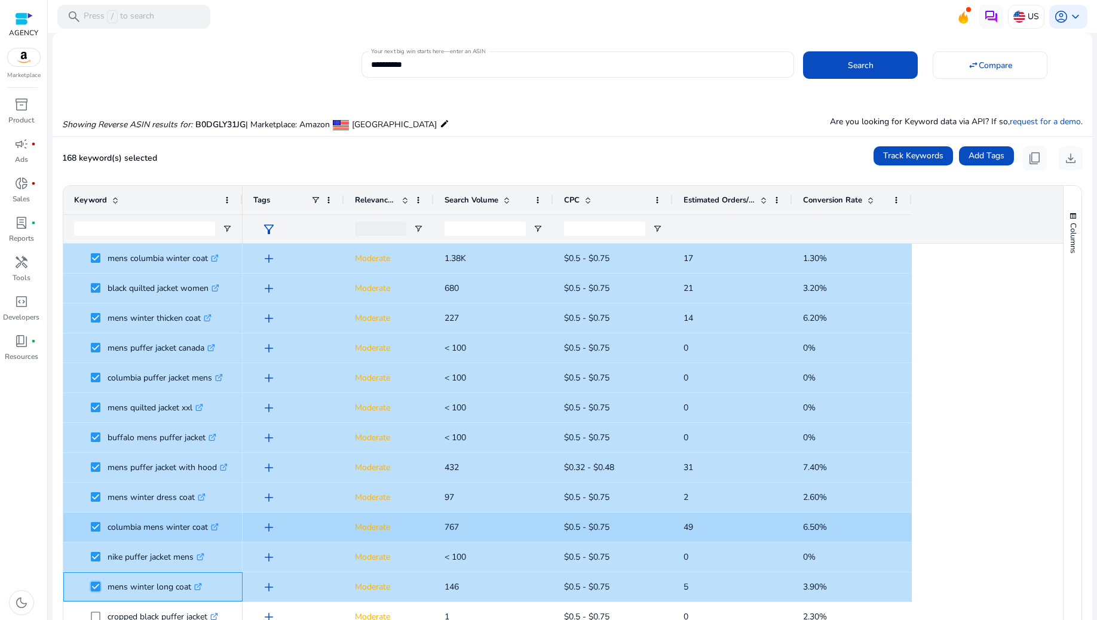
scroll to position [1832, 0]
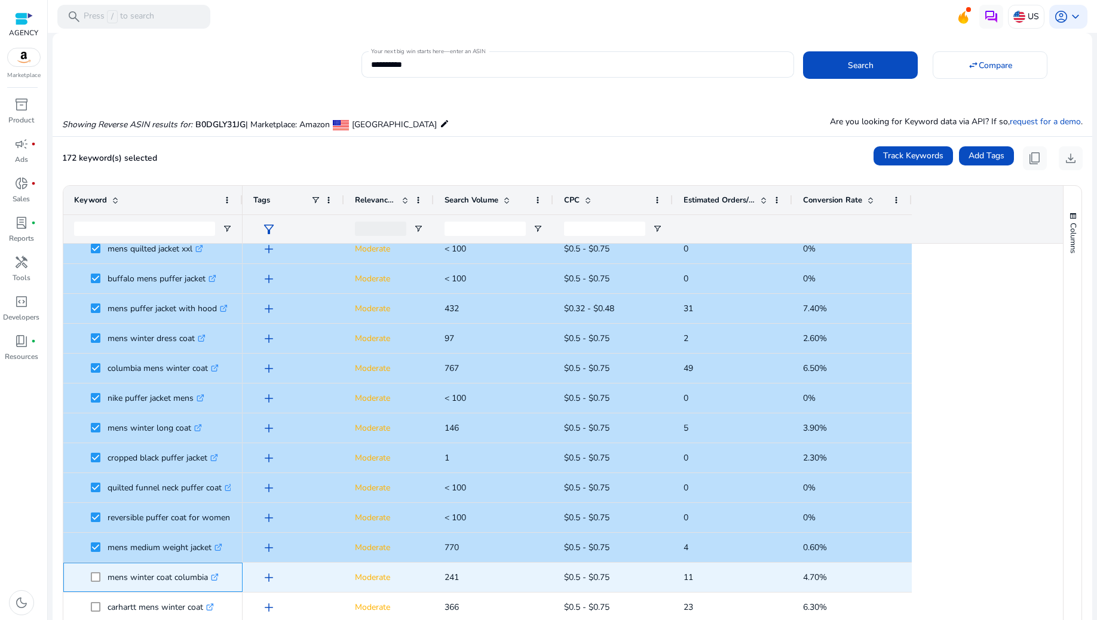
click at [97, 569] on span at bounding box center [99, 577] width 17 height 25
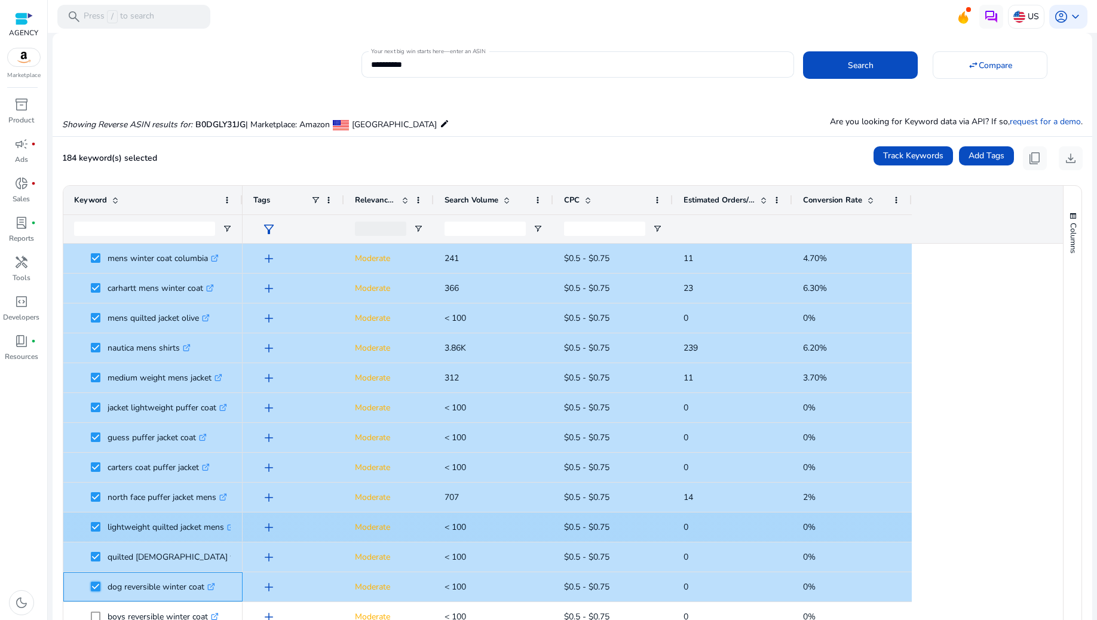
scroll to position [0, 0]
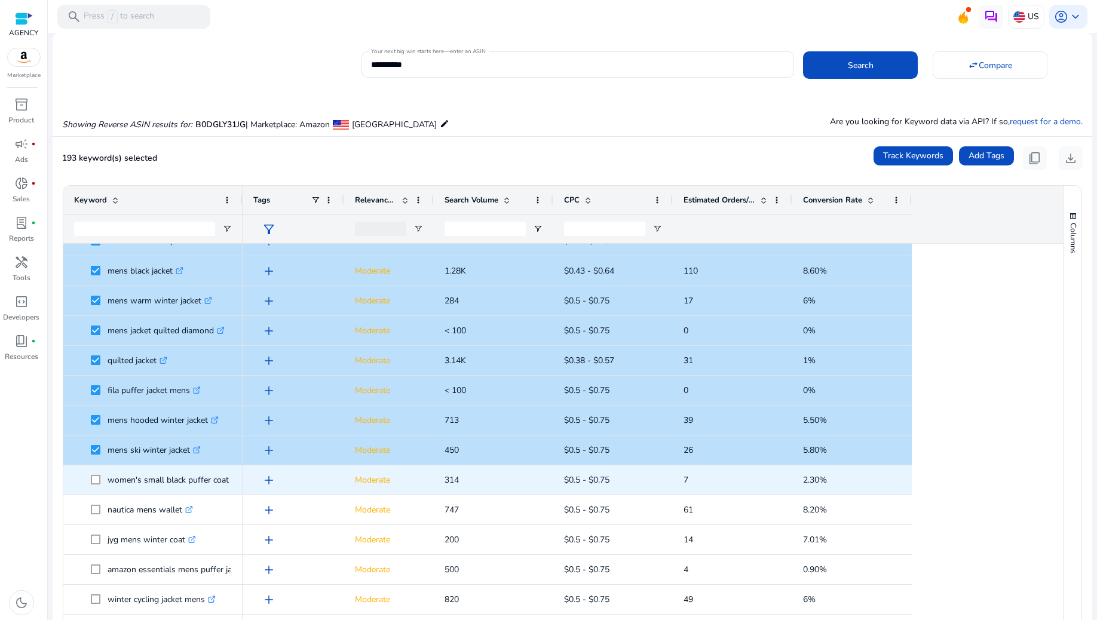
click at [99, 484] on span at bounding box center [99, 480] width 17 height 25
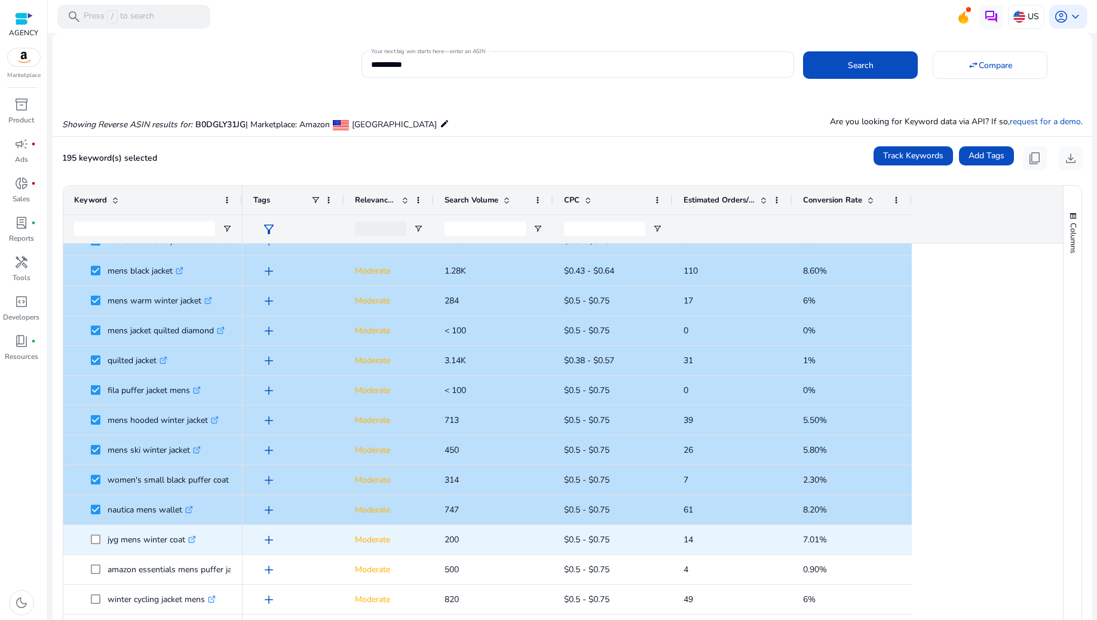
click at [94, 532] on span at bounding box center [99, 540] width 17 height 25
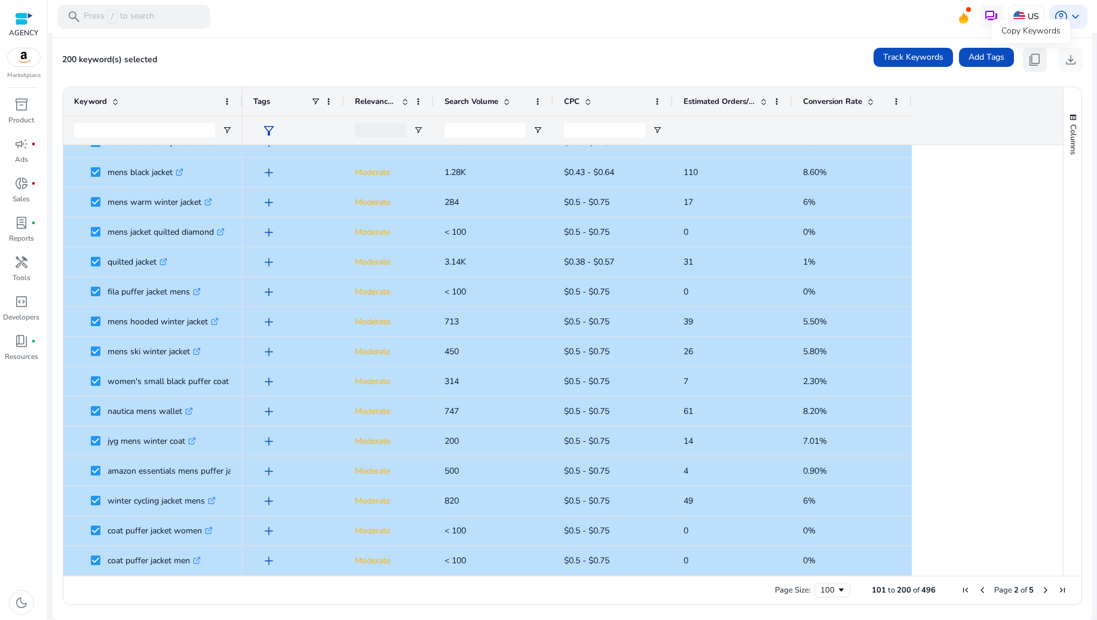
click at [1023, 62] on button "content_copy" at bounding box center [1035, 60] width 24 height 24
click at [1031, 60] on span "content_copy" at bounding box center [1035, 60] width 14 height 14
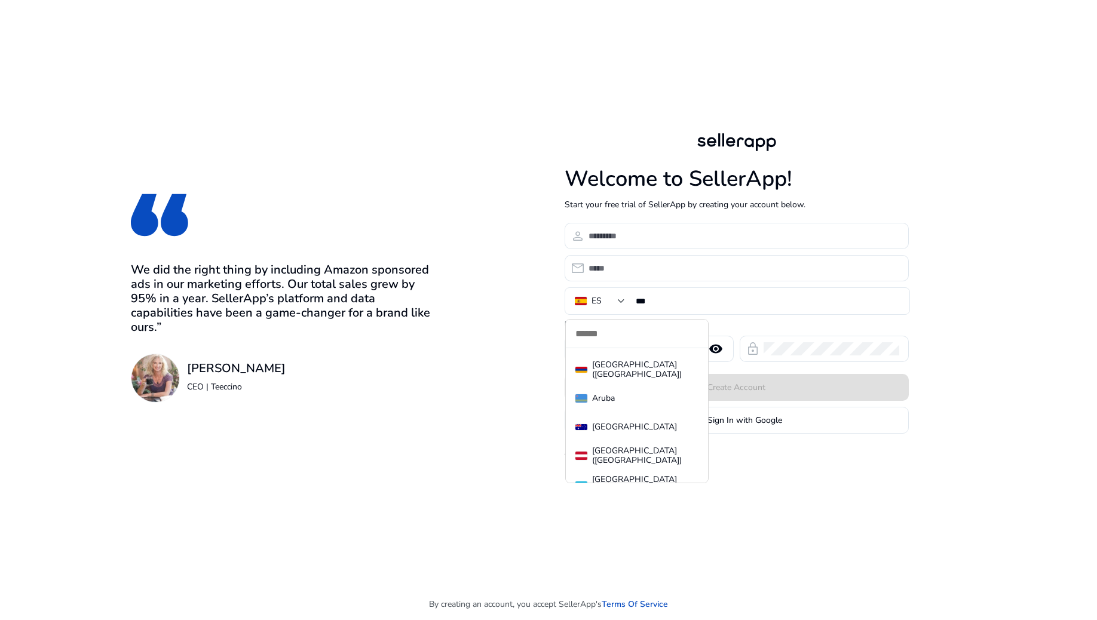
scroll to position [349, 0]
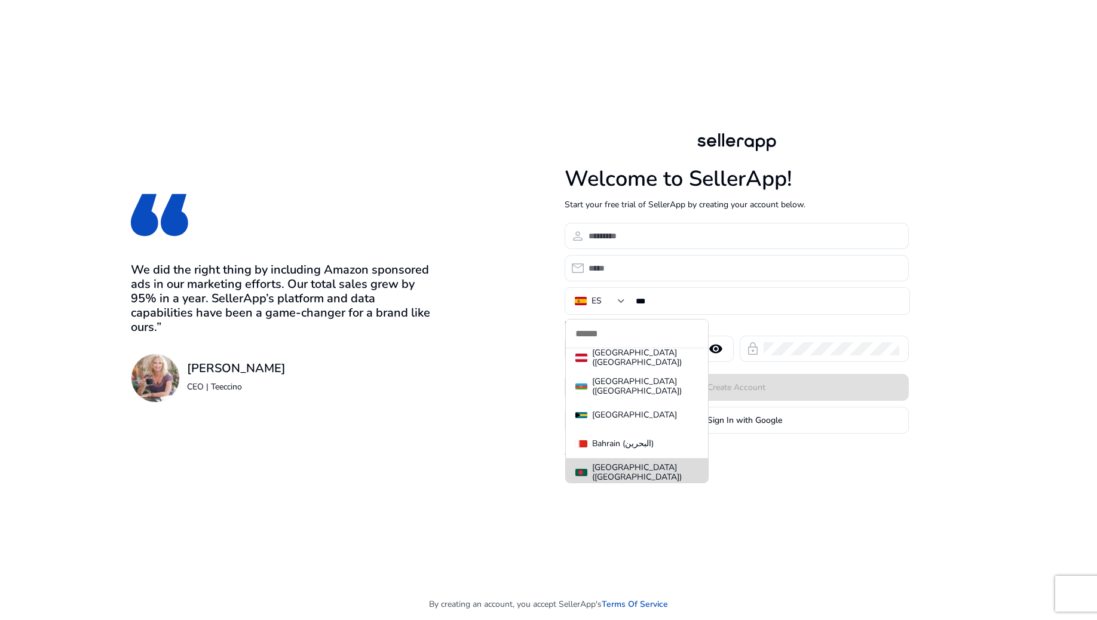
click at [647, 465] on mat-option "[GEOGRAPHIC_DATA] ([GEOGRAPHIC_DATA])" at bounding box center [637, 472] width 142 height 29
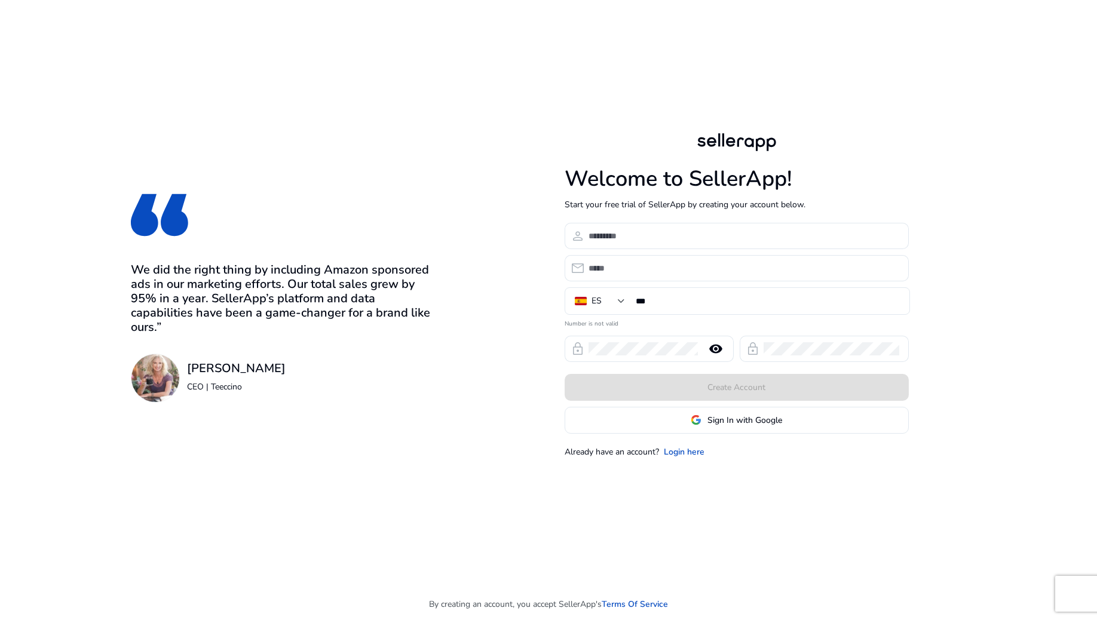
type input "****"
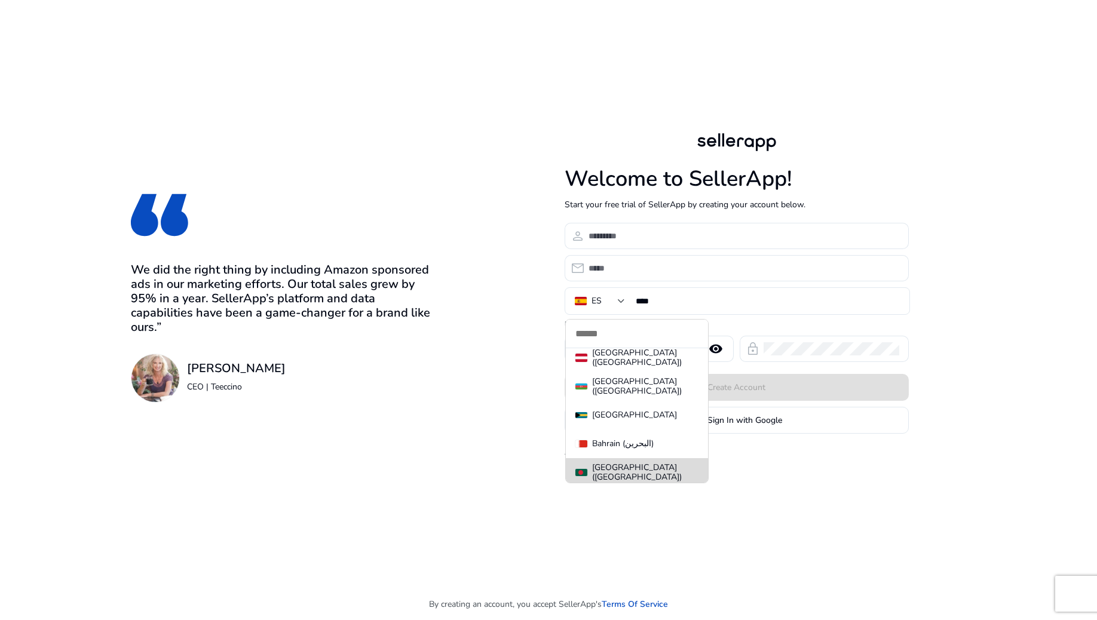
scroll to position [0, 0]
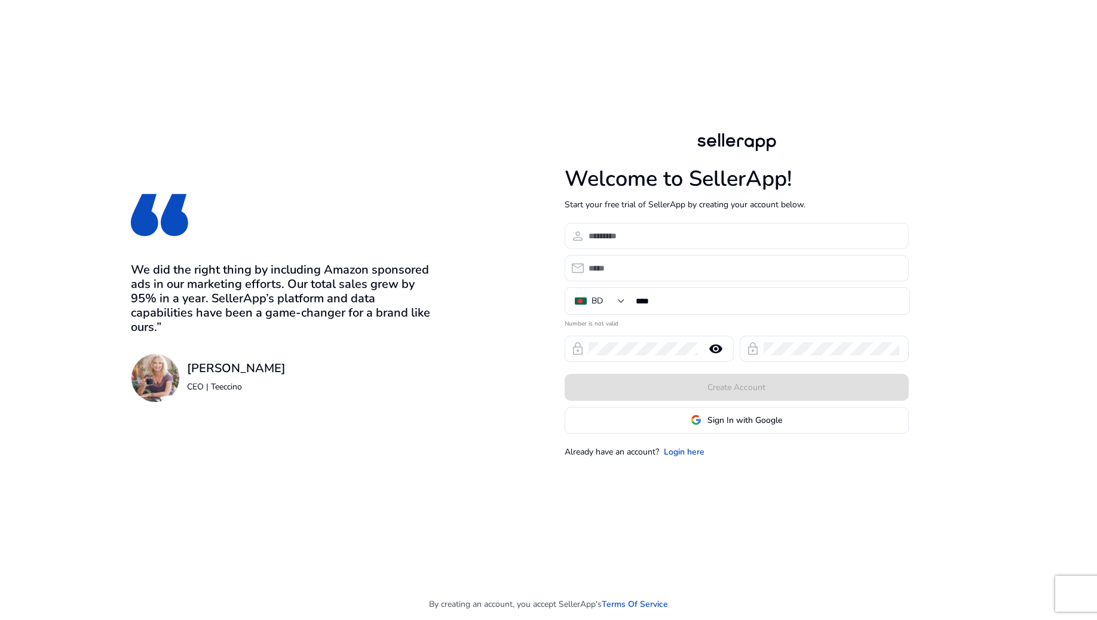
click at [625, 237] on input at bounding box center [744, 235] width 311 height 13
type input "******"
click at [697, 264] on input "email" at bounding box center [744, 268] width 311 height 13
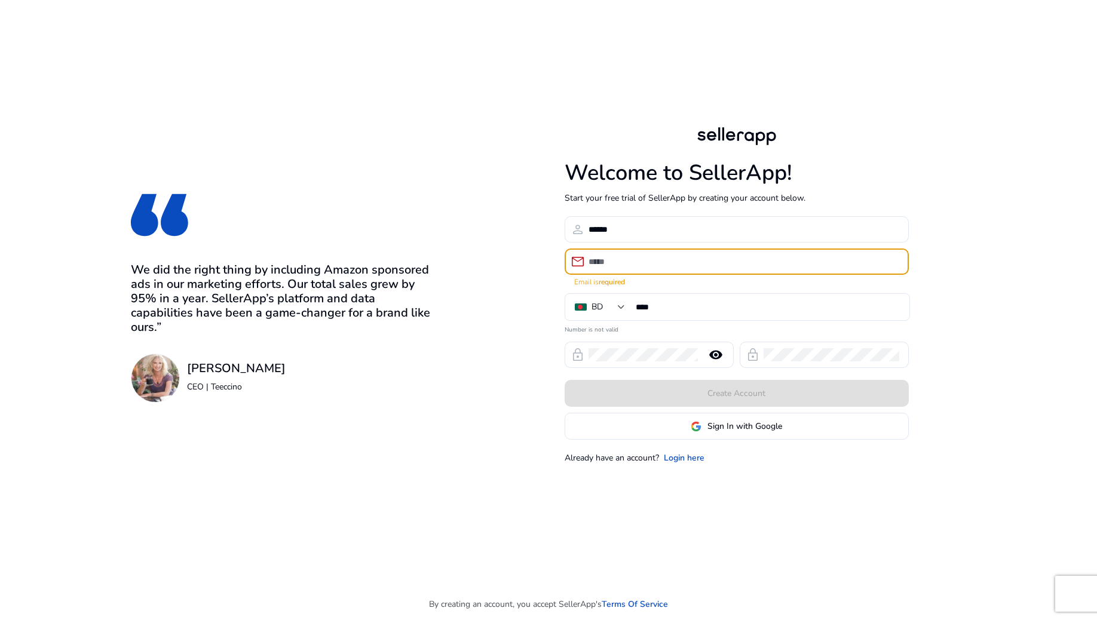
click at [632, 258] on input "email" at bounding box center [744, 261] width 311 height 13
paste input "**********"
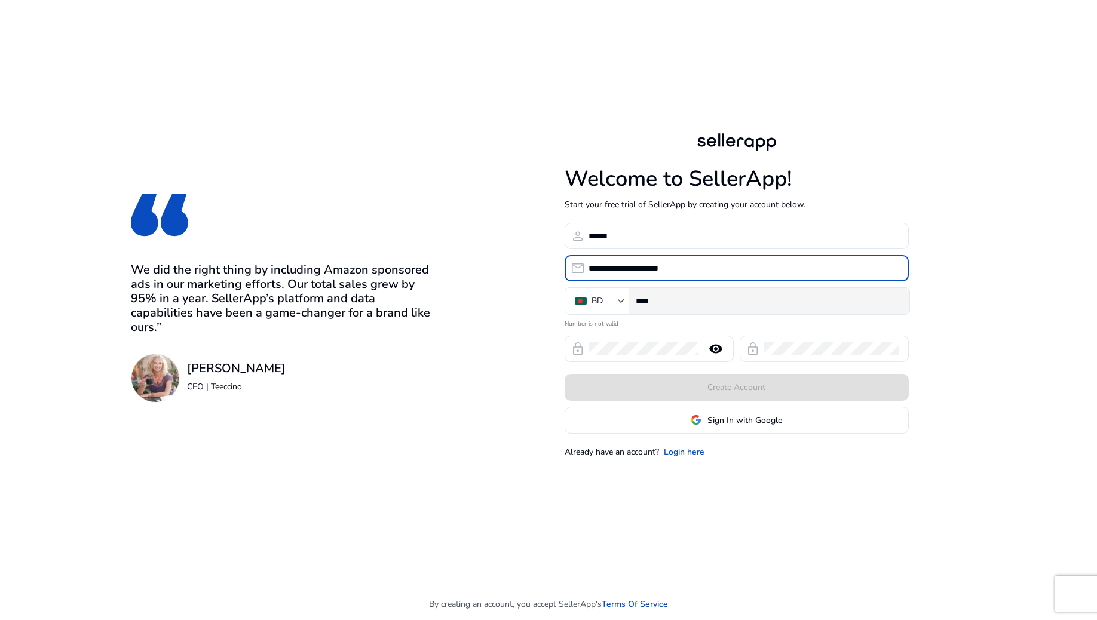
type input "**********"
click at [686, 301] on input "****" at bounding box center [768, 301] width 264 height 13
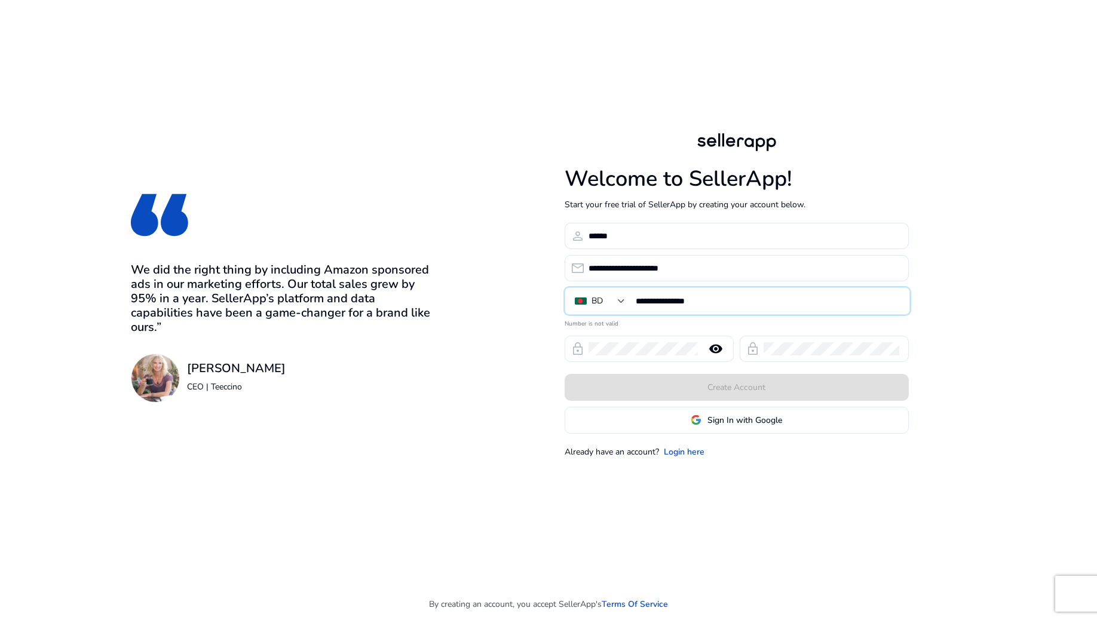
type input "**********"
click at [715, 349] on mat-icon "remove_red_eye" at bounding box center [716, 349] width 29 height 14
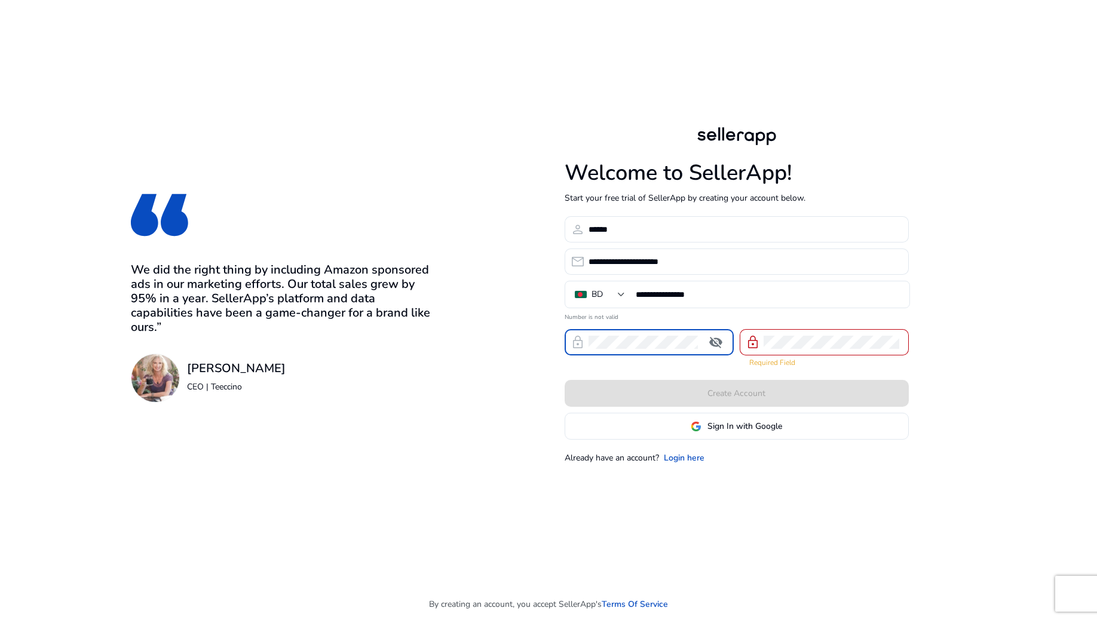
click at [534, 338] on div "**********" at bounding box center [736, 294] width 459 height 589
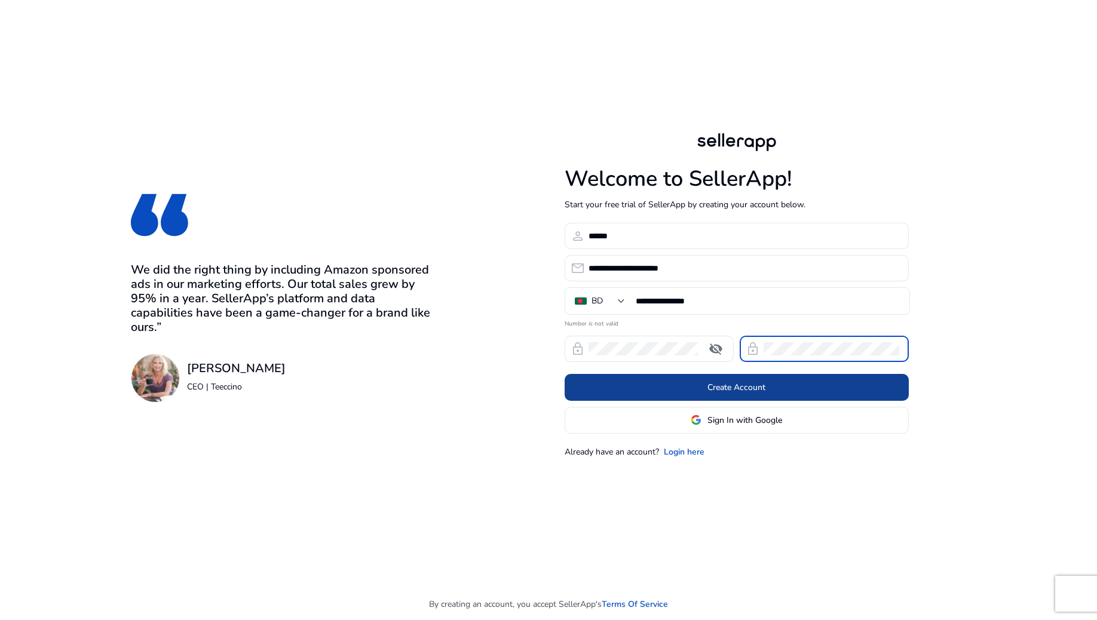
click at [739, 385] on span "Create Account" at bounding box center [737, 387] width 58 height 13
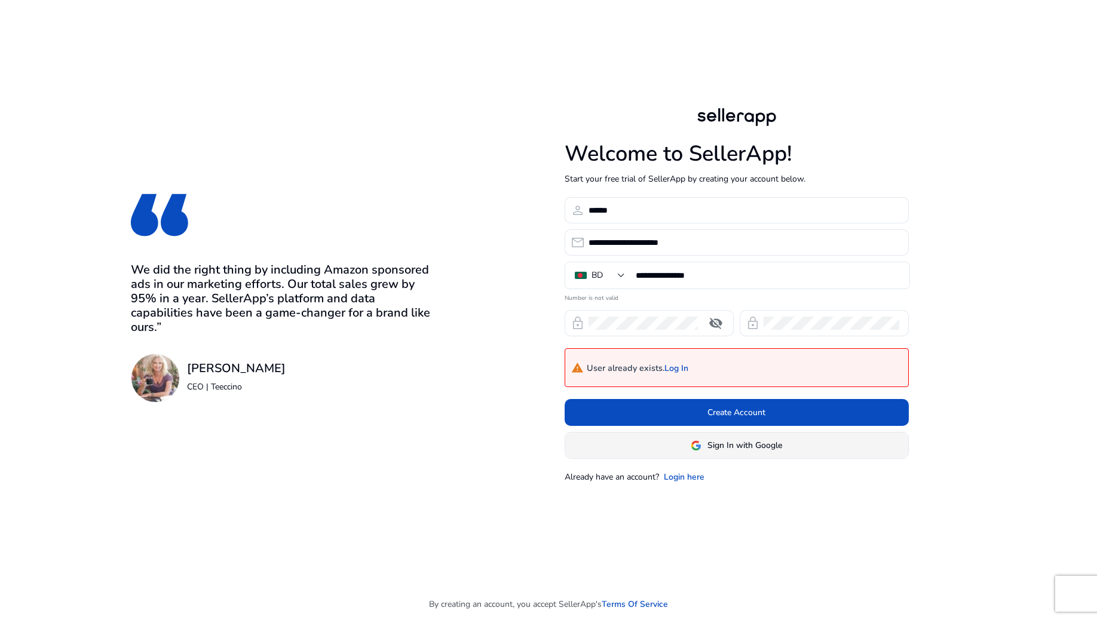
click at [742, 445] on span "Sign In with Google" at bounding box center [745, 445] width 75 height 13
click at [734, 440] on icon at bounding box center [737, 446] width 14 height 14
click at [737, 447] on circle at bounding box center [736, 446] width 13 height 13
click at [737, 447] on div at bounding box center [736, 446] width 16 height 16
click at [737, 447] on div at bounding box center [736, 445] width 17 height 17
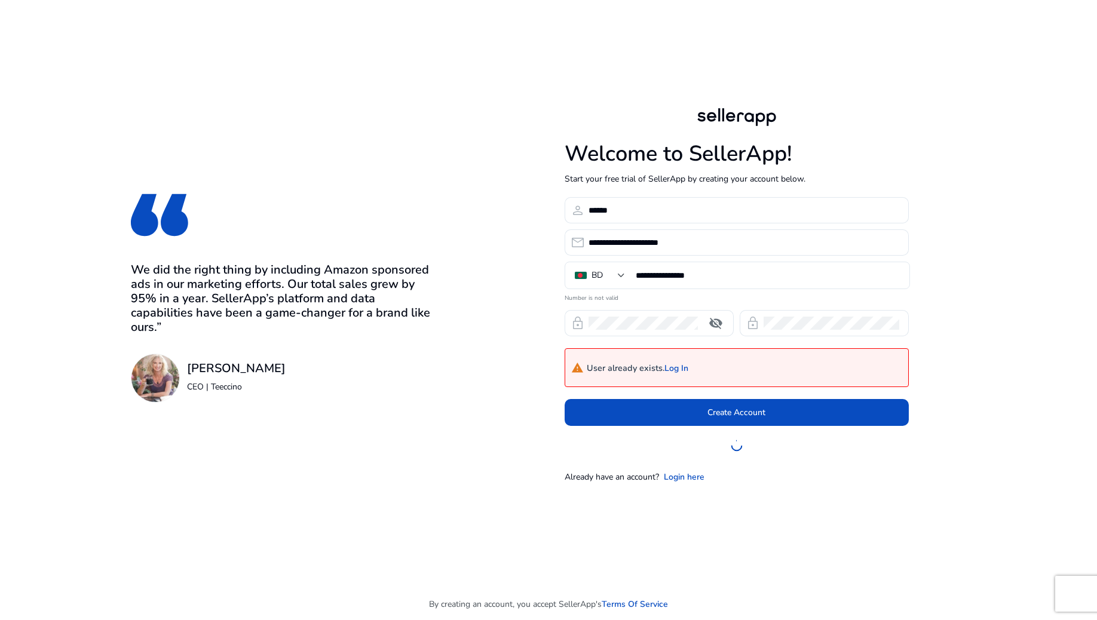
click at [812, 439] on div at bounding box center [737, 445] width 344 height 27
